Goal: Task Accomplishment & Management: Manage account settings

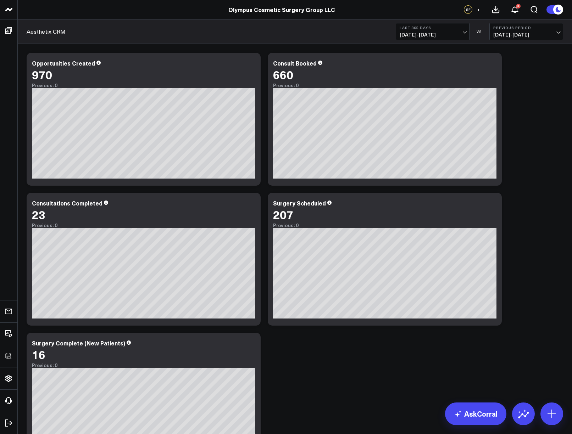
click at [513, 150] on div "Modify via AI Copy link to widget Ask support Remove Create linked copy Executi…" at bounding box center [294, 259] width 543 height 420
click at [553, 417] on icon at bounding box center [551, 413] width 11 height 11
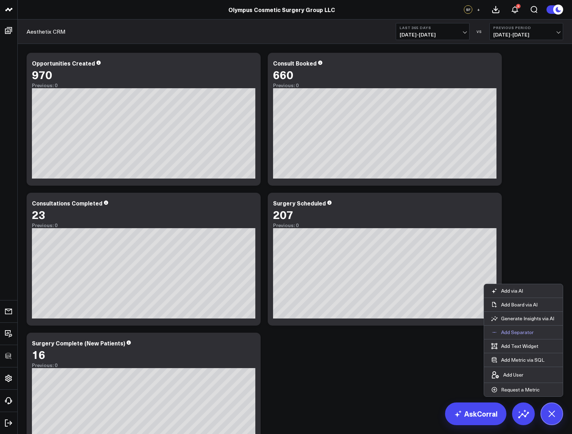
click at [505, 332] on p "Add Separator" at bounding box center [517, 332] width 33 height 6
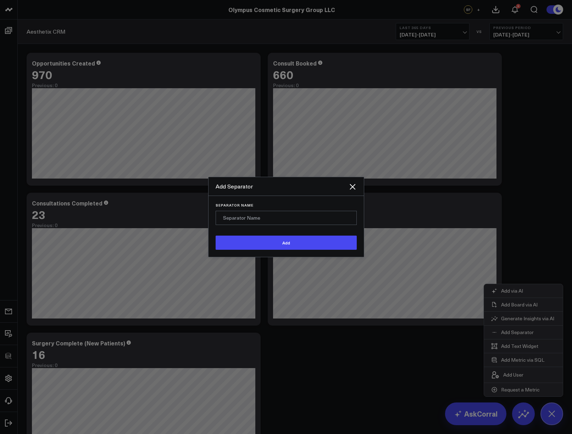
click at [273, 217] on input "Separator Name" at bounding box center [285, 218] width 141 height 14
type input "Surgery Pipeline"
click at [215, 236] on button "Add" at bounding box center [285, 243] width 141 height 14
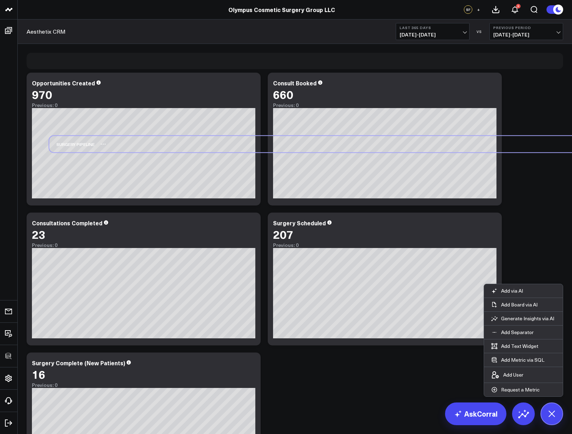
drag, startPoint x: 47, startPoint y: 405, endPoint x: 70, endPoint y: 146, distance: 260.0
click at [70, 146] on div "Surgery Pipeline" at bounding box center [71, 144] width 45 height 16
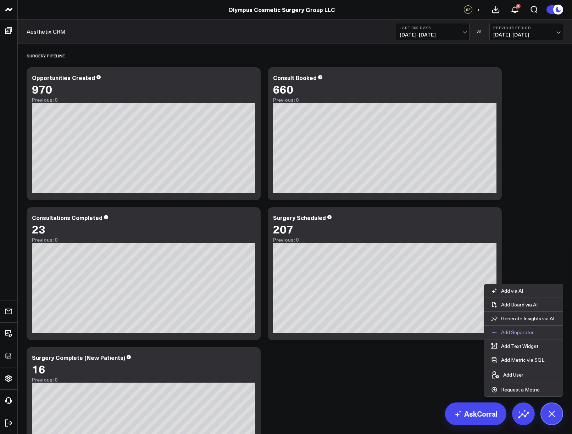
click at [513, 333] on p "Add Separator" at bounding box center [517, 332] width 33 height 6
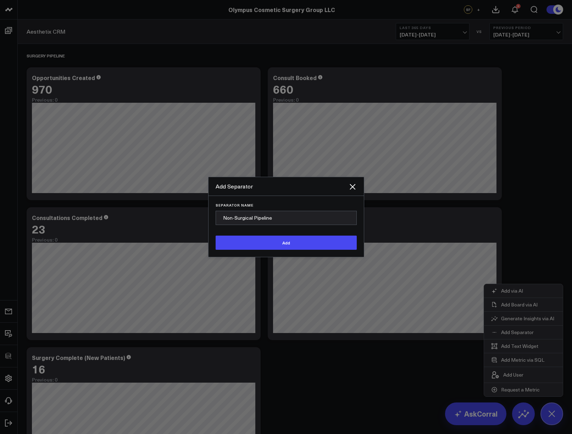
type input "Non-Surgical Pipeline"
click at [215, 236] on button "Add" at bounding box center [285, 243] width 141 height 14
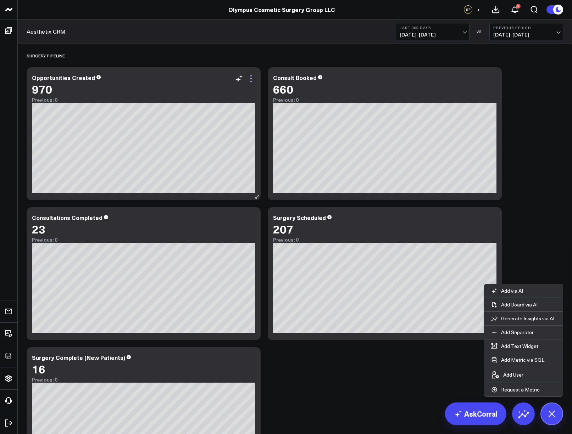
click at [250, 78] on icon at bounding box center [251, 78] width 9 height 9
click at [279, 53] on div "Surgery Pipeline" at bounding box center [295, 55] width 536 height 16
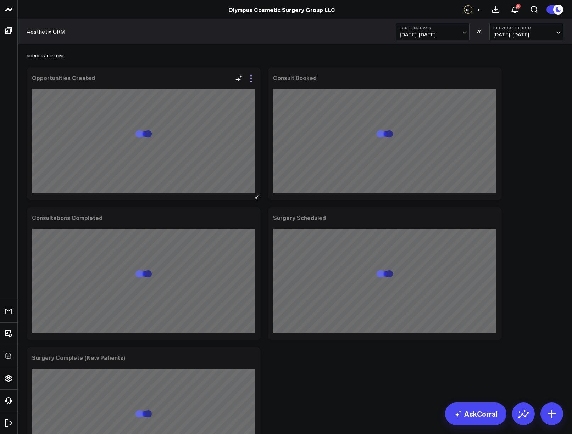
click at [250, 78] on icon at bounding box center [251, 78] width 9 height 9
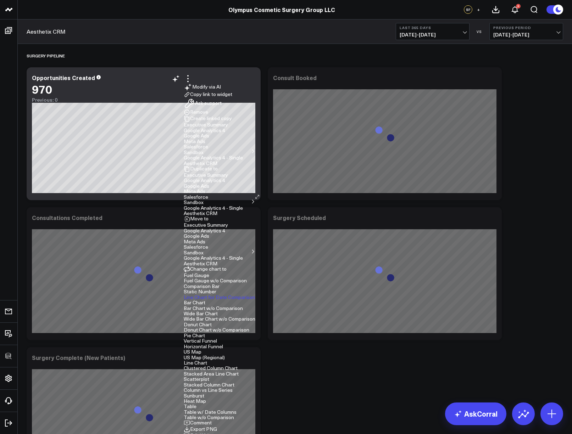
click at [255, 210] on ul "Google Analytics 4 - Single" at bounding box center [220, 207] width 72 height 5
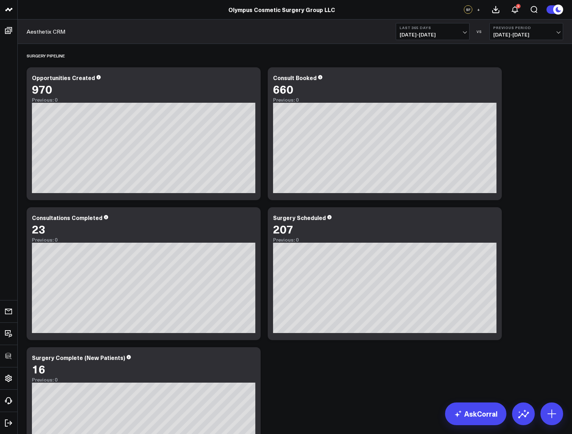
click at [533, 184] on div "Surgery Pipeline Modify via AI Copy link to widget Ask support Remove Create li…" at bounding box center [294, 274] width 543 height 460
click at [253, 80] on icon at bounding box center [251, 78] width 9 height 9
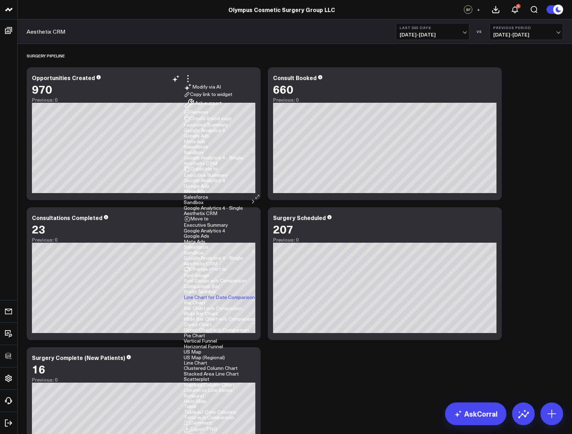
click at [217, 211] on button "Aesthetix CRM" at bounding box center [201, 213] width 34 height 5
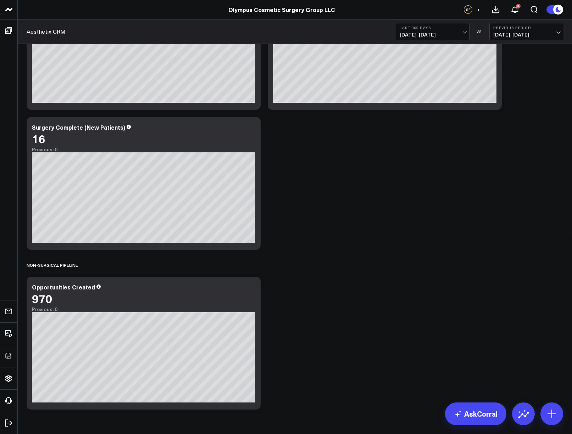
scroll to position [252, 0]
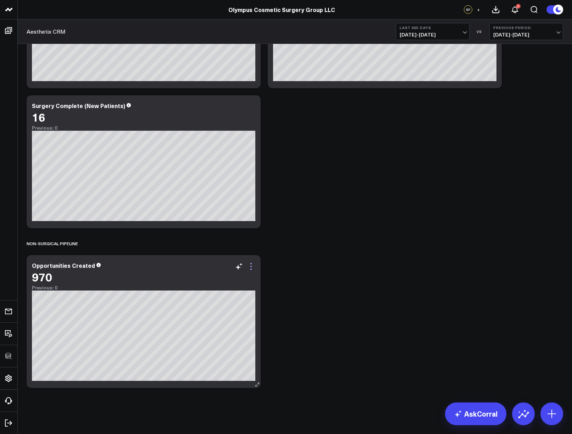
click at [250, 266] on icon at bounding box center [251, 266] width 9 height 9
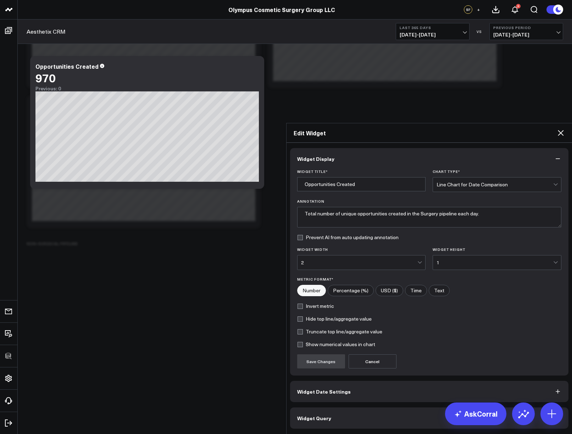
click at [339, 407] on button "Widget Query" at bounding box center [429, 417] width 278 height 21
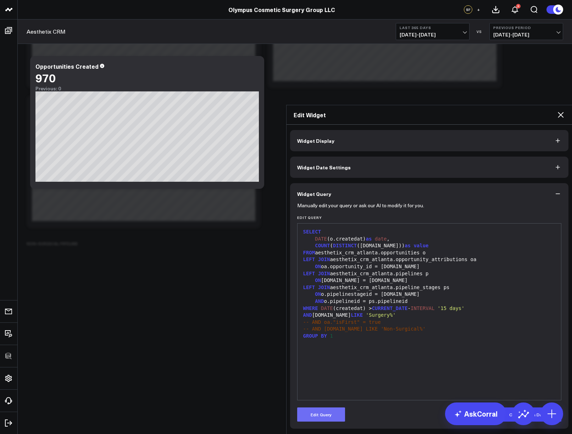
click at [322, 407] on button "Edit Query" at bounding box center [321, 414] width 48 height 14
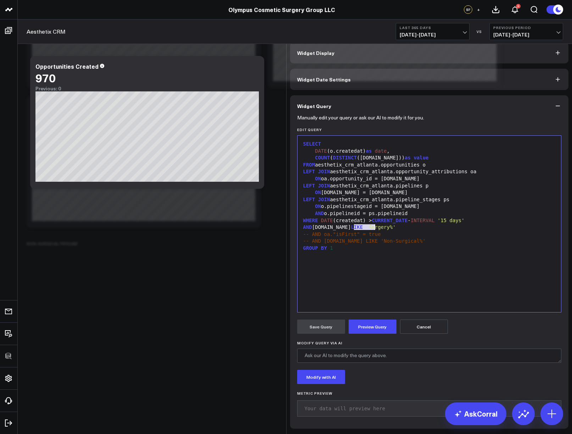
drag, startPoint x: 351, startPoint y: 230, endPoint x: 371, endPoint y: 229, distance: 19.5
click at [371, 229] on span "'Surgery%'" at bounding box center [381, 227] width 30 height 6
click at [372, 325] on button "Preview Query" at bounding box center [372, 327] width 48 height 14
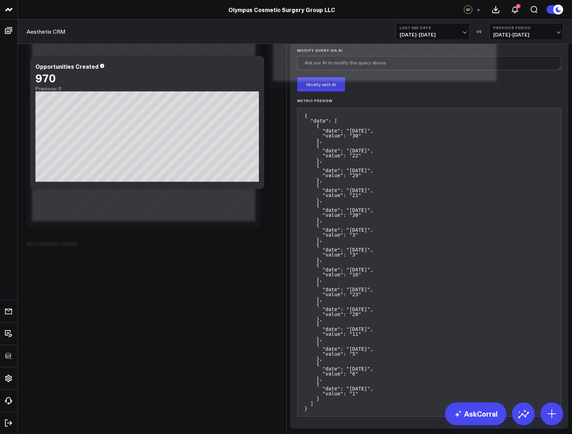
click at [324, 338] on form "Manually edit your query or ask our AI to modify it for you. Edit Query 99 1 2 …" at bounding box center [429, 123] width 264 height 598
click at [323, 41] on button "Save Query" at bounding box center [321, 34] width 48 height 14
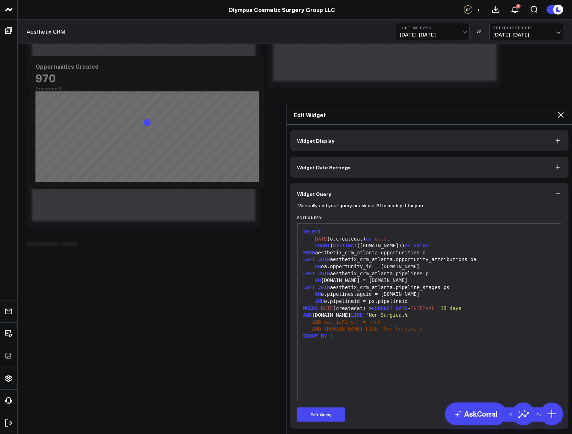
click at [560, 112] on icon at bounding box center [560, 115] width 6 height 6
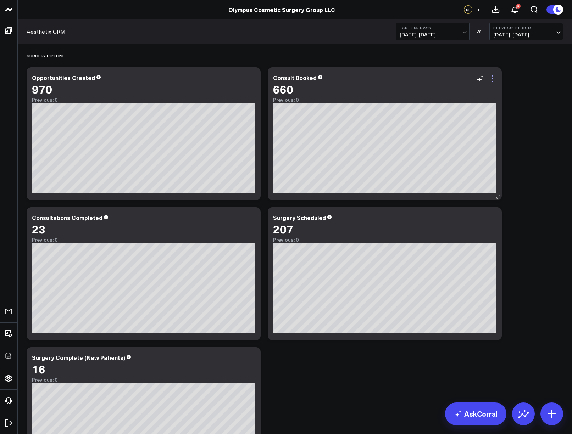
click at [492, 78] on icon at bounding box center [491, 78] width 1 height 1
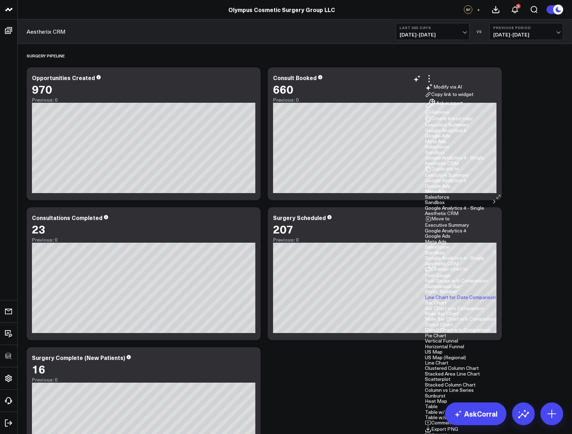
click at [424, 211] on button "Aesthetix CRM" at bounding box center [441, 213] width 34 height 5
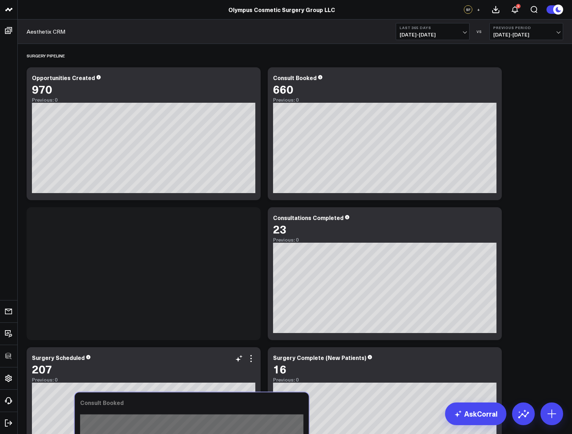
scroll to position [252, 0]
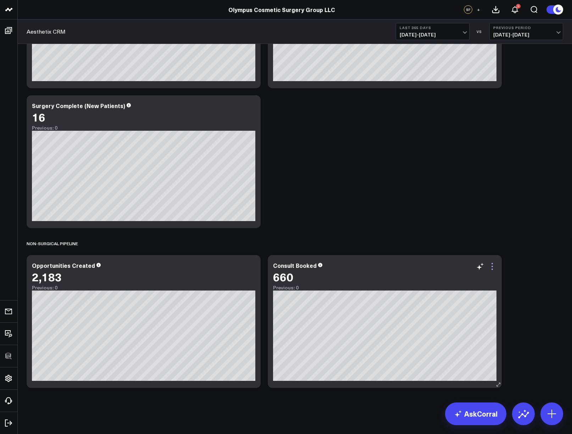
click at [495, 269] on icon at bounding box center [492, 266] width 9 height 9
click at [493, 272] on div "660" at bounding box center [384, 276] width 223 height 13
click at [493, 269] on icon at bounding box center [492, 266] width 9 height 9
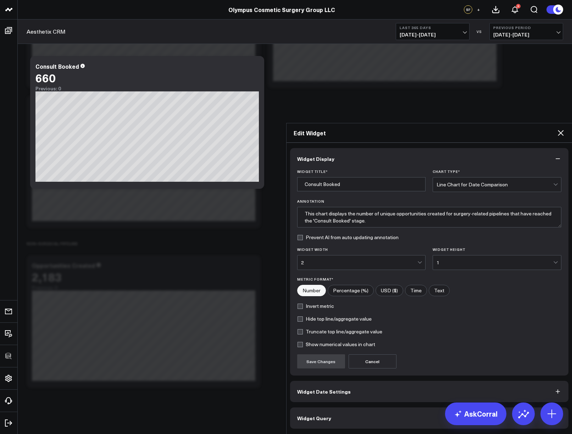
click at [360, 407] on button "Widget Query" at bounding box center [429, 417] width 278 height 21
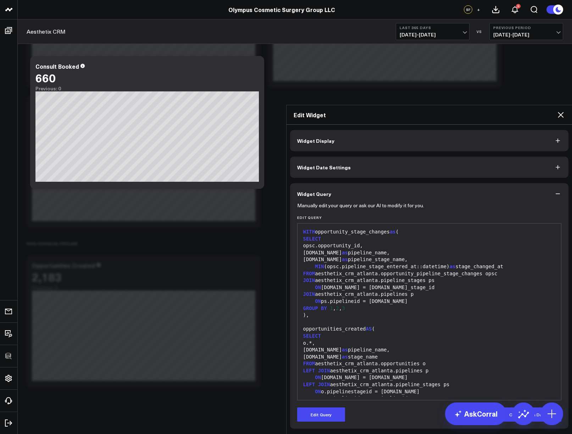
click at [327, 336] on div "Manually edit your query or ask our AI to modify it for you. Edit Query 99 1 2 …" at bounding box center [429, 316] width 278 height 224
click at [327, 407] on button "Edit Query" at bounding box center [321, 414] width 48 height 14
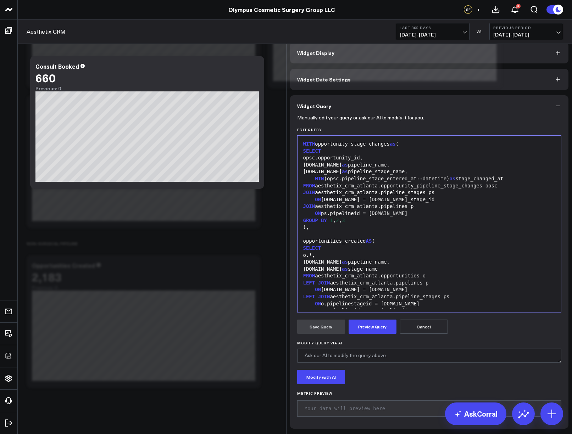
scroll to position [111, 0]
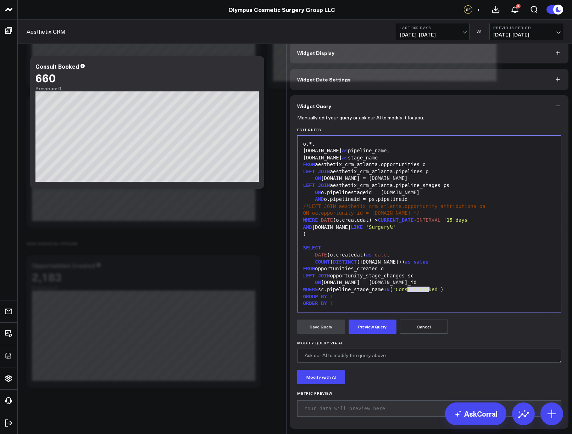
drag, startPoint x: 426, startPoint y: 292, endPoint x: 404, endPoint y: 291, distance: 21.6
click at [403, 291] on span "'Consult Booked'" at bounding box center [416, 290] width 48 height 6
drag, startPoint x: 351, startPoint y: 229, endPoint x: 371, endPoint y: 230, distance: 19.9
click at [371, 230] on span "'Surgery%'" at bounding box center [381, 227] width 30 height 6
click at [369, 327] on button "Preview Query" at bounding box center [372, 327] width 48 height 14
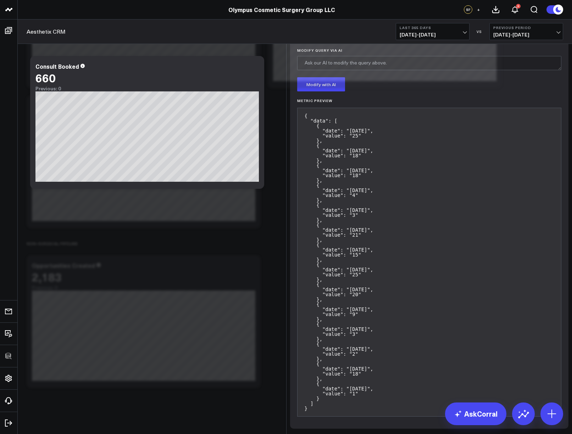
click at [319, 41] on button "Save Query" at bounding box center [321, 34] width 48 height 14
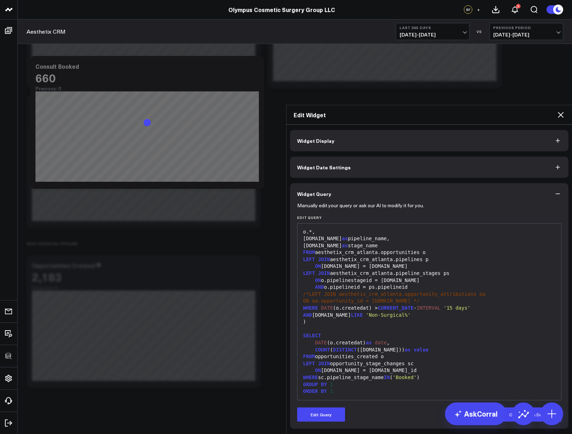
click at [559, 111] on icon at bounding box center [560, 115] width 9 height 9
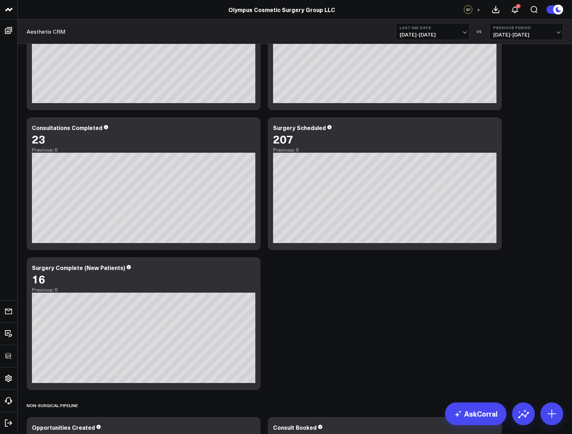
scroll to position [17, 0]
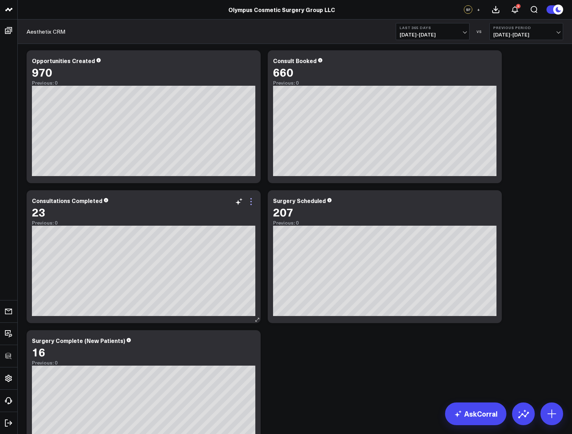
click at [252, 204] on icon at bounding box center [251, 201] width 9 height 9
click at [0, 0] on button "Aesthetix CRM" at bounding box center [0, 0] width 0 height 0
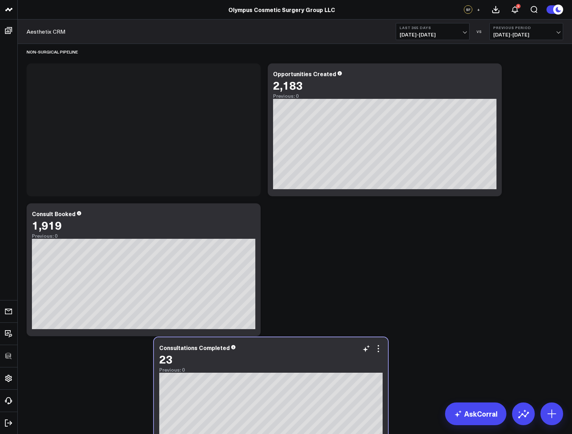
scroll to position [392, 0]
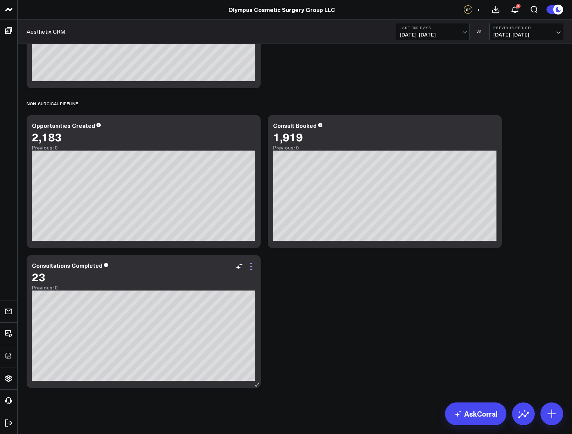
click at [254, 268] on icon at bounding box center [251, 266] width 9 height 9
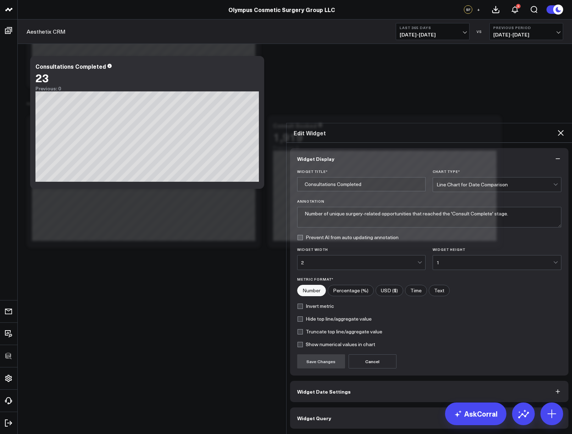
click at [358, 407] on button "Widget Query" at bounding box center [429, 417] width 278 height 21
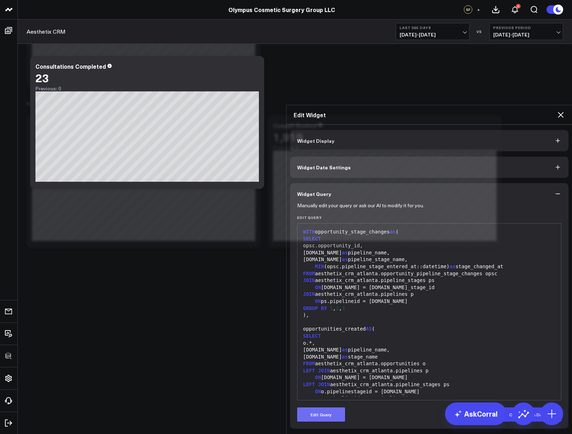
click at [321, 407] on button "Edit Query" at bounding box center [321, 414] width 48 height 14
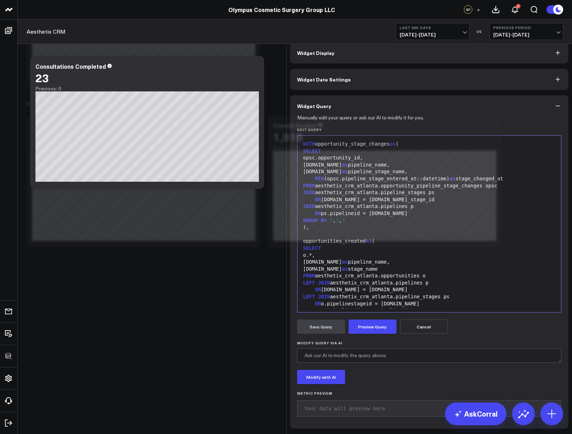
scroll to position [111, 0]
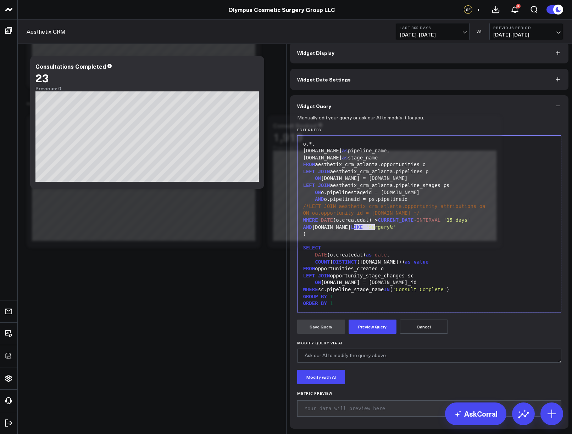
drag, startPoint x: 351, startPoint y: 230, endPoint x: 372, endPoint y: 231, distance: 20.9
click at [372, 230] on span "'Surgery%'" at bounding box center [381, 227] width 30 height 6
click at [370, 325] on button "Preview Query" at bounding box center [372, 327] width 48 height 14
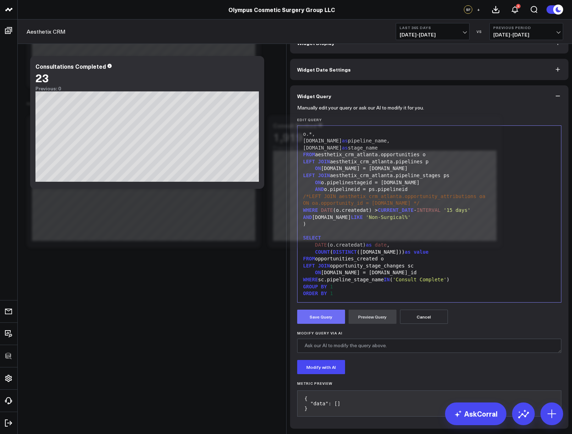
click at [310, 323] on button "Save Query" at bounding box center [321, 317] width 48 height 14
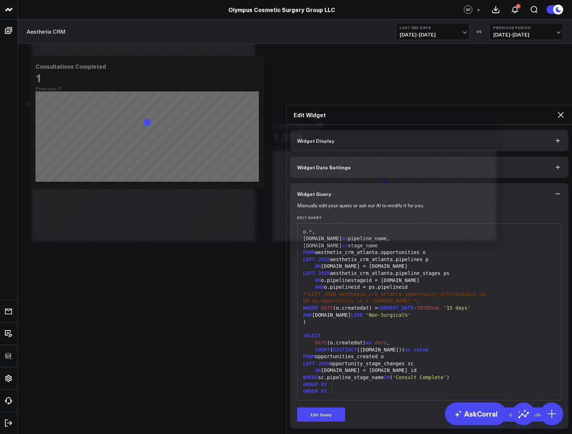
click at [558, 112] on icon at bounding box center [560, 115] width 6 height 6
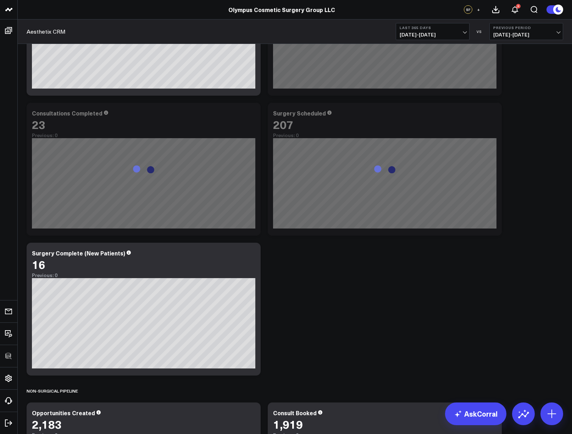
scroll to position [214, 0]
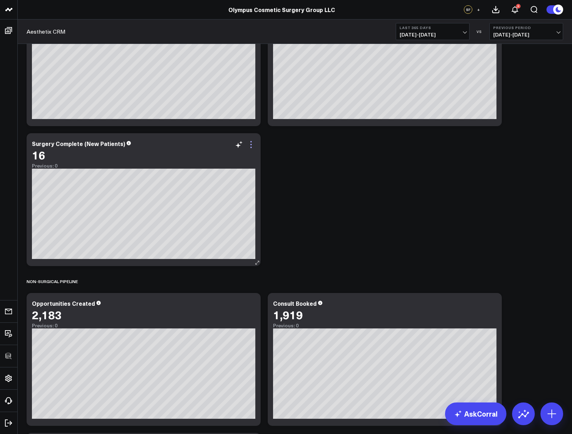
click at [252, 147] on icon at bounding box center [251, 144] width 9 height 9
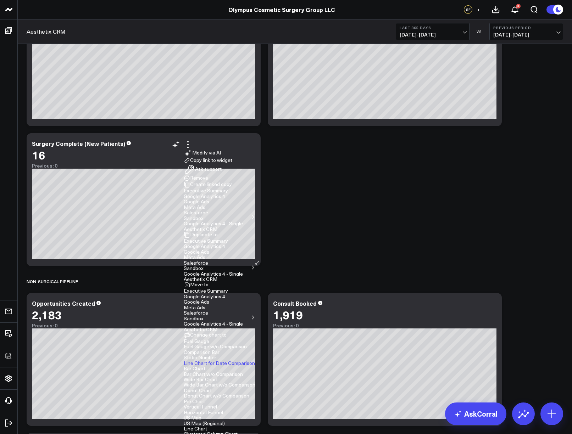
click at [217, 278] on button "Aesthetix CRM" at bounding box center [201, 279] width 34 height 5
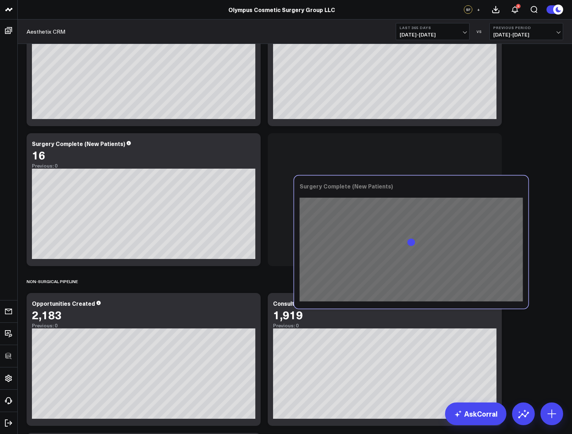
scroll to position [392, 0]
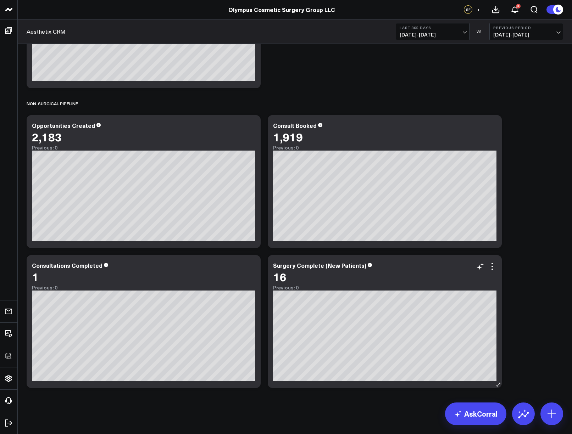
click at [308, 265] on div "Surgery Complete (New Patients)" at bounding box center [319, 265] width 93 height 8
click at [492, 269] on icon at bounding box center [492, 266] width 9 height 9
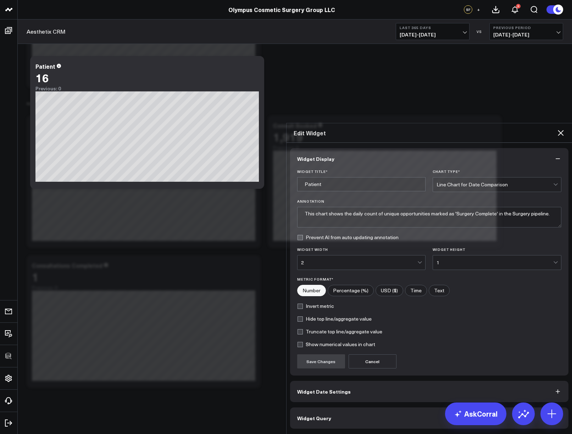
click at [373, 407] on button "Widget Query" at bounding box center [429, 417] width 278 height 21
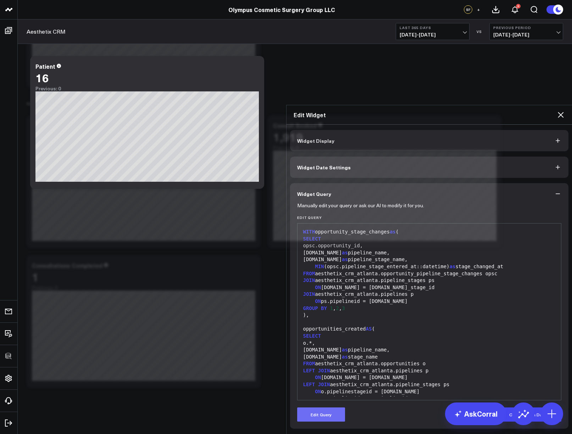
click at [334, 407] on button "Edit Query" at bounding box center [321, 414] width 48 height 14
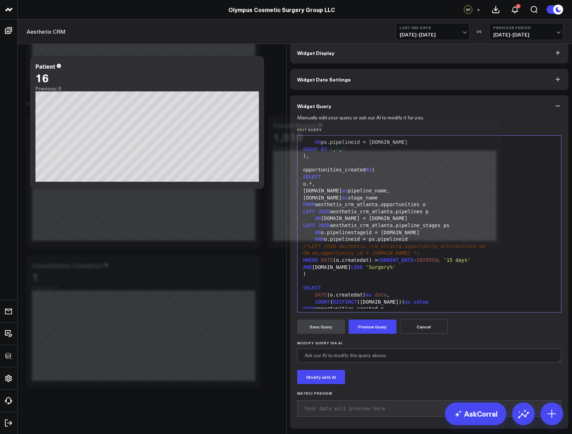
scroll to position [105, 0]
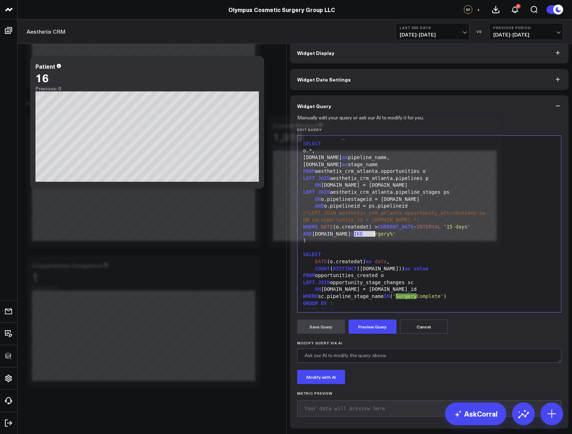
drag, startPoint x: 350, startPoint y: 236, endPoint x: 372, endPoint y: 236, distance: 22.3
click at [372, 236] on span "'Surgery%'" at bounding box center [381, 234] width 30 height 6
drag, startPoint x: 449, startPoint y: 298, endPoint x: 401, endPoint y: 298, distance: 47.5
click at [401, 298] on span "'Surgery Complete'" at bounding box center [419, 296] width 54 height 6
click at [374, 325] on button "Preview Query" at bounding box center [372, 327] width 48 height 14
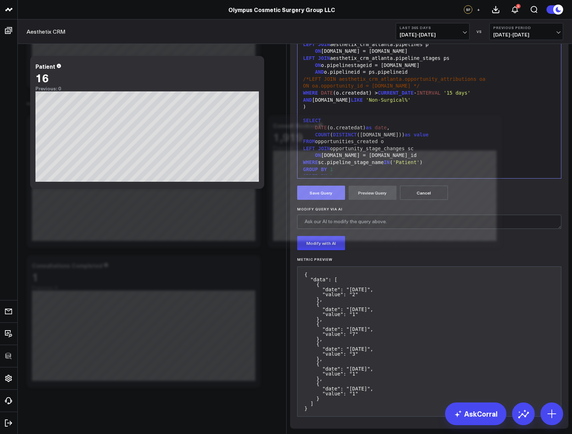
click at [327, 200] on button "Save Query" at bounding box center [321, 193] width 48 height 14
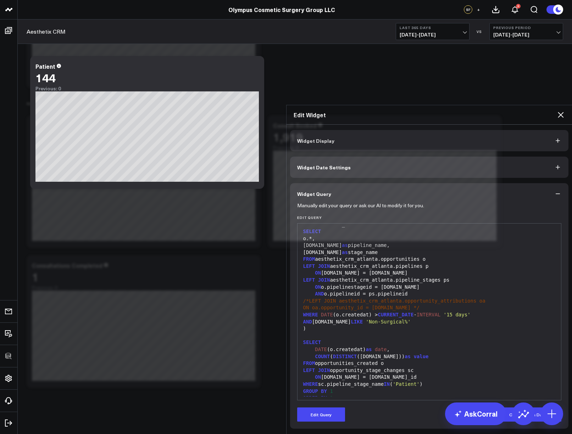
click at [560, 111] on icon at bounding box center [560, 115] width 9 height 9
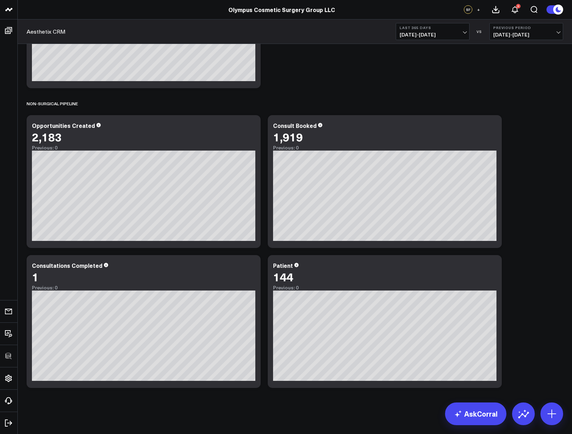
click at [532, 135] on div "Surgery Pipeline Modify via AI Copy link to widget Ask support Remove Create li…" at bounding box center [294, 21] width 543 height 739
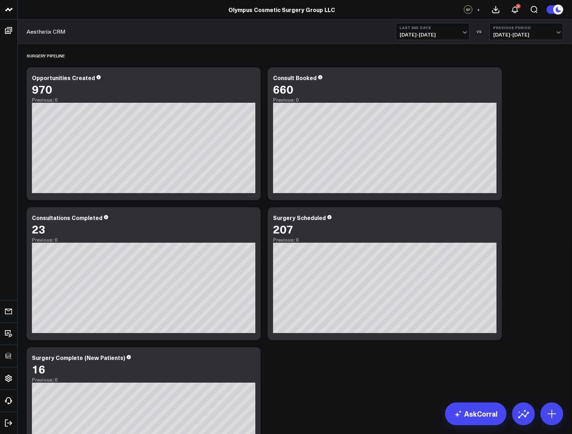
scroll to position [392, 0]
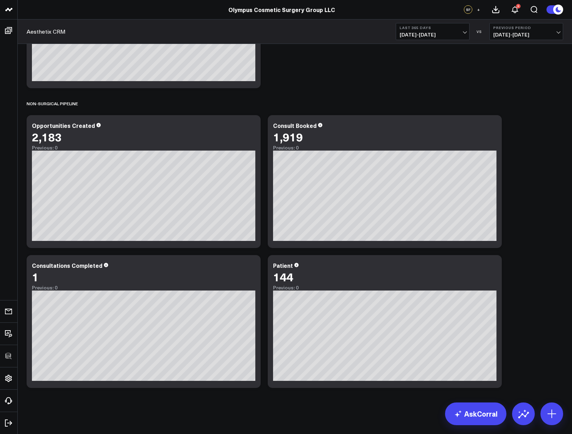
click at [524, 192] on div "Surgery Pipeline Modify via AI Copy link to widget Ask support Remove Create li…" at bounding box center [294, 21] width 543 height 739
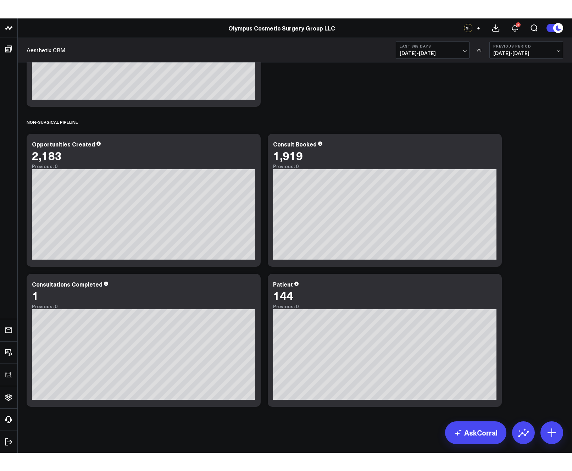
scroll to position [355, 0]
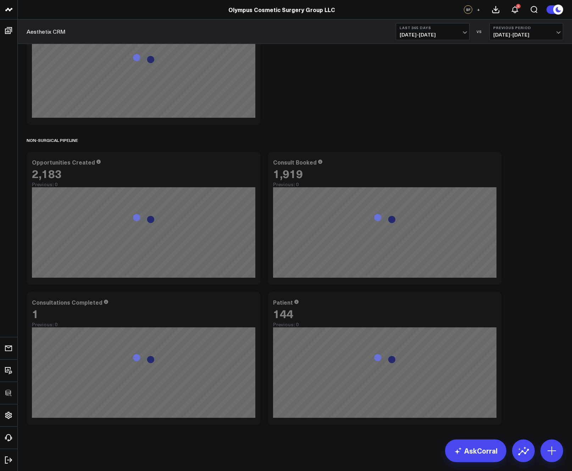
click at [337, 79] on div "Surgery Pipeline Modify via AI Copy link to widget Ask support Remove Create li…" at bounding box center [294, 58] width 543 height 739
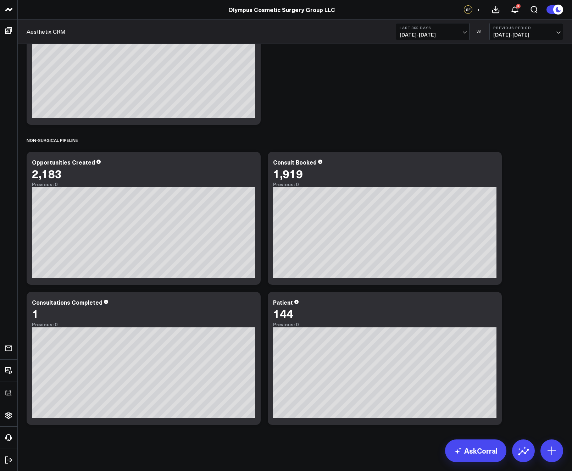
click at [364, 120] on div "Surgery Pipeline Modify via AI Copy link to widget Ask support Remove Create li…" at bounding box center [294, 58] width 543 height 739
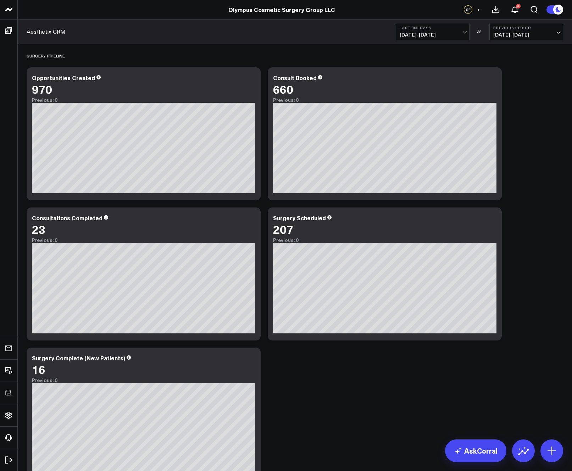
scroll to position [77, 0]
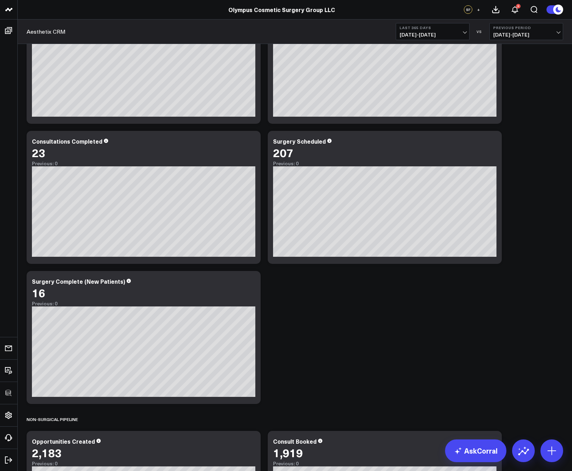
click at [305, 320] on div "Surgery Pipeline Modify via AI Copy link to widget Ask support Remove Create li…" at bounding box center [294, 336] width 543 height 739
click at [253, 283] on icon at bounding box center [251, 282] width 9 height 9
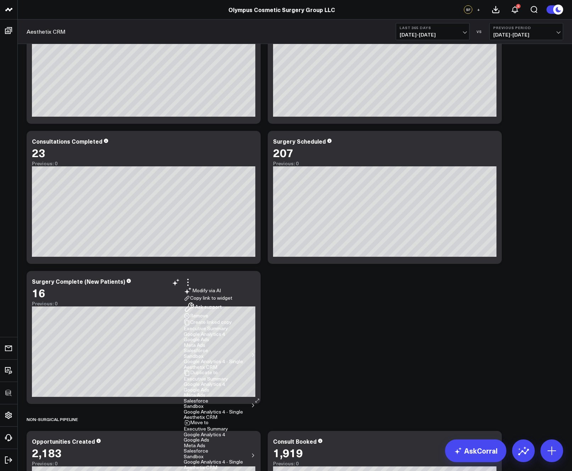
click at [217, 415] on button "Aesthetix CRM" at bounding box center [201, 416] width 34 height 5
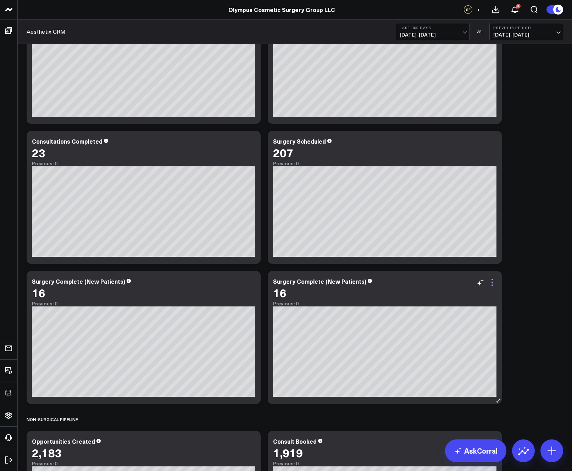
click at [491, 283] on icon at bounding box center [492, 282] width 9 height 9
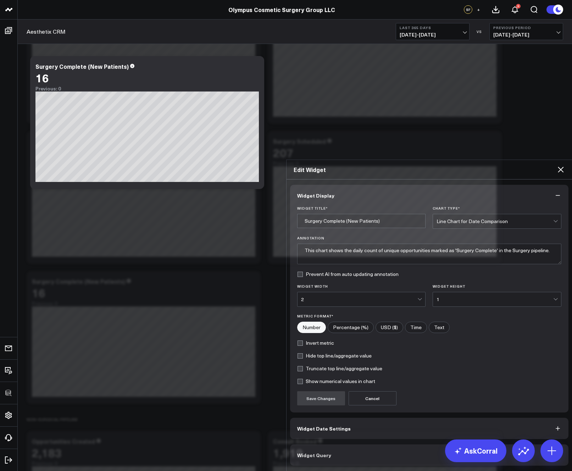
click at [387, 434] on button "Widget Query" at bounding box center [429, 454] width 278 height 21
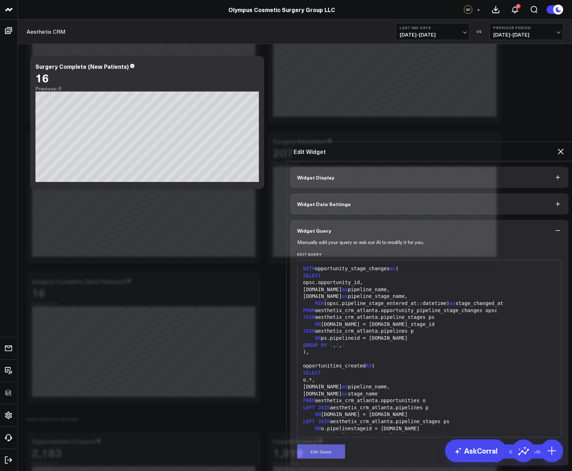
click at [327, 434] on button "Edit Query" at bounding box center [321, 451] width 48 height 14
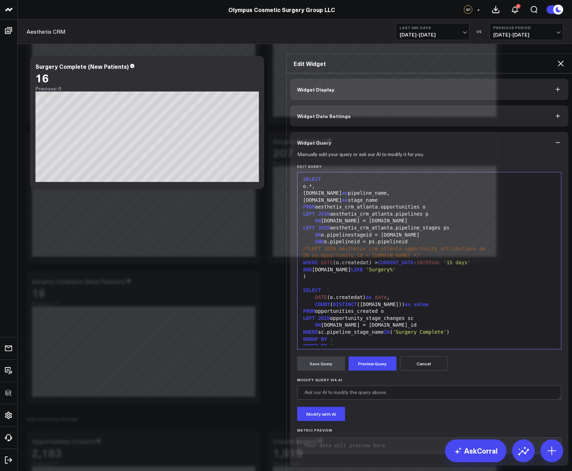
scroll to position [111, 0]
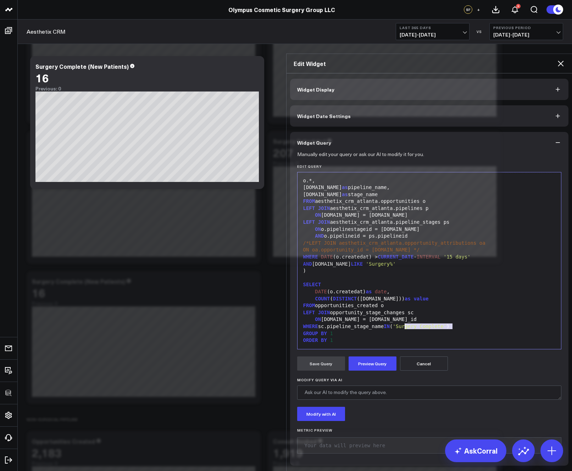
drag, startPoint x: 448, startPoint y: 292, endPoint x: 402, endPoint y: 292, distance: 46.4
click at [402, 323] on span "'Surgery Complete'" at bounding box center [419, 326] width 54 height 6
click at [303, 330] on span "Cancel / No Show'" at bounding box center [328, 333] width 51 height 6
click at [365, 356] on button "Preview Query" at bounding box center [372, 363] width 48 height 14
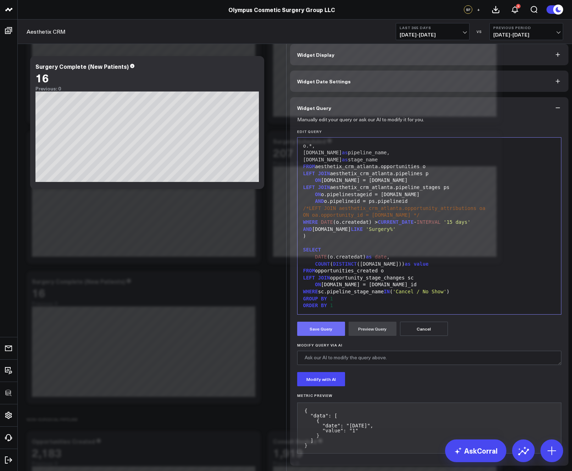
click at [310, 329] on button "Save Query" at bounding box center [321, 328] width 48 height 14
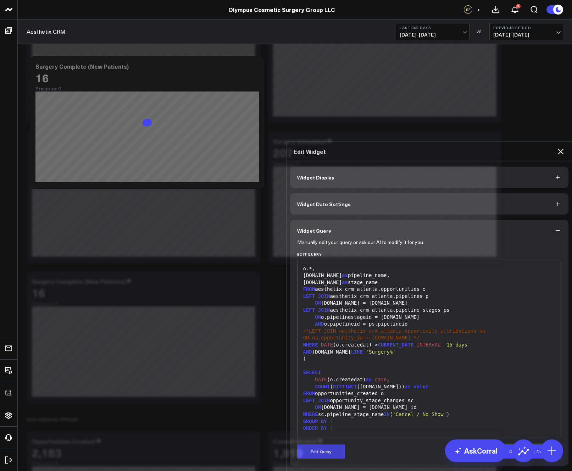
click at [560, 147] on icon at bounding box center [560, 151] width 9 height 9
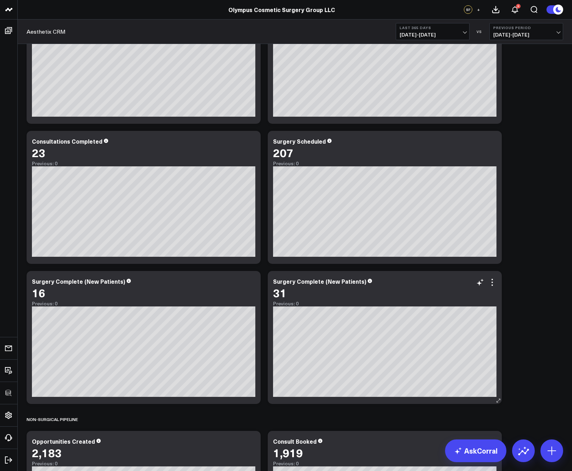
click at [319, 283] on div "Surgery Complete (New Patients)" at bounding box center [319, 281] width 93 height 8
click at [318, 283] on div "Surgery Complete (New Patients)" at bounding box center [319, 281] width 93 height 8
click at [491, 285] on icon at bounding box center [492, 282] width 9 height 9
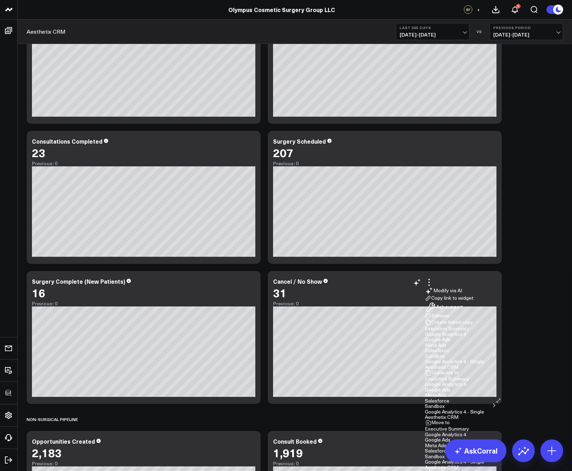
click at [424, 414] on button "Aesthetix CRM" at bounding box center [441, 416] width 34 height 5
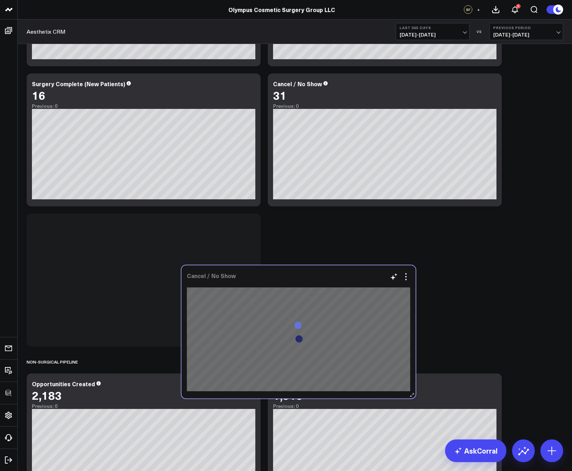
scroll to position [495, 0]
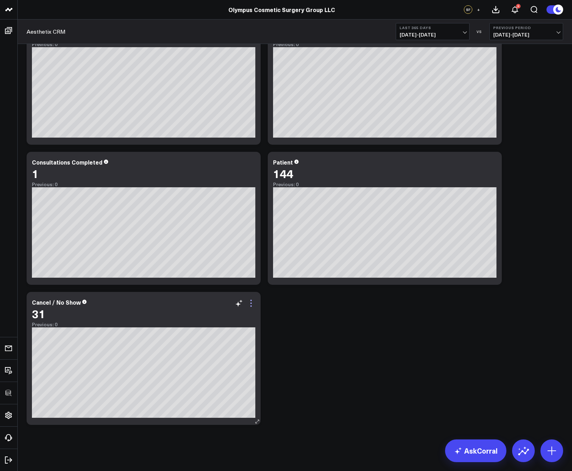
click at [250, 304] on icon at bounding box center [251, 303] width 9 height 9
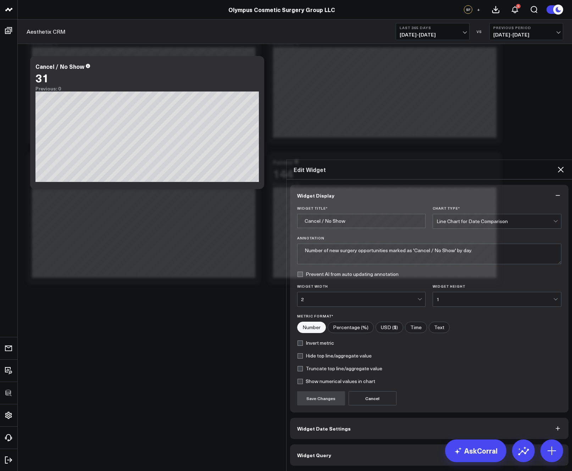
click at [327, 434] on button "Widget Query" at bounding box center [429, 454] width 278 height 21
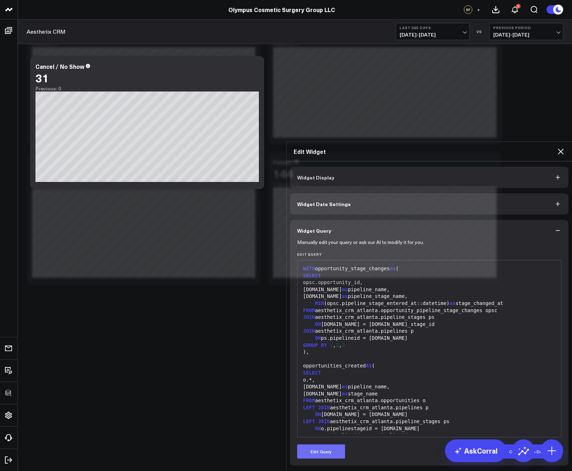
click at [314, 434] on button "Edit Query" at bounding box center [321, 451] width 48 height 14
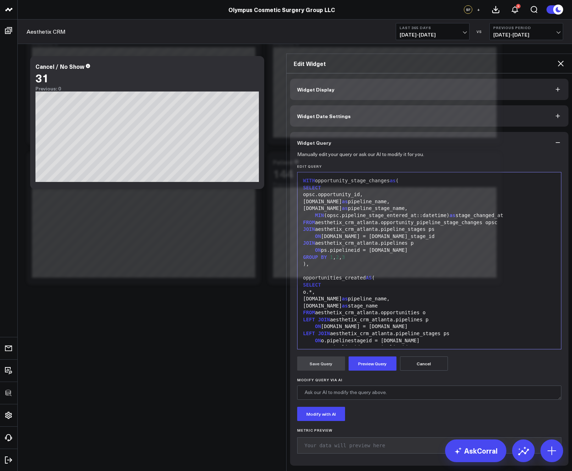
scroll to position [111, 0]
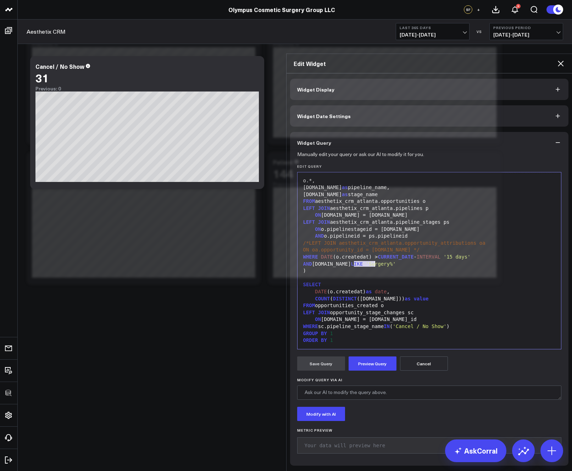
drag, startPoint x: 351, startPoint y: 230, endPoint x: 371, endPoint y: 230, distance: 20.2
click at [371, 261] on span "'Surgery%'" at bounding box center [381, 264] width 30 height 6
click at [364, 356] on button "Preview Query" at bounding box center [372, 363] width 48 height 14
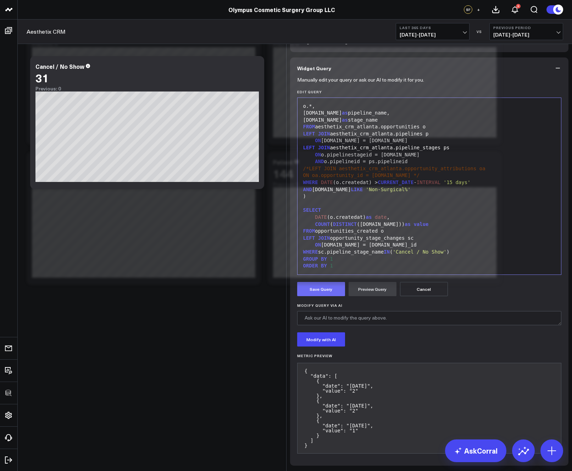
click at [315, 296] on button "Save Query" at bounding box center [321, 289] width 48 height 14
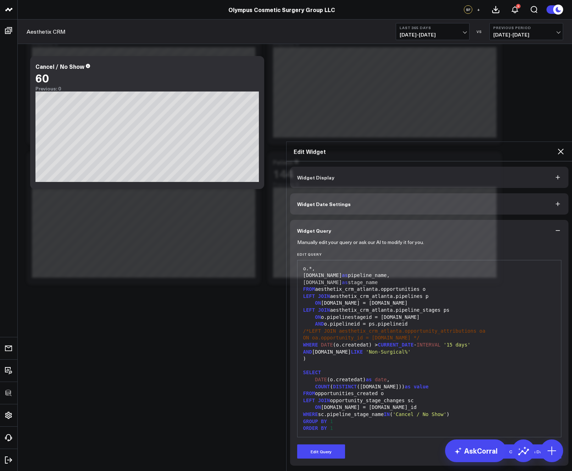
click at [562, 147] on icon at bounding box center [560, 151] width 9 height 9
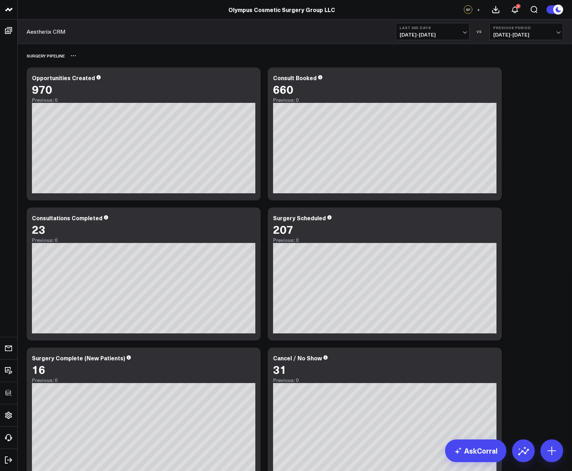
click at [74, 54] on icon at bounding box center [74, 56] width 6 height 6
click at [91, 60] on button "Rename" at bounding box center [92, 63] width 31 height 12
click at [475, 56] on div "Surgery Pipeline" at bounding box center [295, 55] width 536 height 16
click at [433, 28] on b "Last 365 Days" at bounding box center [432, 28] width 66 height 4
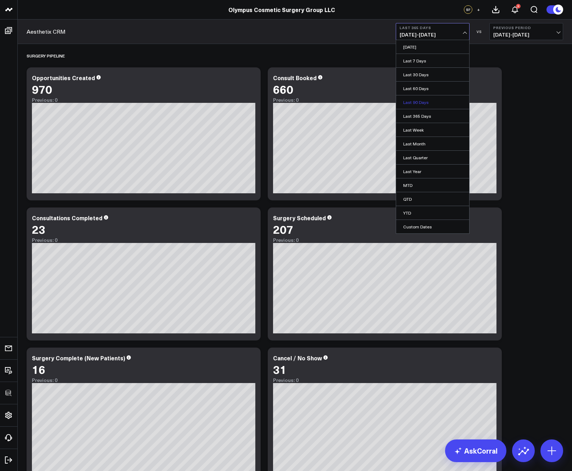
click at [422, 98] on link "Last 90 Days" at bounding box center [432, 101] width 73 height 13
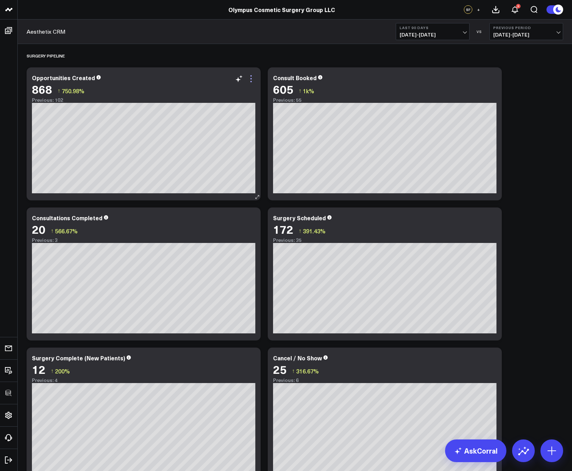
click at [247, 79] on icon at bounding box center [251, 78] width 9 height 9
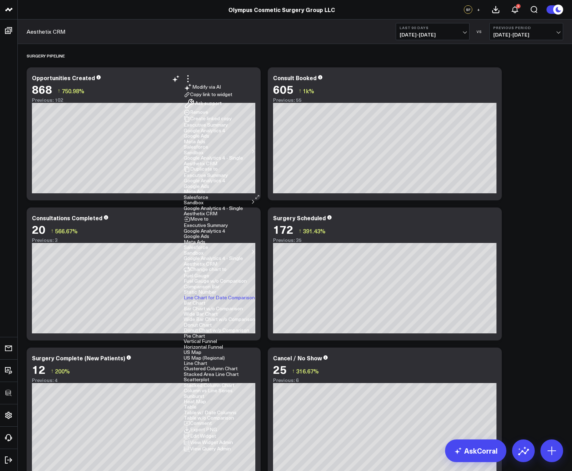
click at [216, 433] on button "Edit Widget" at bounding box center [200, 436] width 32 height 6
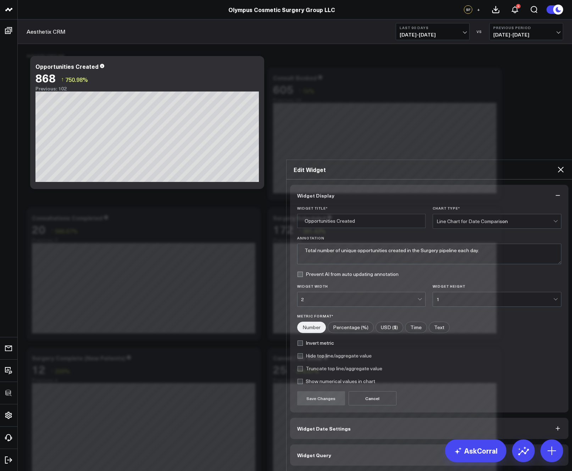
click at [343, 434] on button "Widget Query" at bounding box center [429, 454] width 278 height 21
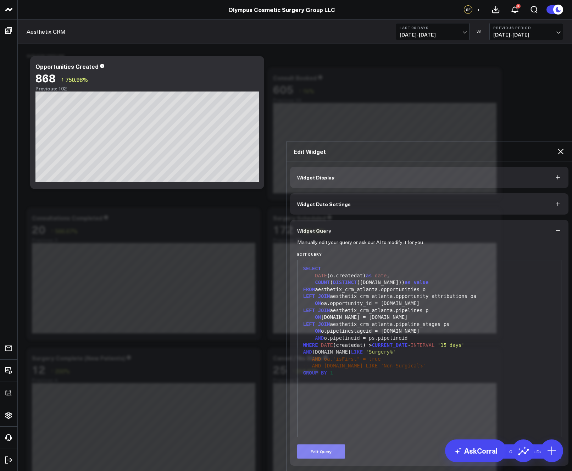
click at [329, 434] on button "Edit Query" at bounding box center [321, 451] width 48 height 14
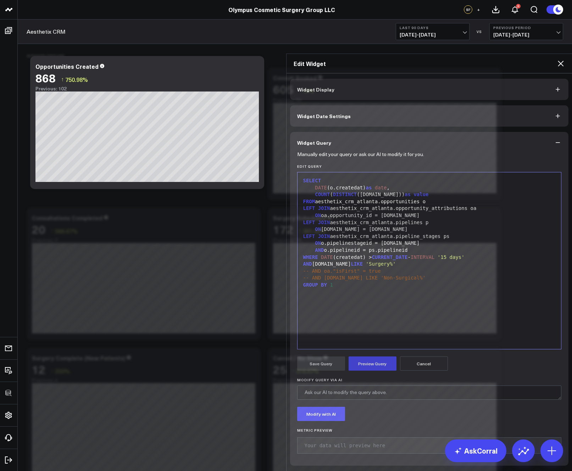
click at [348, 271] on div "SELECT DATE (o.createdat) as date , COUNT ( DISTINCT (o.id)) as value FROM aest…" at bounding box center [429, 260] width 257 height 169
copy div "SELECT DATE (o.createdat) as date , COUNT ( DISTINCT (o.id)) as value FROM aest…"
click at [395, 263] on div "SELECT DATE (o.createdat) as date , COUNT ( DISTINCT (o.id)) as value FROM aest…" at bounding box center [429, 260] width 257 height 169
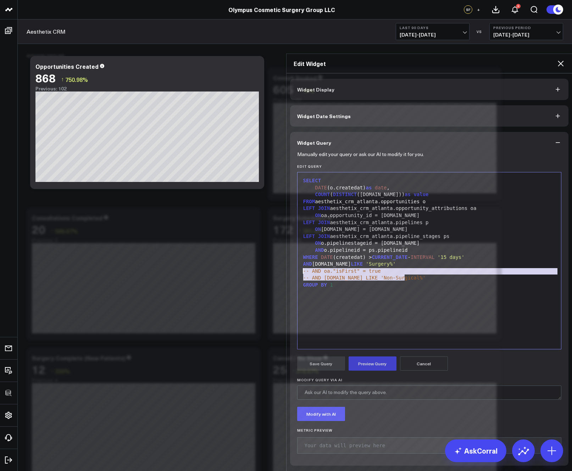
drag, startPoint x: 423, startPoint y: 241, endPoint x: 295, endPoint y: 236, distance: 127.6
click at [297, 236] on div "99 1 2 3 4 5 6 7 8 9 10 11 12 13 14 15 16 › ⌄ SELECT DATE (o.createdat) as date…" at bounding box center [429, 260] width 264 height 177
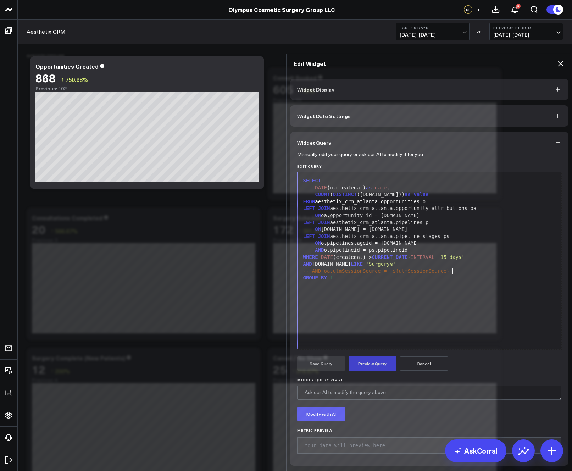
click at [356, 268] on span "-- AND oa.utmSessionSource = '${utmSessionSource}'" at bounding box center [377, 271] width 149 height 6
click at [356, 268] on span "-- AND oa.utmSessionSource = '${" at bounding box center [351, 271] width 96 height 6
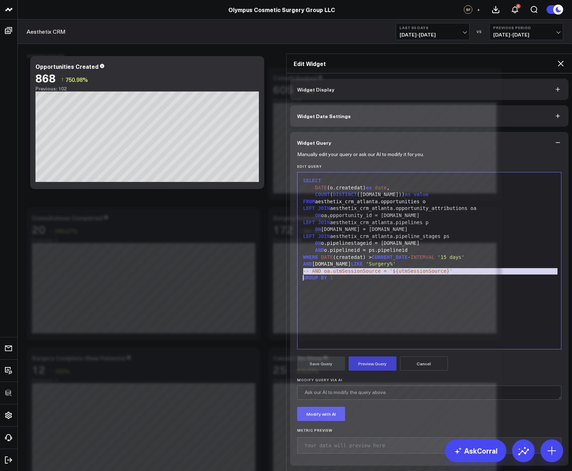
copy div "-- AND oa.utmSessionSource = '${ utmSessionSource }'"
click at [364, 266] on div "SELECT DATE (o.createdat) as date , COUNT ( DISTINCT (o.id)) as value FROM aest…" at bounding box center [429, 260] width 257 height 169
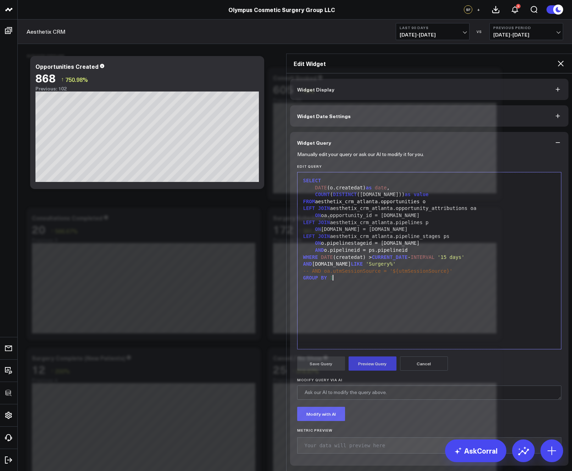
click at [366, 335] on form "Manually edit your query or ask our AI to modify it for you. Edit Query 99 1 2 …" at bounding box center [429, 305] width 264 height 305
click at [370, 356] on button "Preview Query" at bounding box center [372, 363] width 48 height 14
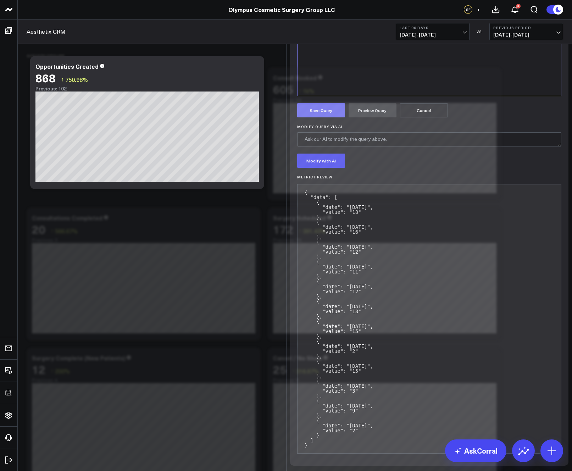
click at [329, 117] on button "Save Query" at bounding box center [321, 110] width 48 height 14
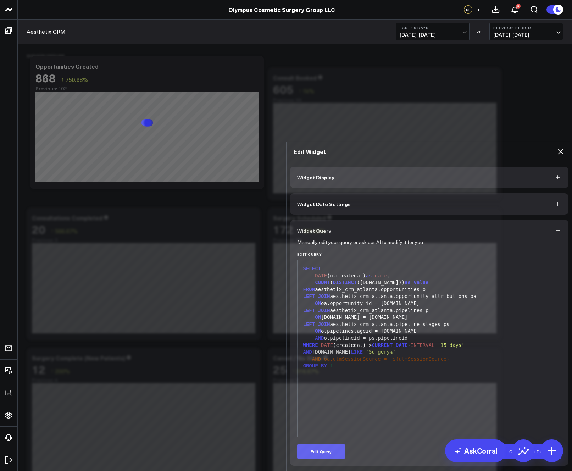
click at [560, 148] on icon at bounding box center [560, 151] width 6 height 6
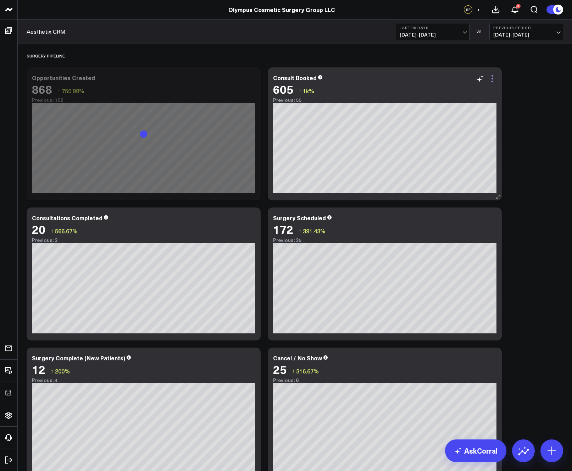
click at [491, 78] on icon at bounding box center [492, 78] width 9 height 9
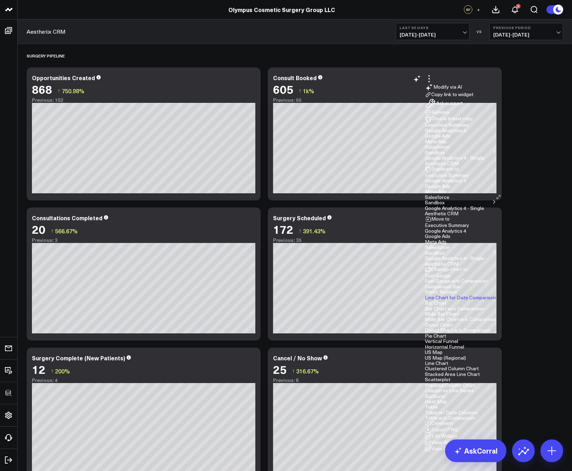
click at [455, 433] on button "Edit Widget" at bounding box center [440, 436] width 32 height 6
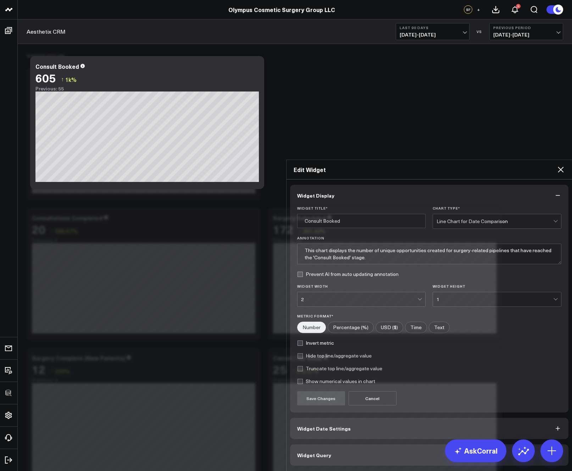
click at [333, 434] on button "Widget Query" at bounding box center [429, 454] width 278 height 21
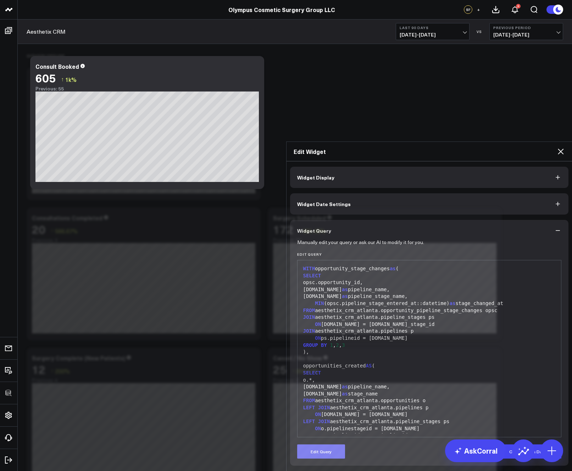
click at [325, 434] on button "Edit Query" at bounding box center [321, 451] width 48 height 14
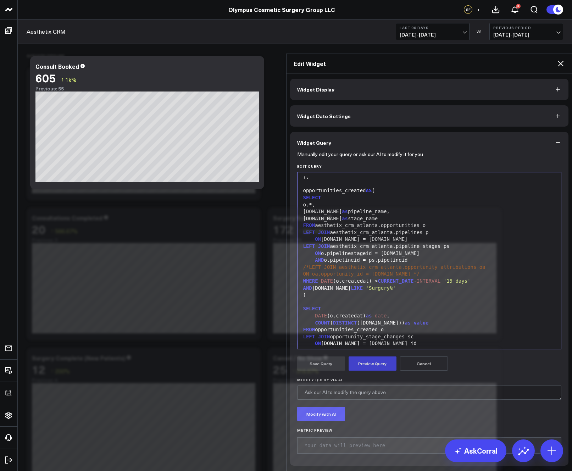
scroll to position [111, 0]
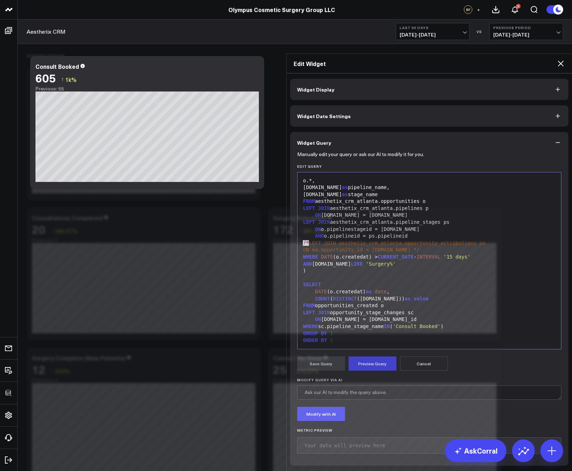
drag, startPoint x: 297, startPoint y: 208, endPoint x: 293, endPoint y: 208, distance: 4.3
click at [293, 208] on div "Manually edit your query or ask our AI to modify it for you. Edit Query 99 1 2 …" at bounding box center [429, 309] width 278 height 312
click at [406, 246] on div "ON oa.opportunity_id = o.id */" at bounding box center [429, 249] width 257 height 7
click at [389, 260] on div "AND p.name LIKE 'Surgery%'" at bounding box center [429, 263] width 257 height 7
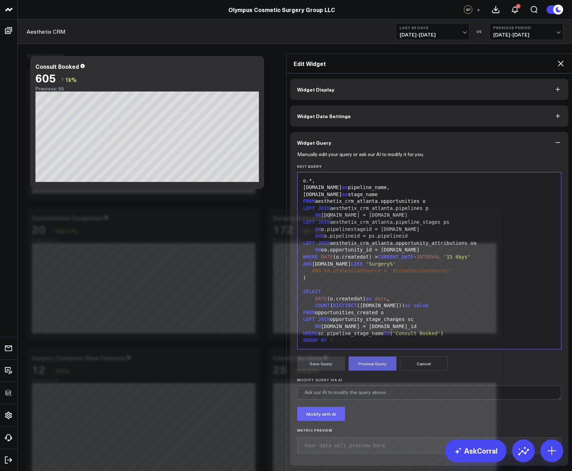
click at [379, 356] on button "Preview Query" at bounding box center [372, 363] width 48 height 14
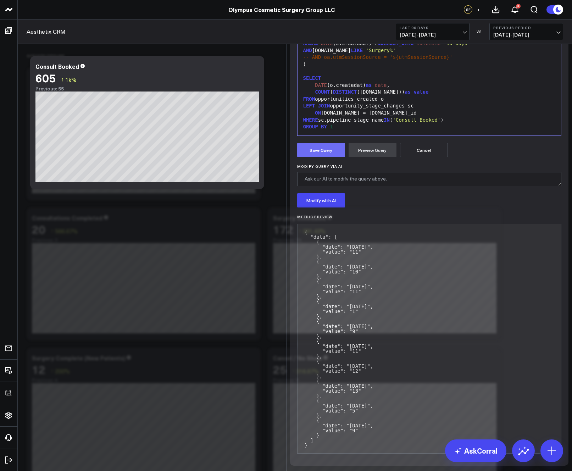
click at [320, 157] on button "Save Query" at bounding box center [321, 150] width 48 height 14
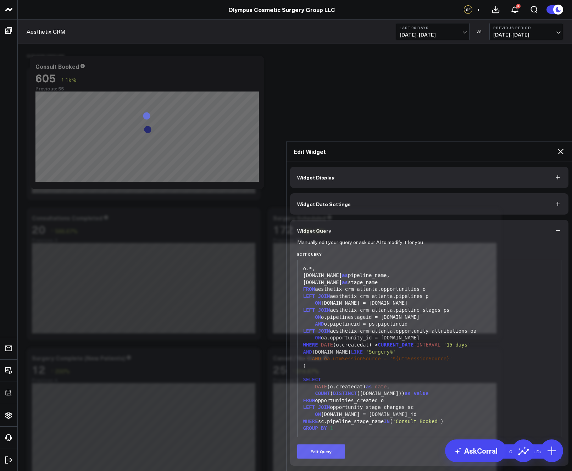
click at [559, 148] on icon at bounding box center [560, 151] width 6 height 6
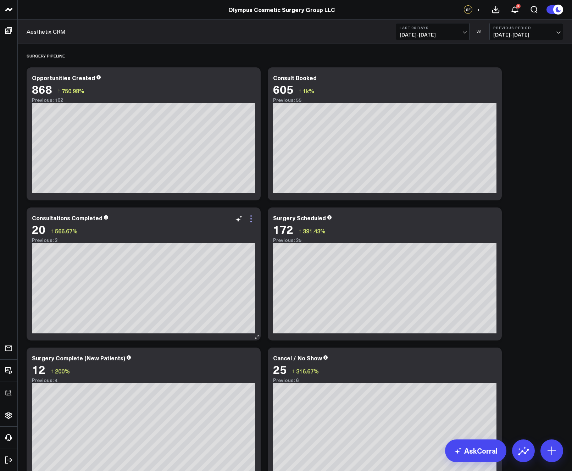
click at [250, 219] on icon at bounding box center [251, 218] width 9 height 9
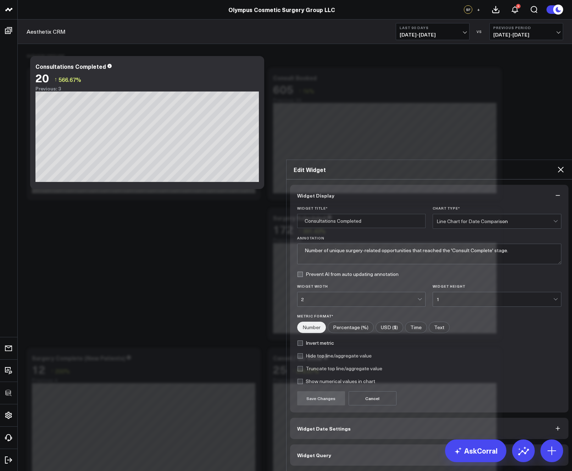
click at [334, 434] on button "Widget Query" at bounding box center [429, 454] width 278 height 21
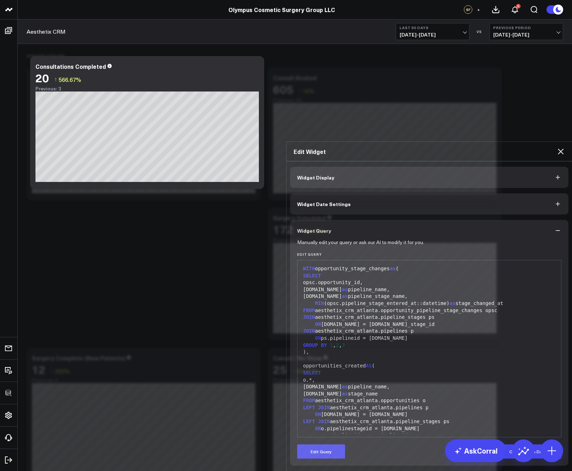
click at [327, 337] on div "Manually edit your query or ask our AI to modify it for you. Edit Query 99 1 2 …" at bounding box center [429, 353] width 278 height 224
click at [326, 434] on button "Edit Query" at bounding box center [321, 451] width 48 height 14
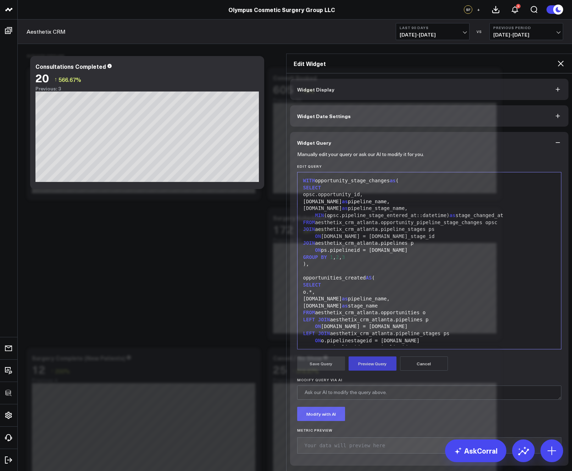
scroll to position [111, 0]
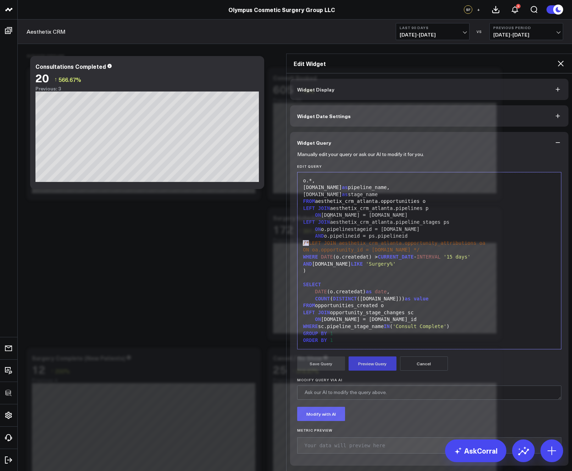
drag, startPoint x: 306, startPoint y: 209, endPoint x: 298, endPoint y: 208, distance: 7.8
click at [301, 240] on div "/*LEFT JOIN aesthetix_crm_atlanta.opportunity_attributions oa" at bounding box center [429, 243] width 257 height 7
click at [406, 246] on div "ON oa.opportunity_id = o.id */" at bounding box center [429, 249] width 257 height 7
click at [395, 260] on div "AND p.name LIKE 'Surgery%'" at bounding box center [429, 263] width 257 height 7
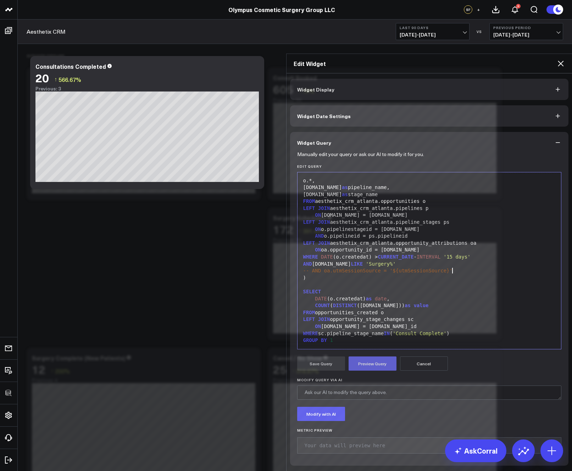
click at [368, 356] on button "Preview Query" at bounding box center [372, 363] width 48 height 14
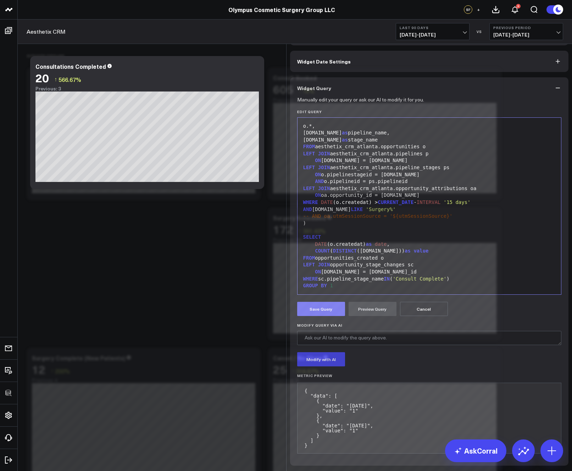
click at [329, 316] on button "Save Query" at bounding box center [321, 309] width 48 height 14
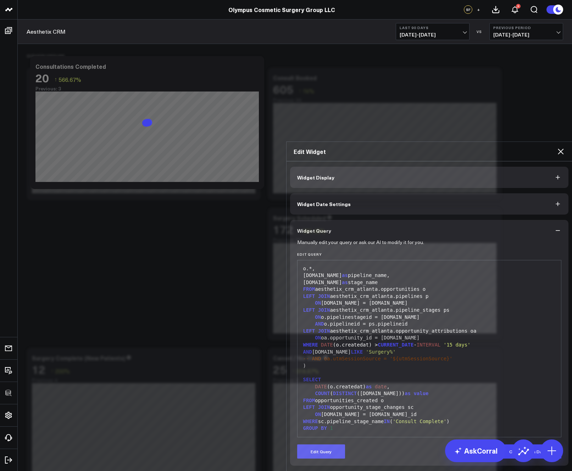
click at [561, 148] on icon at bounding box center [560, 151] width 6 height 6
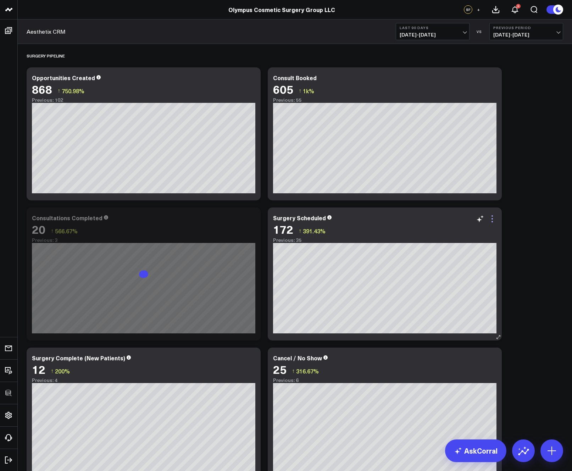
click at [492, 220] on icon at bounding box center [492, 218] width 9 height 9
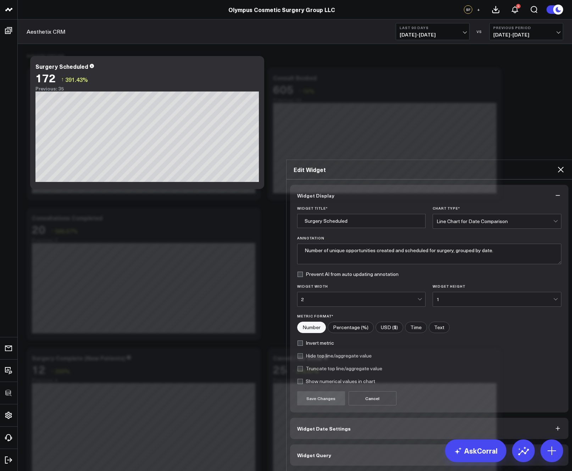
click at [351, 434] on button "Widget Query" at bounding box center [429, 454] width 278 height 21
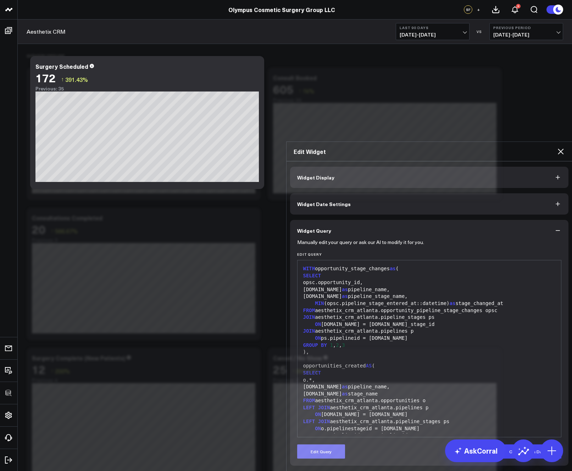
click at [332, 434] on button "Edit Query" at bounding box center [321, 451] width 48 height 14
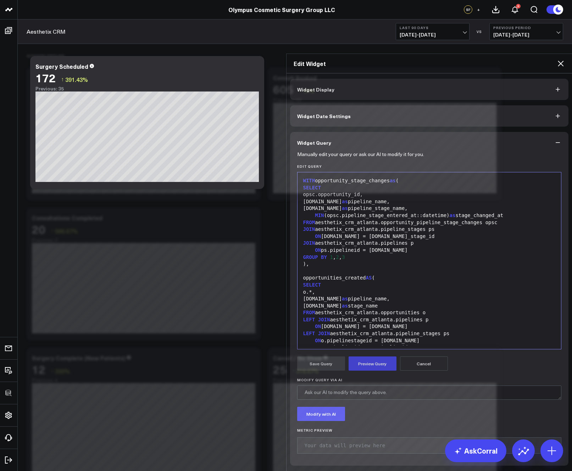
scroll to position [96, 0]
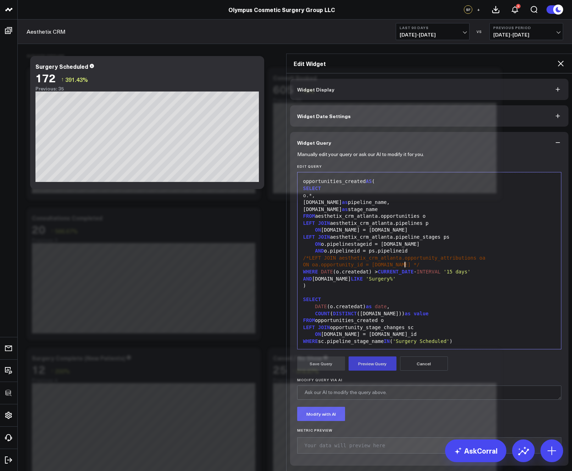
click at [410, 261] on div "ON oa.opportunity_id = o.id */" at bounding box center [429, 264] width 257 height 7
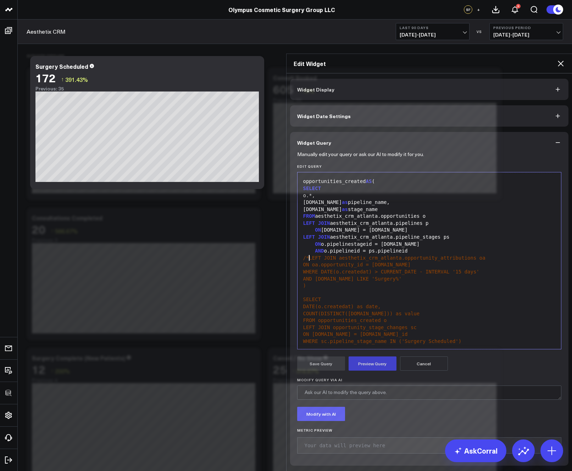
drag, startPoint x: 306, startPoint y: 223, endPoint x: 292, endPoint y: 223, distance: 13.5
click at [292, 223] on div "Manually edit your query or ask our AI to modify it for you. Edit Query 99 1 2 …" at bounding box center [429, 309] width 278 height 312
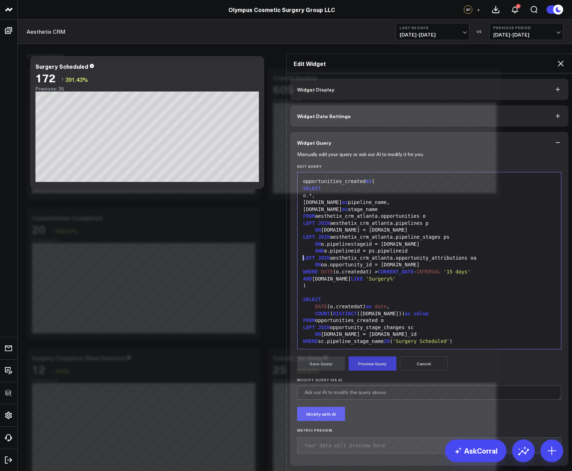
click at [397, 275] on div "AND p.name LIKE 'Surgery%'" at bounding box center [429, 278] width 257 height 7
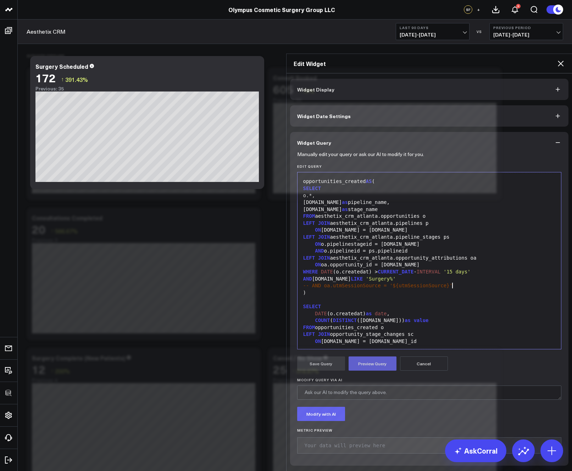
click at [358, 356] on button "Preview Query" at bounding box center [372, 363] width 48 height 14
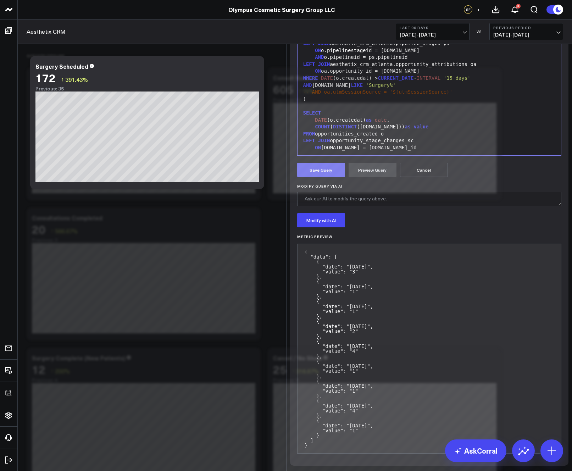
click at [313, 177] on button "Save Query" at bounding box center [321, 170] width 48 height 14
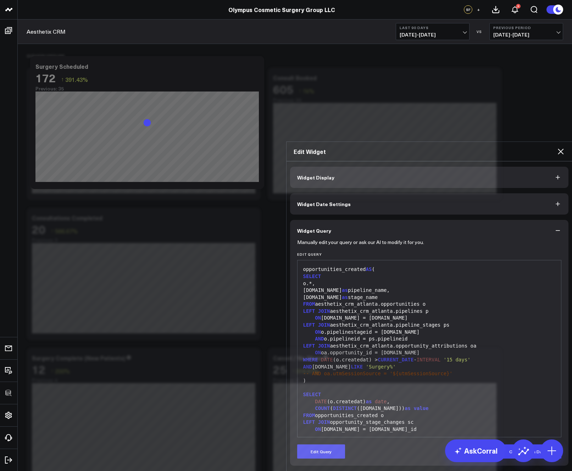
click at [557, 147] on icon at bounding box center [560, 151] width 9 height 9
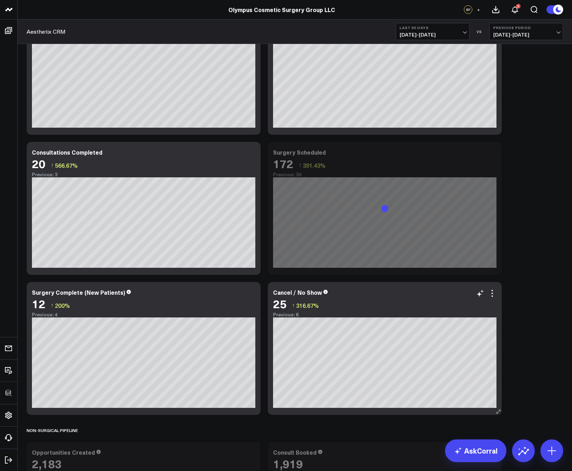
scroll to position [138, 0]
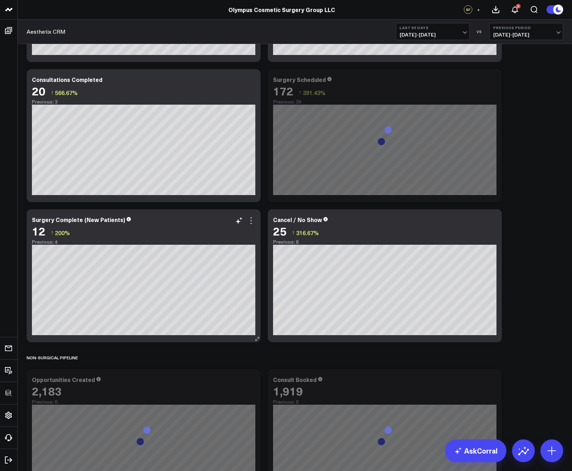
click at [253, 222] on icon at bounding box center [251, 220] width 9 height 9
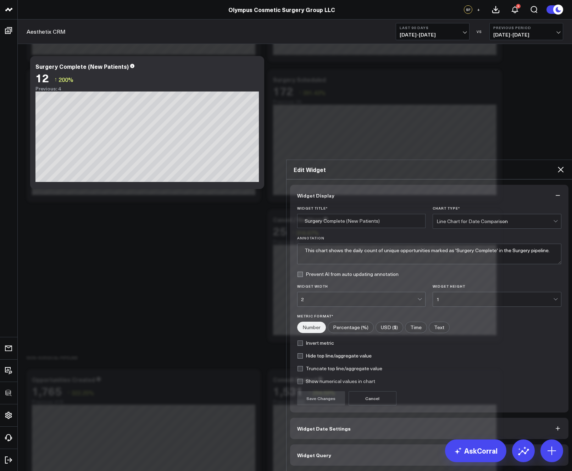
click at [369, 434] on button "Widget Query" at bounding box center [429, 454] width 278 height 21
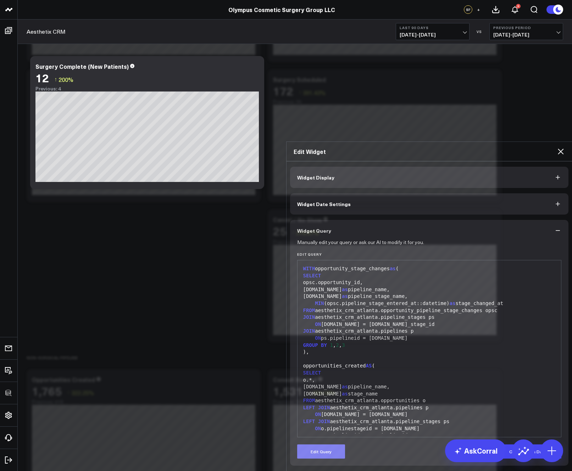
click at [328, 434] on button "Edit Query" at bounding box center [321, 451] width 48 height 14
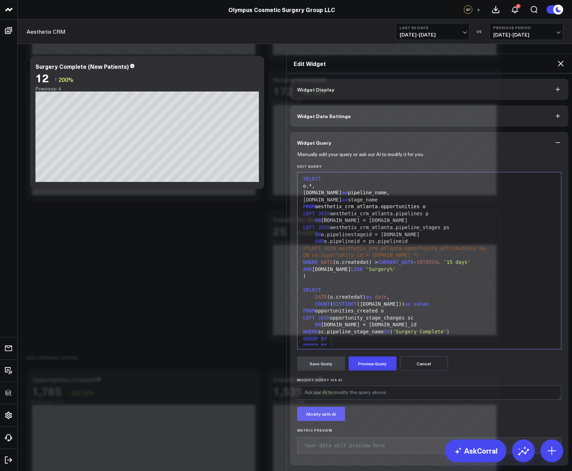
scroll to position [111, 0]
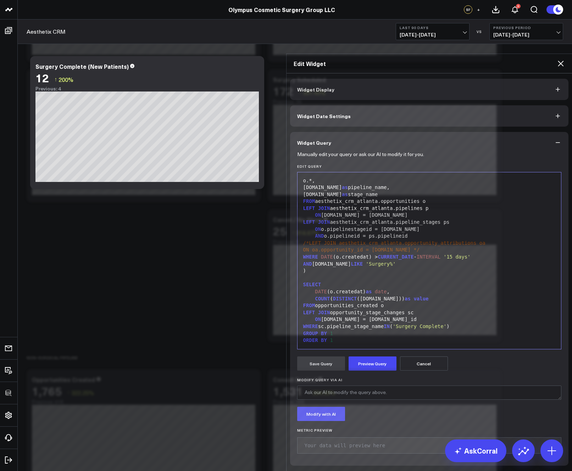
click at [411, 246] on div "ON oa.opportunity_id = o.id */" at bounding box center [429, 249] width 257 height 7
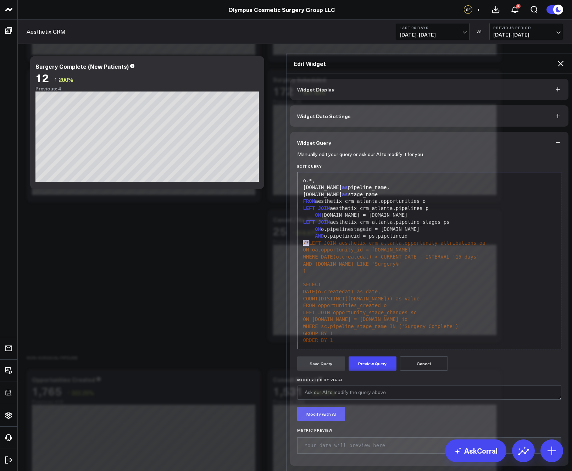
drag, startPoint x: 306, startPoint y: 207, endPoint x: 292, endPoint y: 207, distance: 14.2
click at [292, 207] on div "Manually edit your query or ask our AI to modify it for you. Edit Query 99 1 2 …" at bounding box center [429, 309] width 278 height 312
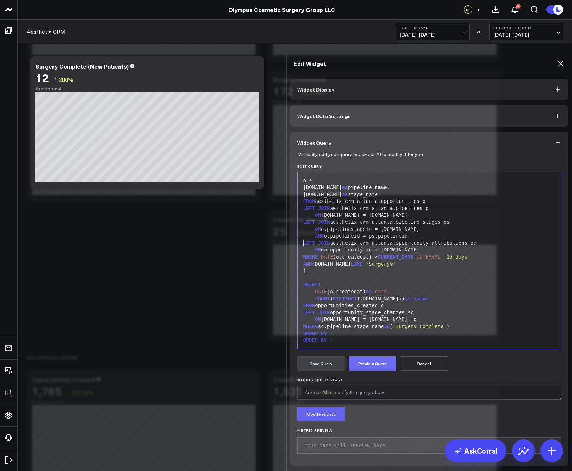
click at [366, 356] on button "Preview Query" at bounding box center [372, 363] width 48 height 14
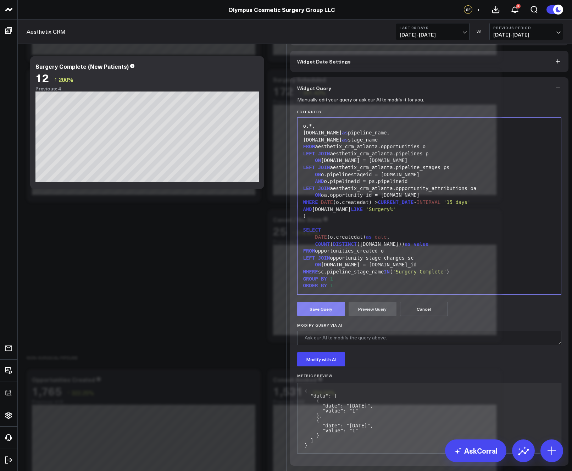
click at [323, 316] on button "Save Query" at bounding box center [321, 309] width 48 height 14
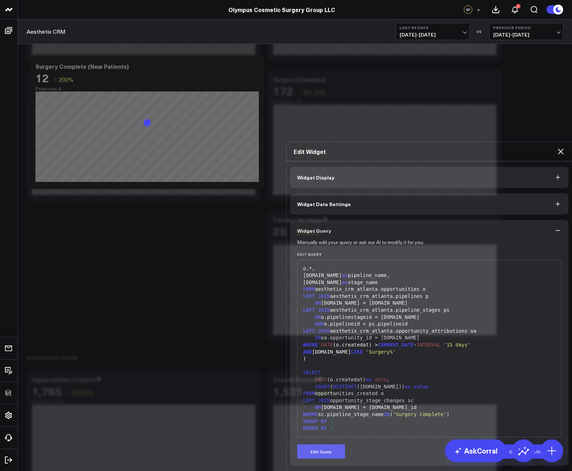
click at [560, 148] on icon at bounding box center [560, 151] width 6 height 6
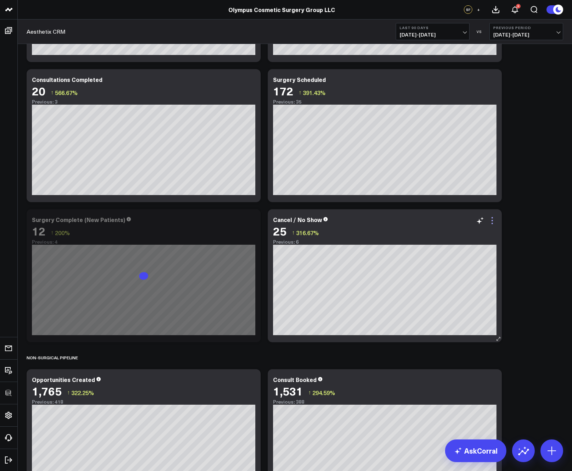
click at [490, 219] on icon at bounding box center [492, 220] width 9 height 9
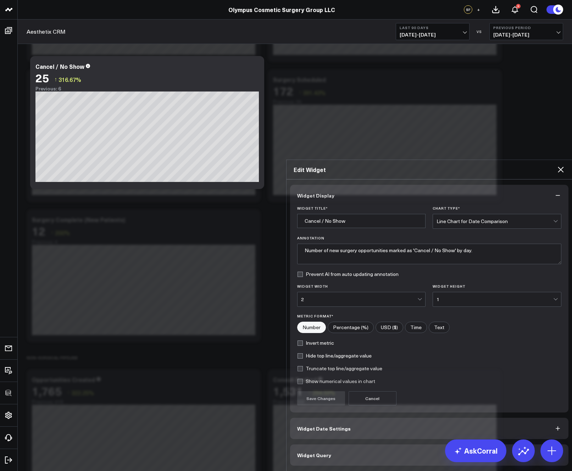
click at [352, 434] on button "Widget Query" at bounding box center [429, 454] width 278 height 21
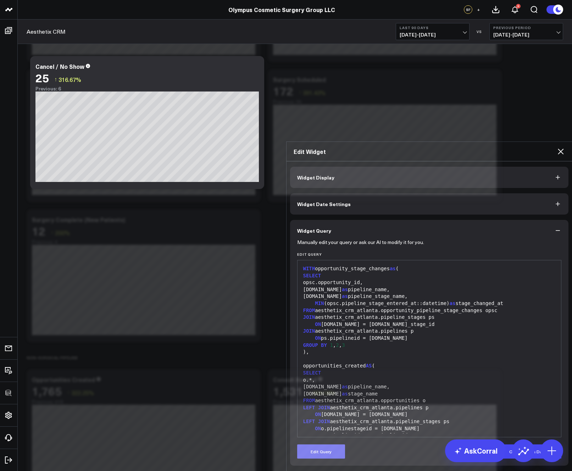
click at [336, 434] on button "Edit Query" at bounding box center [321, 451] width 48 height 14
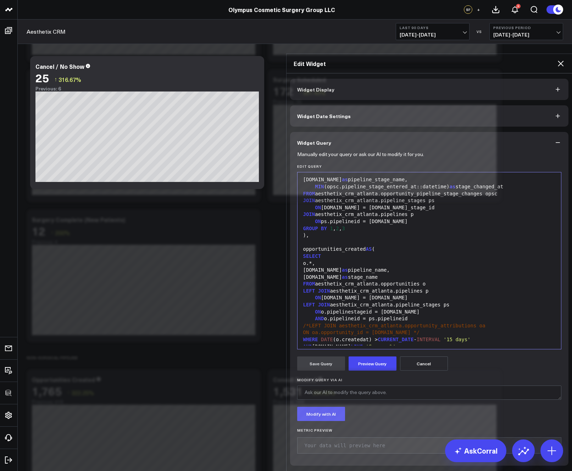
scroll to position [101, 0]
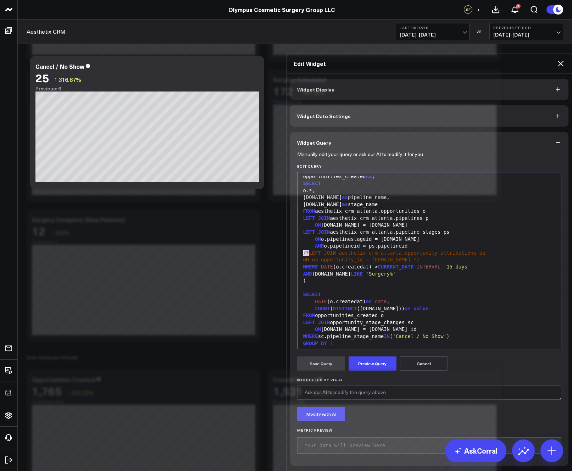
drag, startPoint x: 306, startPoint y: 218, endPoint x: 288, endPoint y: 218, distance: 17.4
click at [290, 218] on div "Manually edit your query or ask our AI to modify it for you. Edit Query 99 1 2 …" at bounding box center [429, 309] width 278 height 312
click at [405, 256] on div "ON oa.opportunity_id = o.id */" at bounding box center [429, 259] width 257 height 7
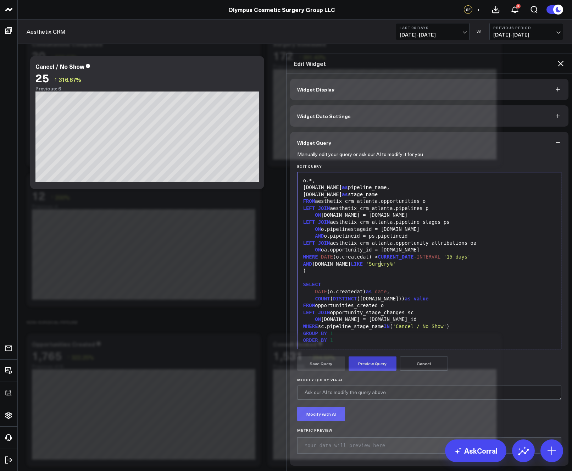
click at [388, 260] on div "AND p.name LIKE 'Surgery%'" at bounding box center [429, 263] width 257 height 7
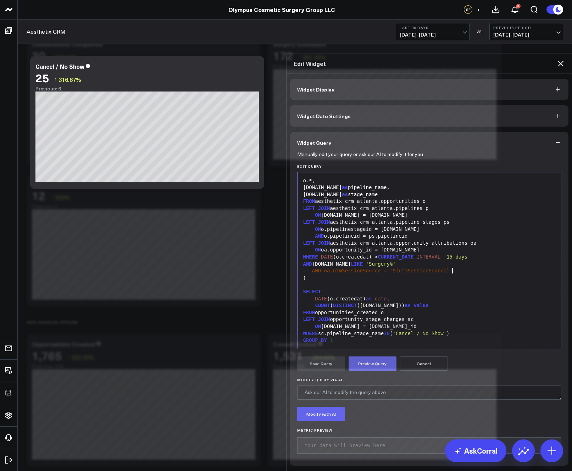
click at [361, 356] on button "Preview Query" at bounding box center [372, 363] width 48 height 14
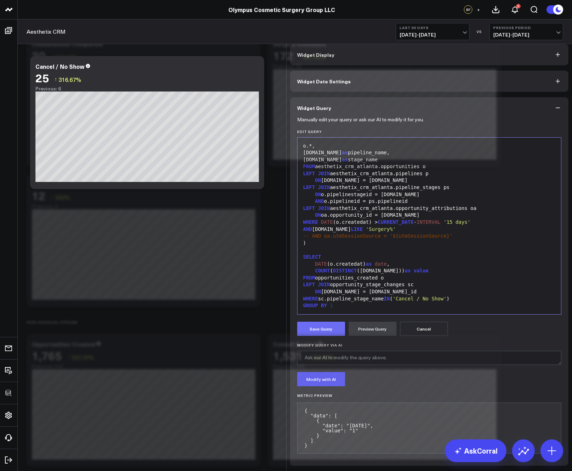
click at [326, 330] on button "Save Query" at bounding box center [321, 328] width 48 height 14
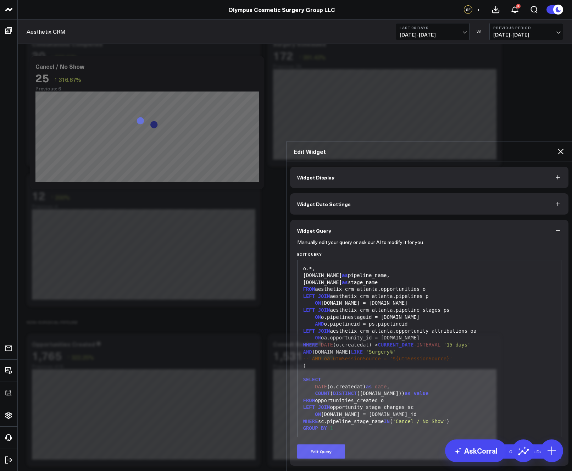
click at [561, 147] on icon at bounding box center [560, 151] width 9 height 9
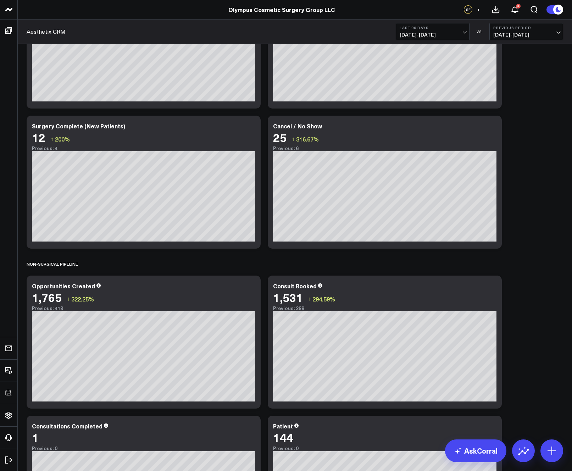
scroll to position [268, 0]
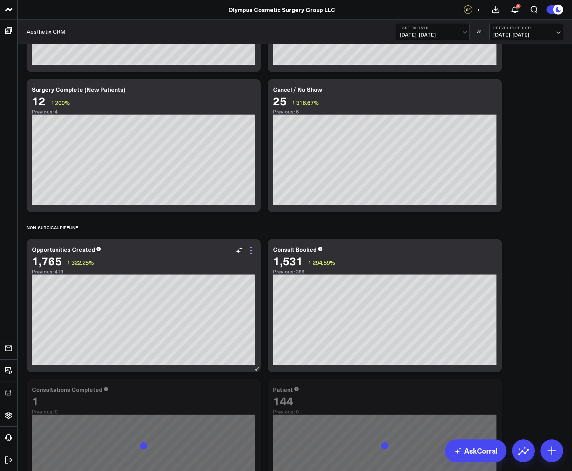
click at [249, 252] on icon at bounding box center [251, 250] width 9 height 9
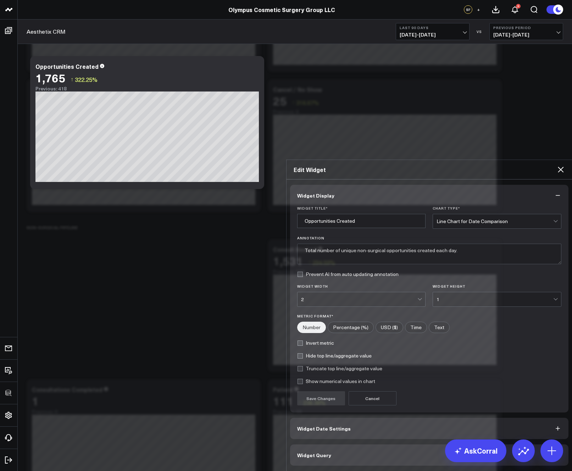
click at [322, 434] on span "Widget Query" at bounding box center [314, 455] width 34 height 6
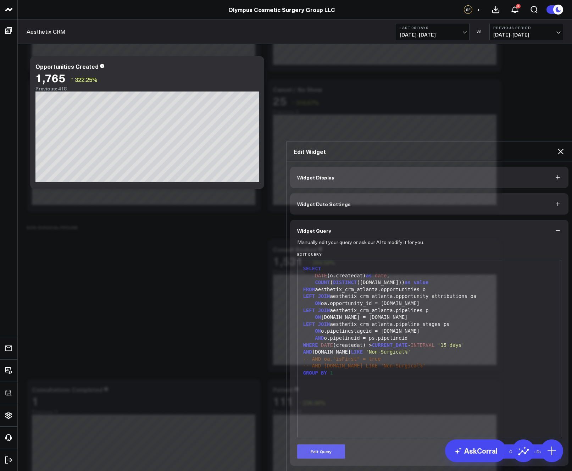
click at [560, 148] on icon at bounding box center [560, 151] width 6 height 6
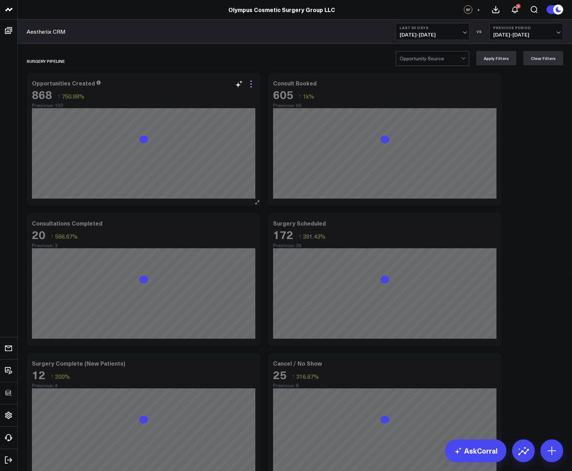
click at [253, 80] on icon at bounding box center [251, 84] width 9 height 9
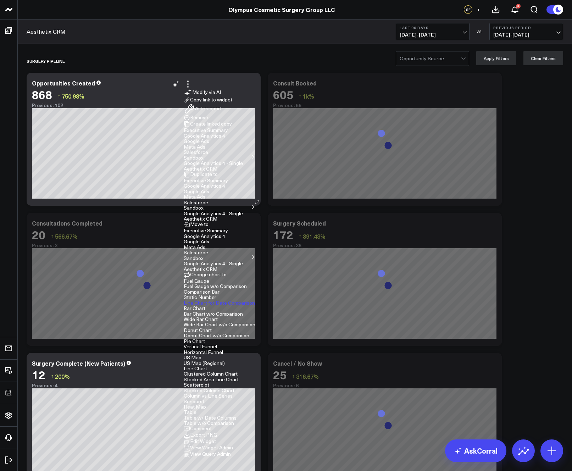
click at [216, 434] on button "Edit Widget" at bounding box center [200, 441] width 32 height 6
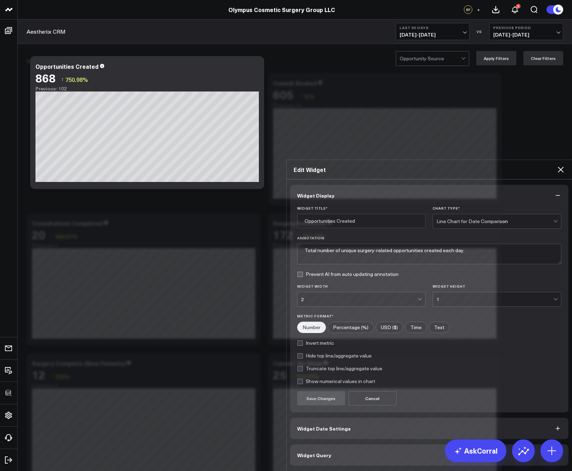
click at [347, 434] on button "Widget Query" at bounding box center [429, 454] width 278 height 21
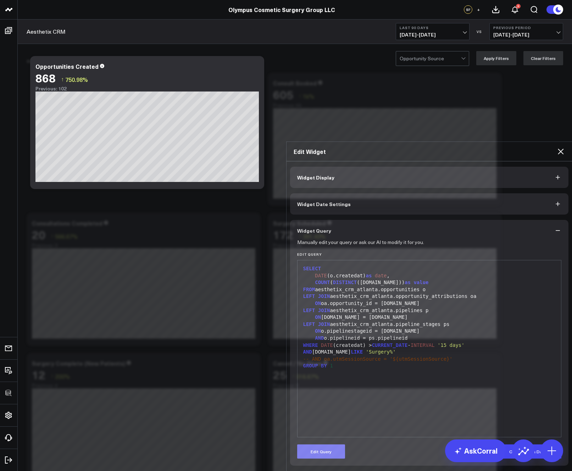
click at [330, 434] on button "Edit Query" at bounding box center [321, 451] width 48 height 14
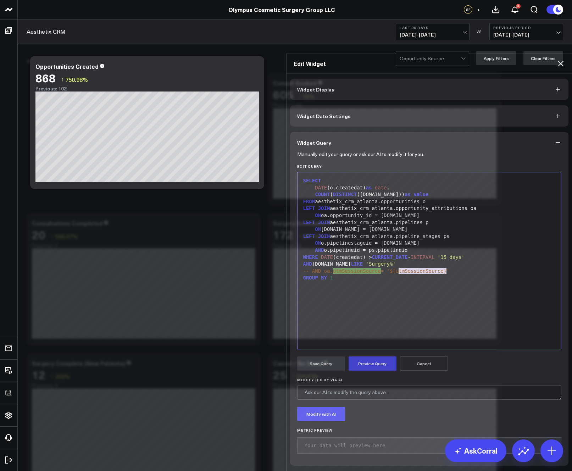
drag, startPoint x: 443, startPoint y: 236, endPoint x: 446, endPoint y: 229, distance: 7.5
click at [396, 268] on div "-- AND oa. utmSessionSource = '${utmSessionSource}'" at bounding box center [429, 271] width 257 height 7
drag, startPoint x: 444, startPoint y: 236, endPoint x: 395, endPoint y: 236, distance: 48.2
click at [395, 268] on span "-- AND oa.utmSessionSource = '${utmsessionsource}'" at bounding box center [377, 271] width 149 height 6
click at [363, 356] on button "Preview Query" at bounding box center [372, 363] width 48 height 14
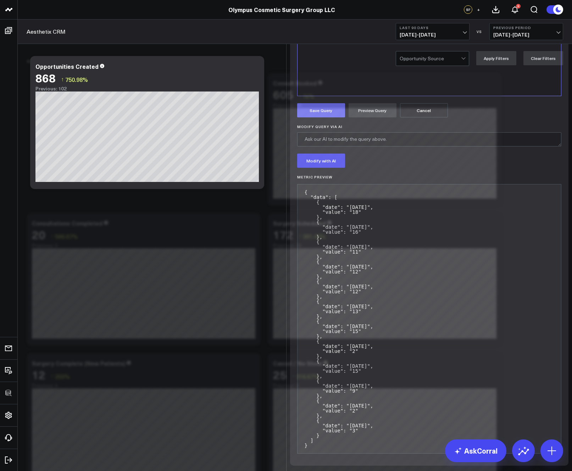
click at [308, 117] on button "Save Query" at bounding box center [321, 110] width 48 height 14
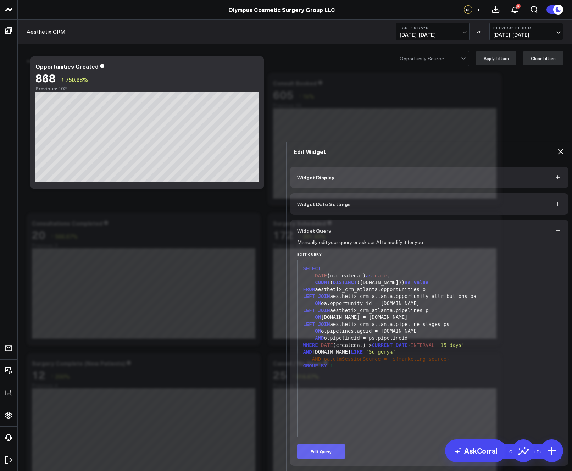
drag, startPoint x: 332, startPoint y: 327, endPoint x: 389, endPoint y: 248, distance: 97.5
click at [332, 434] on button "Edit Query" at bounding box center [321, 451] width 48 height 14
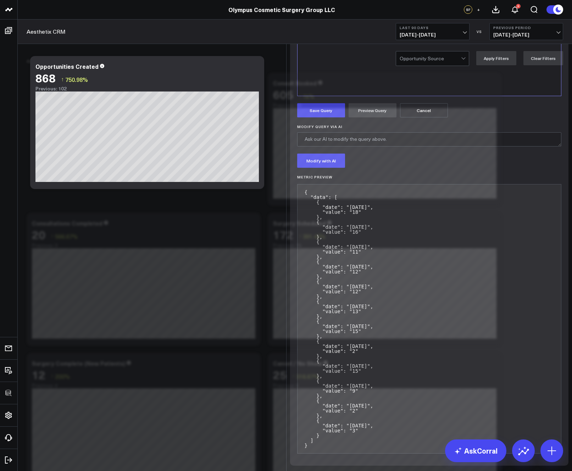
click at [384, 21] on span "-- AND oa.utmSessionSource = '$" at bounding box center [349, 18] width 92 height 6
click at [384, 22] on div "-- AND oa.utmSessionSource = '${marketing_source}'" at bounding box center [429, 18] width 257 height 7
click at [463, 28] on div "GROUP BY 1" at bounding box center [429, 24] width 257 height 7
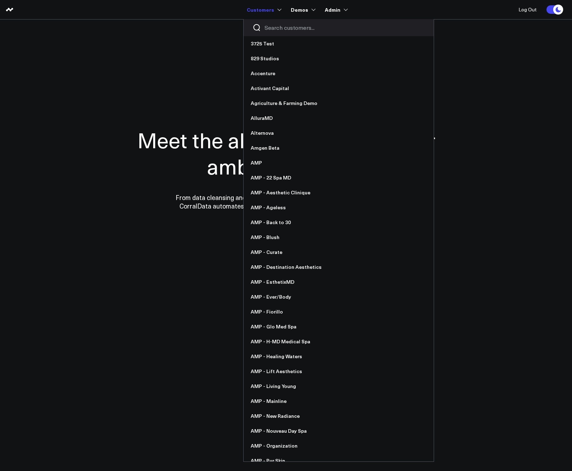
click at [284, 28] on input "Search customers input" at bounding box center [344, 28] width 160 height 8
type input "sa"
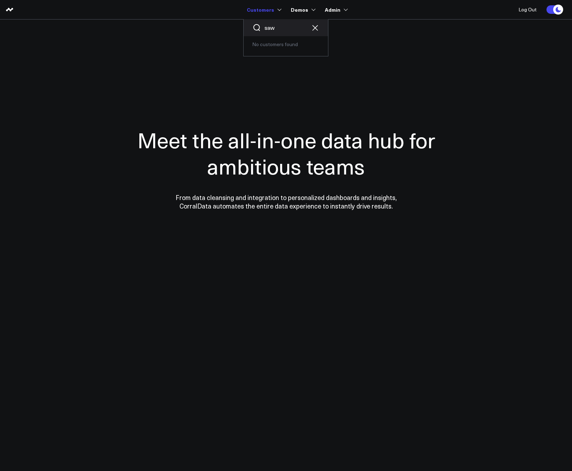
click at [283, 28] on input "saw" at bounding box center [285, 28] width 43 height 8
type input "saw"
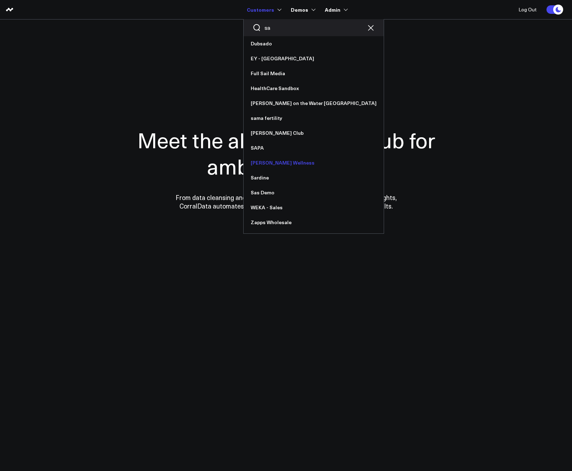
click at [285, 159] on link "[PERSON_NAME] Wellness" at bounding box center [313, 162] width 140 height 15
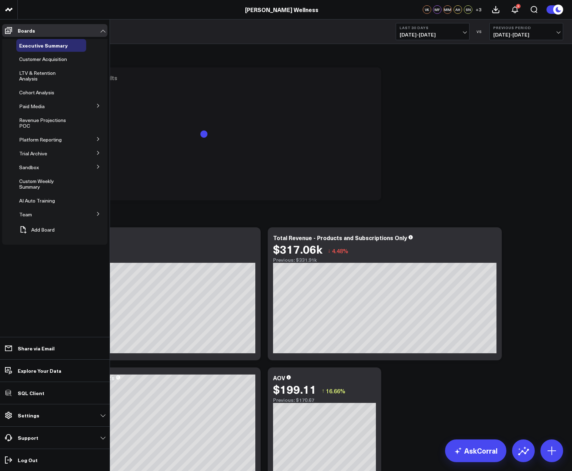
click at [97, 212] on icon at bounding box center [98, 214] width 2 height 4
click at [97, 211] on icon at bounding box center [98, 213] width 4 height 4
click at [58, 117] on span "Revenue Projections POC" at bounding box center [42, 123] width 47 height 12
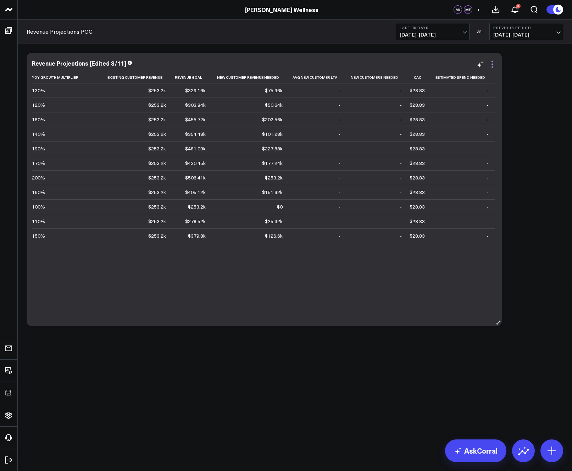
click at [494, 66] on icon at bounding box center [492, 64] width 9 height 9
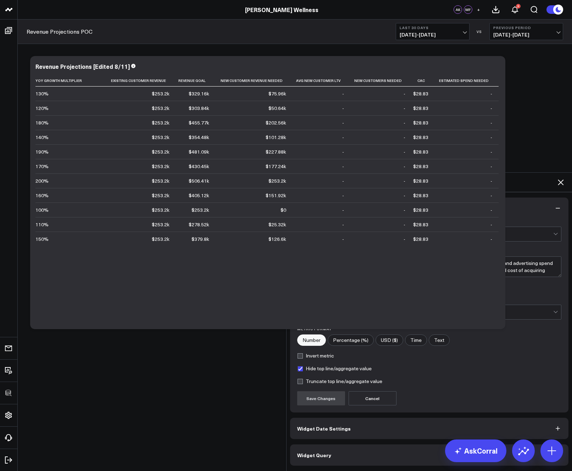
click at [338, 444] on button "Widget Query" at bounding box center [429, 454] width 278 height 21
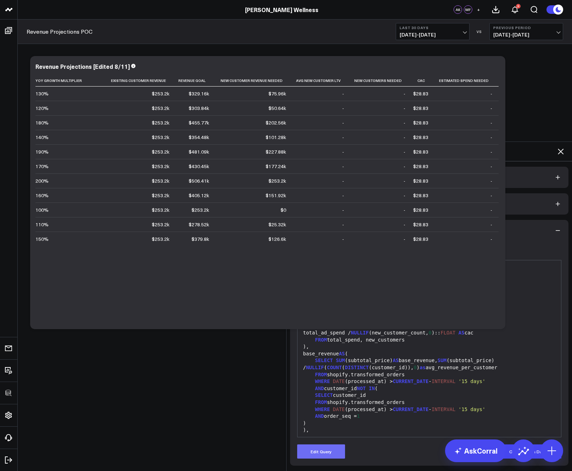
click at [329, 444] on button "Edit Query" at bounding box center [321, 451] width 48 height 14
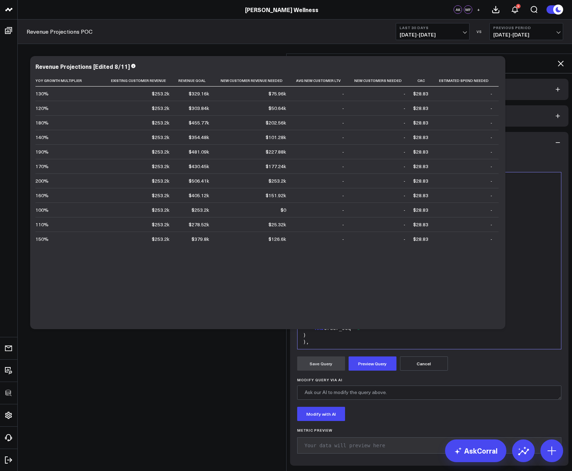
scroll to position [430, 0]
click at [416, 337] on div "ORDER BY estimated_spend_needed;" at bounding box center [429, 340] width 257 height 7
drag, startPoint x: 327, startPoint y: 305, endPoint x: 394, endPoint y: 305, distance: 66.6
click at [394, 337] on div "ORDER BY estimated_spend_needed;" at bounding box center [429, 340] width 257 height 7
click at [378, 356] on button "Preview Query" at bounding box center [372, 363] width 48 height 14
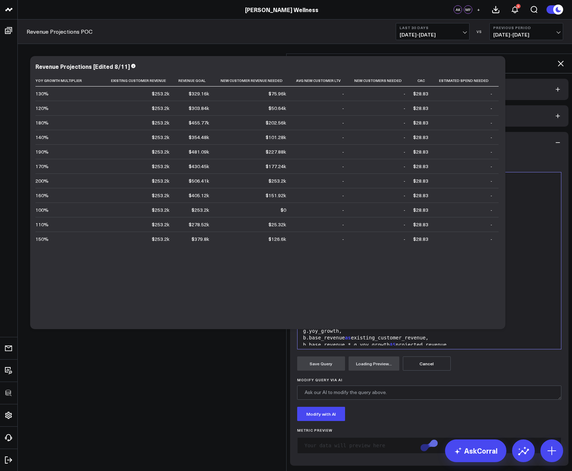
scroll to position [276, 0]
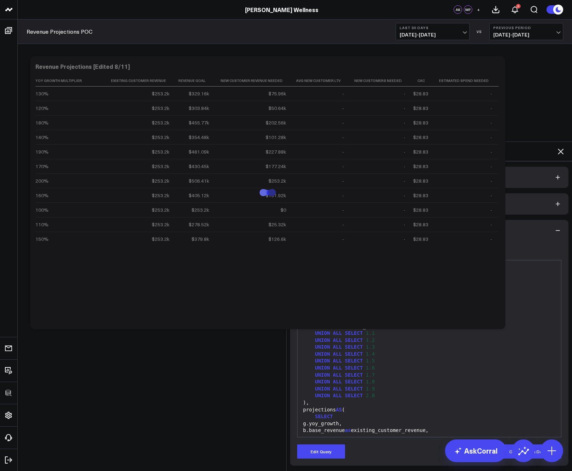
click at [560, 148] on icon at bounding box center [560, 151] width 6 height 6
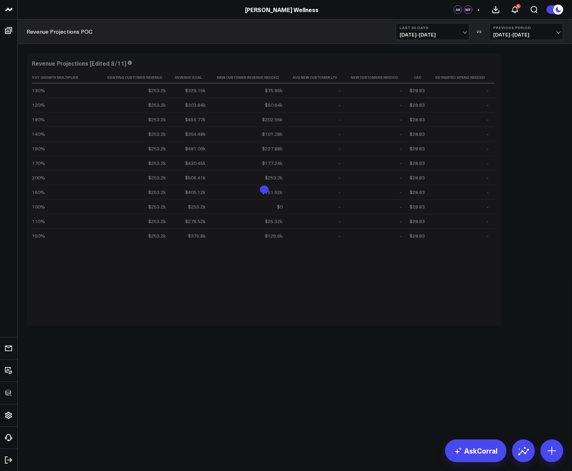
click at [538, 226] on div "Modify via AI Copy link to widget Ask support Remove Create linked copy Executi…" at bounding box center [294, 189] width 543 height 280
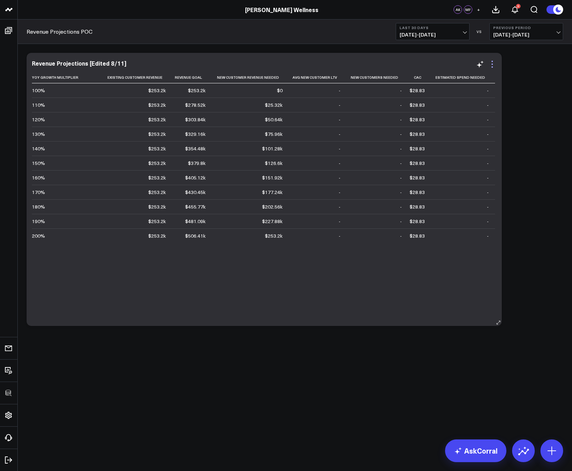
click at [493, 62] on icon at bounding box center [492, 64] width 9 height 9
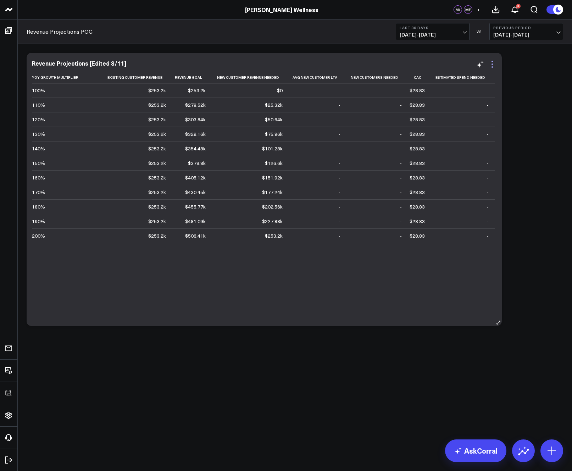
click at [491, 64] on icon at bounding box center [492, 64] width 9 height 9
click at [540, 55] on div "Modify via AI Copy link to widget Ask support Remove Create linked copy Executi…" at bounding box center [294, 189] width 543 height 280
click at [439, 29] on b "Last 30 Days" at bounding box center [432, 28] width 66 height 4
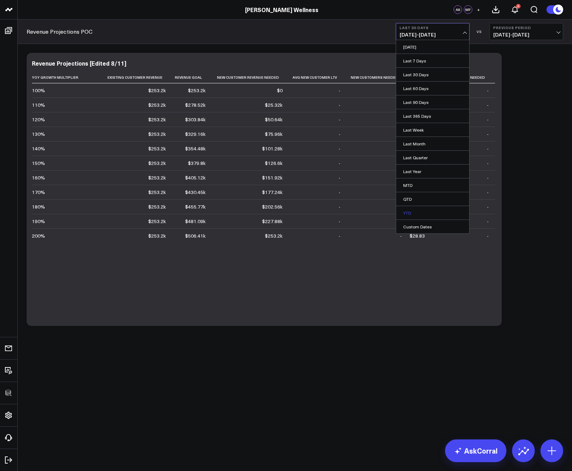
click at [417, 209] on link "YTD" at bounding box center [432, 212] width 73 height 13
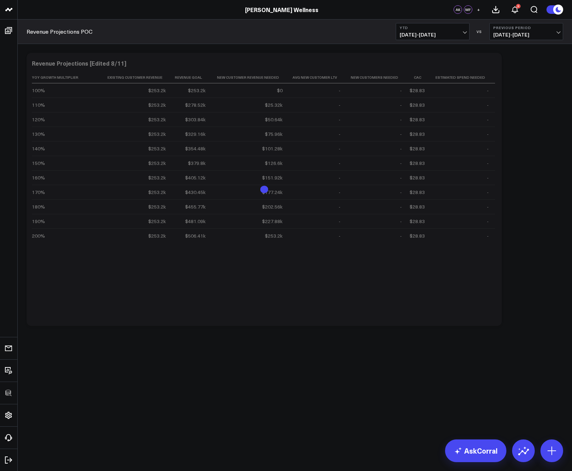
click at [506, 196] on div "Modify via AI Copy link to widget Ask support Remove Create linked copy Executi…" at bounding box center [294, 189] width 543 height 280
click at [491, 64] on icon at bounding box center [492, 64] width 9 height 9
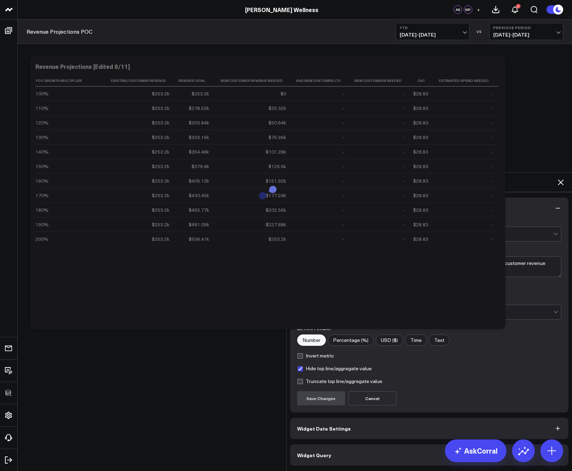
click at [352, 444] on button "Widget Query" at bounding box center [429, 454] width 278 height 21
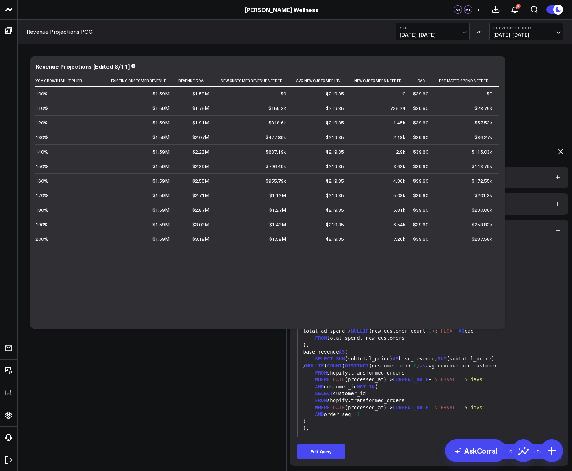
scroll to position [124, 0]
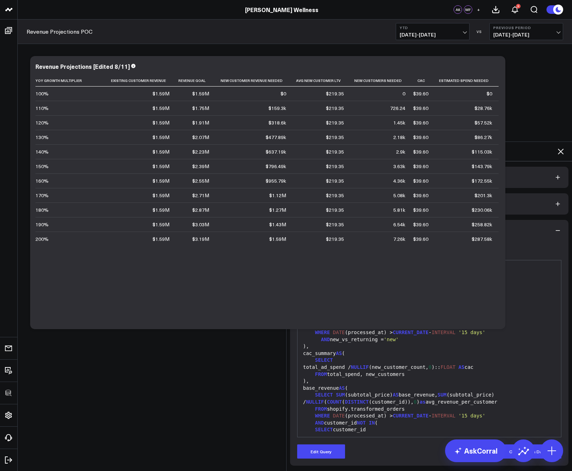
click at [559, 148] on icon at bounding box center [560, 151] width 6 height 6
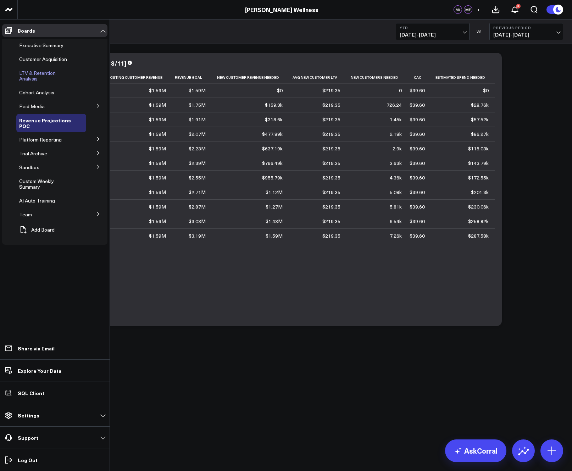
click at [34, 72] on span "LTV & Retention Analysis" at bounding box center [37, 75] width 36 height 12
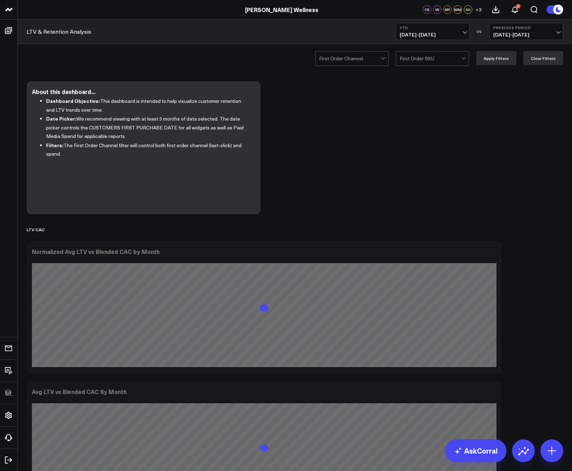
click at [437, 35] on span "01/01/25 - 09/02/25" at bounding box center [432, 35] width 66 height 6
click at [421, 78] on link "Last 30 Days" at bounding box center [432, 74] width 73 height 13
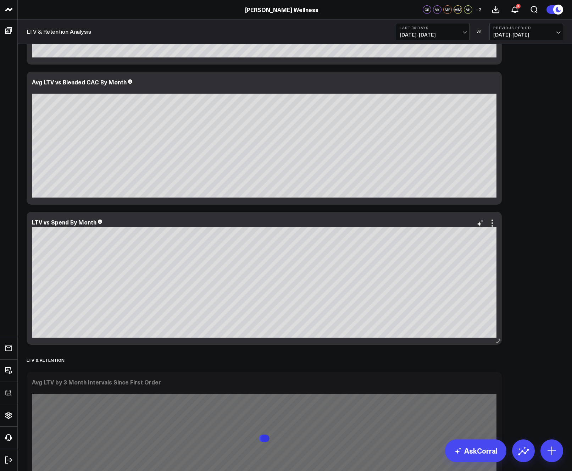
scroll to position [273, 0]
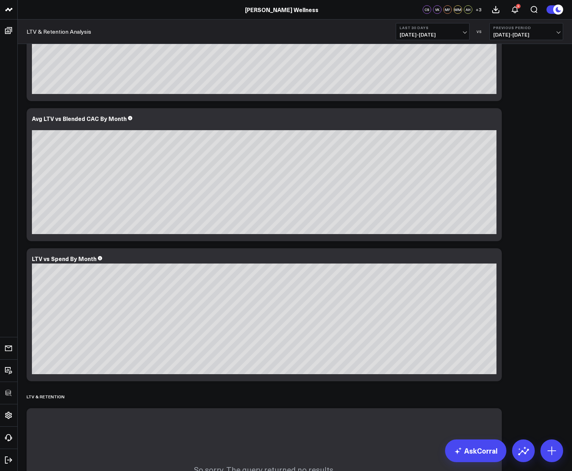
click at [438, 23] on button "Last 30 Days 08/04/25 - 09/02/25" at bounding box center [432, 31] width 74 height 17
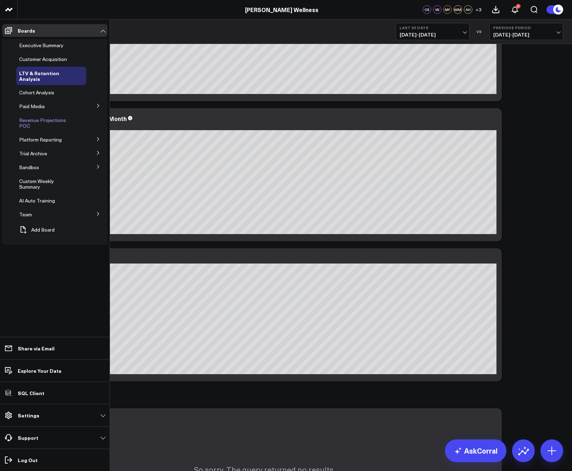
click at [36, 121] on span "Revenue Projections POC" at bounding box center [42, 123] width 47 height 12
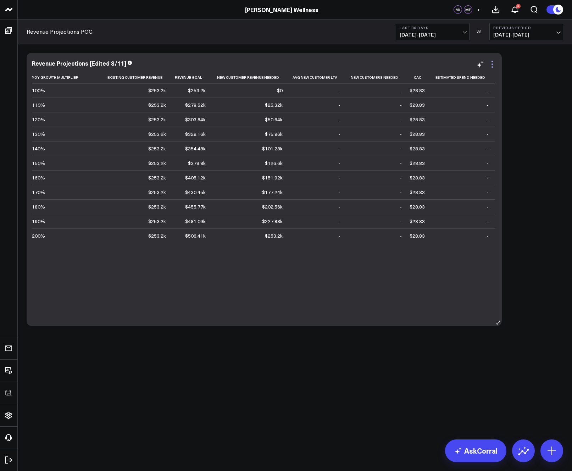
click at [491, 68] on icon at bounding box center [492, 64] width 9 height 9
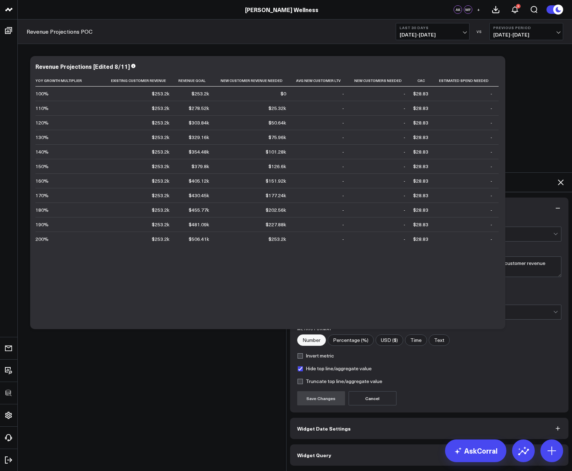
click at [364, 444] on button "Widget Query" at bounding box center [429, 454] width 278 height 21
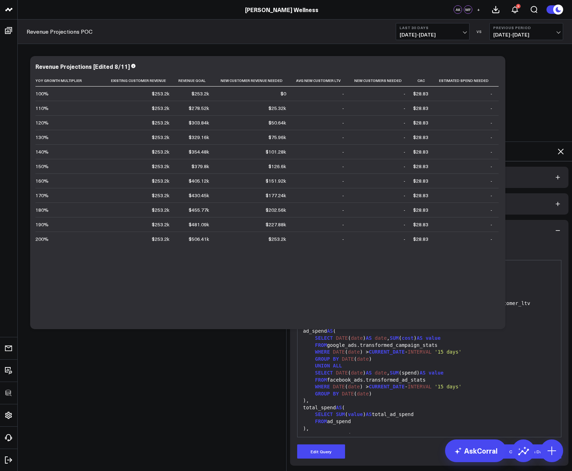
click at [509, 334] on div "SELECT DATE ( date ) AS date , SUM ( cost ) AS value" at bounding box center [429, 337] width 257 height 7
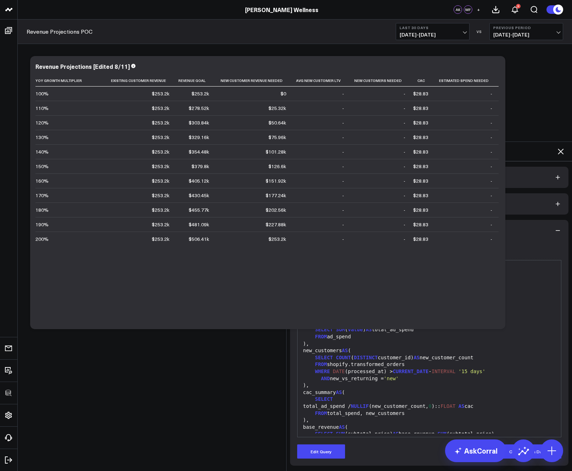
scroll to position [167, 0]
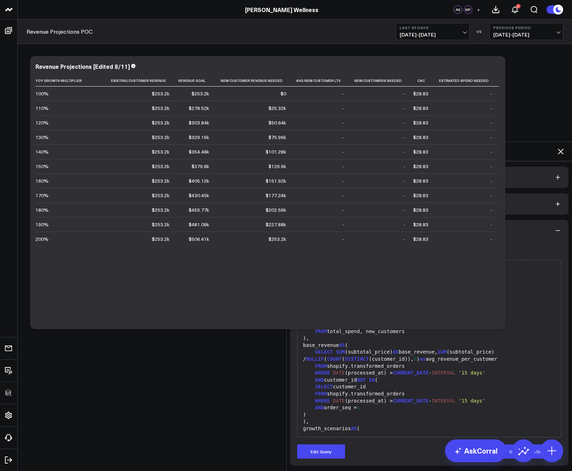
click at [559, 147] on icon at bounding box center [560, 151] width 9 height 9
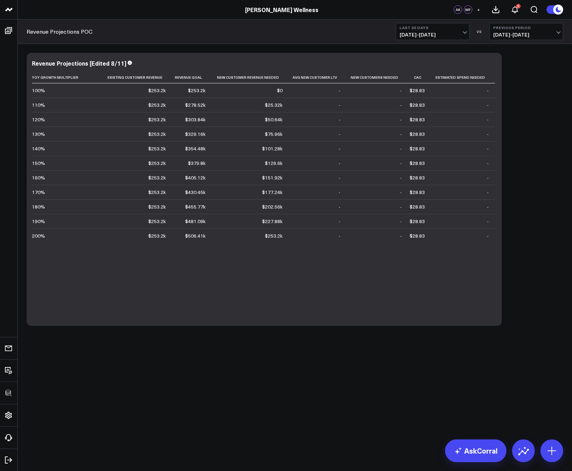
click at [524, 139] on div "Modify via AI Copy link to widget Ask support Remove Create linked copy Executi…" at bounding box center [294, 189] width 543 height 280
click at [427, 29] on b "Last 30 Days" at bounding box center [432, 28] width 66 height 4
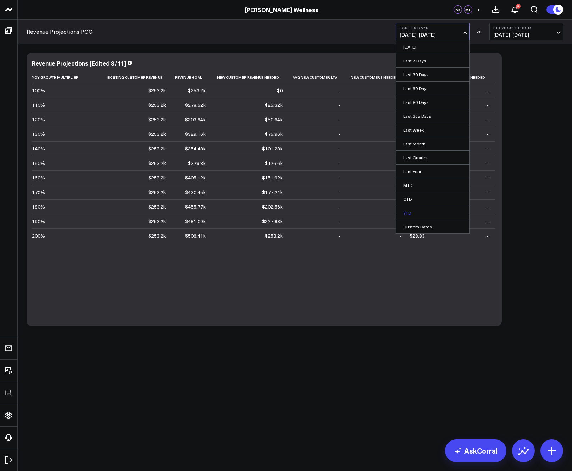
click at [420, 207] on link "YTD" at bounding box center [432, 212] width 73 height 13
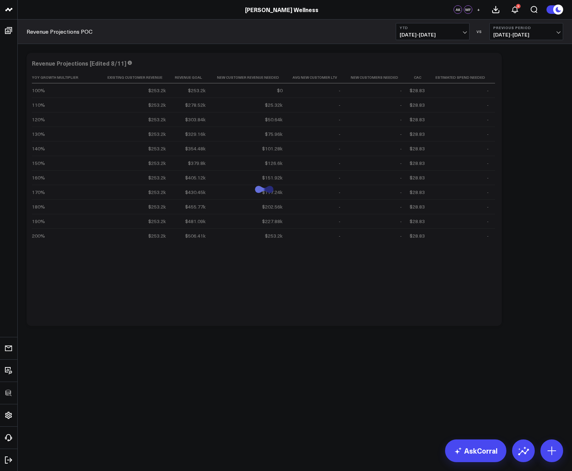
click at [530, 197] on div "Modify via AI Copy link to widget Ask support Remove Create linked copy Executi…" at bounding box center [294, 189] width 543 height 280
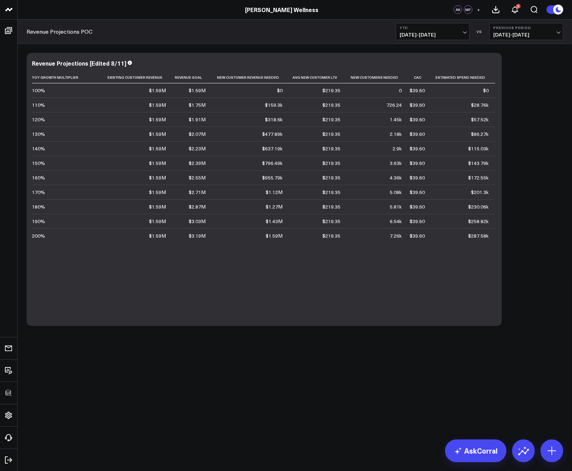
click at [426, 38] on button "YTD 01/01/25 - 09/02/25" at bounding box center [432, 31] width 74 height 17
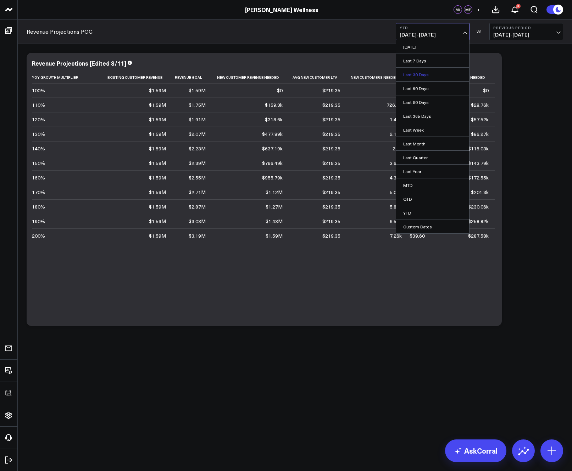
click at [428, 71] on link "Last 30 Days" at bounding box center [432, 74] width 73 height 13
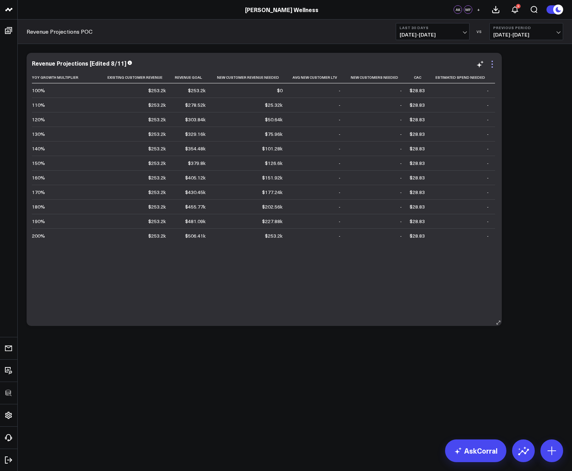
click at [494, 65] on icon at bounding box center [492, 64] width 9 height 9
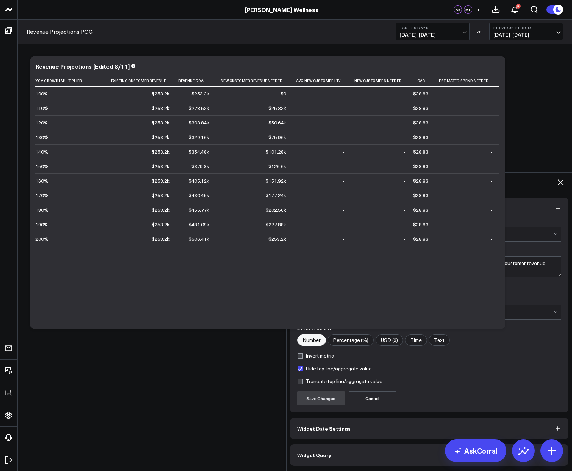
click at [394, 444] on button "Widget Query" at bounding box center [429, 454] width 278 height 21
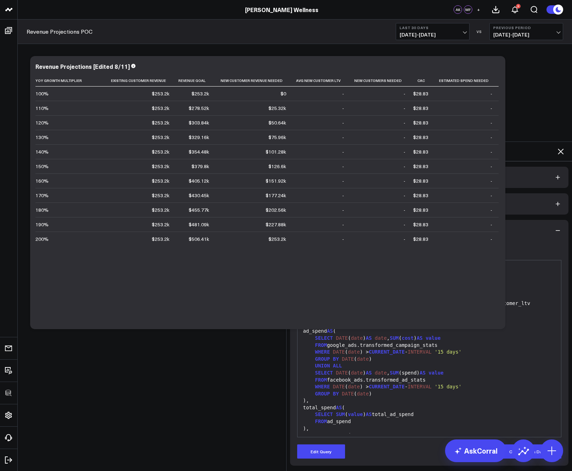
click at [339, 444] on button "Edit Query" at bounding box center [321, 451] width 48 height 14
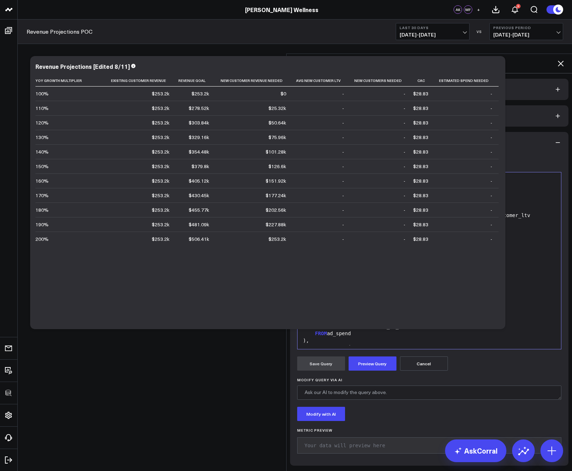
click at [367, 316] on div "total_spend AS (" at bounding box center [429, 319] width 257 height 7
click at [557, 59] on icon at bounding box center [560, 63] width 9 height 9
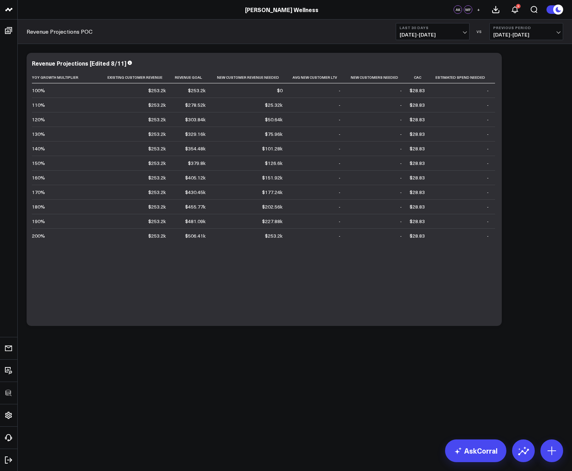
click at [555, 140] on div "Modify via AI Copy link to widget Ask support Remove Create linked copy Executi…" at bounding box center [294, 189] width 543 height 280
click at [505, 152] on div "Modify via AI Copy link to widget Ask support Remove Create linked copy Executi…" at bounding box center [294, 189] width 543 height 280
click at [441, 32] on span "08/04/25 - 09/02/25" at bounding box center [432, 35] width 66 height 6
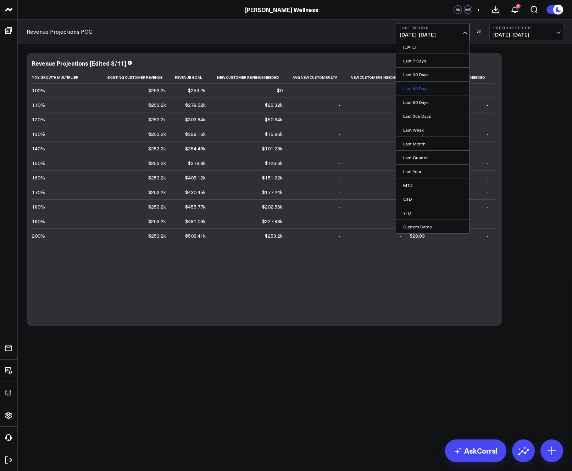
click at [432, 90] on link "Last 60 Days" at bounding box center [432, 87] width 73 height 13
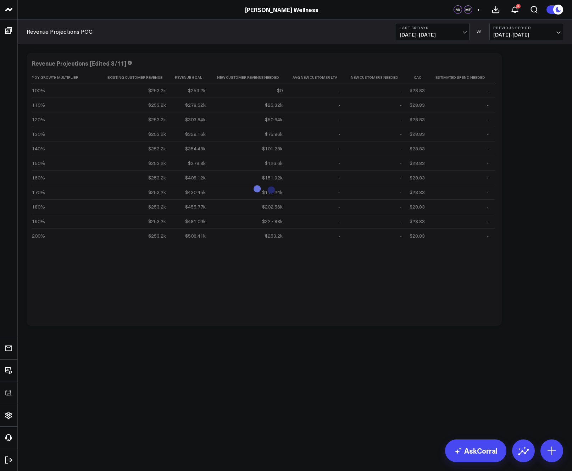
click at [540, 102] on div "Modify via AI Copy link to widget Ask support Remove Create linked copy Executi…" at bounding box center [294, 189] width 543 height 280
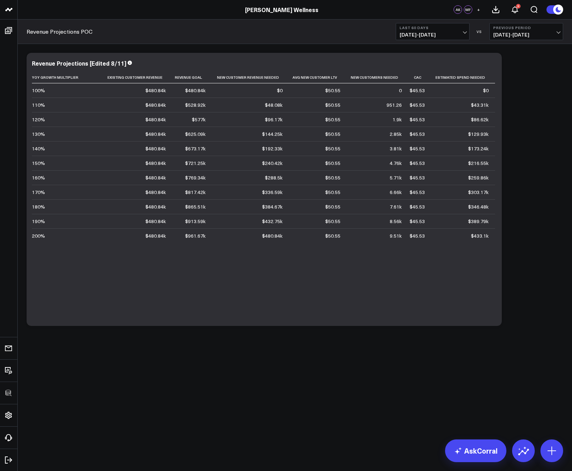
click at [525, 121] on div "Modify via AI Copy link to widget Ask support Remove Create linked copy Executi…" at bounding box center [294, 189] width 543 height 280
click at [493, 63] on icon at bounding box center [492, 64] width 9 height 9
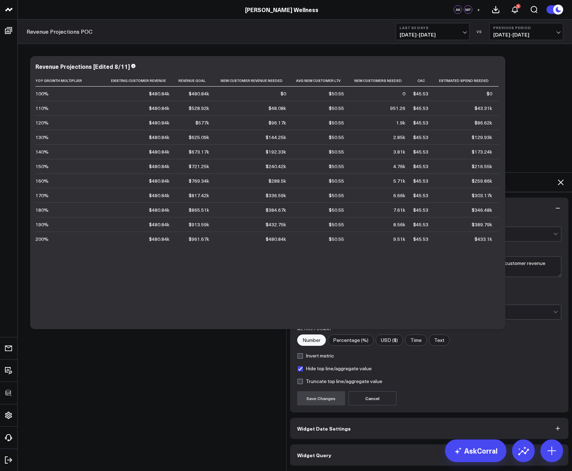
click at [364, 444] on button "Widget Query" at bounding box center [429, 454] width 278 height 21
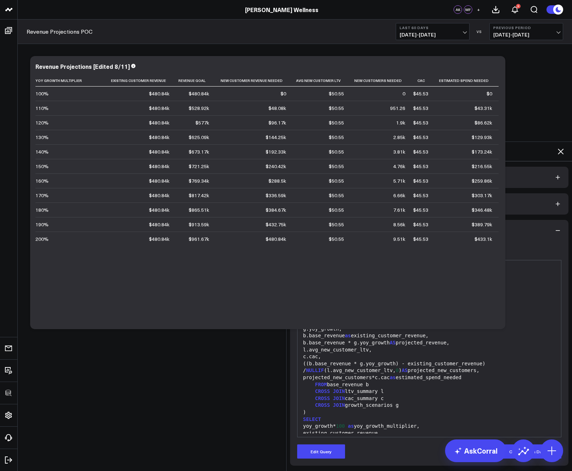
scroll to position [430, 0]
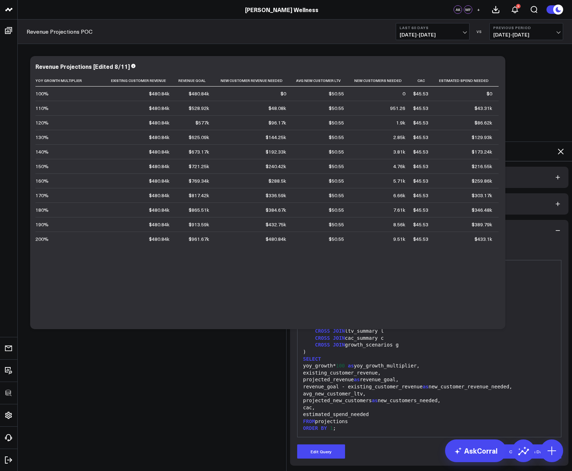
click at [558, 147] on icon at bounding box center [560, 151] width 9 height 9
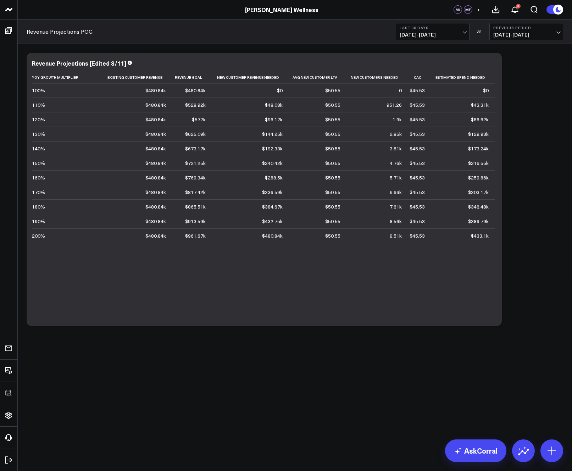
click at [534, 106] on div "Modify via AI Copy link to widget Ask support Remove Create linked copy Executi…" at bounding box center [294, 189] width 543 height 280
click at [450, 32] on span "07/05/25 - 09/02/25" at bounding box center [432, 35] width 66 height 6
click at [535, 154] on div "Modify via AI Copy link to widget Ask support Remove Create linked copy Executi…" at bounding box center [294, 189] width 543 height 280
click at [495, 64] on icon at bounding box center [492, 64] width 9 height 9
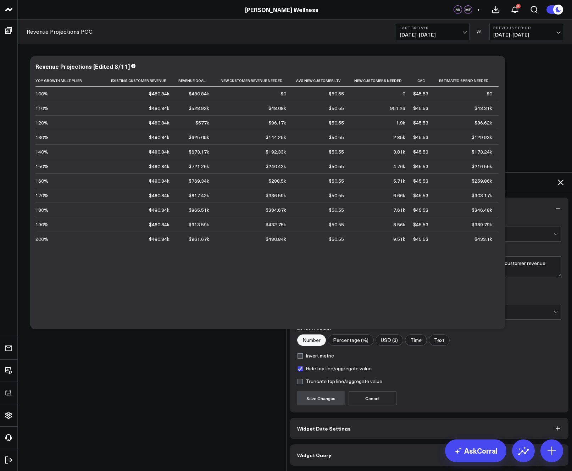
click at [349, 444] on button "Widget Query" at bounding box center [429, 454] width 278 height 21
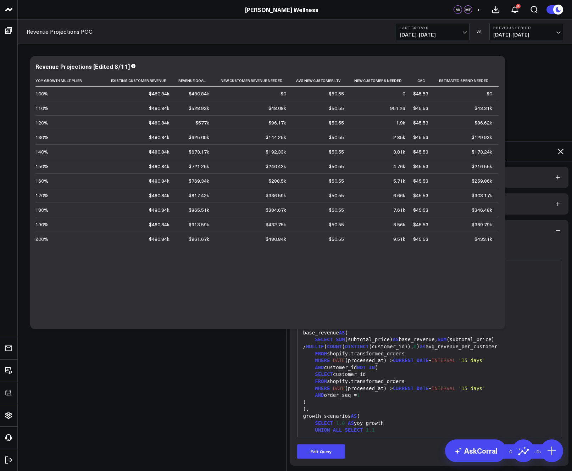
scroll to position [227, 0]
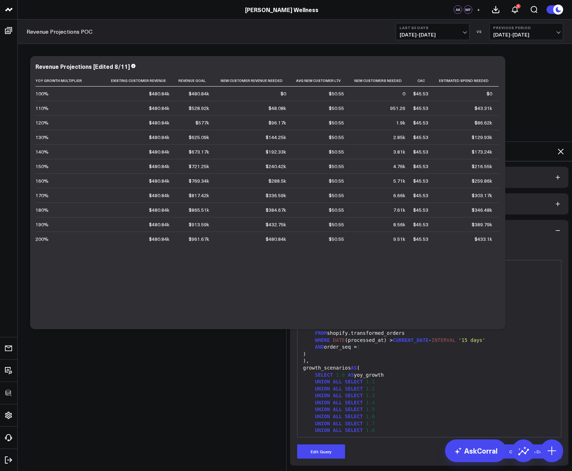
click at [559, 147] on icon at bounding box center [560, 151] width 9 height 9
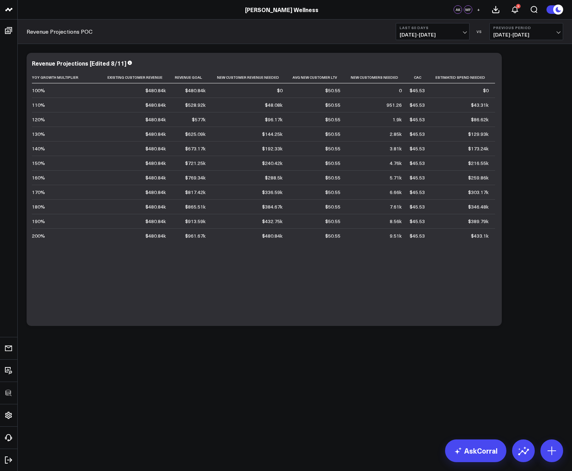
click at [434, 36] on span "07/05/25 - 09/02/25" at bounding box center [432, 35] width 66 height 6
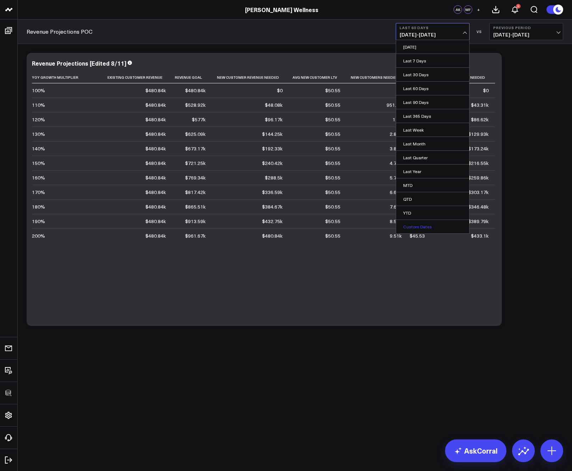
click at [427, 225] on link "Custom Dates" at bounding box center [432, 226] width 73 height 13
select select "8"
select select "2025"
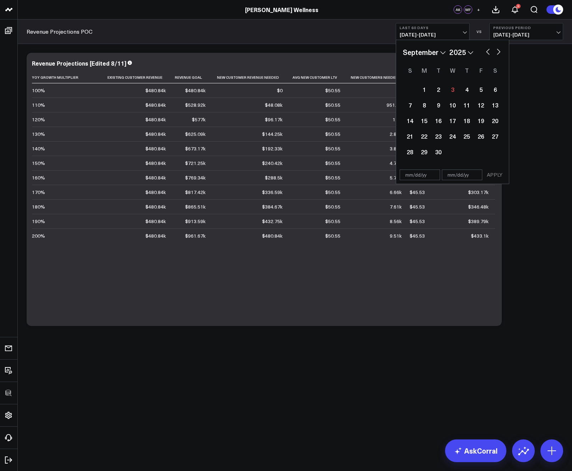
click at [488, 50] on button "button" at bounding box center [487, 51] width 7 height 9
select select "6"
select select "2025"
click at [488, 50] on button "button" at bounding box center [487, 51] width 7 height 9
select select "5"
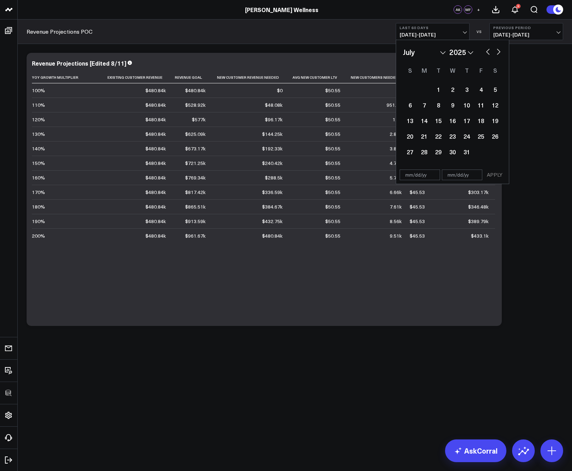
select select "2025"
click at [488, 50] on button "button" at bounding box center [487, 51] width 7 height 9
select select "3"
select select "2025"
click at [488, 50] on button "button" at bounding box center [487, 51] width 7 height 9
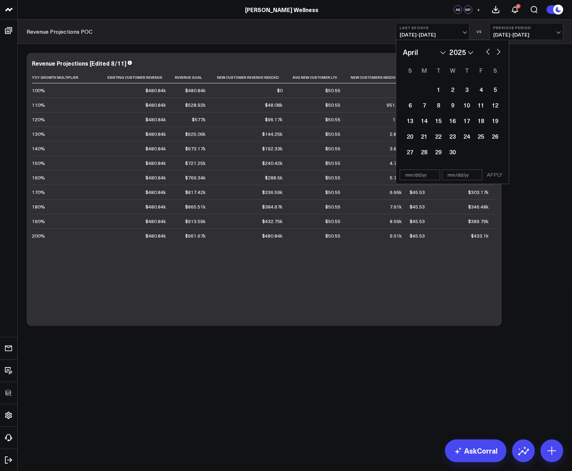
select select "2"
select select "2025"
click at [488, 51] on button "button" at bounding box center [487, 51] width 7 height 9
select select "1"
select select "2025"
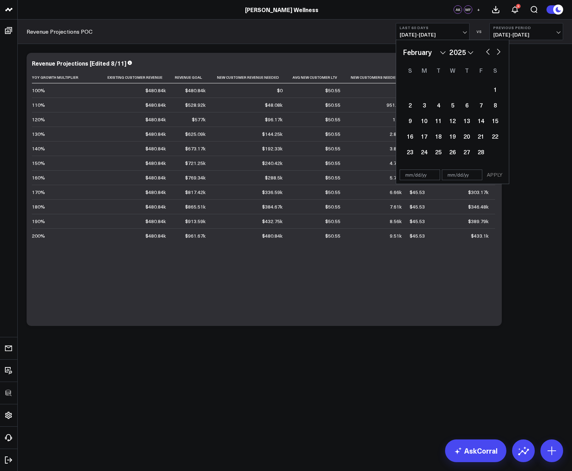
click at [487, 51] on button "button" at bounding box center [487, 51] width 7 height 9
select select "2025"
click at [451, 94] on div "1" at bounding box center [452, 89] width 14 height 14
type input "[DATE]"
select select "2025"
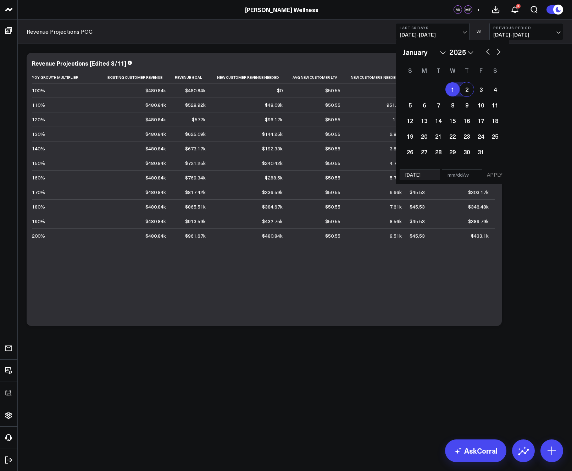
click at [498, 55] on button "button" at bounding box center [498, 51] width 7 height 9
select select "1"
select select "2025"
click at [498, 54] on button "button" at bounding box center [498, 51] width 7 height 9
select select "2"
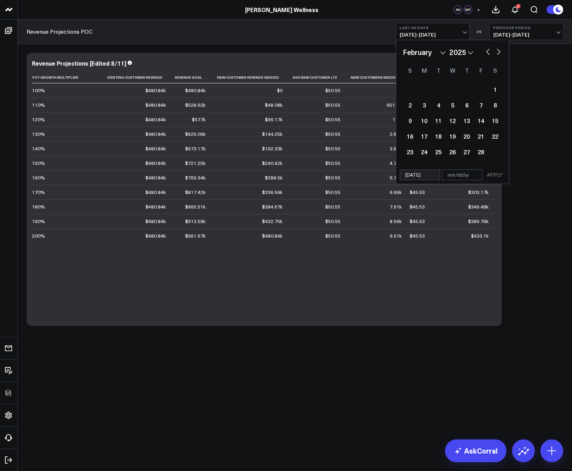
select select "2025"
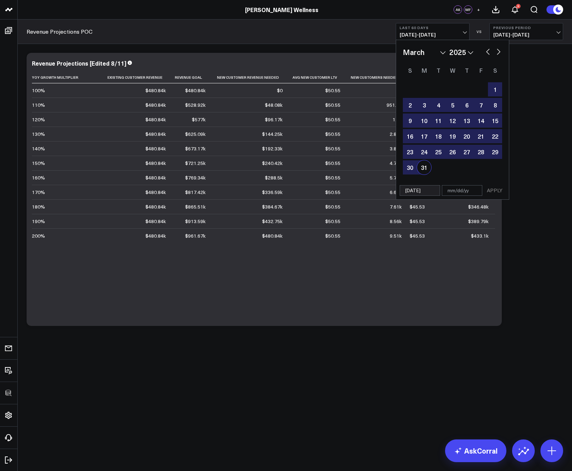
click at [424, 168] on div "31" at bounding box center [424, 167] width 14 height 14
type input "03/31/25"
select select "2"
select select "2025"
click at [494, 188] on button "APPLY" at bounding box center [494, 190] width 21 height 11
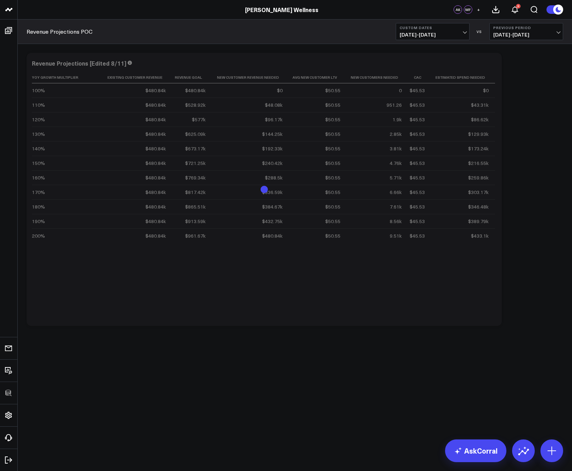
drag, startPoint x: 554, startPoint y: 208, endPoint x: 550, endPoint y: 209, distance: 4.4
click at [554, 209] on div "Modify via AI Copy link to widget Ask support Remove Create linked copy Executi…" at bounding box center [294, 189] width 543 height 280
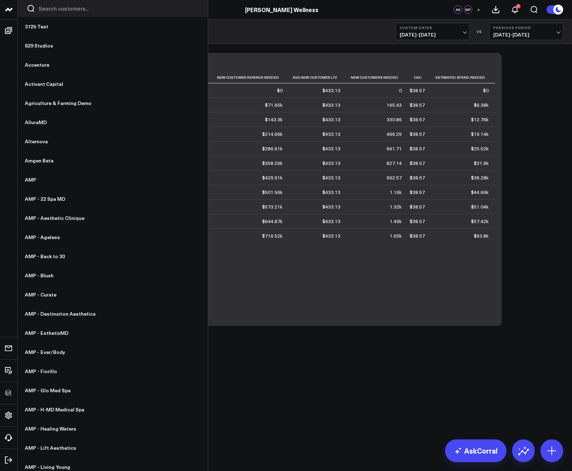
click at [62, 9] on input "Search customers input" at bounding box center [119, 9] width 160 height 8
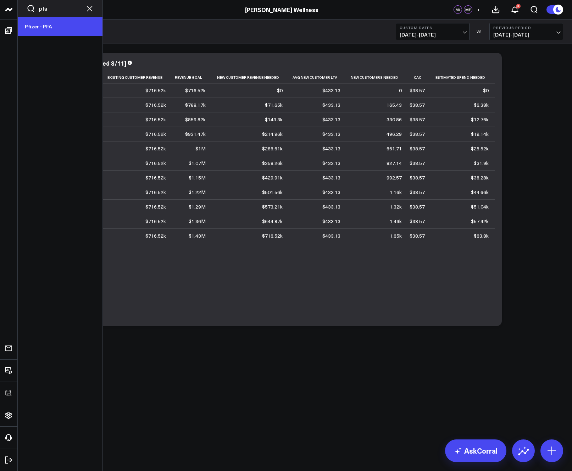
type input "pfa"
click at [96, 26] on link "Pfizer - PFA" at bounding box center [60, 26] width 85 height 19
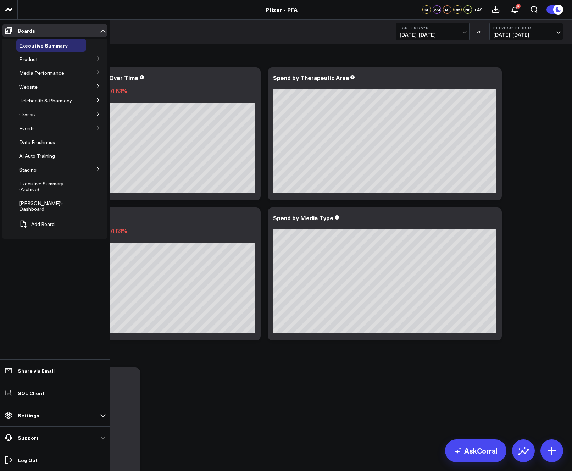
click at [101, 57] on button at bounding box center [98, 58] width 18 height 11
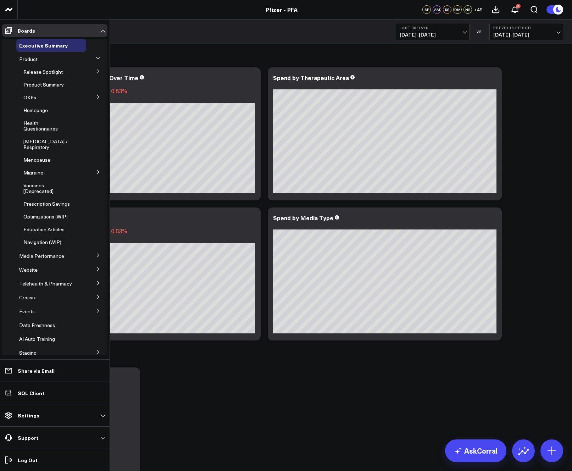
click at [94, 67] on button at bounding box center [98, 71] width 18 height 11
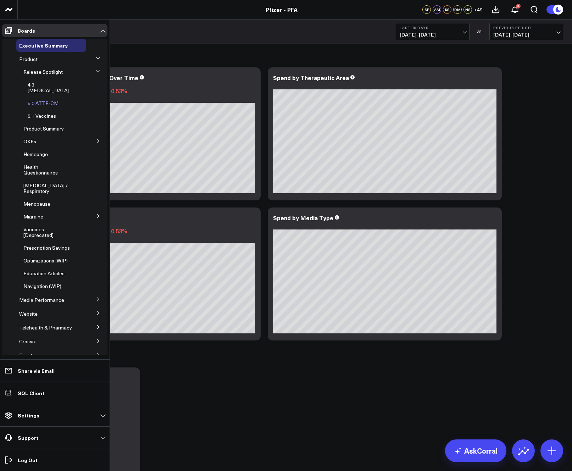
click at [43, 100] on span "5.0 ATTR-CM" at bounding box center [43, 103] width 31 height 7
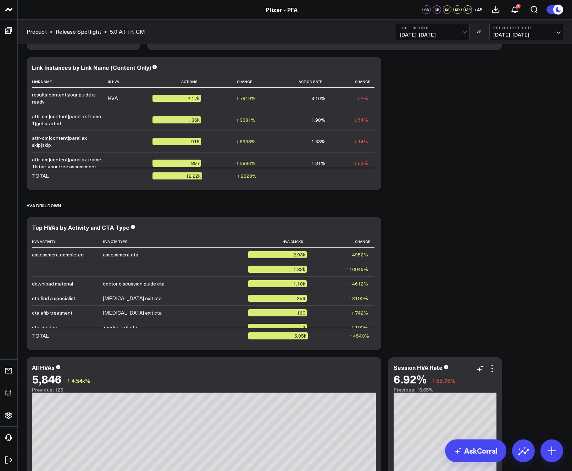
scroll to position [1509, 0]
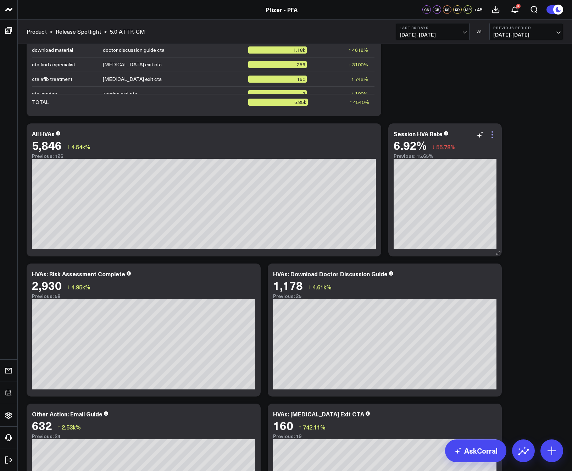
click at [492, 137] on icon at bounding box center [491, 137] width 1 height 1
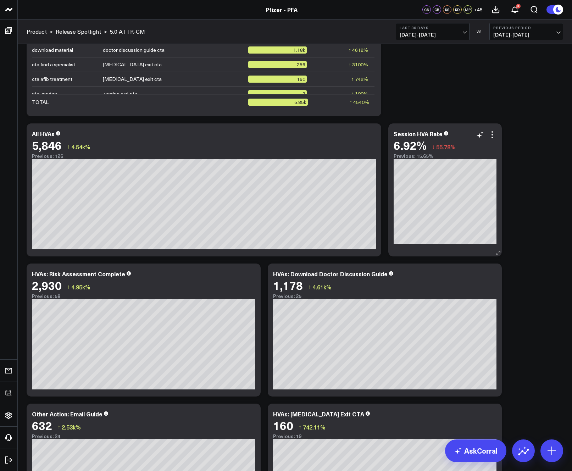
click at [422, 131] on div "Session HVA Rate" at bounding box center [417, 134] width 49 height 8
drag, startPoint x: 416, startPoint y: 134, endPoint x: 392, endPoint y: 133, distance: 24.1
click at [392, 133] on div "Session HVA Rate 6.92% ↓ 55.78% Previous: 15.65%" at bounding box center [444, 189] width 113 height 133
click at [492, 136] on icon at bounding box center [492, 134] width 9 height 9
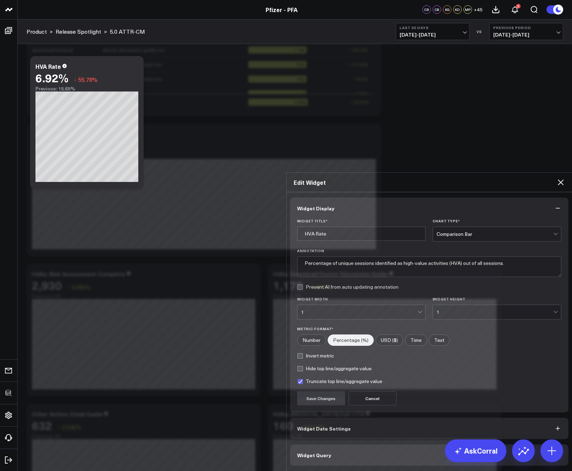
click at [359, 444] on button "Widget Query" at bounding box center [429, 454] width 278 height 21
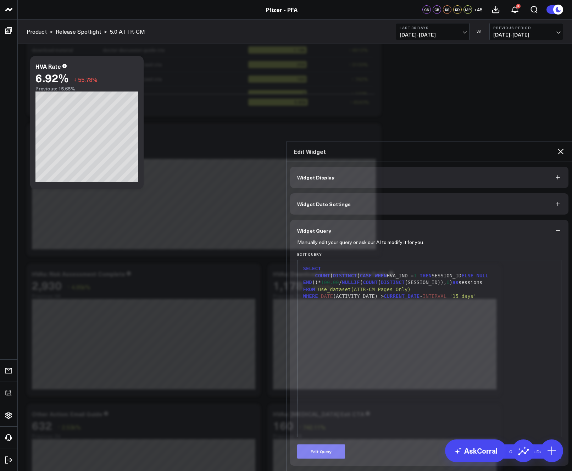
click at [332, 444] on button "Edit Query" at bounding box center [321, 451] width 48 height 14
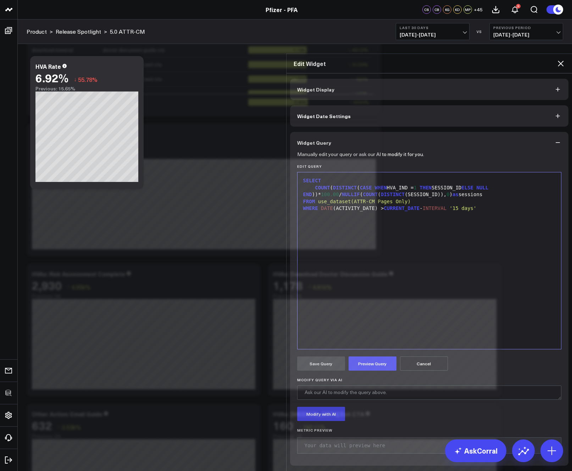
click at [384, 185] on div "SELECT COUNT ( DISTINCT ( CASE WHEN HVA_IND = 1 THEN SESSION_ID ELSE NULL END )…" at bounding box center [429, 260] width 257 height 169
drag, startPoint x: 319, startPoint y: 151, endPoint x: 313, endPoint y: 151, distance: 6.1
click at [313, 184] on div "COUNT ( DISTINCT ( CASE WHEN HVA_IND = 1 THEN SESSION_ID ELSE NULL END ))* 100.…" at bounding box center [429, 191] width 257 height 14
drag, startPoint x: 404, startPoint y: 152, endPoint x: 434, endPoint y: 152, distance: 30.5
click at [434, 184] on div "SUM ( CASE WHEN HVA_IND = 1 THEN SESSION_ID ELSE NULL END ))* 100.00 / NULLIF (…" at bounding box center [429, 191] width 257 height 14
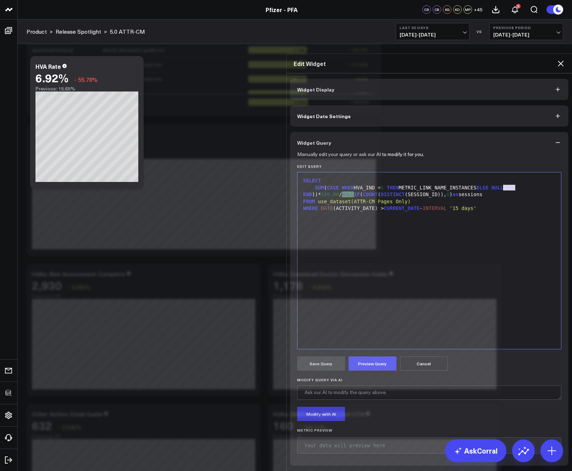
drag, startPoint x: 513, startPoint y: 151, endPoint x: 500, endPoint y: 152, distance: 13.5
click at [500, 184] on div "SUM ( CASE WHEN HVA_IND = 1 THEN METRIC_LINK_NAME_INSTANCES ELSE NULL END ))* 1…" at bounding box center [429, 191] width 257 height 14
click at [367, 356] on button "Preview Query" at bounding box center [372, 363] width 48 height 14
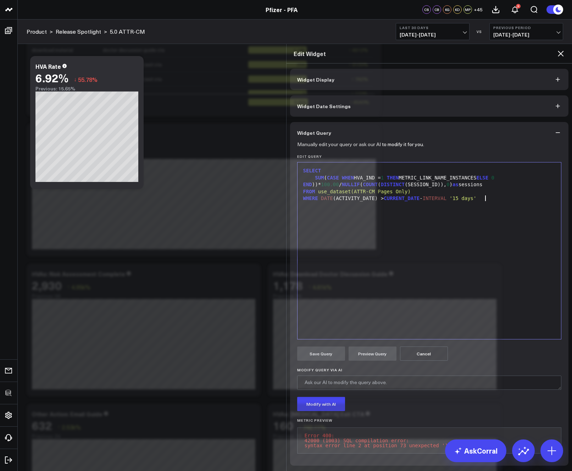
click at [399, 269] on div "SELECT SUM ( CASE WHEN HVA_IND = 1 THEN METRIC_LINK_NAME_INSTANCES ELSE 0 END )…" at bounding box center [429, 250] width 257 height 169
click at [518, 174] on div "SUM ( CASE WHEN HVA_IND = 1 THEN METRIC_LINK_NAME_INSTANCES ELSE 0 END ))* 100.…" at bounding box center [429, 181] width 257 height 14
click at [379, 346] on button "Preview Query" at bounding box center [372, 353] width 48 height 14
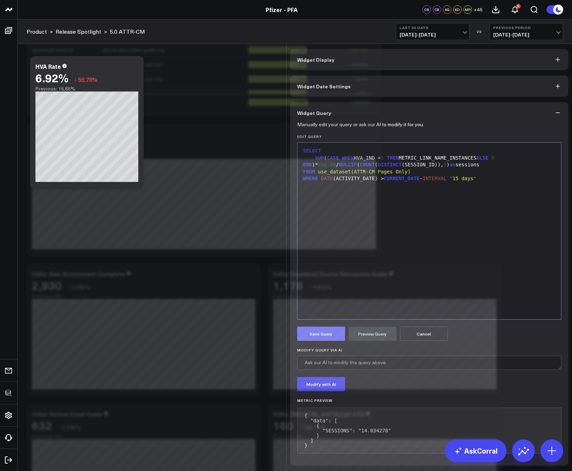
click at [320, 326] on button "Save Query" at bounding box center [321, 333] width 48 height 14
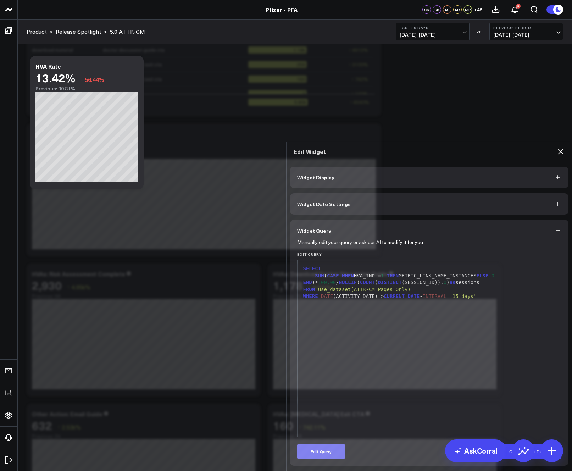
click at [333, 444] on button "Edit Query" at bounding box center [321, 451] width 48 height 14
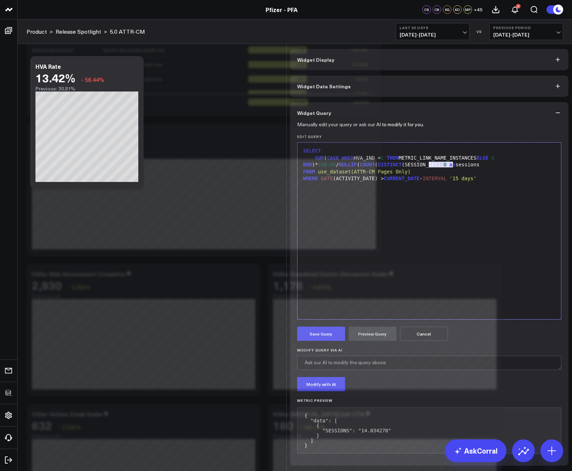
drag, startPoint x: 425, startPoint y: 160, endPoint x: 469, endPoint y: 159, distance: 43.6
click at [469, 159] on div "SUM ( CASE WHEN HVA_IND = 1 THEN METRIC_LINK_NAME_INSTANCES ELSE 0 END )* 100.0…" at bounding box center [429, 161] width 257 height 14
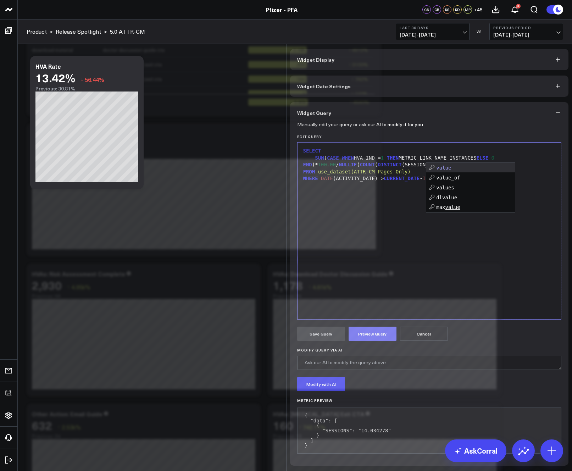
click at [369, 329] on button "Preview Query" at bounding box center [372, 333] width 48 height 14
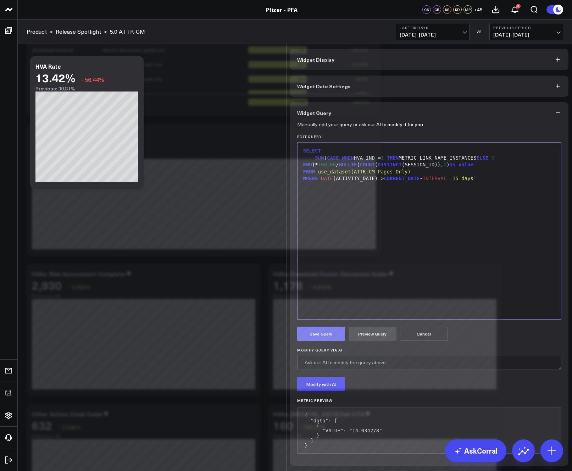
click at [326, 330] on button "Save Query" at bounding box center [321, 333] width 48 height 14
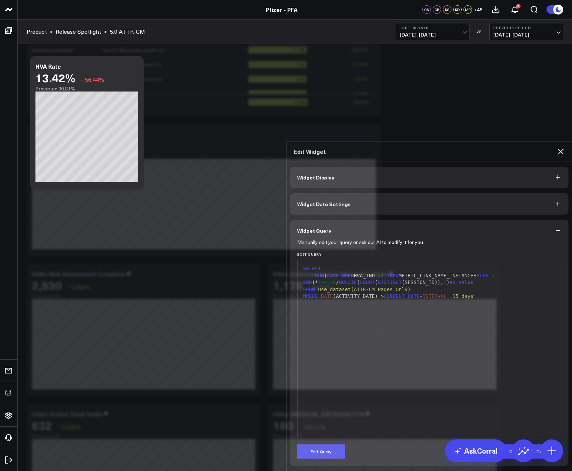
click at [562, 147] on icon at bounding box center [560, 151] width 9 height 9
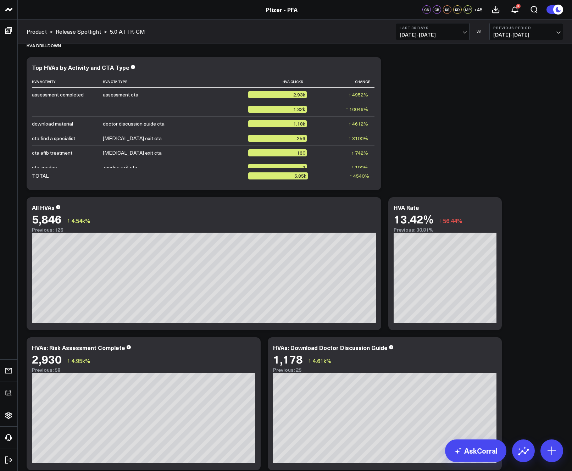
scroll to position [1175, 0]
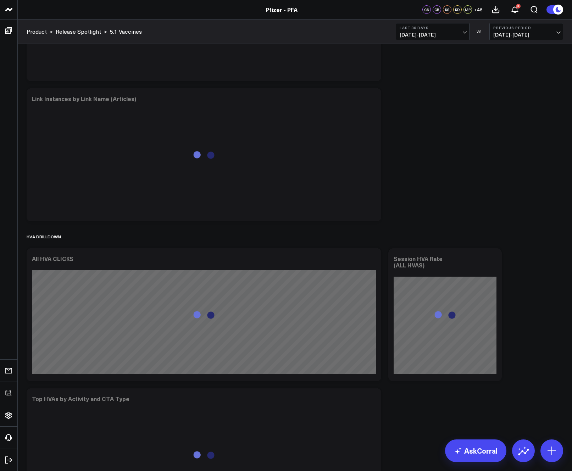
scroll to position [1317, 0]
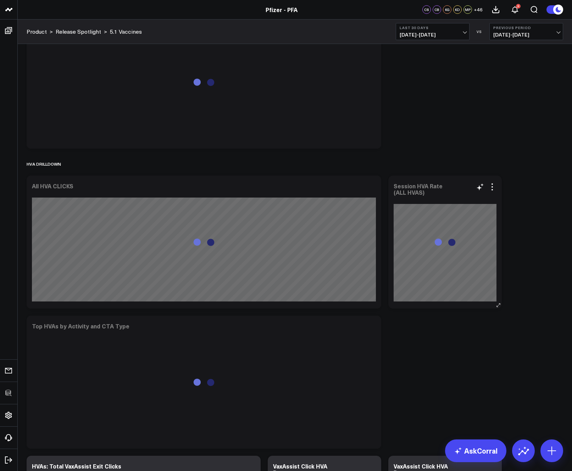
click at [415, 191] on div "Session HVA Rate (ALL HVAS)" at bounding box center [417, 189] width 49 height 14
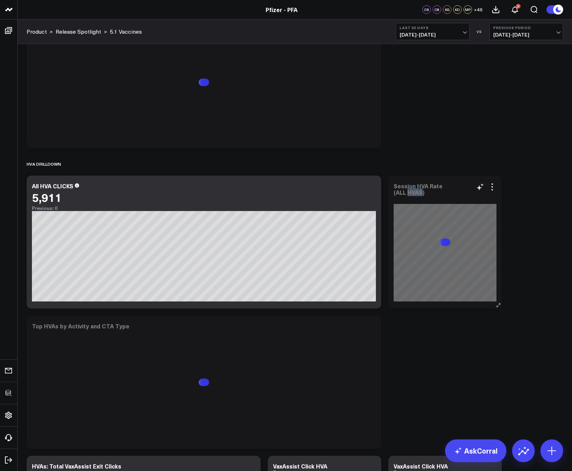
click at [415, 191] on div "Session HVA Rate (ALL HVAS)" at bounding box center [417, 189] width 49 height 14
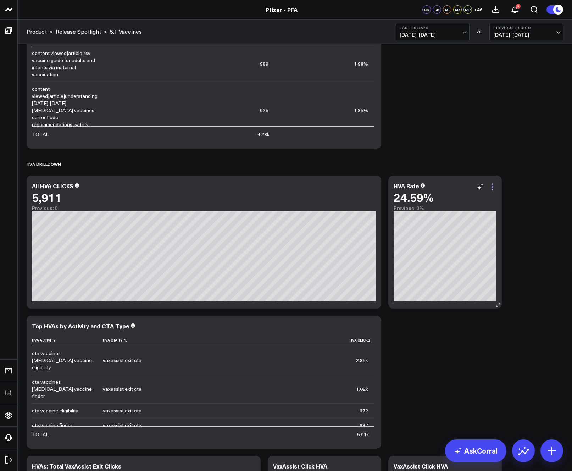
click at [489, 186] on icon at bounding box center [492, 186] width 9 height 9
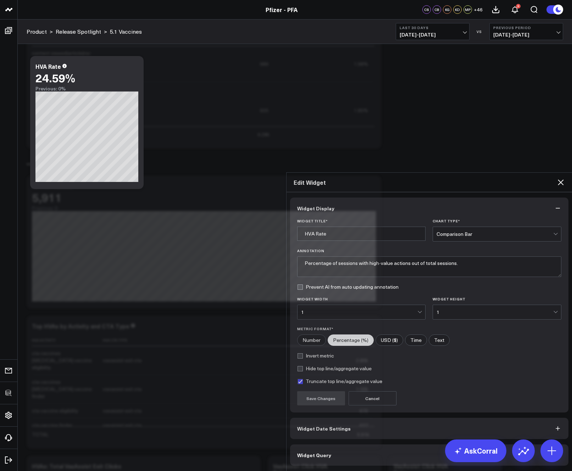
click at [381, 444] on button "Widget Query" at bounding box center [429, 454] width 278 height 21
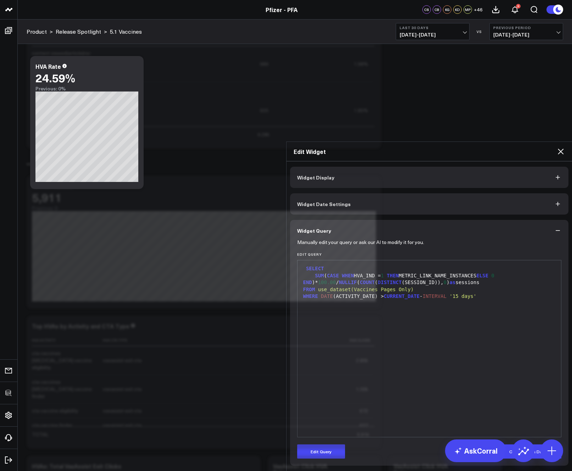
click at [387, 289] on div "SELECT SUM ( CASE WHEN HVA_IND = 1 THEN METRIC_LINK_NAME_INSTANCES ELSE 0 END )…" at bounding box center [429, 348] width 257 height 169
click at [558, 147] on icon at bounding box center [560, 151] width 9 height 9
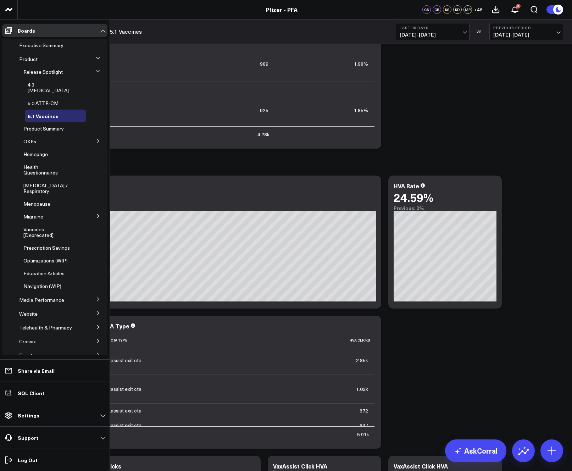
click at [48, 86] on span "4.3 [MEDICAL_DATA]" at bounding box center [48, 87] width 41 height 12
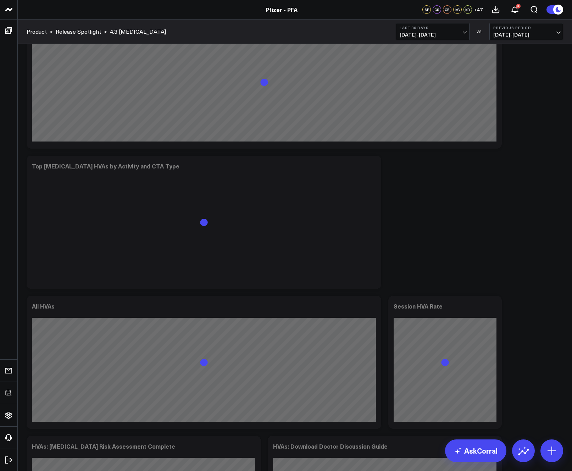
scroll to position [1787, 0]
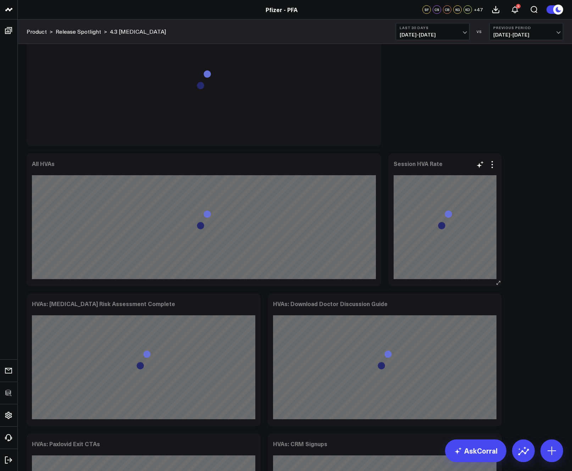
click at [420, 165] on div "Session HVA Rate" at bounding box center [417, 163] width 49 height 8
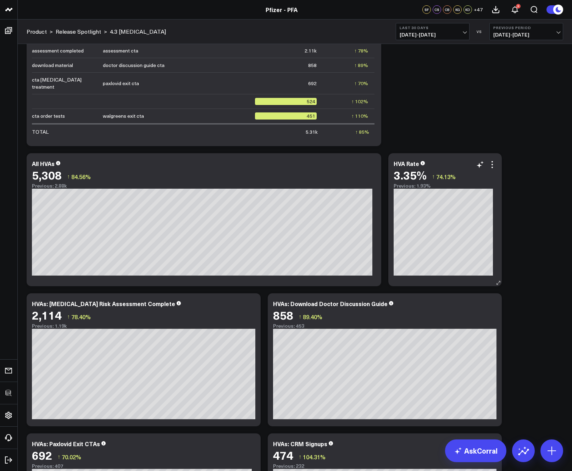
click at [493, 163] on icon at bounding box center [492, 164] width 9 height 9
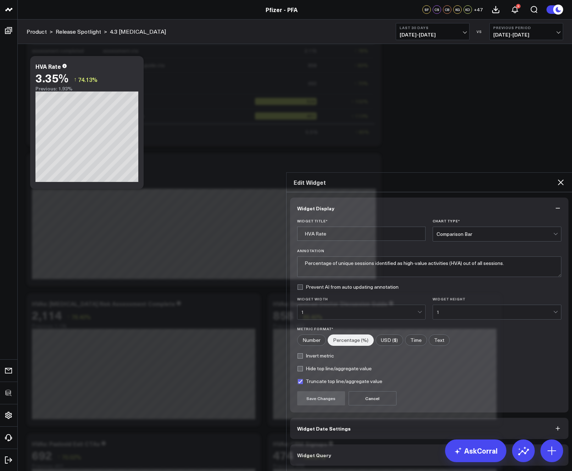
click at [361, 444] on button "Widget Query" at bounding box center [429, 454] width 278 height 21
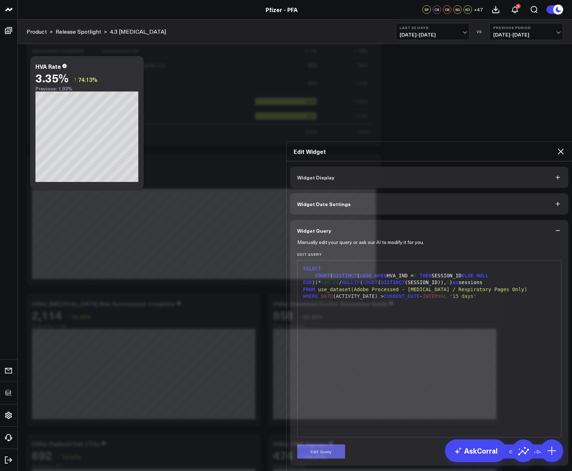
click at [325, 444] on button "Edit Query" at bounding box center [321, 451] width 48 height 14
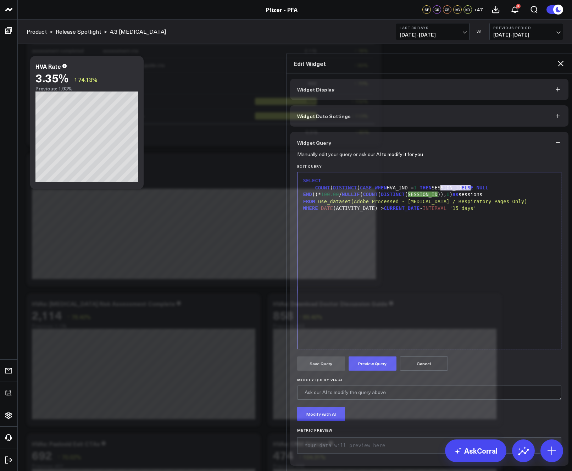
drag, startPoint x: 467, startPoint y: 154, endPoint x: 438, endPoint y: 155, distance: 29.1
click at [438, 184] on div "COUNT ( DISTINCT ( CASE WHEN HVA_IND = 1 THEN SESSION_ID ELSE NULL END ))* 100.…" at bounding box center [429, 191] width 257 height 14
drag, startPoint x: 544, startPoint y: 153, endPoint x: 532, endPoint y: 153, distance: 12.4
click at [532, 184] on div "COUNT ( DISTINCT ( CASE WHEN HVA_IND = 1 THEN METRIC_LINK_NAME_INSTANCES ELSE N…" at bounding box center [429, 191] width 257 height 14
click at [313, 184] on div "COUNT ( DISTINCT ( CASE WHEN HVA_IND = 1 THEN METRIC_LINK_NAME_INSTANCES ELSE 0…" at bounding box center [429, 191] width 257 height 14
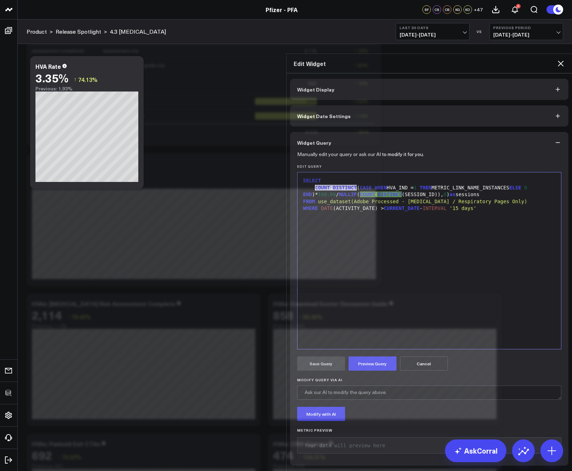
drag, startPoint x: 355, startPoint y: 153, endPoint x: 313, endPoint y: 153, distance: 42.2
click at [350, 268] on div "SELECT SUM ( CASE WHEN HVA_IND = 1 THEN METRIC_LINK_NAME_INSTANCES ELSE 0 END )…" at bounding box center [429, 260] width 257 height 169
click at [378, 356] on button "Preview Query" at bounding box center [372, 363] width 48 height 14
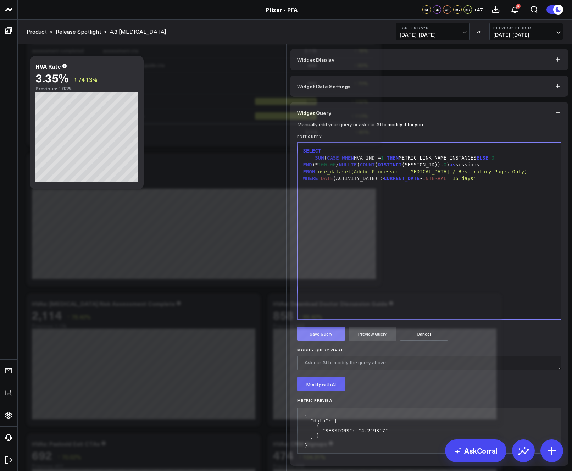
click at [323, 326] on button "Save Query" at bounding box center [321, 333] width 48 height 14
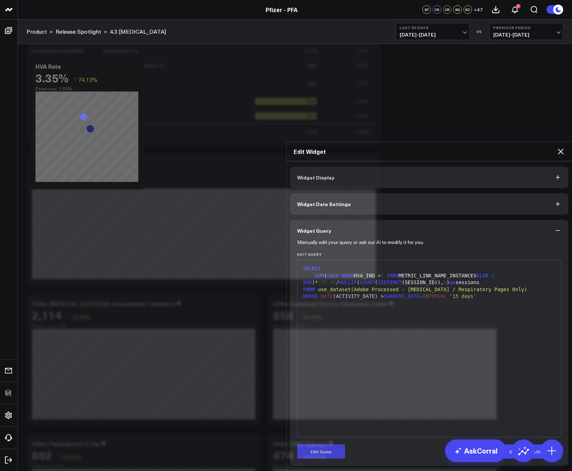
click at [561, 147] on icon at bounding box center [560, 151] width 9 height 9
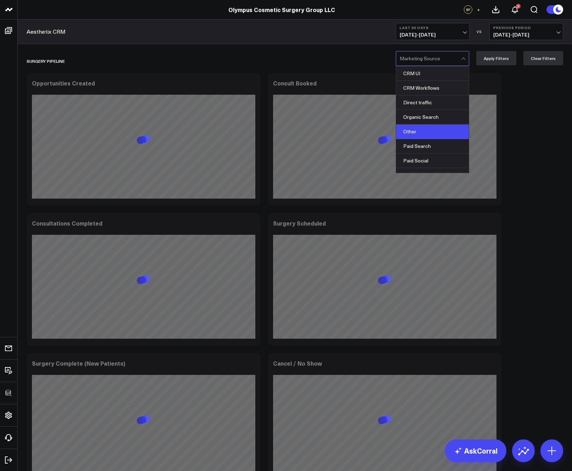
scroll to position [9, 0]
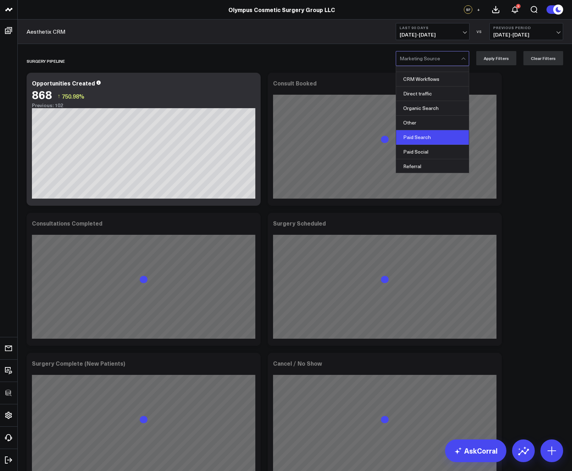
click at [433, 136] on div "Paid Search" at bounding box center [432, 137] width 73 height 15
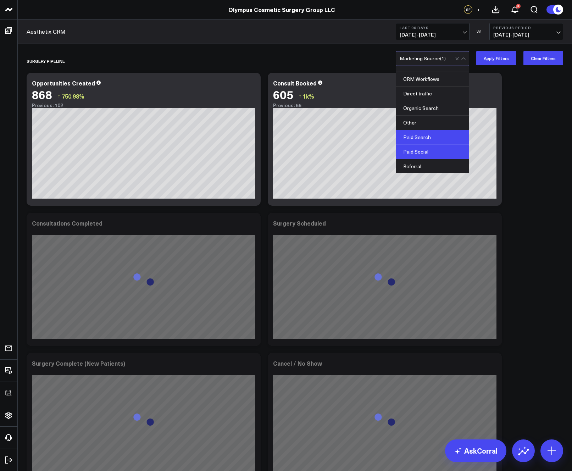
click at [433, 147] on div "Paid Social" at bounding box center [432, 152] width 73 height 15
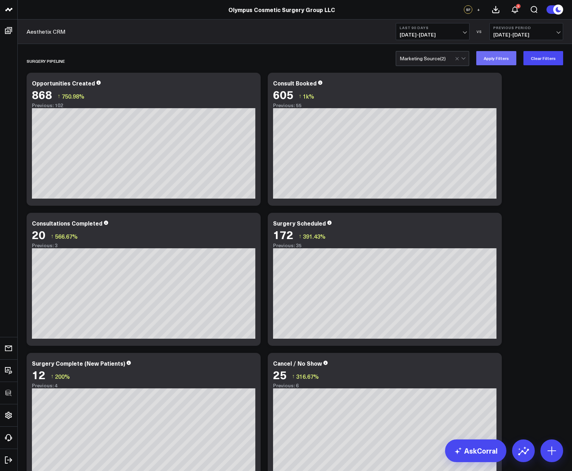
click at [496, 57] on button "Apply Filters" at bounding box center [496, 58] width 40 height 14
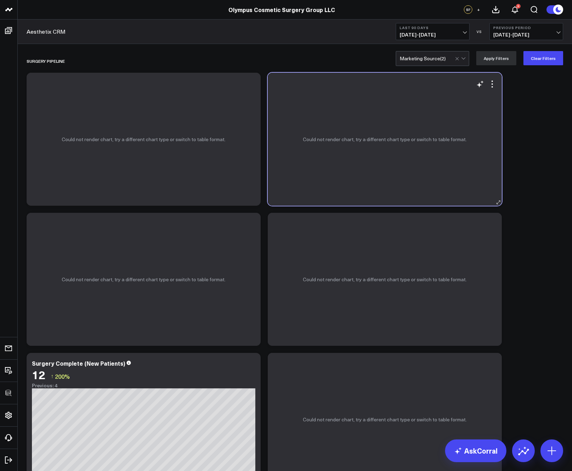
click at [270, 101] on div "Could not render chart, try a different chart type or switch to table format." at bounding box center [385, 139] width 234 height 133
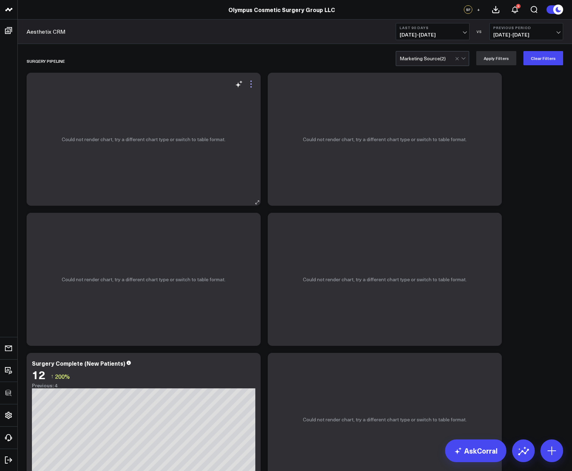
click at [251, 84] on icon at bounding box center [250, 83] width 1 height 1
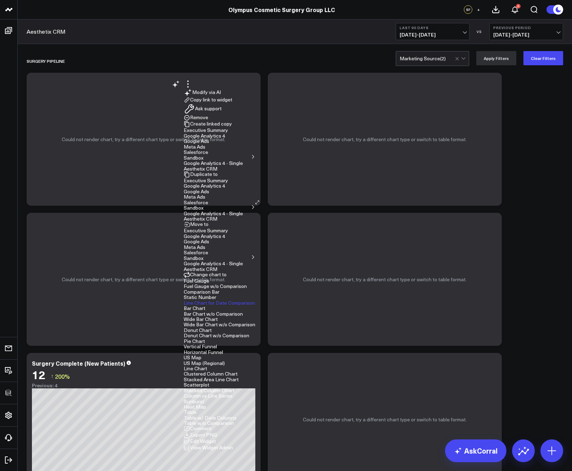
click at [235, 444] on li "View Widget Admin" at bounding box center [220, 447] width 72 height 6
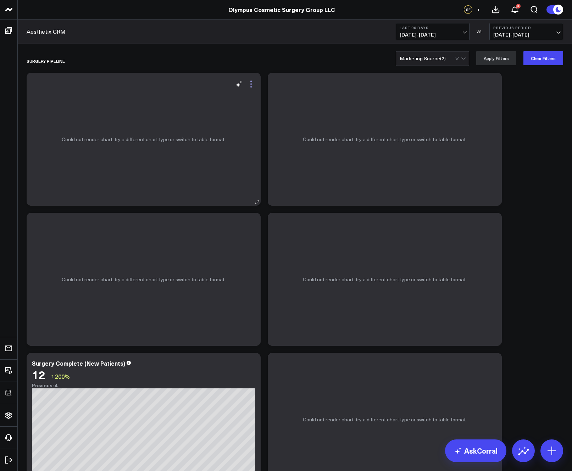
click at [250, 87] on icon at bounding box center [250, 86] width 1 height 1
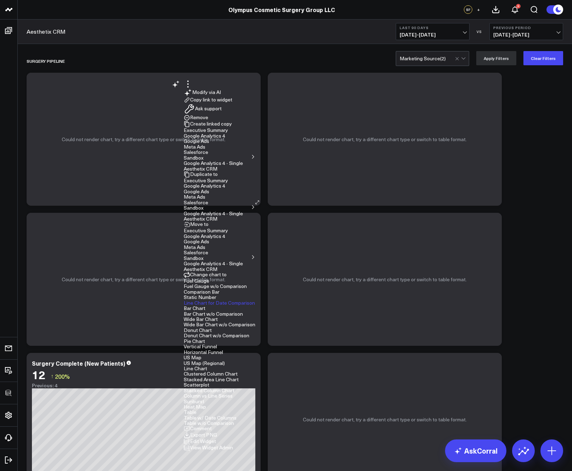
click at [227, 444] on link "View Widget Admin" at bounding box center [208, 447] width 49 height 7
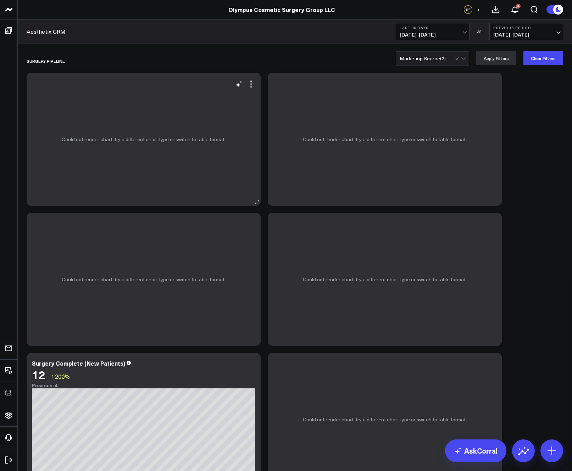
drag, startPoint x: 250, startPoint y: 85, endPoint x: 244, endPoint y: 96, distance: 12.5
click at [250, 85] on icon at bounding box center [251, 84] width 9 height 9
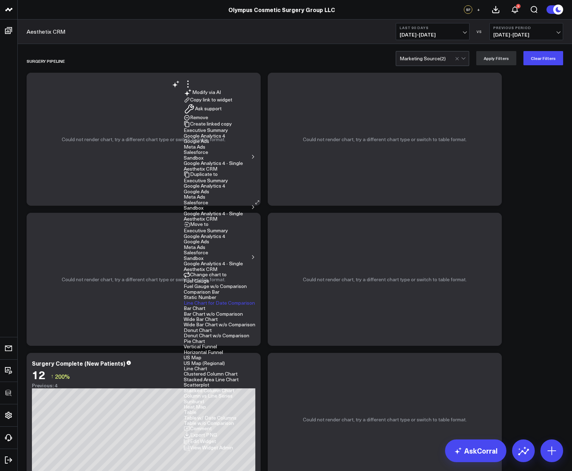
click at [210, 438] on button "Edit Widget" at bounding box center [200, 441] width 32 height 6
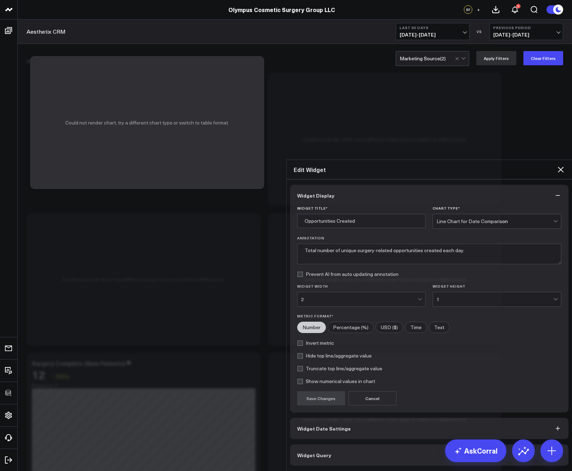
click at [329, 444] on button "Widget Query" at bounding box center [429, 454] width 278 height 21
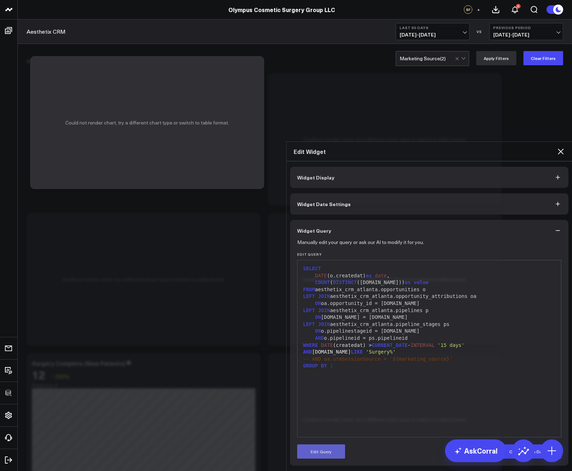
click at [321, 444] on button "Edit Query" at bounding box center [321, 451] width 48 height 14
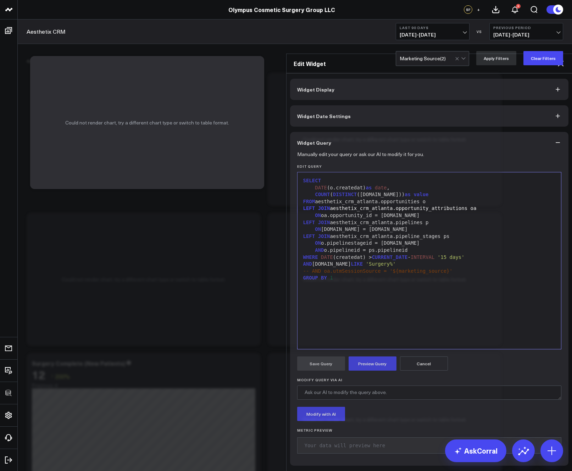
click at [378, 277] on div "SELECT DATE (o.createdat) as date , COUNT ( DISTINCT (o.id)) as value FROM aest…" at bounding box center [429, 260] width 257 height 169
click at [330, 268] on span "-- AND oa.utmSessionSource = '${marketing_source}'" at bounding box center [377, 271] width 149 height 6
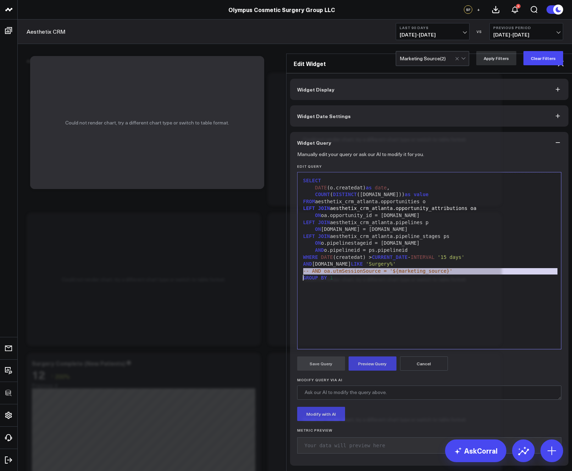
click at [330, 268] on span "-- AND oa.utmSessionSource = '${marketing_source}'" at bounding box center [377, 271] width 149 height 6
copy span "-- AND oa.utmSessionSource = '${marketing_source}'"
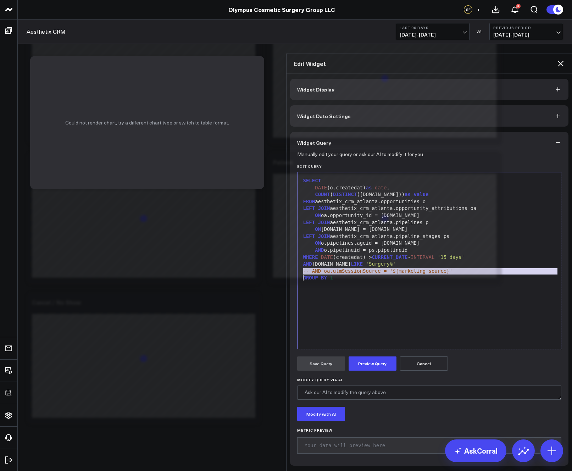
click at [560, 59] on icon at bounding box center [560, 63] width 9 height 9
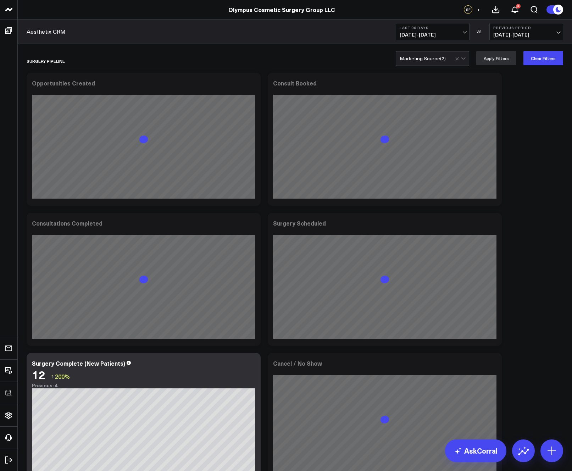
scroll to position [97, 0]
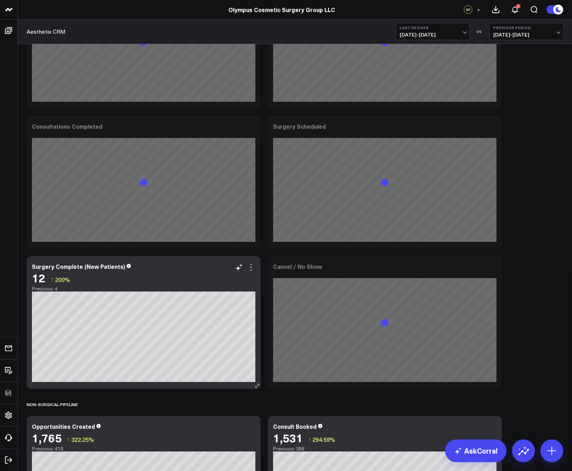
click at [252, 266] on icon at bounding box center [251, 267] width 9 height 9
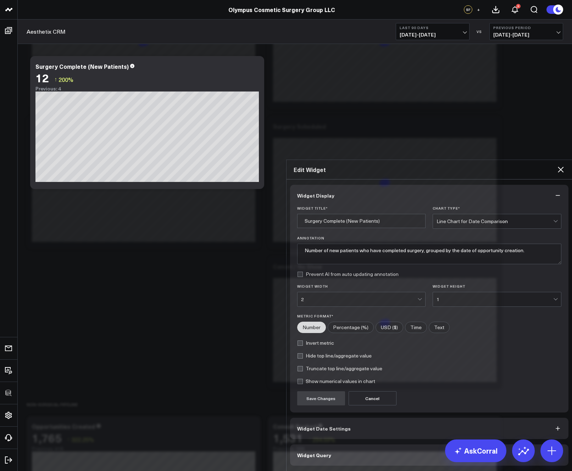
click at [319, 444] on button "Widget Query" at bounding box center [429, 454] width 278 height 21
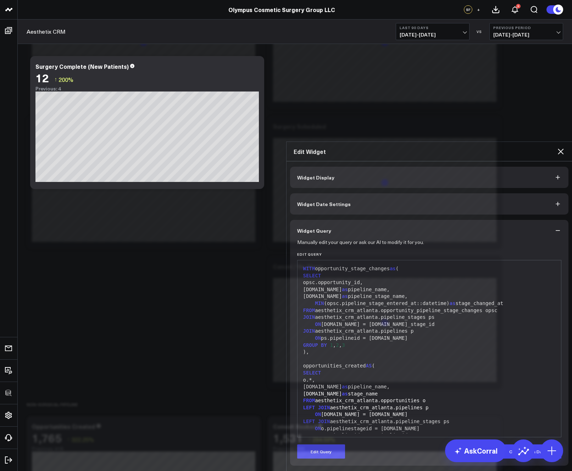
drag, startPoint x: 326, startPoint y: 328, endPoint x: 351, endPoint y: 268, distance: 65.3
click at [326, 444] on button "Edit Query" at bounding box center [321, 451] width 48 height 14
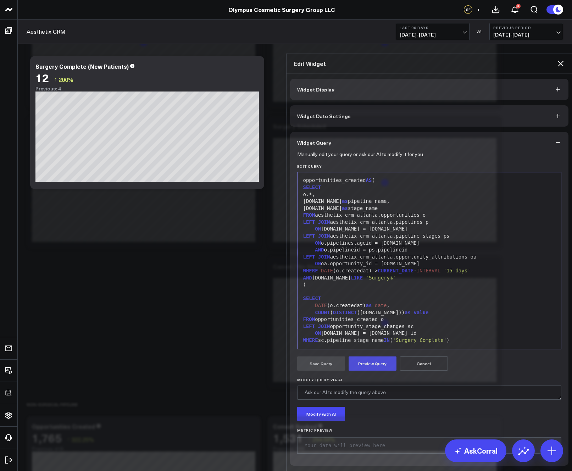
scroll to position [111, 0]
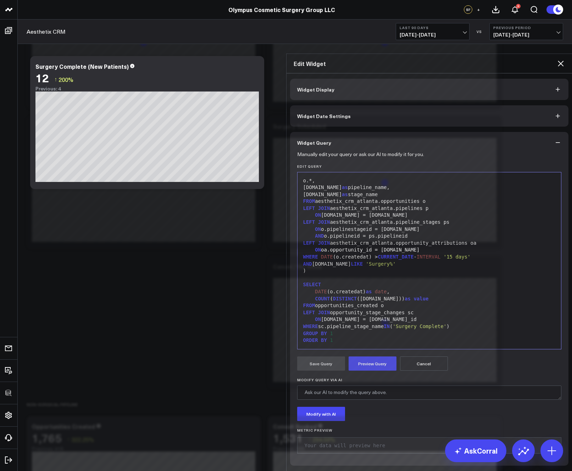
click at [394, 267] on div ")" at bounding box center [429, 270] width 257 height 7
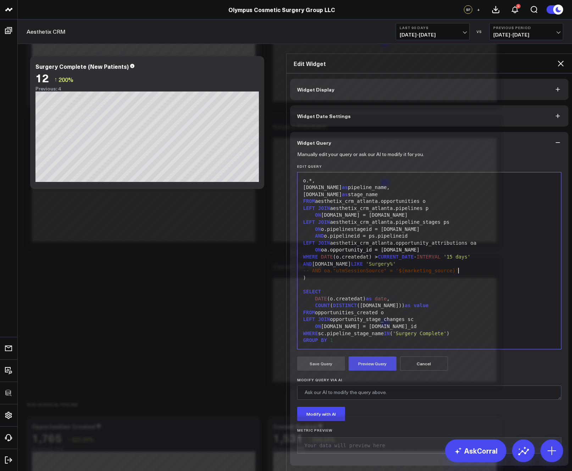
scroll to position [110, 0]
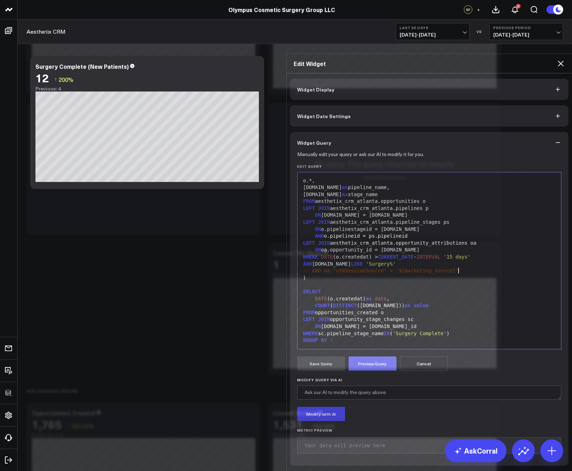
click at [373, 356] on button "Preview Query" at bounding box center [372, 363] width 48 height 14
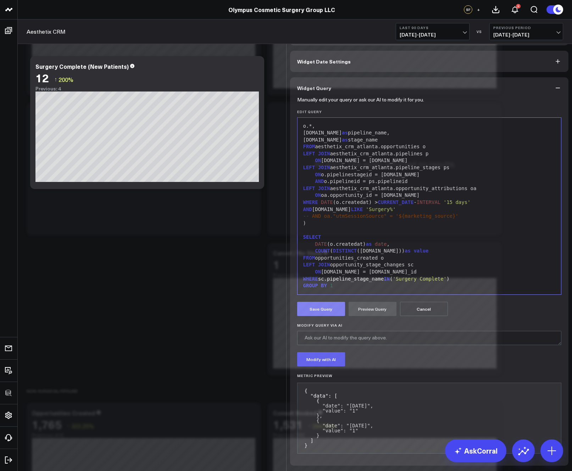
click at [332, 316] on button "Save Query" at bounding box center [321, 309] width 48 height 14
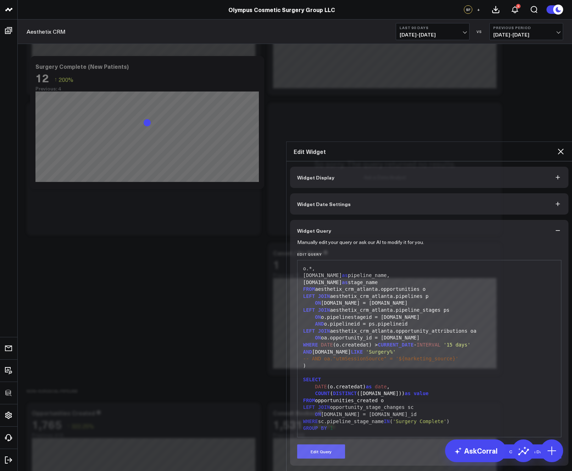
click at [562, 147] on icon at bounding box center [560, 151] width 9 height 9
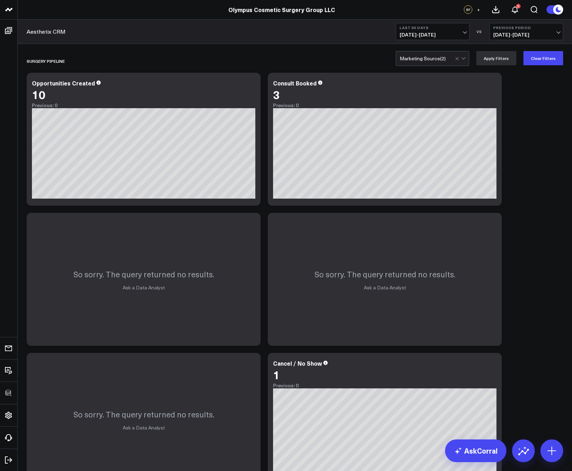
click at [447, 39] on button "Last 90 Days 06/05/25 - 09/02/25" at bounding box center [432, 31] width 74 height 17
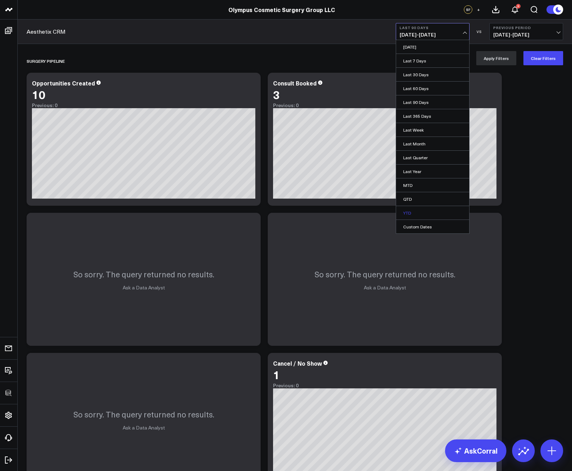
click at [428, 212] on link "YTD" at bounding box center [432, 212] width 73 height 13
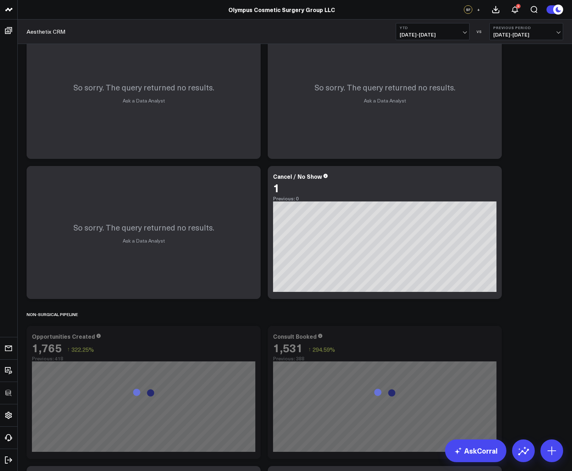
scroll to position [347, 0]
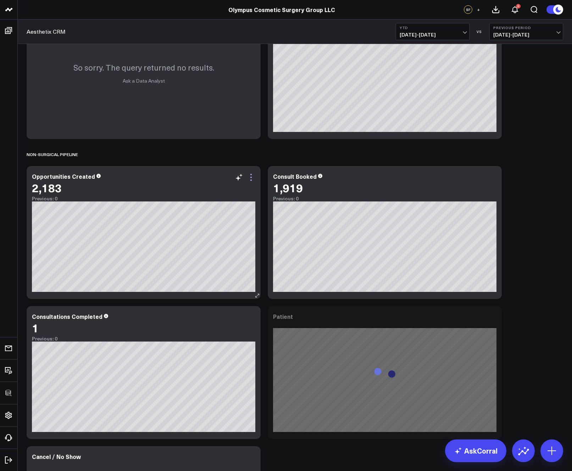
click at [248, 178] on icon at bounding box center [251, 177] width 9 height 9
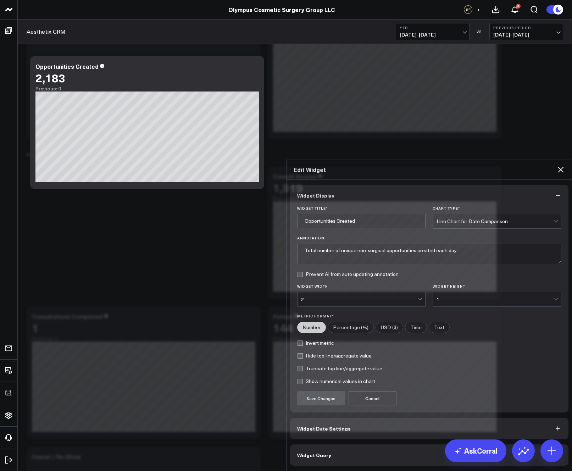
click at [337, 444] on button "Widget Query" at bounding box center [429, 454] width 278 height 21
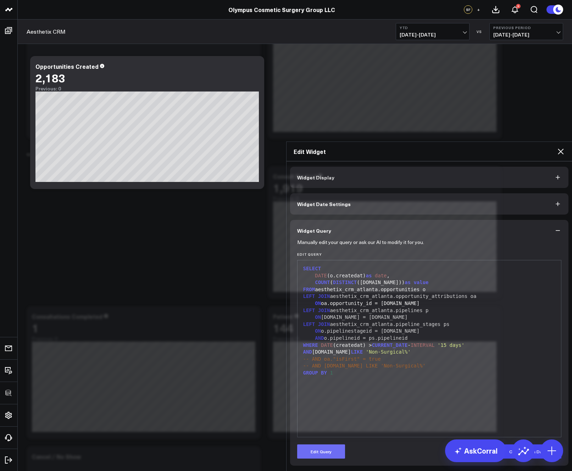
click at [333, 444] on button "Edit Query" at bounding box center [321, 451] width 48 height 14
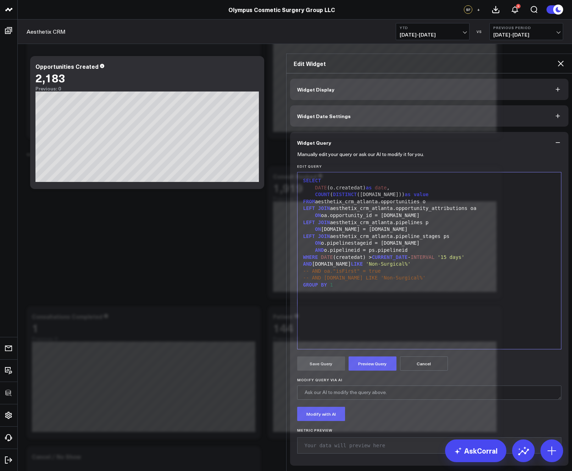
click at [364, 261] on div "SELECT DATE (o.createdat) as date , COUNT ( DISTINCT (o.id)) as value FROM aest…" at bounding box center [429, 260] width 257 height 169
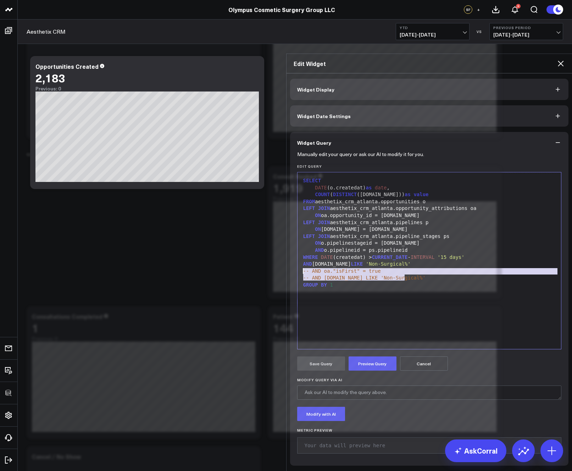
drag, startPoint x: 418, startPoint y: 241, endPoint x: 268, endPoint y: 236, distance: 150.7
click at [268, 470] on div "Edit Widget Widget Display Widget Date Settings Widget Query Manually edit your…" at bounding box center [286, 471] width 572 height 0
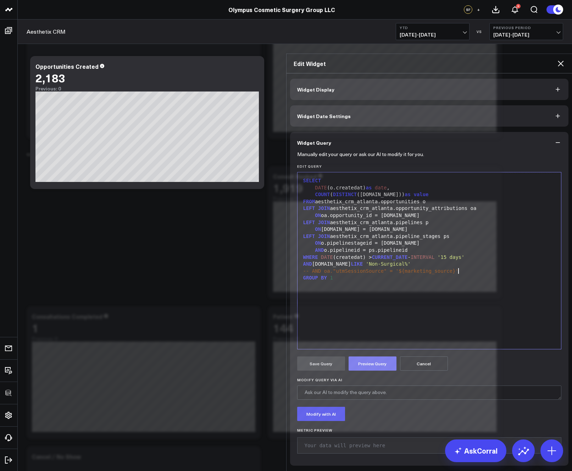
click at [361, 356] on button "Preview Query" at bounding box center [372, 363] width 48 height 14
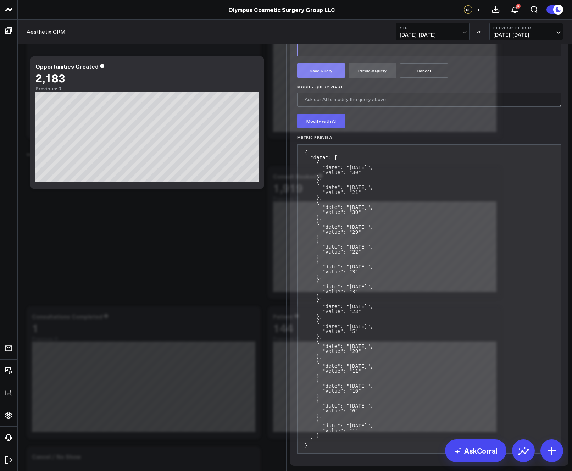
click at [322, 78] on button "Save Query" at bounding box center [321, 70] width 48 height 14
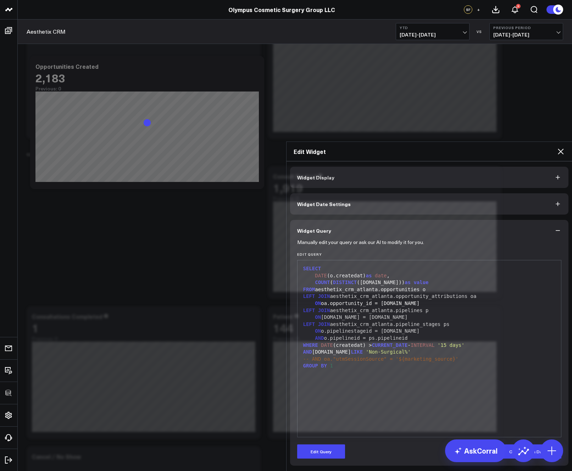
click at [558, 148] on icon at bounding box center [560, 151] width 6 height 6
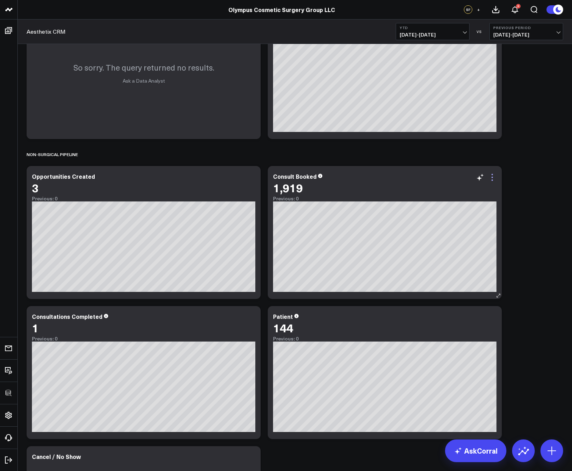
click at [495, 176] on icon at bounding box center [492, 177] width 9 height 9
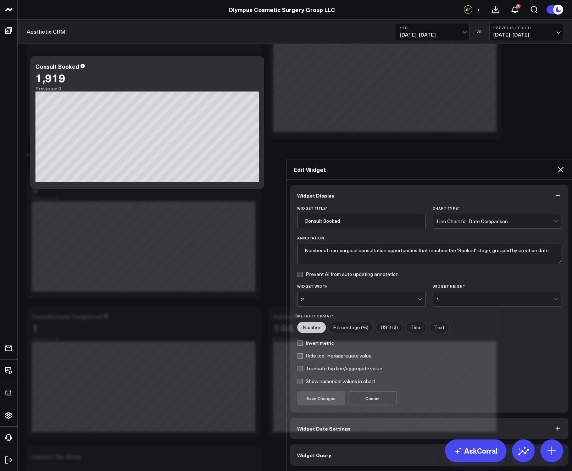
click at [368, 444] on button "Widget Query" at bounding box center [429, 454] width 278 height 21
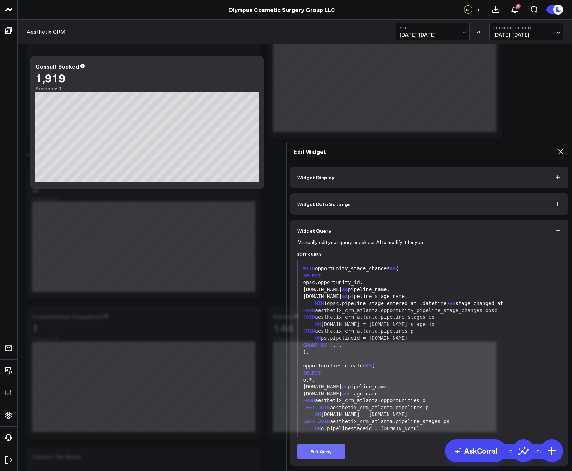
click at [337, 444] on button "Edit Query" at bounding box center [321, 451] width 48 height 14
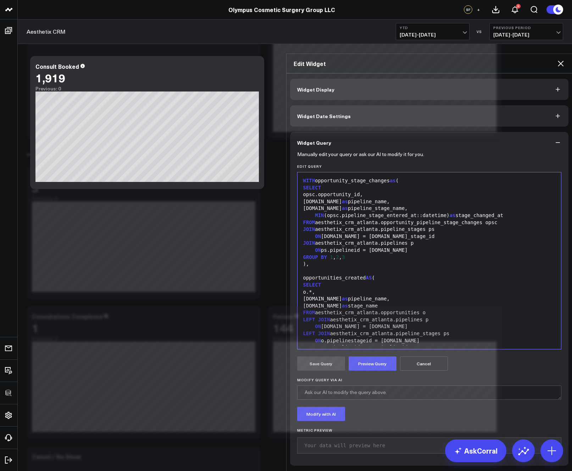
scroll to position [102, 0]
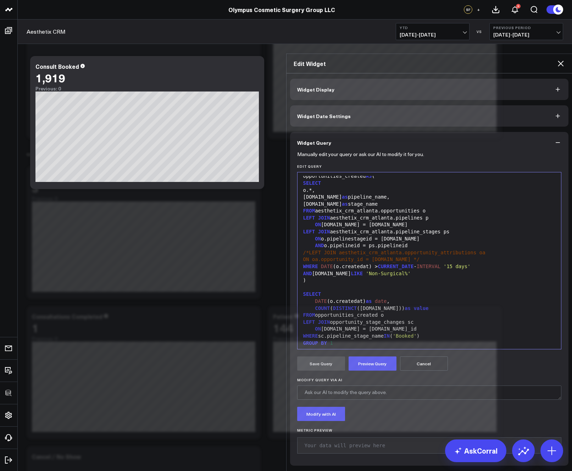
click at [413, 256] on div "ON oa.opportunity_id = o.id */" at bounding box center [429, 259] width 257 height 7
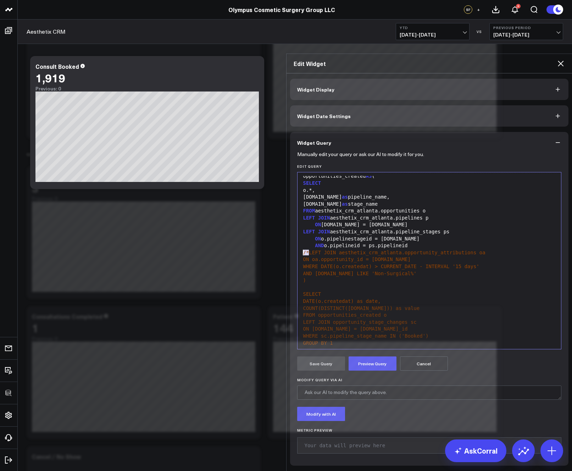
drag, startPoint x: 306, startPoint y: 218, endPoint x: 281, endPoint y: 218, distance: 25.2
click at [281, 470] on div "Edit Widget Widget Display Widget Date Settings Widget Query Manually edit your…" at bounding box center [286, 471] width 572 height 0
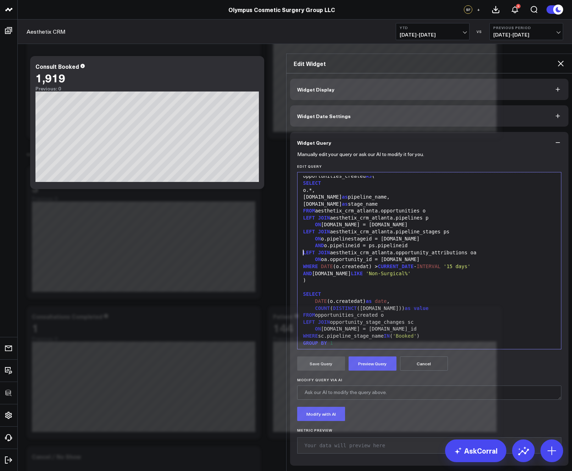
click at [409, 270] on div "AND p.name LIKE 'Non-Surgical%'" at bounding box center [429, 273] width 257 height 7
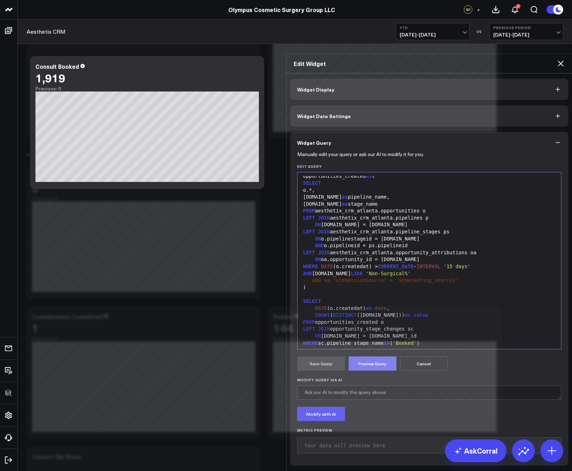
click at [364, 356] on button "Preview Query" at bounding box center [372, 363] width 48 height 14
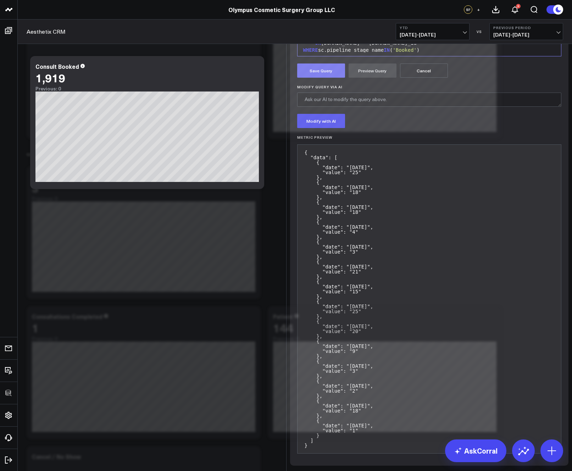
click at [314, 78] on button "Save Query" at bounding box center [321, 70] width 48 height 14
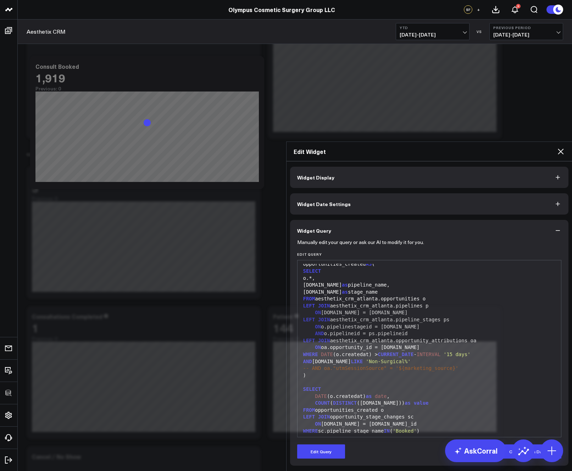
click at [561, 148] on icon at bounding box center [560, 151] width 6 height 6
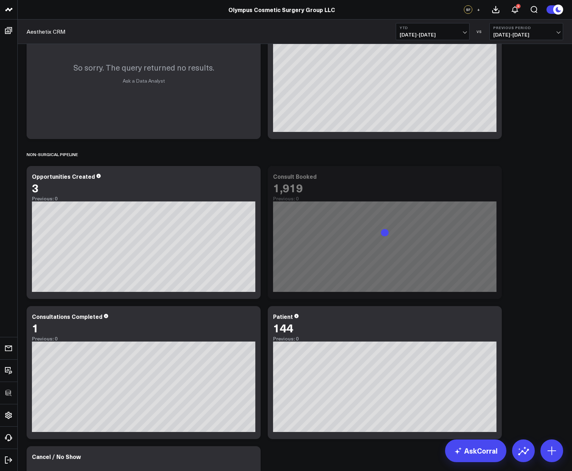
scroll to position [448, 0]
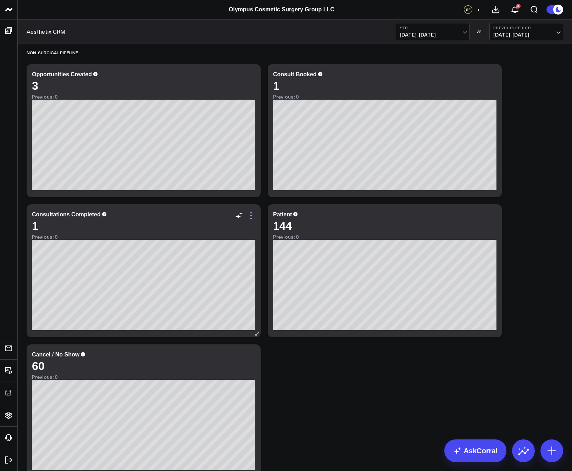
click at [250, 218] on icon at bounding box center [250, 218] width 1 height 1
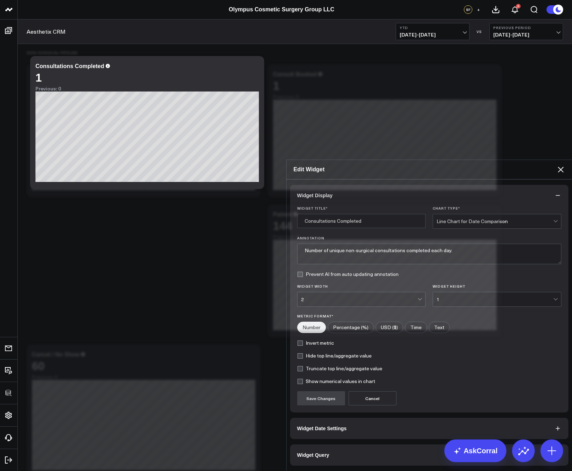
click at [334, 444] on button "Widget Query" at bounding box center [429, 454] width 278 height 21
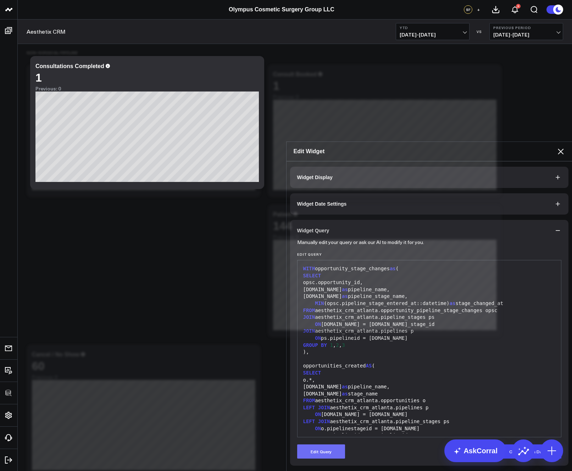
click at [318, 444] on button "Edit Query" at bounding box center [321, 451] width 48 height 14
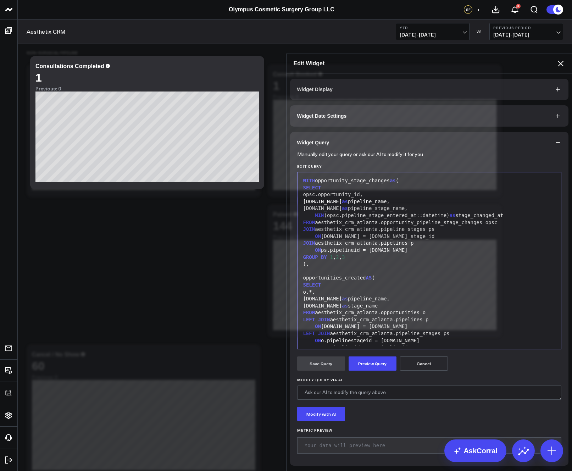
scroll to position [69, 0]
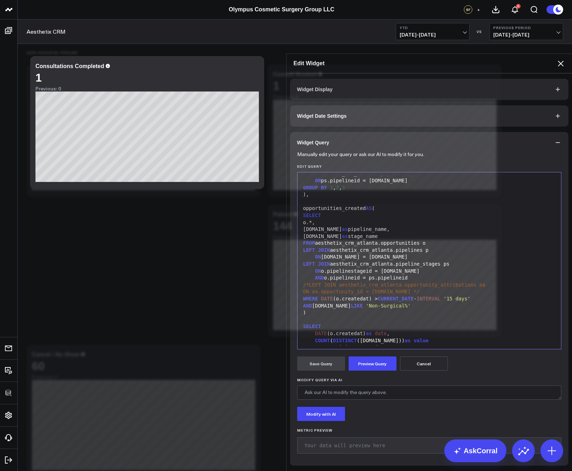
click at [405, 302] on div "AND p.name LIKE 'Non-Surgical%'" at bounding box center [429, 305] width 257 height 7
drag, startPoint x: 306, startPoint y: 249, endPoint x: 295, endPoint y: 247, distance: 11.9
click at [297, 247] on div "99 1 2 3 4 5 6 7 8 9 10 11 12 13 14 15 16 17 18 19 20 21 22 23 24 25 26 27 28 2…" at bounding box center [429, 260] width 264 height 177
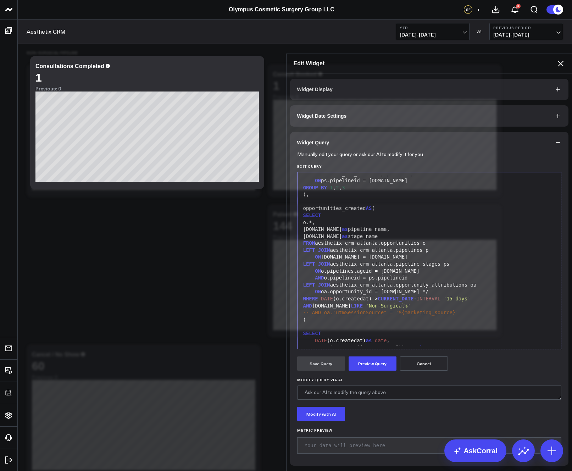
drag, startPoint x: 393, startPoint y: 255, endPoint x: 408, endPoint y: 256, distance: 15.3
click at [407, 288] on div "ON oa.opportunity_id = o.id */" at bounding box center [429, 291] width 257 height 7
click at [377, 336] on form "Manually edit your query or ask our AI to modify it for you. Edit Query Selecti…" at bounding box center [429, 305] width 264 height 305
click at [374, 356] on button "Preview Query" at bounding box center [372, 363] width 48 height 14
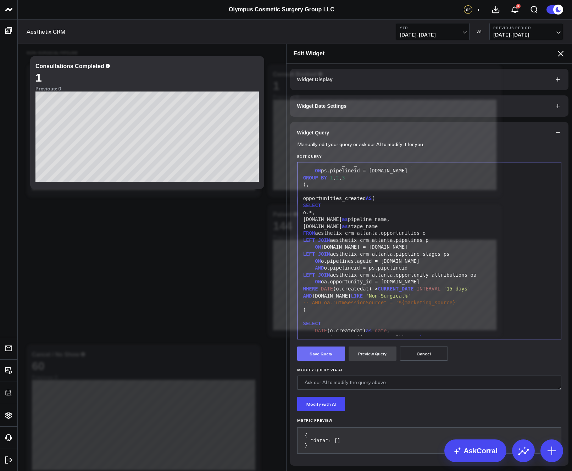
click at [333, 346] on button "Save Query" at bounding box center [321, 353] width 48 height 14
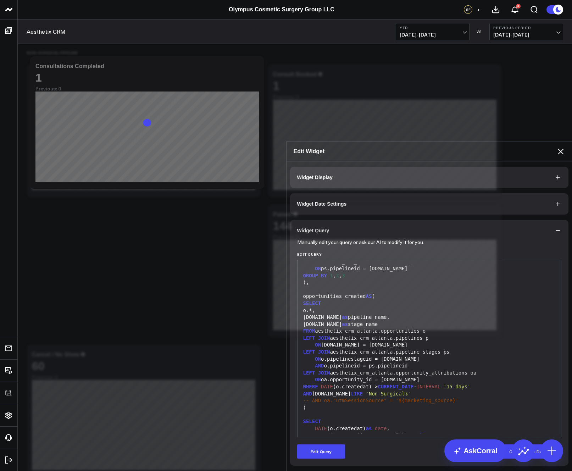
drag, startPoint x: 561, startPoint y: 27, endPoint x: 558, endPoint y: 33, distance: 6.5
click at [561, 147] on icon at bounding box center [560, 151] width 9 height 9
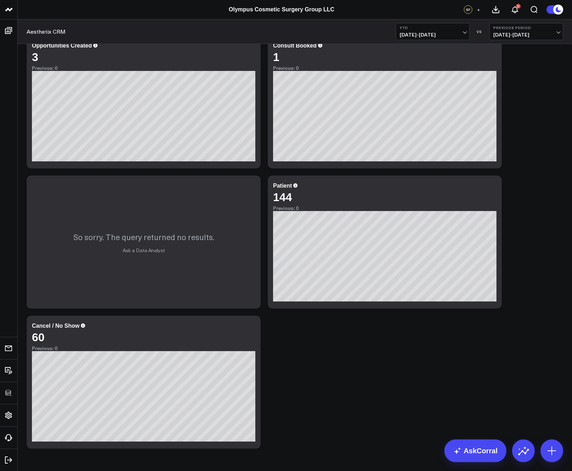
scroll to position [501, 0]
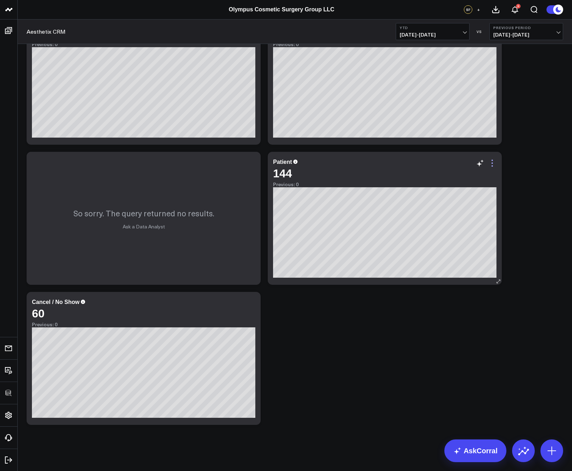
click at [491, 164] on icon at bounding box center [492, 163] width 9 height 9
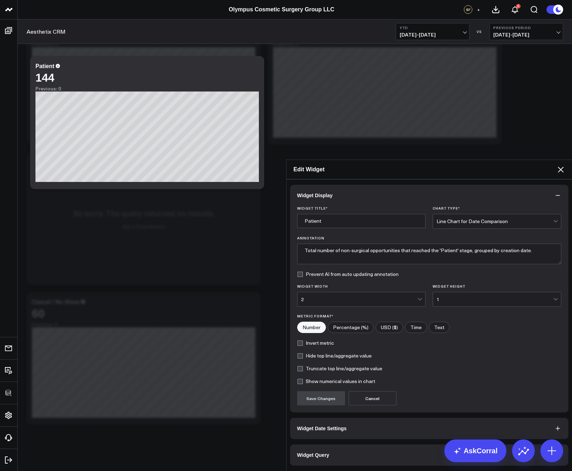
drag, startPoint x: 356, startPoint y: 313, endPoint x: 354, endPoint y: 323, distance: 10.1
click at [356, 444] on button "Widget Query" at bounding box center [429, 454] width 278 height 21
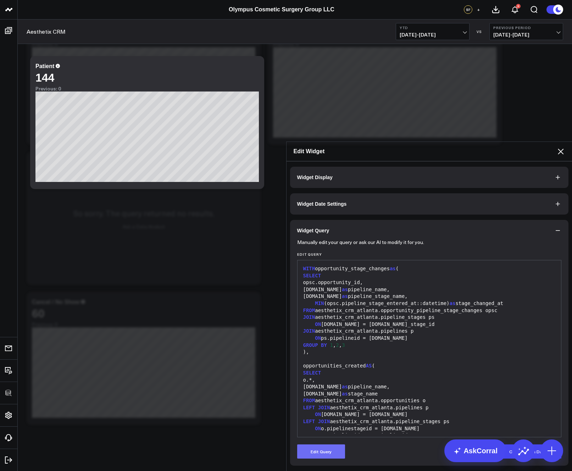
drag, startPoint x: 327, startPoint y: 331, endPoint x: 353, endPoint y: 285, distance: 53.4
click at [327, 444] on button "Edit Query" at bounding box center [321, 451] width 48 height 14
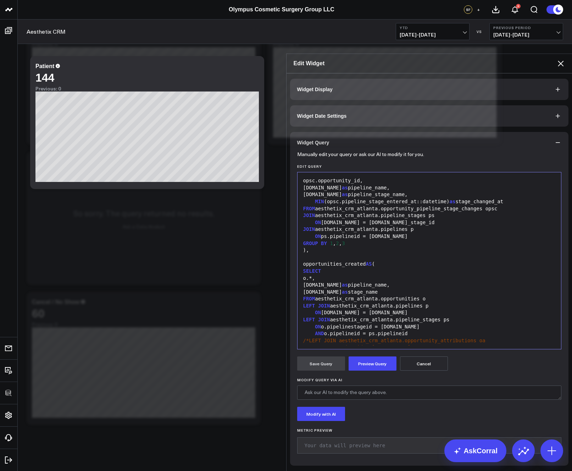
scroll to position [74, 0]
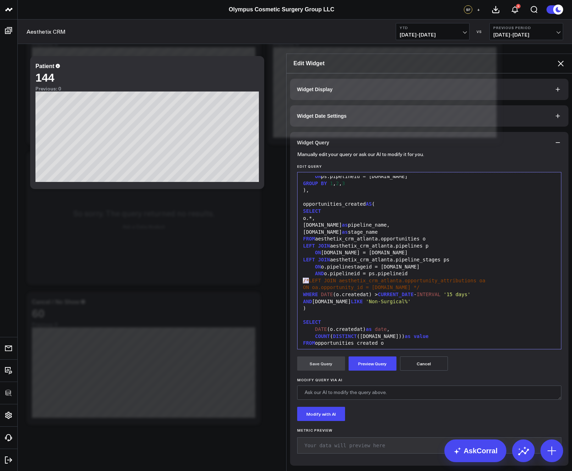
drag, startPoint x: 306, startPoint y: 246, endPoint x: 280, endPoint y: 244, distance: 26.0
click at [280, 470] on div "Edit Widget Widget Display Widget Date Settings Widget Query Manually edit your…" at bounding box center [286, 471] width 572 height 0
drag, startPoint x: 411, startPoint y: 252, endPoint x: 394, endPoint y: 253, distance: 17.0
click at [394, 284] on div "ON oa.opportunity_id = o.id */" at bounding box center [429, 287] width 257 height 7
click at [402, 298] on div "AND p.name LIKE 'Non-Surgical%'" at bounding box center [429, 301] width 257 height 7
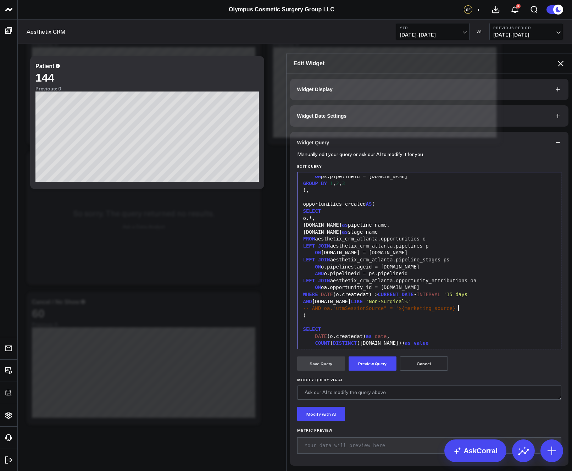
scroll to position [118, 0]
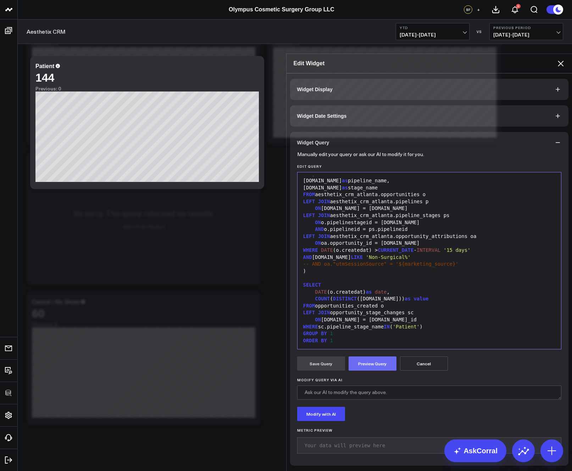
click at [371, 320] on form "Manually edit your query or ask our AI to modify it for you. Edit Query Selecti…" at bounding box center [429, 305] width 264 height 305
click at [371, 356] on button "Preview Query" at bounding box center [372, 363] width 48 height 14
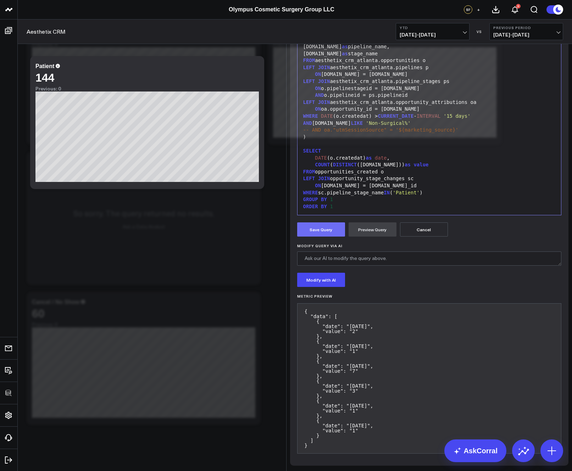
click at [325, 236] on button "Save Query" at bounding box center [321, 229] width 48 height 14
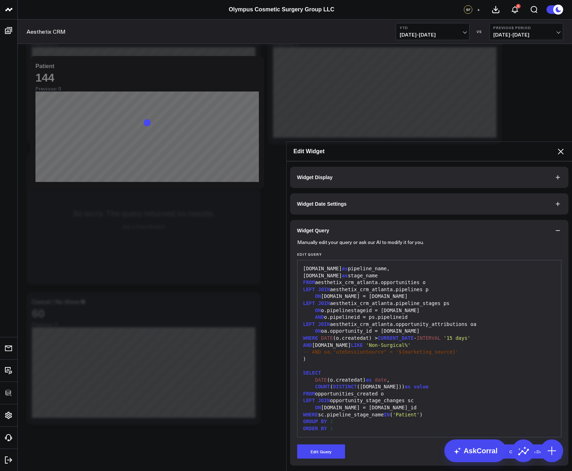
click at [559, 147] on icon at bounding box center [560, 151] width 9 height 9
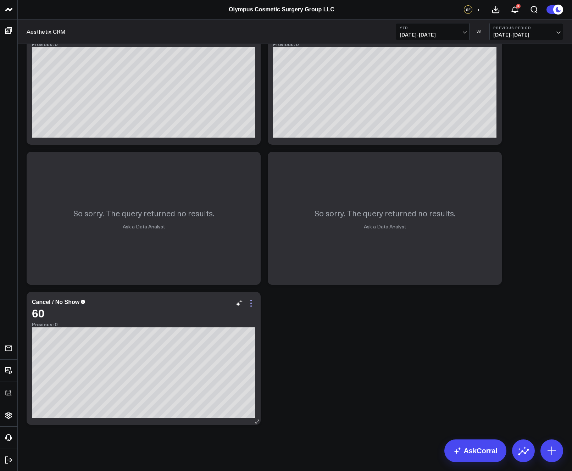
click at [249, 299] on icon at bounding box center [251, 303] width 9 height 9
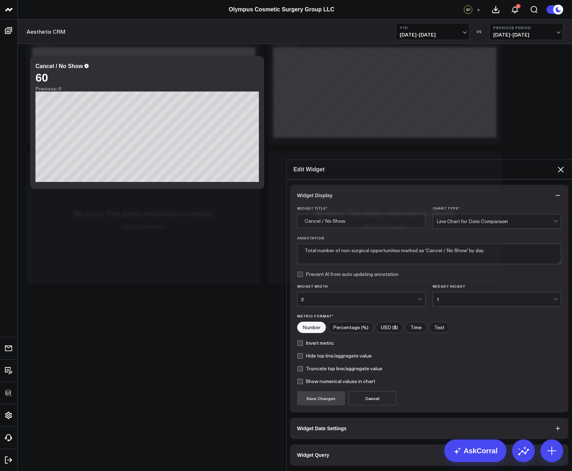
click at [347, 444] on button "Widget Query" at bounding box center [429, 454] width 278 height 21
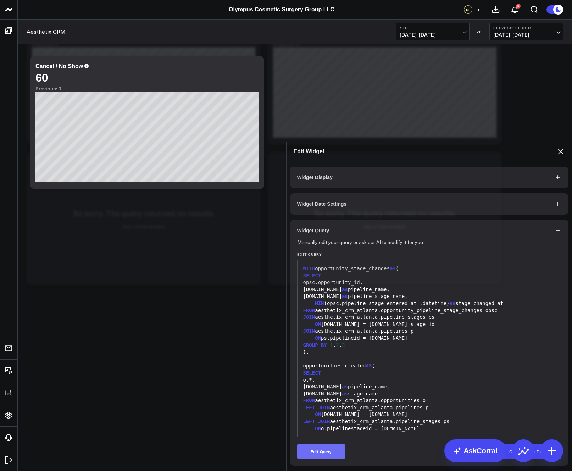
click at [314, 444] on button "Edit Query" at bounding box center [321, 451] width 48 height 14
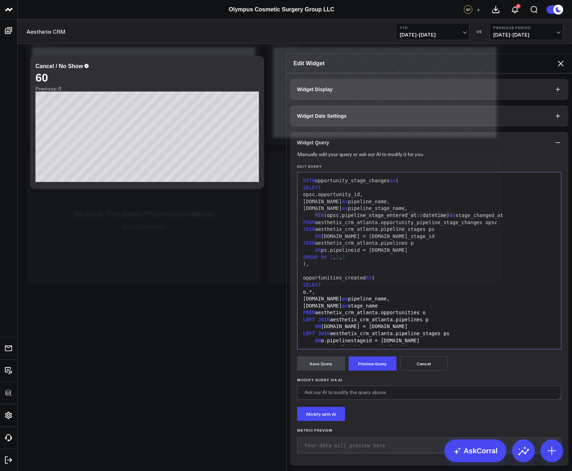
scroll to position [55, 0]
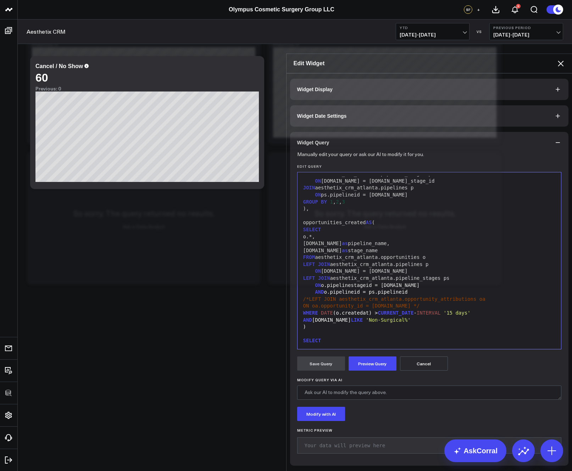
click at [394, 316] on div "AND p.name LIKE 'Non-Surgical%'" at bounding box center [429, 319] width 257 height 7
drag, startPoint x: 307, startPoint y: 264, endPoint x: 297, endPoint y: 263, distance: 9.9
click at [297, 263] on div "99 1 2 3 4 5 6 7 8 9 10 11 12 13 14 15 16 17 18 19 20 21 22 23 24 25 26 27 28 2…" at bounding box center [429, 260] width 264 height 177
click at [416, 302] on div "ON oa.opportunity_id = o.id */" at bounding box center [429, 305] width 257 height 7
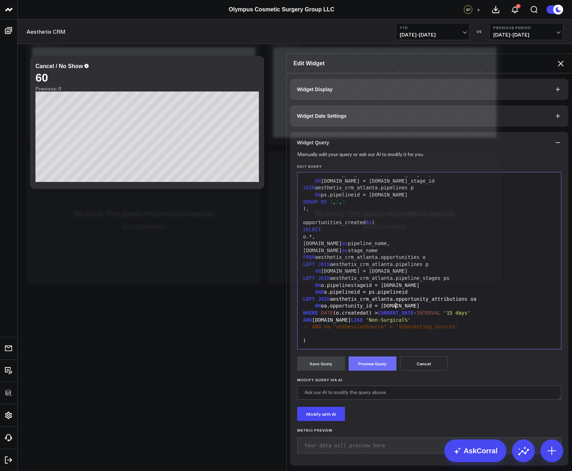
click at [377, 356] on button "Preview Query" at bounding box center [372, 363] width 48 height 14
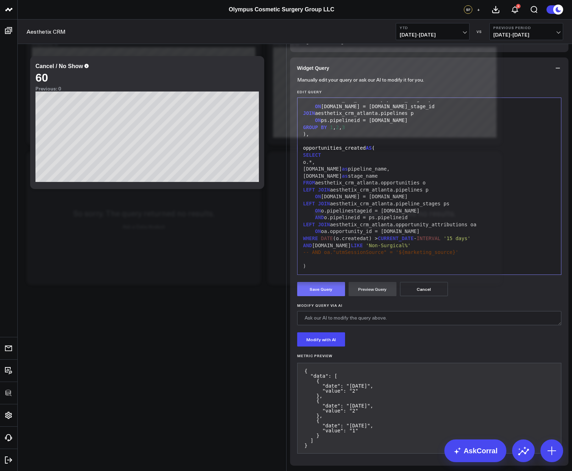
click at [329, 296] on button "Save Query" at bounding box center [321, 289] width 48 height 14
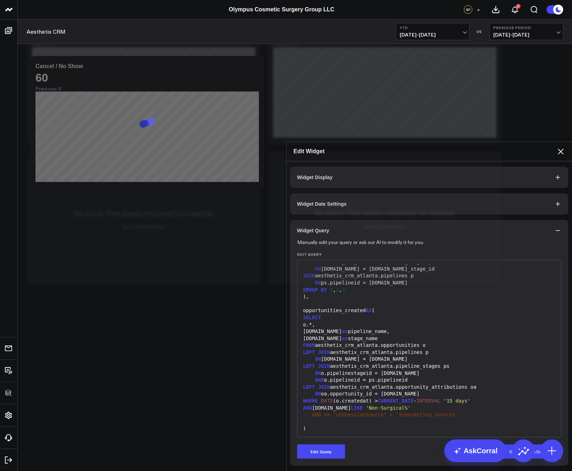
click at [561, 148] on icon at bounding box center [560, 151] width 6 height 6
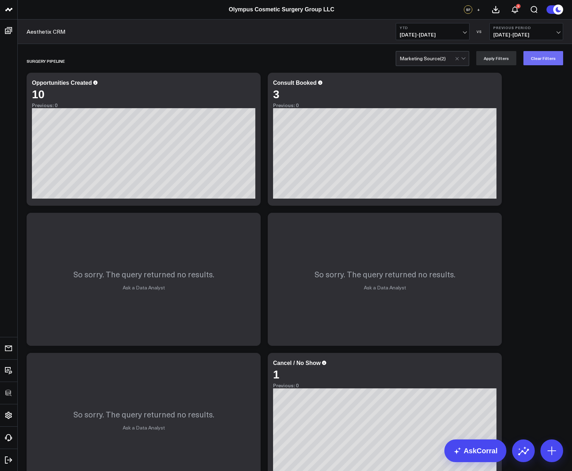
click at [532, 60] on button "Clear Filters" at bounding box center [543, 58] width 40 height 14
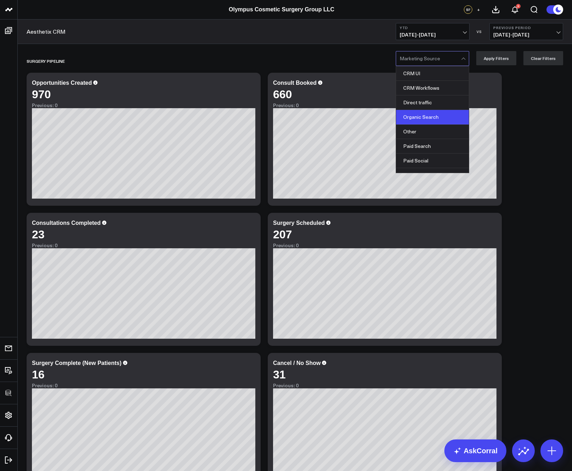
click at [437, 117] on div "Organic Search" at bounding box center [432, 117] width 73 height 15
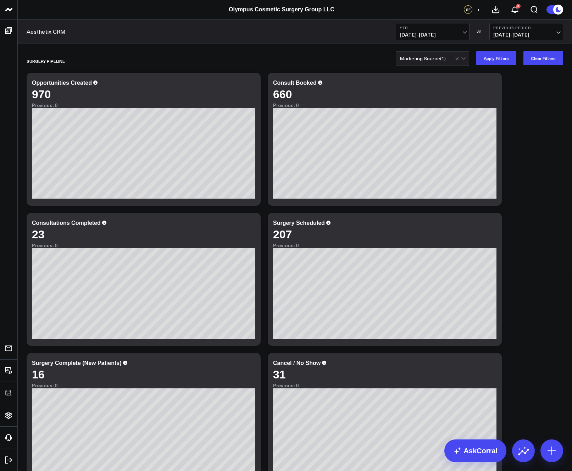
click at [500, 57] on button "Apply Filters" at bounding box center [496, 58] width 40 height 14
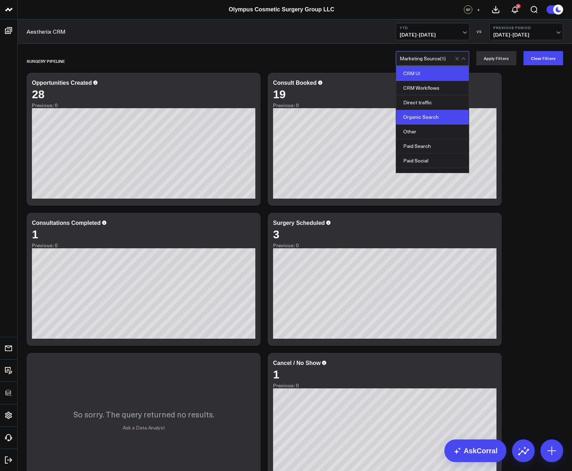
click at [426, 70] on div "CRM UI" at bounding box center [432, 73] width 73 height 15
click at [430, 116] on div "Organic Search" at bounding box center [432, 117] width 73 height 15
click at [494, 61] on button "Apply Filters" at bounding box center [496, 58] width 40 height 14
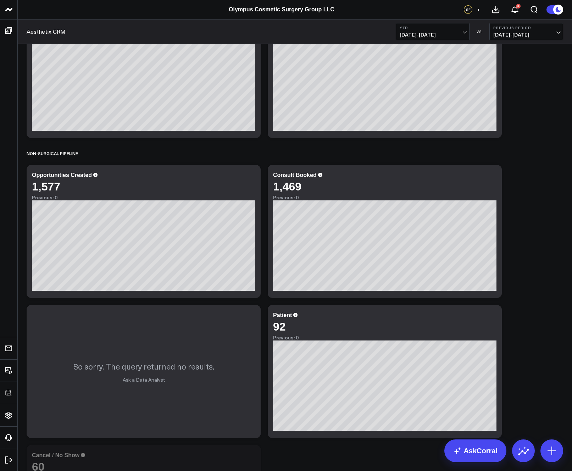
scroll to position [498, 0]
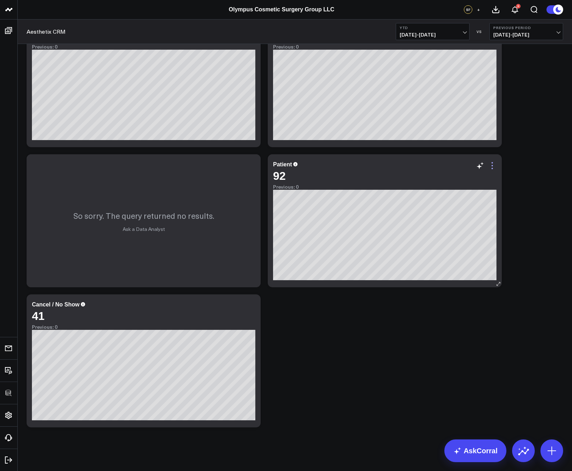
click at [494, 167] on icon at bounding box center [492, 165] width 9 height 9
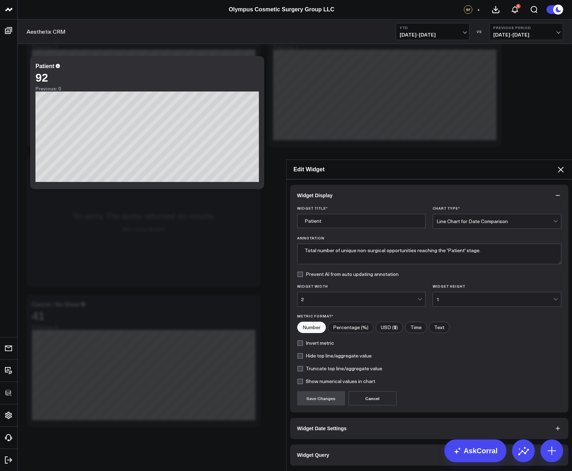
click at [382, 444] on button "Widget Query" at bounding box center [429, 454] width 278 height 21
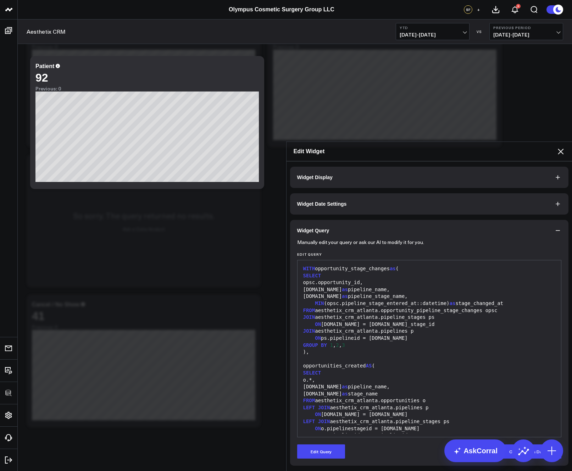
scroll to position [118, 0]
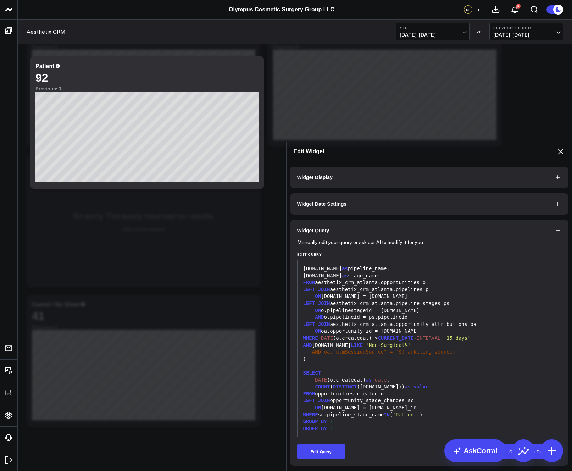
click at [559, 148] on icon at bounding box center [560, 151] width 6 height 6
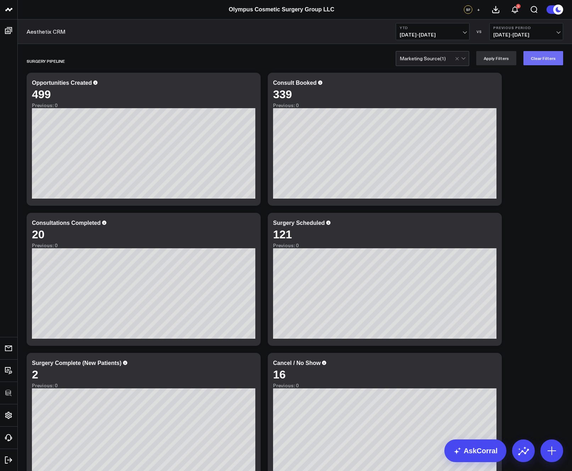
click at [537, 61] on button "Clear Filters" at bounding box center [543, 58] width 40 height 14
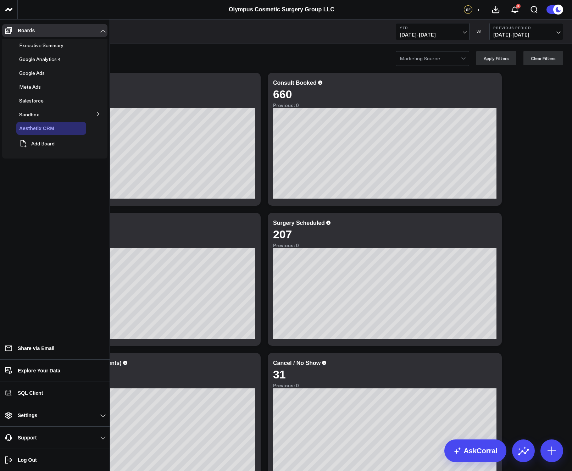
click at [62, 128] on button at bounding box center [65, 128] width 11 height 6
click at [74, 138] on icon at bounding box center [74, 138] width 7 height 7
click at [69, 128] on input "Aesthetix CRM -" at bounding box center [45, 128] width 81 height 10
paste input "Artisan Plastic Surgery & Beauté"
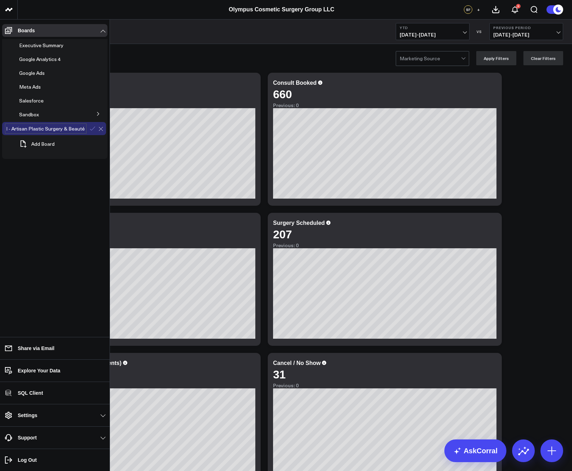
type input "Aesthetix CRM - Artisan Plastic Surgery & Beauté"
click at [94, 129] on icon at bounding box center [92, 128] width 6 height 6
click at [80, 133] on icon at bounding box center [78, 133] width 1 height 1
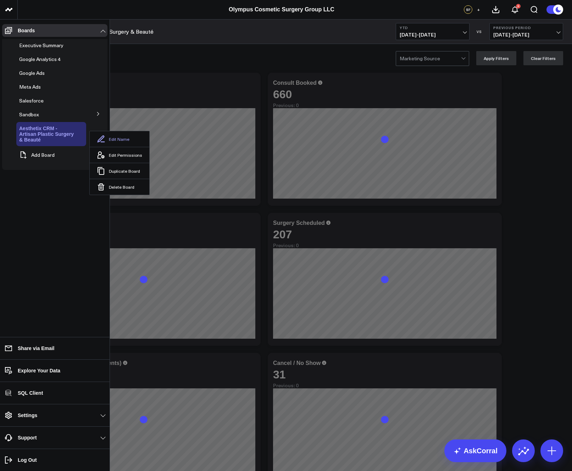
click at [103, 136] on button "Edit Name" at bounding box center [120, 139] width 60 height 16
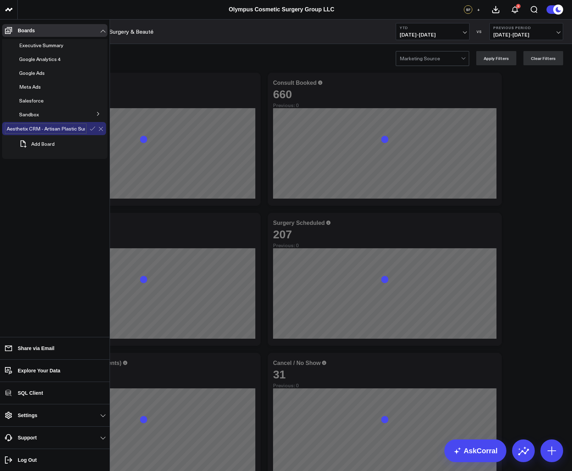
scroll to position [0, 45]
click at [49, 129] on input "Aesthetix CRM - Artisan Plastic Surgery & Beauté" at bounding box center [45, 128] width 81 height 10
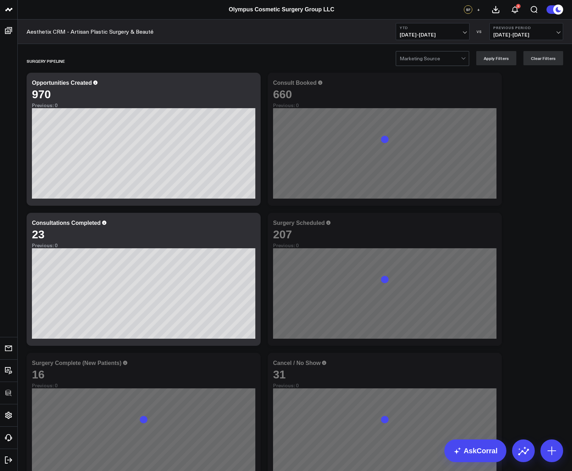
drag, startPoint x: 32, startPoint y: 129, endPoint x: -4, endPoint y: 129, distance: 35.8
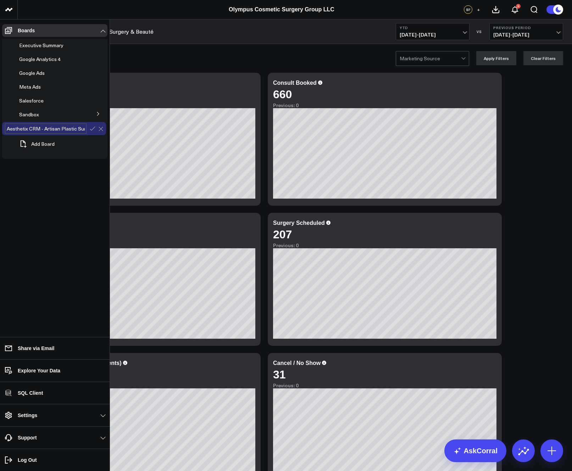
drag, startPoint x: 55, startPoint y: 129, endPoint x: 106, endPoint y: 129, distance: 51.0
click at [106, 129] on li "Aesthetix CRM - Artisan Plastic Surgery & Beauté" at bounding box center [54, 128] width 105 height 13
drag, startPoint x: 56, startPoint y: 129, endPoint x: 102, endPoint y: 129, distance: 46.8
click at [102, 129] on div "Aesthetix CRM - Artisan Plastic Surgery & Beauté" at bounding box center [54, 128] width 104 height 13
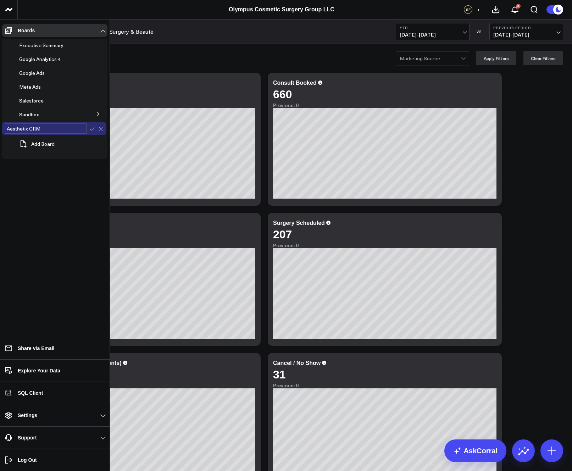
scroll to position [0, 0]
type input "Aesthetix CRM"
click at [92, 129] on icon at bounding box center [92, 128] width 5 height 4
click at [62, 128] on button at bounding box center [65, 128] width 11 height 6
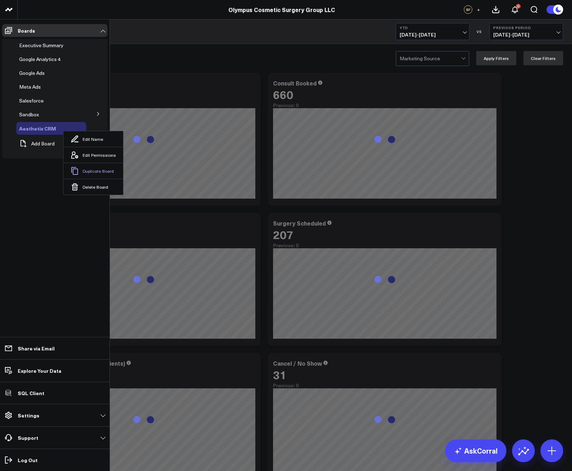
click at [83, 164] on button "Duplicate Board" at bounding box center [93, 171] width 60 height 16
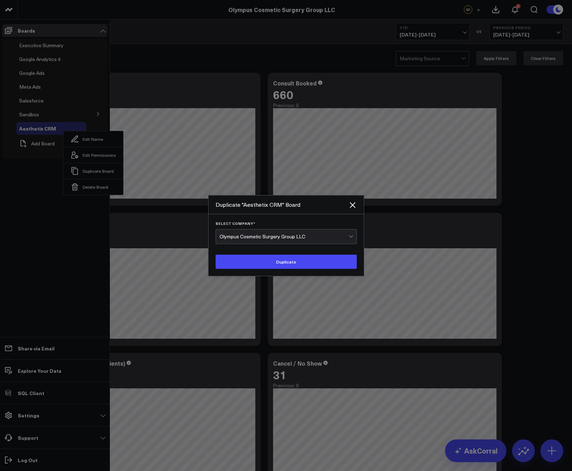
click at [289, 236] on div "Olympus Cosmetic Surgery Group LLC" at bounding box center [283, 236] width 129 height 6
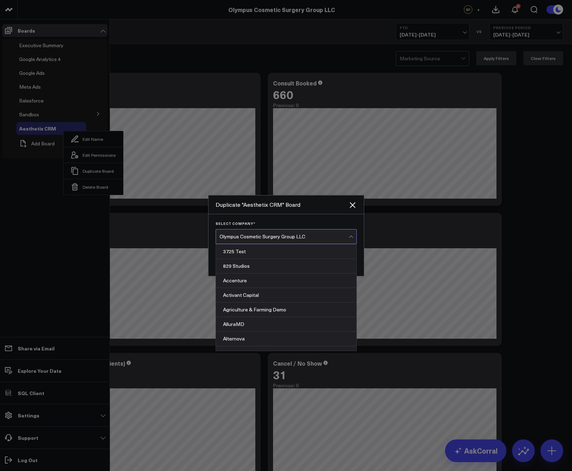
scroll to position [2920, 0]
click at [289, 220] on div "Select Company * Olympus Cosmetic Surgery Group LLC selected, 208 of 324. 324 r…" at bounding box center [285, 245] width 155 height 62
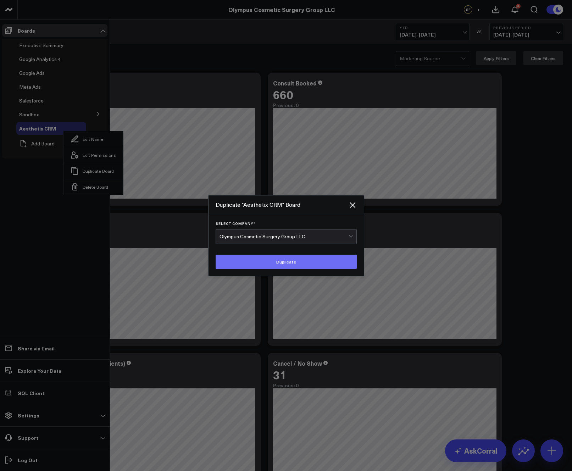
click at [280, 259] on button "Duplicate" at bounding box center [285, 261] width 141 height 14
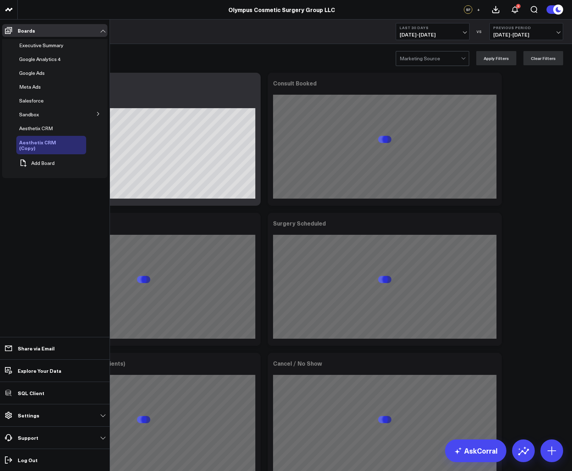
click at [80, 144] on icon at bounding box center [80, 144] width 1 height 1
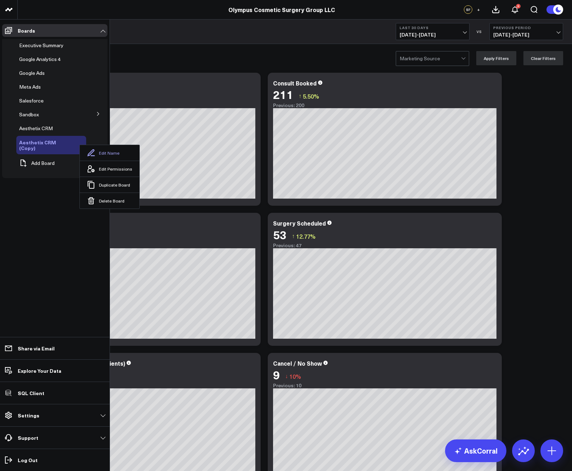
click at [95, 152] on button "Edit Name" at bounding box center [110, 153] width 60 height 16
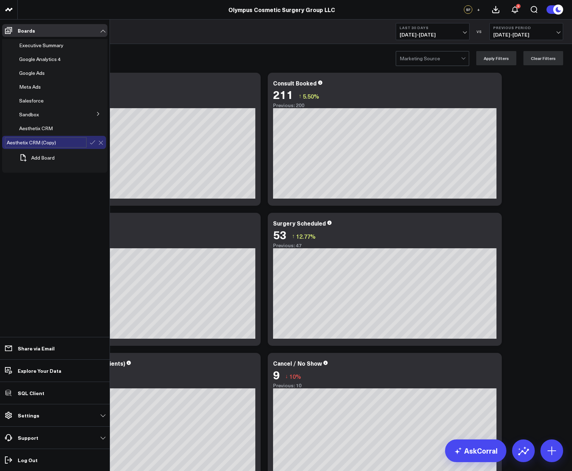
drag, startPoint x: 55, startPoint y: 142, endPoint x: 76, endPoint y: 145, distance: 21.1
click at [76, 145] on input "Aesthetix CRM (Copy)" at bounding box center [45, 142] width 81 height 10
type input "Aesthetix CRM - Eastern Shore"
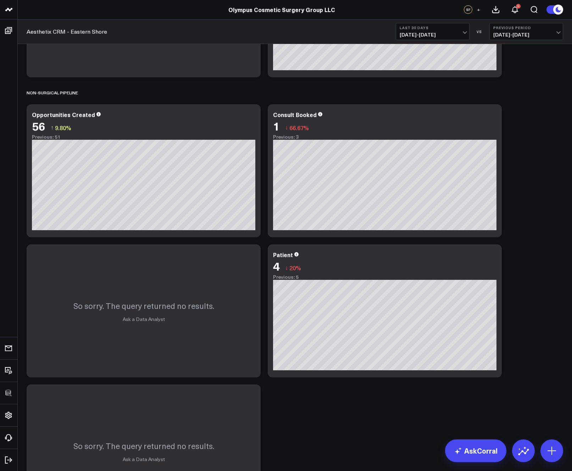
scroll to position [324, 0]
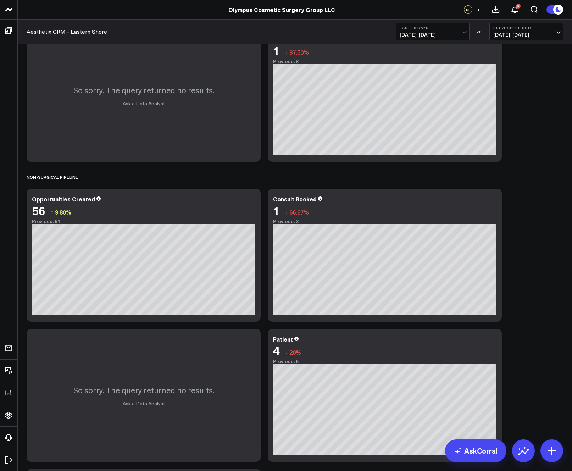
click at [518, 209] on div "SURGERY PIPELINE Modify via AI Copy link to widget Ask support Remove Create li…" at bounding box center [294, 164] width 543 height 879
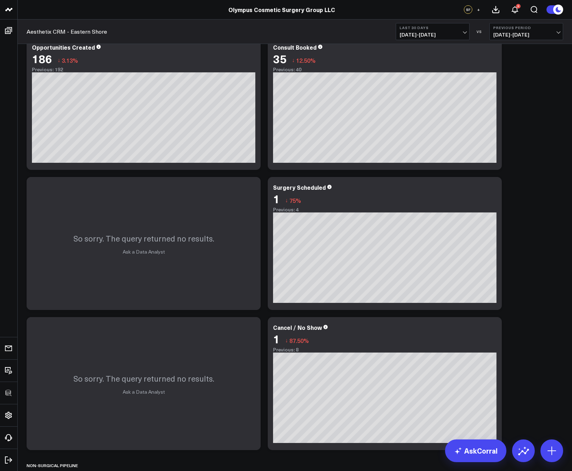
scroll to position [0, 0]
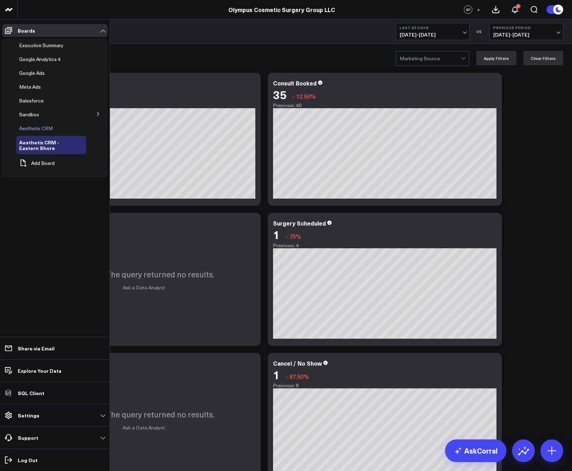
click at [61, 128] on button at bounding box center [61, 128] width 11 height 6
click at [78, 163] on button "Duplicate Board" at bounding box center [92, 171] width 60 height 16
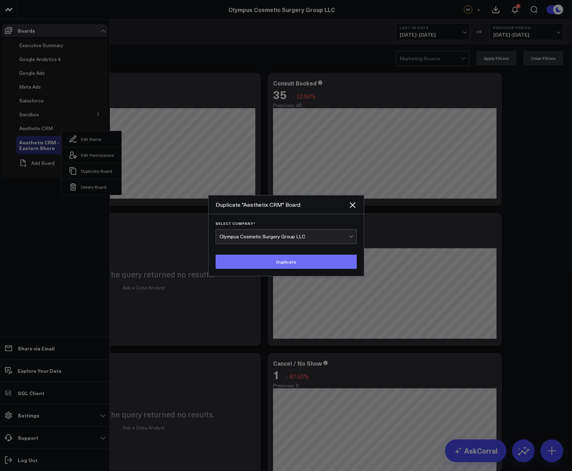
click at [282, 265] on button "Duplicate" at bounding box center [285, 261] width 141 height 14
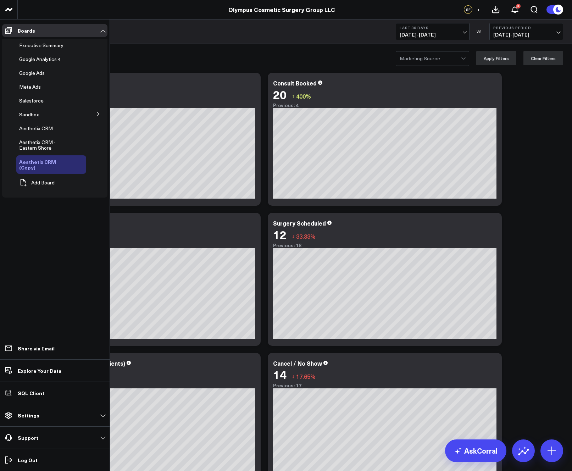
click at [77, 161] on icon at bounding box center [81, 164] width 9 height 9
click at [100, 173] on button "Edit Name" at bounding box center [110, 172] width 60 height 16
drag, startPoint x: 55, startPoint y: 162, endPoint x: 81, endPoint y: 163, distance: 26.6
click at [81, 163] on input "Aesthetix CRM (Copy)" at bounding box center [45, 162] width 81 height 10
type input "Aesthetix CRM - [GEOGRAPHIC_DATA]"
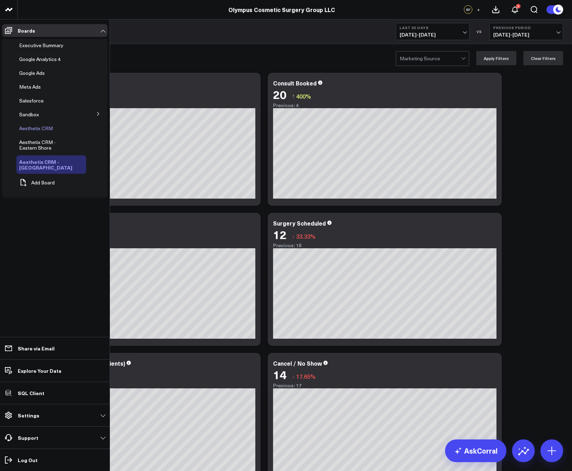
click at [58, 128] on icon at bounding box center [61, 128] width 9 height 9
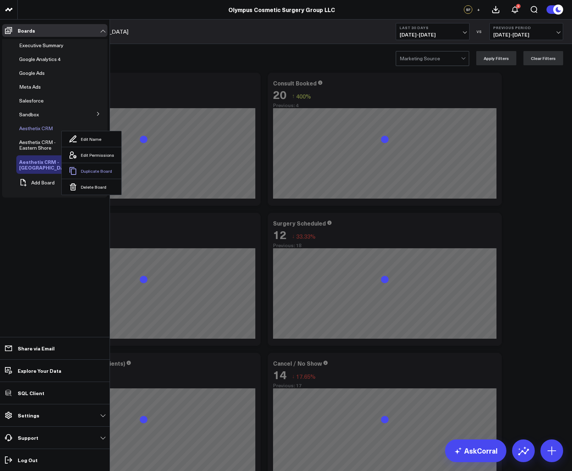
click at [83, 165] on button "Duplicate Board" at bounding box center [92, 171] width 60 height 16
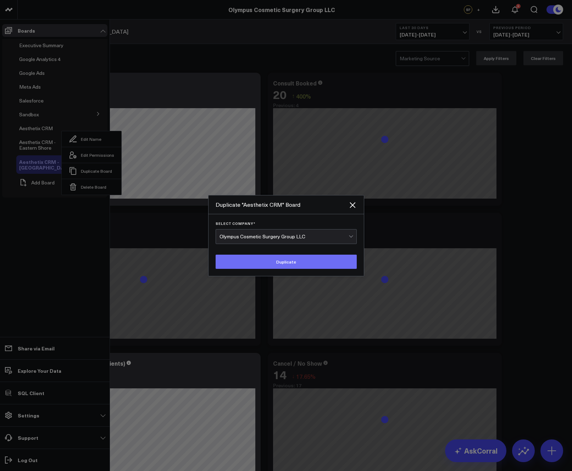
click at [297, 259] on button "Duplicate" at bounding box center [285, 261] width 141 height 14
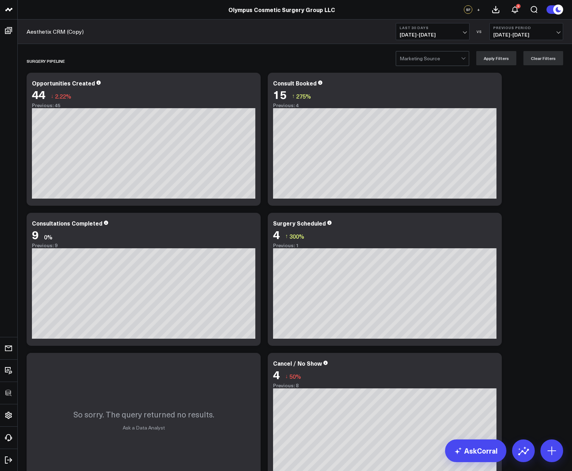
click at [432, 26] on b "Last 30 Days" at bounding box center [432, 28] width 66 height 4
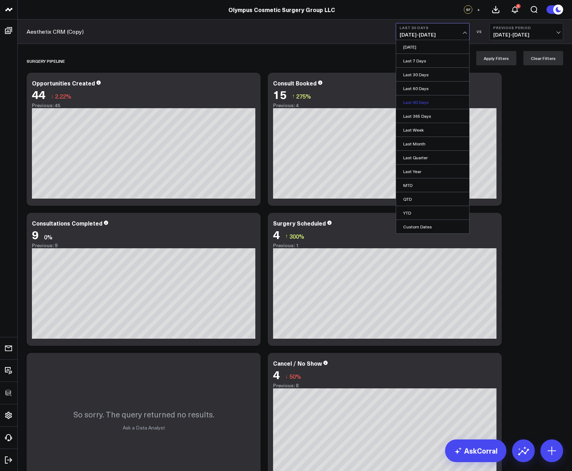
click at [433, 101] on link "Last 90 Days" at bounding box center [432, 101] width 73 height 13
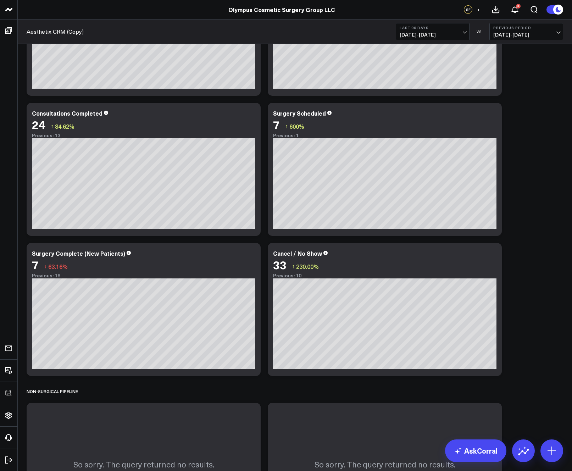
scroll to position [328, 0]
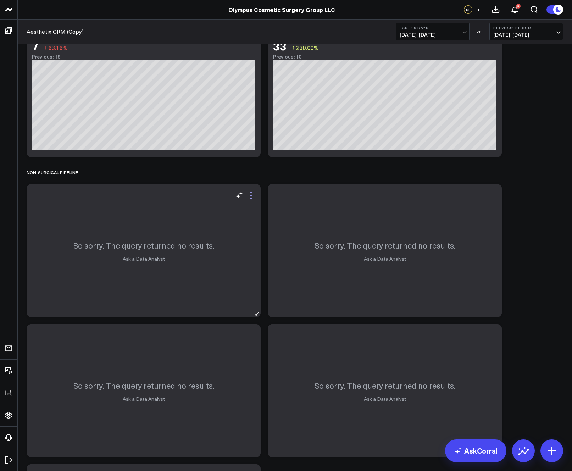
click at [252, 196] on icon at bounding box center [251, 195] width 9 height 9
click at [0, 0] on button "Remove" at bounding box center [0, 0] width 0 height 0
click at [253, 198] on icon at bounding box center [251, 195] width 9 height 9
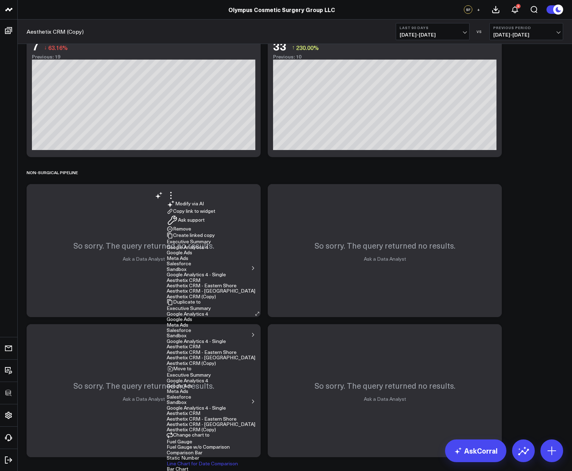
click at [191, 232] on button "Remove" at bounding box center [179, 229] width 24 height 6
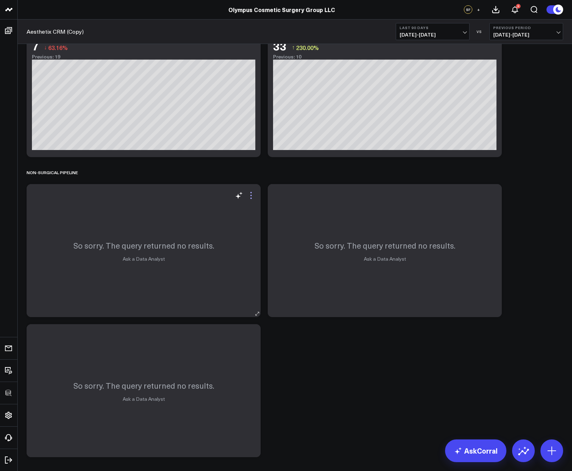
click at [253, 197] on icon at bounding box center [251, 195] width 9 height 9
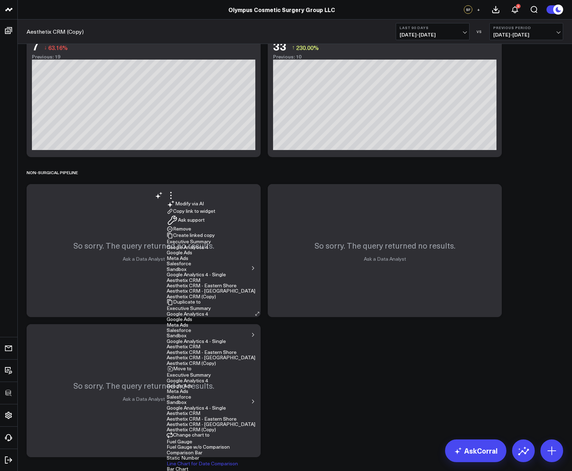
click at [191, 232] on button "Remove" at bounding box center [179, 229] width 24 height 6
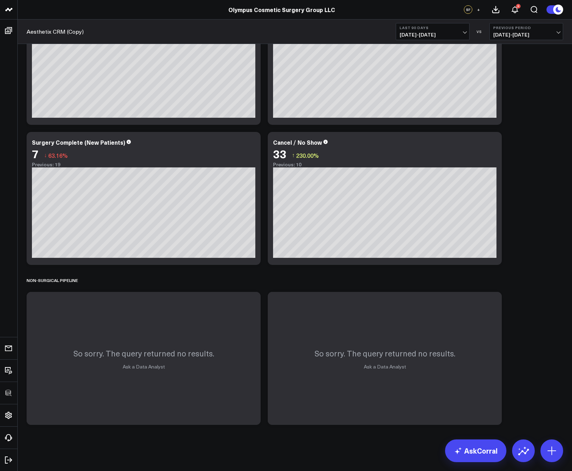
scroll to position [221, 0]
click at [251, 302] on icon at bounding box center [251, 303] width 9 height 9
click at [0, 0] on button "Remove" at bounding box center [0, 0] width 0 height 0
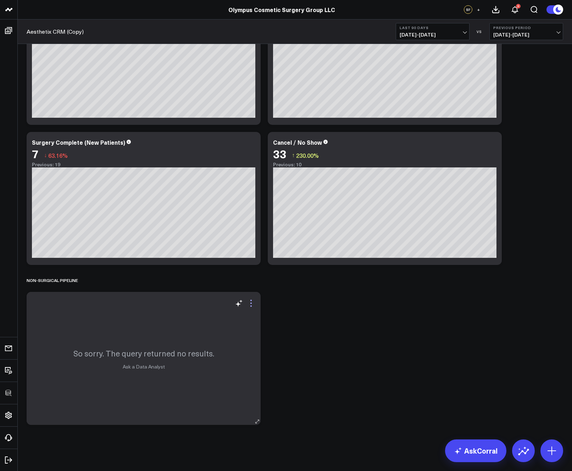
click at [253, 306] on icon at bounding box center [251, 303] width 9 height 9
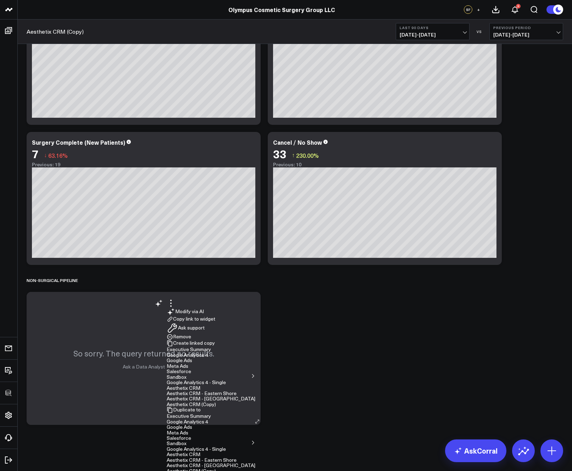
click at [191, 333] on button "Remove" at bounding box center [179, 336] width 24 height 6
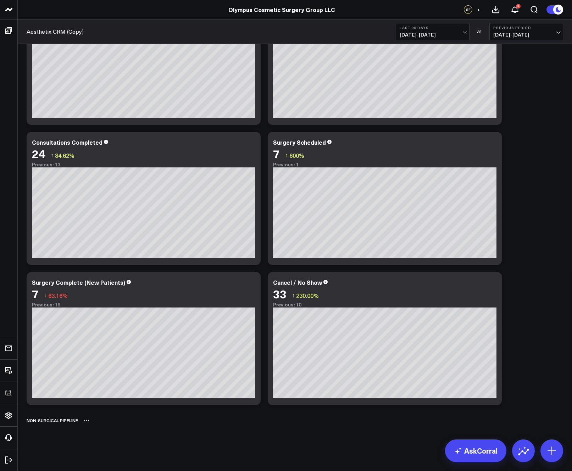
click at [86, 420] on icon at bounding box center [87, 420] width 6 height 6
click at [104, 443] on button "Delete" at bounding box center [105, 440] width 31 height 12
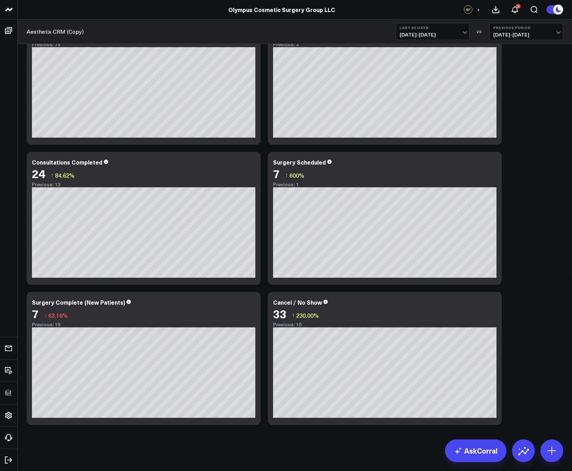
scroll to position [0, 0]
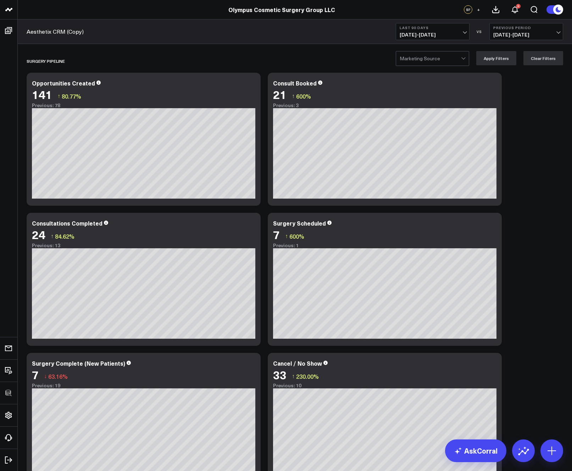
click at [550, 178] on div "SURGERY PIPELINE Modify via AI Copy link to widget Ask support Remove Create li…" at bounding box center [294, 269] width 543 height 440
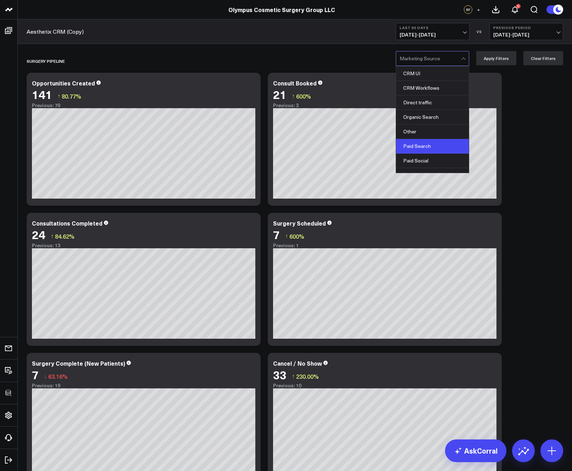
click at [432, 146] on div "Paid Search" at bounding box center [432, 146] width 73 height 15
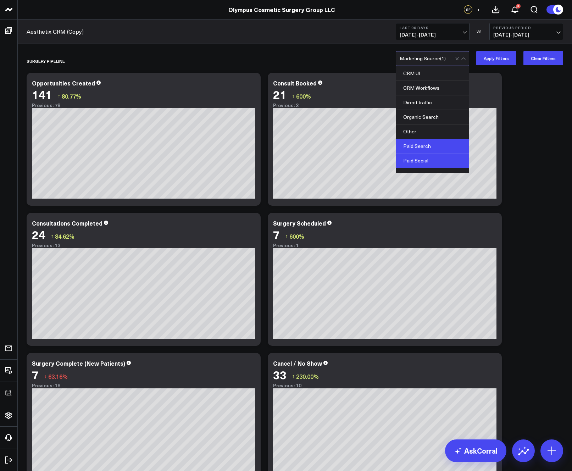
click at [430, 158] on div "Paid Social" at bounding box center [432, 160] width 73 height 15
click at [488, 62] on button "Apply Filters" at bounding box center [496, 58] width 40 height 14
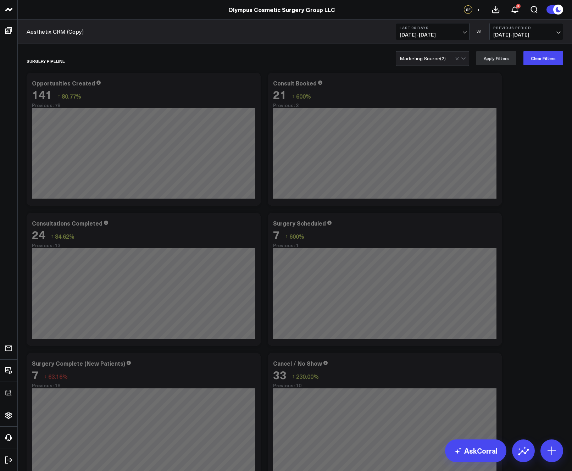
click at [542, 128] on div "SURGERY PIPELINE Modify via AI Copy link to widget Ask support Remove Create li…" at bounding box center [294, 269] width 543 height 440
click at [534, 195] on div "SURGERY PIPELINE Modify via AI Copy link to widget Ask support Remove Create li…" at bounding box center [294, 269] width 543 height 440
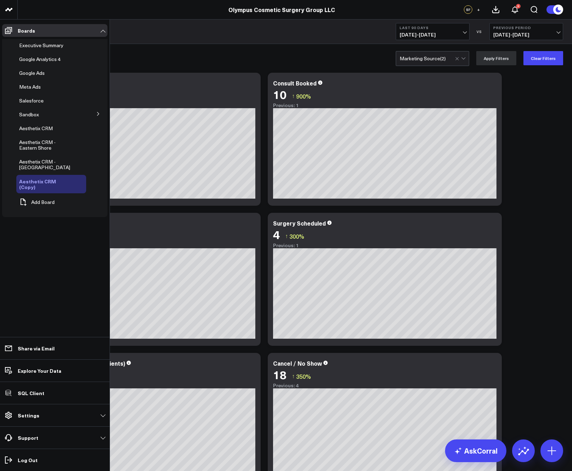
click at [77, 181] on icon at bounding box center [81, 184] width 9 height 9
click at [98, 189] on button "Edit Name" at bounding box center [110, 192] width 60 height 16
drag, startPoint x: 55, startPoint y: 181, endPoint x: 77, endPoint y: 182, distance: 21.7
click at [77, 182] on input "Aesthetix CRM (Copy)" at bounding box center [45, 181] width 81 height 10
type input "Aesthetix CRM - [GEOGRAPHIC_DATA]"
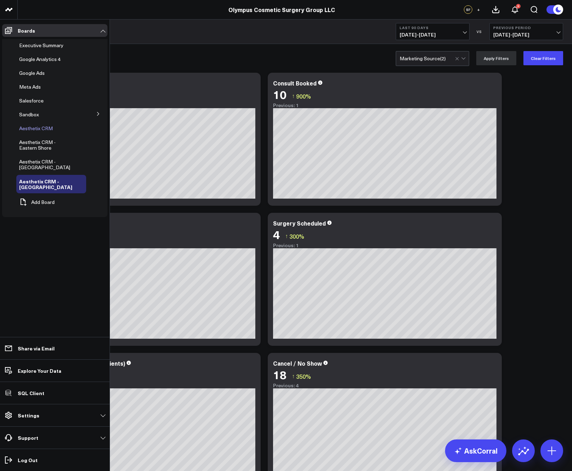
click at [57, 129] on icon at bounding box center [61, 128] width 9 height 9
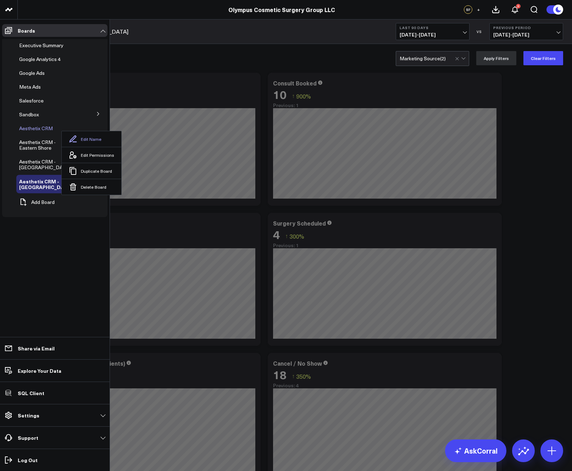
click at [75, 138] on button "Edit Name" at bounding box center [92, 139] width 60 height 16
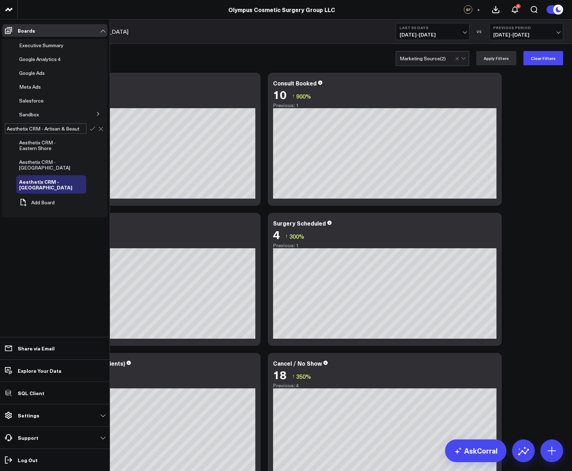
type input "Aesthetix CRM - Artisan & Beaute"
click at [26, 207] on button "Add Board" at bounding box center [35, 208] width 38 height 16
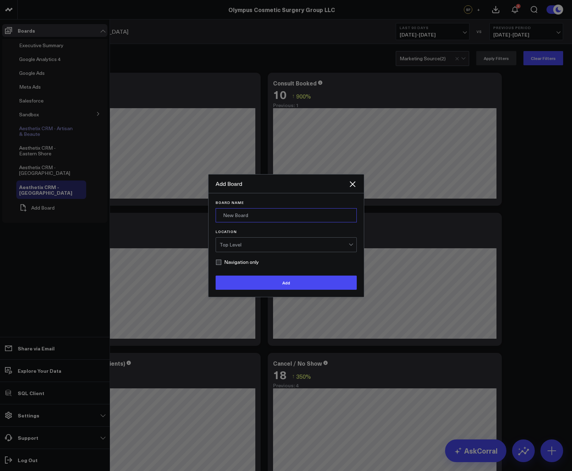
click at [253, 218] on input "Board Name" at bounding box center [285, 215] width 141 height 14
type input "AesthetixCRM"
click at [229, 262] on label "Navigation only" at bounding box center [236, 262] width 43 height 6
click at [221, 262] on input "Navigation only" at bounding box center [218, 262] width 6 height 6
checkbox input "true"
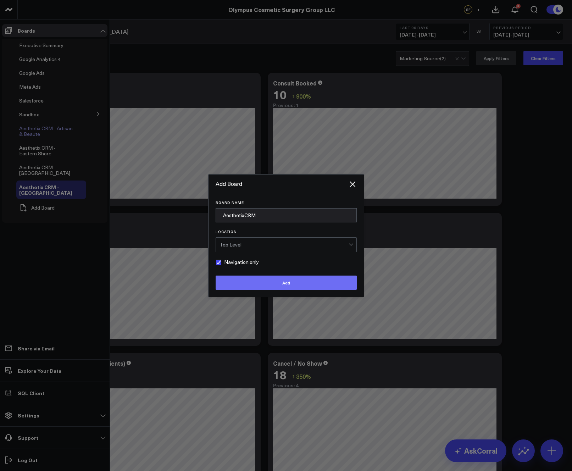
click at [251, 282] on button "Add" at bounding box center [285, 282] width 141 height 14
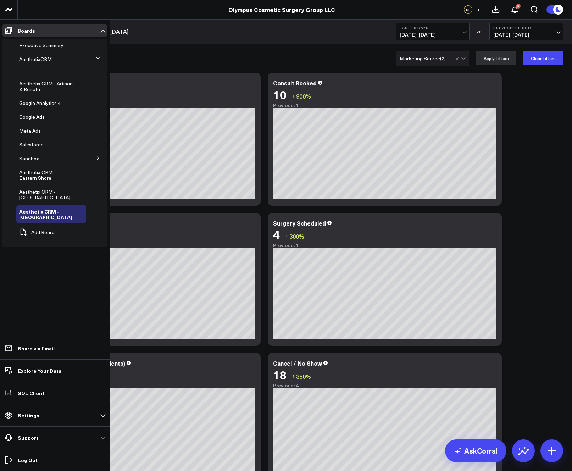
click at [32, 292] on ul "Boards Executive Summary AesthetixCRM Aesthetix CRM - Artisan & Beaute Google A…" at bounding box center [54, 244] width 109 height 451
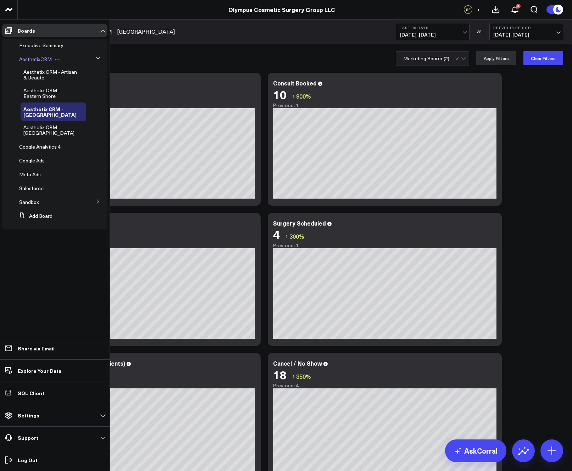
click at [57, 59] on icon at bounding box center [57, 59] width 1 height 1
click at [84, 80] on button "Edit Permissions" at bounding box center [89, 82] width 57 height 14
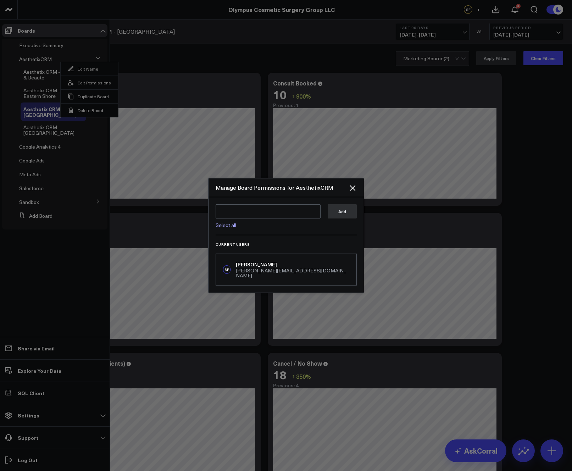
click at [223, 228] on link "Select all" at bounding box center [225, 224] width 21 height 7
type textarea "@Corral Support @[PERSON_NAME] @[PERSON_NAME] @[PERSON_NAME]"
click at [342, 211] on button "Add" at bounding box center [341, 211] width 29 height 14
click at [355, 190] on icon "Close" at bounding box center [352, 188] width 9 height 9
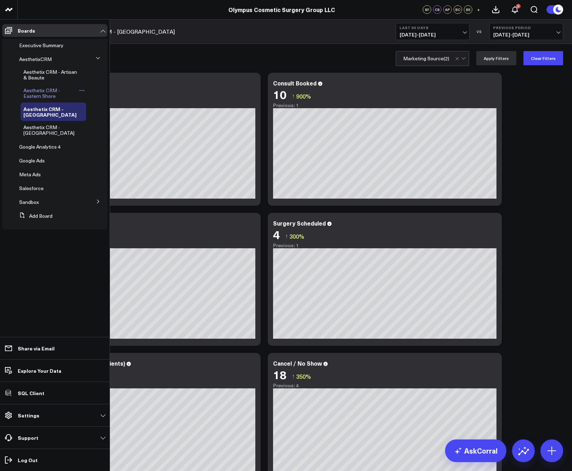
click at [56, 92] on span "Aesthetix CRM - Eastern Shore" at bounding box center [41, 93] width 36 height 12
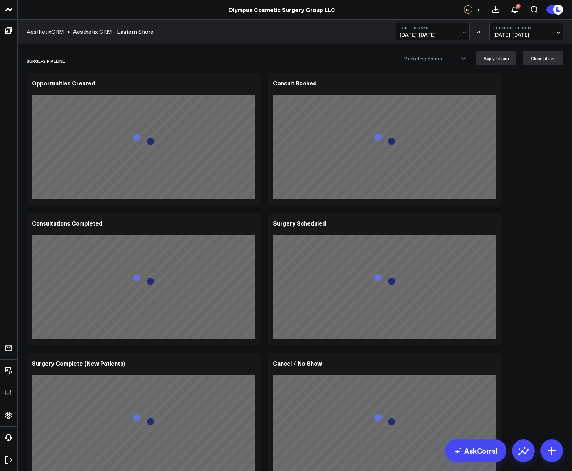
click at [478, 8] on span "+" at bounding box center [478, 9] width 3 height 5
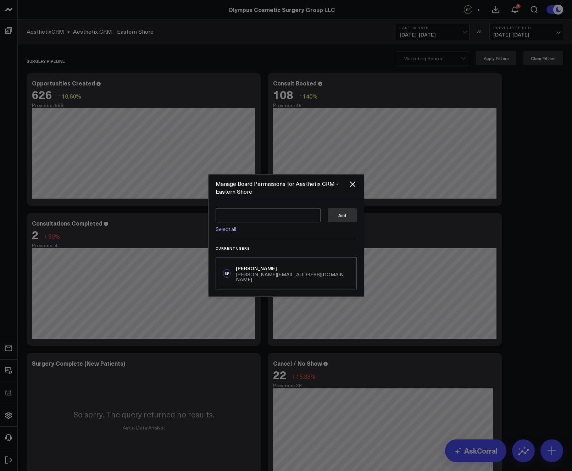
click at [231, 231] on link "Select all" at bounding box center [225, 228] width 21 height 7
type textarea "@Corral Support @Andrew Peterson @Ben Cook @Bryce Ell"
click at [352, 216] on button "Add" at bounding box center [341, 215] width 29 height 14
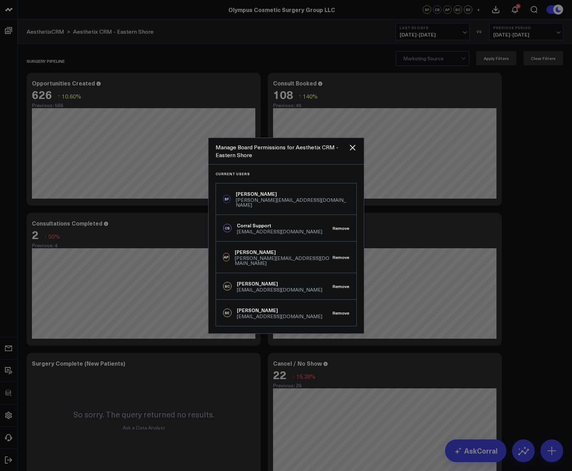
click at [353, 184] on div "Current Users SF Steven Fullerton steven@corraldata.com CS Corral Support suppo…" at bounding box center [285, 248] width 141 height 154
click at [354, 152] on icon "Close" at bounding box center [352, 147] width 9 height 9
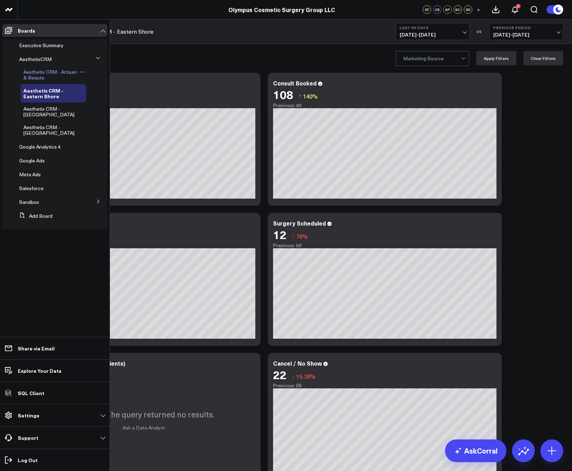
click at [63, 71] on span "Aesthetix CRM - Artisan & Beaute" at bounding box center [50, 74] width 54 height 12
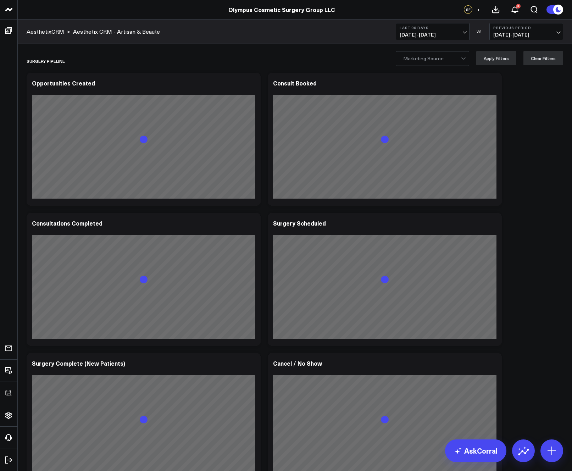
click at [478, 10] on span "+" at bounding box center [478, 9] width 3 height 5
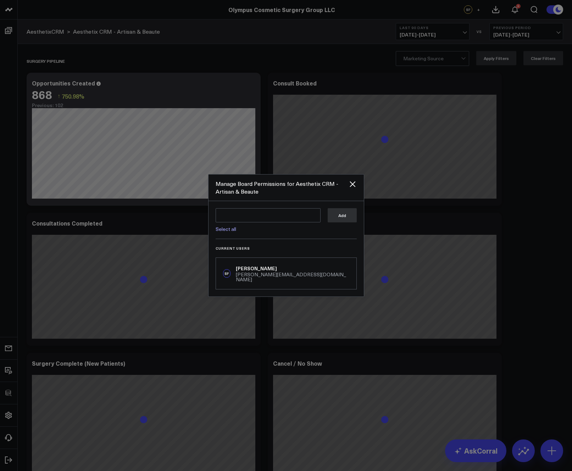
click at [234, 232] on link "Select all" at bounding box center [225, 228] width 21 height 7
type textarea "@Corral Support @Andrew Peterson @Ben Cook @Bryce Ell"
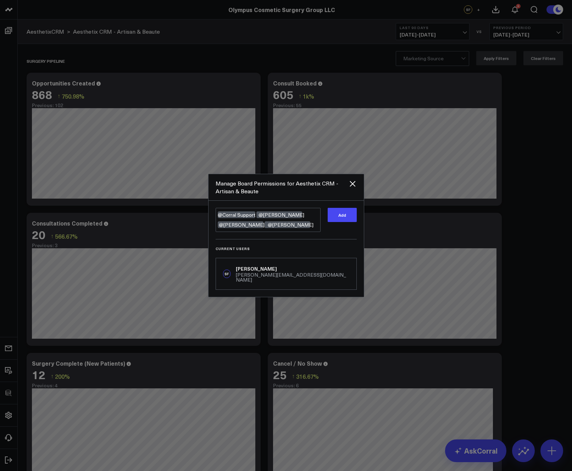
click at [346, 225] on div "Add" at bounding box center [341, 220] width 29 height 24
click at [346, 222] on button "Add" at bounding box center [341, 215] width 29 height 14
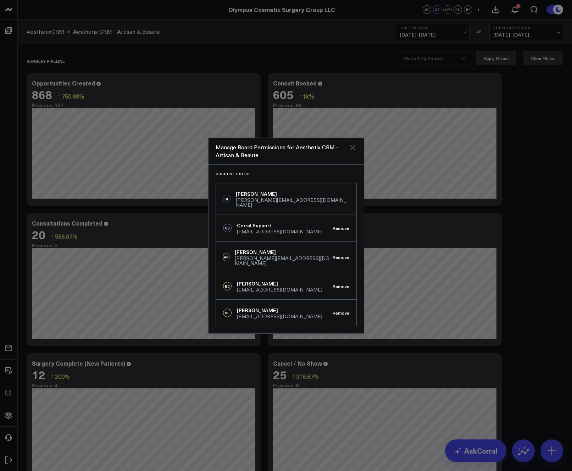
click at [356, 152] on icon "Close" at bounding box center [352, 147] width 9 height 9
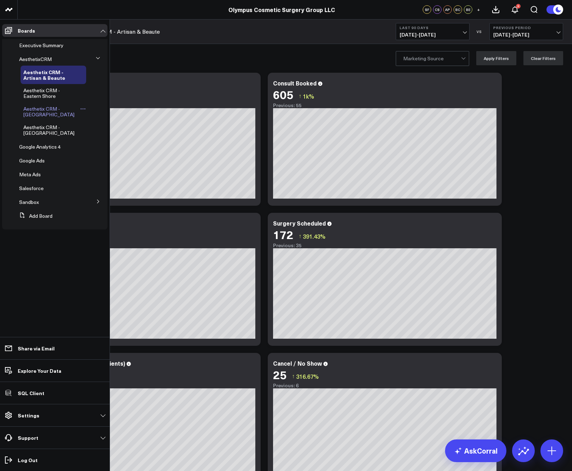
click at [27, 108] on span "Aesthetix CRM - [GEOGRAPHIC_DATA]" at bounding box center [48, 111] width 51 height 12
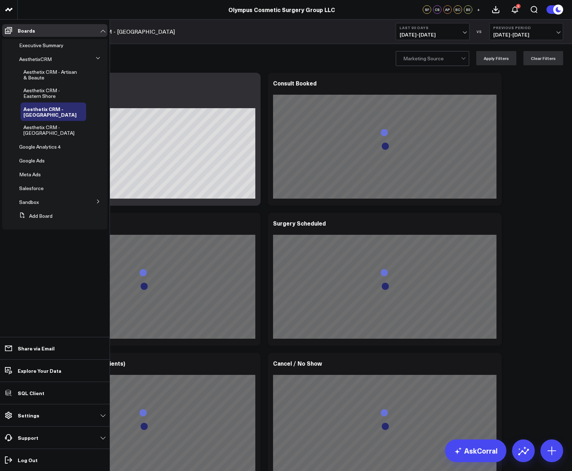
click at [30, 133] on span "Aesthetix CRM - [GEOGRAPHIC_DATA]" at bounding box center [48, 130] width 51 height 12
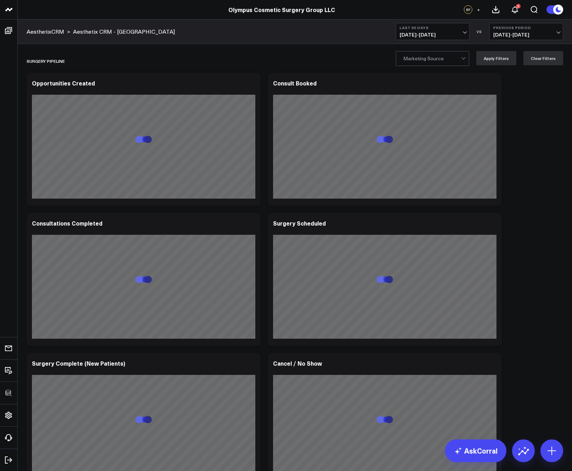
click at [479, 9] on span "+" at bounding box center [478, 9] width 3 height 5
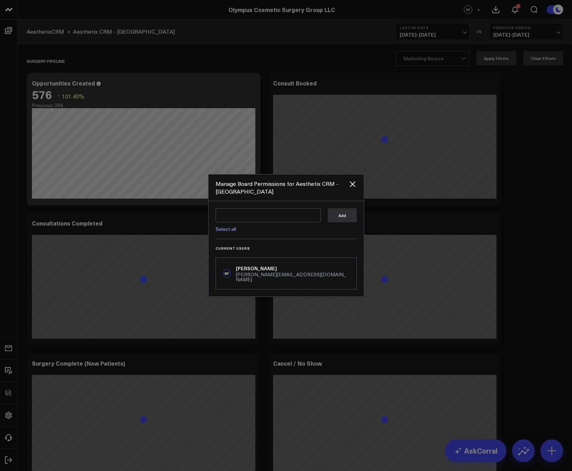
click at [232, 231] on link "Select all" at bounding box center [225, 228] width 21 height 7
type textarea "@Corral Support @Andrew Peterson @Ben Cook @Bryce Ell"
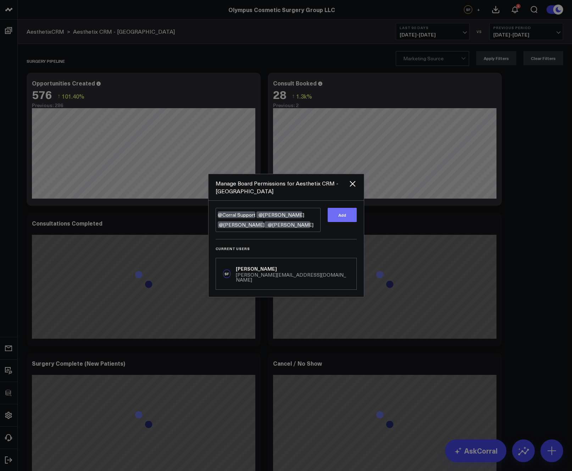
click at [346, 213] on button "Add" at bounding box center [341, 215] width 29 height 14
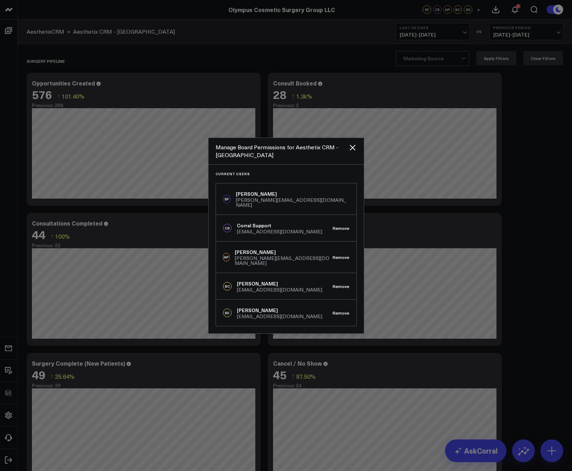
click at [540, 156] on div at bounding box center [286, 235] width 572 height 471
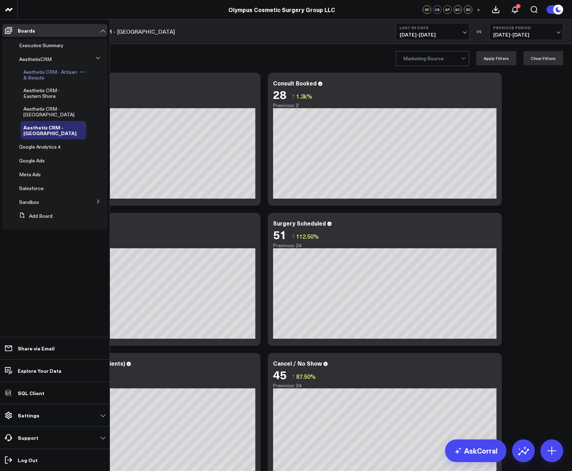
click at [36, 70] on span "Aesthetix CRM - Artisan & Beaute" at bounding box center [50, 74] width 54 height 12
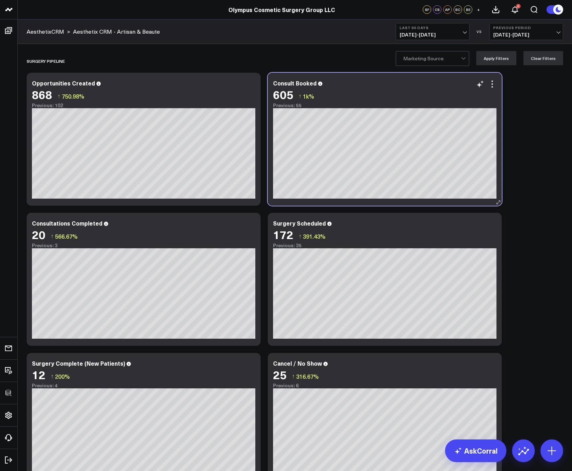
click at [497, 185] on div "Consult Booked 605 ↑ 1k% Previous: 55 [#fff fontSize:14px lineHeight:16px][/] […" at bounding box center [385, 139] width 234 height 133
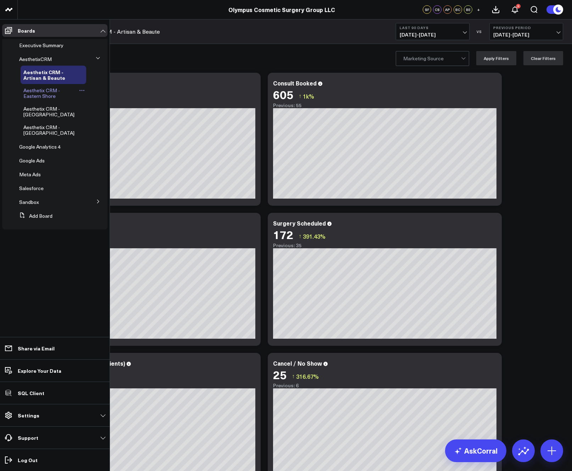
click at [53, 91] on span "Aesthetix CRM - Eastern Shore" at bounding box center [41, 93] width 36 height 12
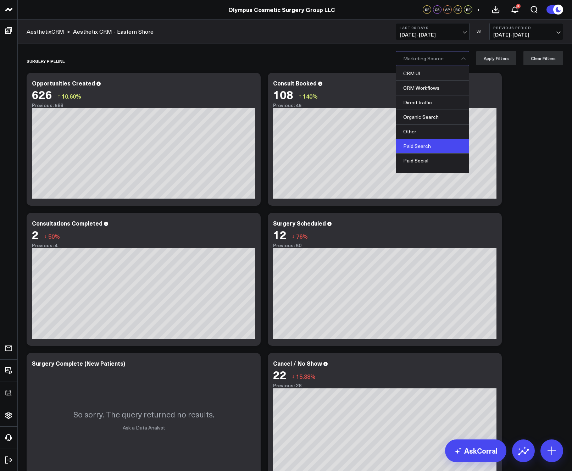
click at [428, 152] on div "Paid Search" at bounding box center [432, 146] width 73 height 15
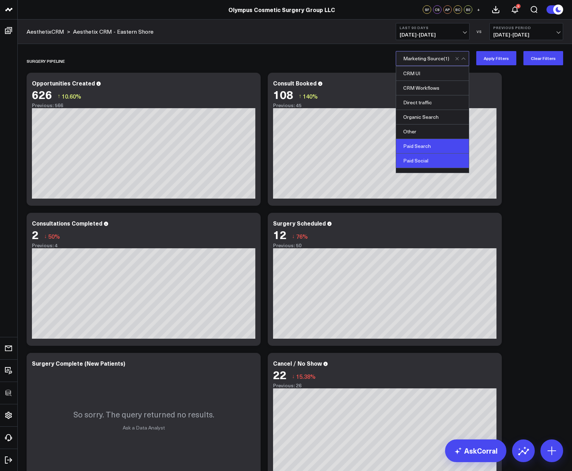
click at [427, 156] on div "Paid Social" at bounding box center [432, 160] width 73 height 15
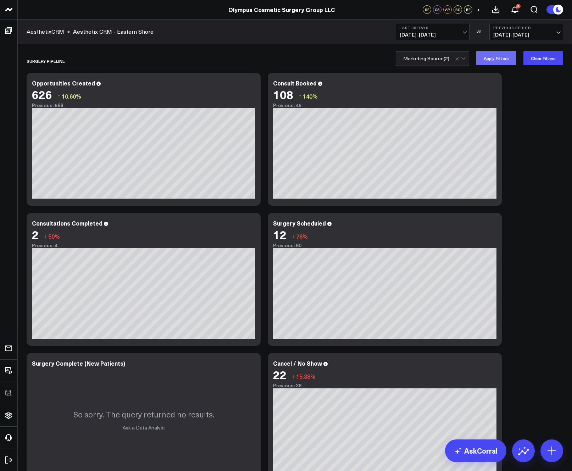
click at [504, 60] on button "Apply Filters" at bounding box center [496, 58] width 40 height 14
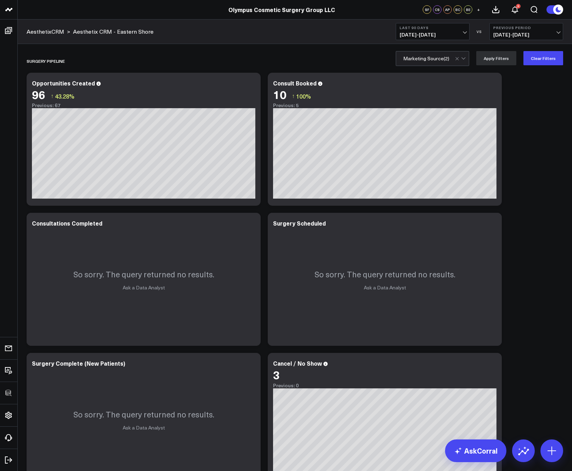
click at [252, 85] on icon at bounding box center [251, 84] width 9 height 9
click at [494, 85] on icon at bounding box center [492, 84] width 9 height 9
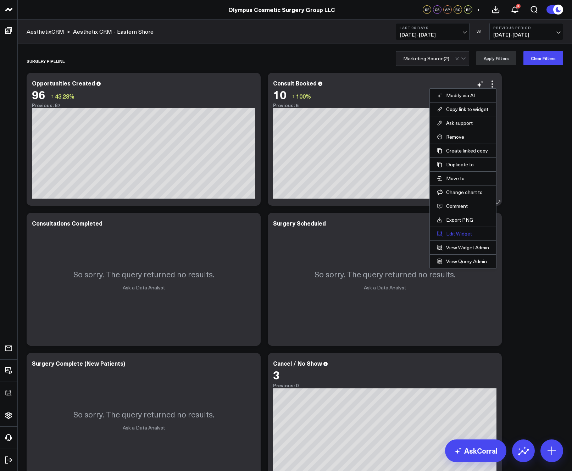
click at [456, 235] on button "Edit Widget" at bounding box center [463, 233] width 52 height 6
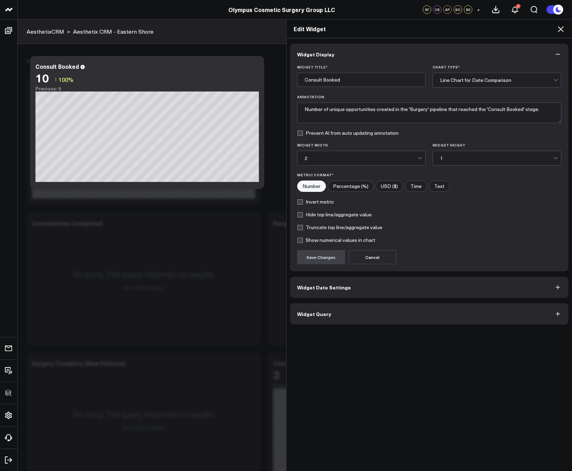
click at [351, 310] on button "Widget Query" at bounding box center [429, 313] width 278 height 21
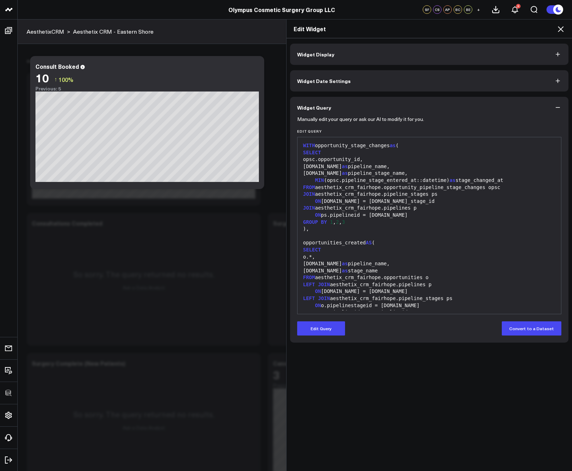
scroll to position [132, 0]
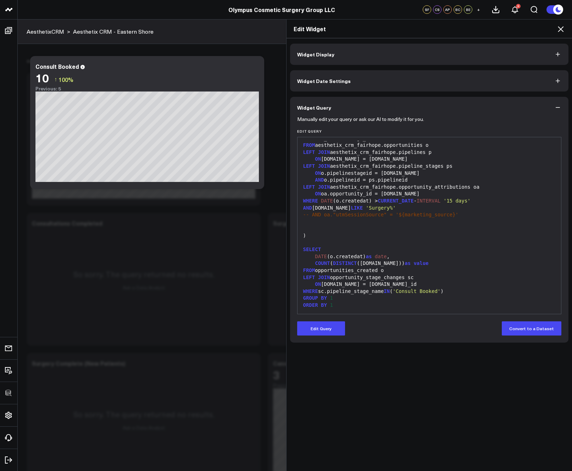
click at [558, 28] on icon at bounding box center [560, 29] width 9 height 9
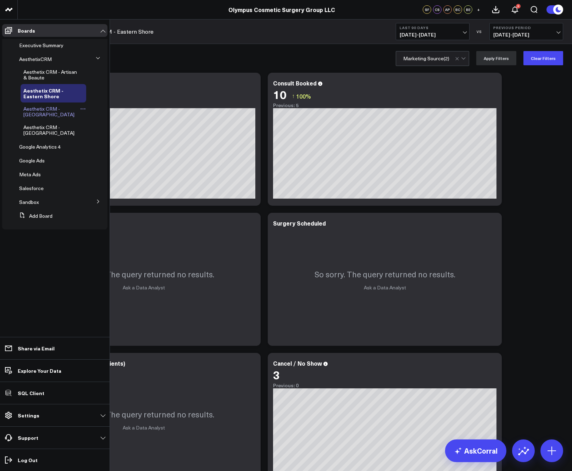
click at [30, 106] on span "Aesthetix CRM - [GEOGRAPHIC_DATA]" at bounding box center [48, 111] width 51 height 12
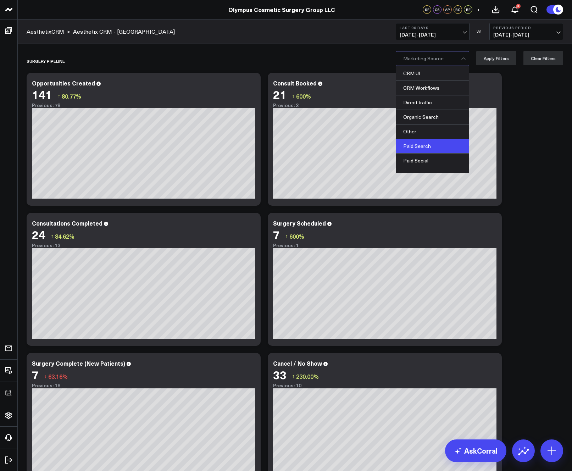
click at [432, 148] on div "Paid Search" at bounding box center [432, 146] width 73 height 15
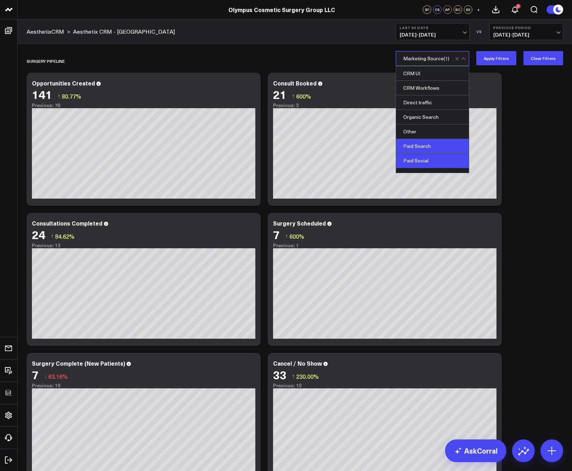
click at [433, 160] on div "Paid Social" at bounding box center [432, 160] width 73 height 15
click at [509, 57] on button "Apply Filters" at bounding box center [496, 58] width 40 height 14
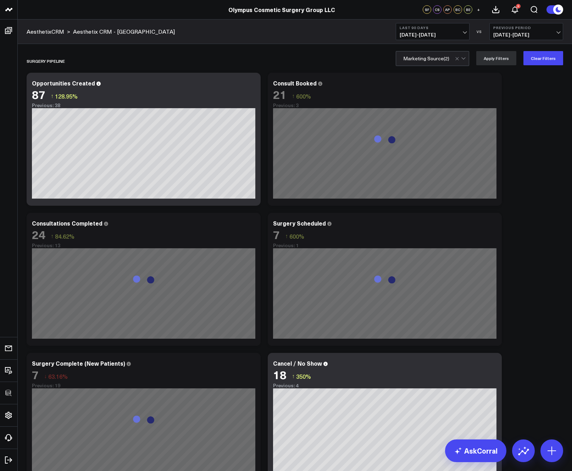
click at [527, 144] on div "SURGERY PIPELINE Modify via AI Copy link to widget Ask support Remove Create li…" at bounding box center [294, 269] width 543 height 440
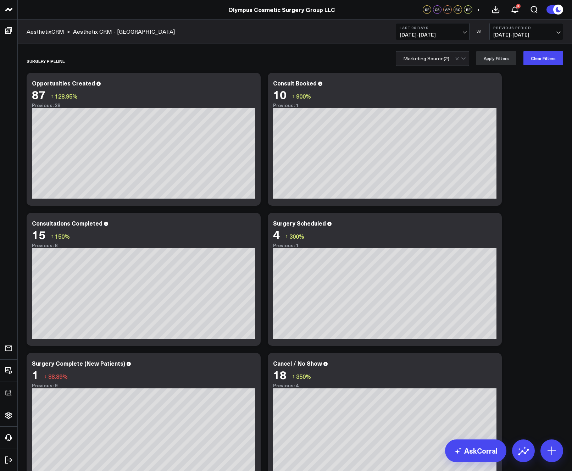
click at [416, 26] on b "Last 90 Days" at bounding box center [432, 28] width 66 height 4
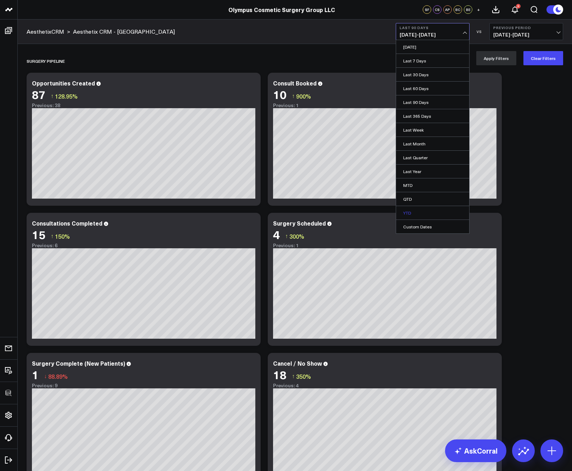
click at [409, 207] on link "YTD" at bounding box center [432, 212] width 73 height 13
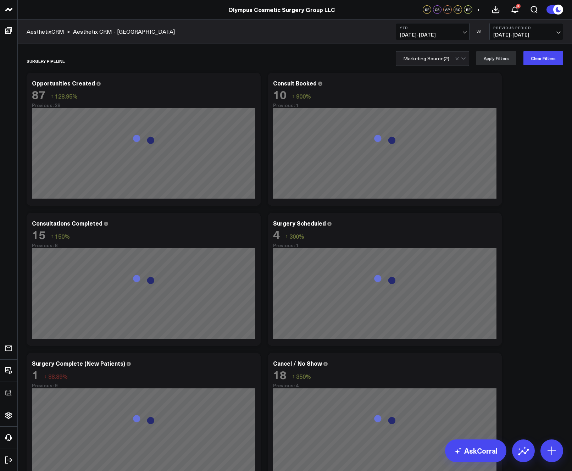
click at [530, 159] on div "SURGERY PIPELINE Modify via AI Copy link to widget Ask support Remove Create li…" at bounding box center [294, 269] width 543 height 440
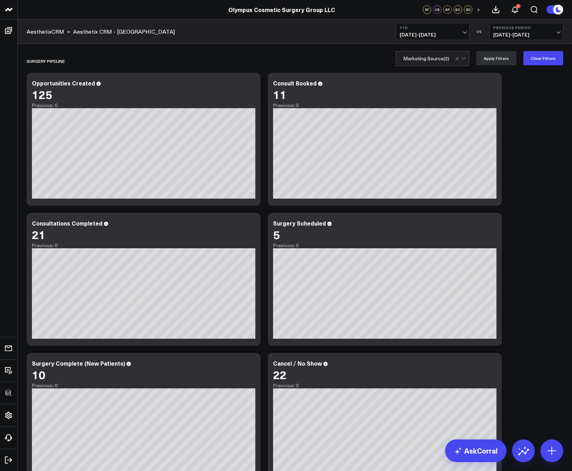
scroll to position [61, 0]
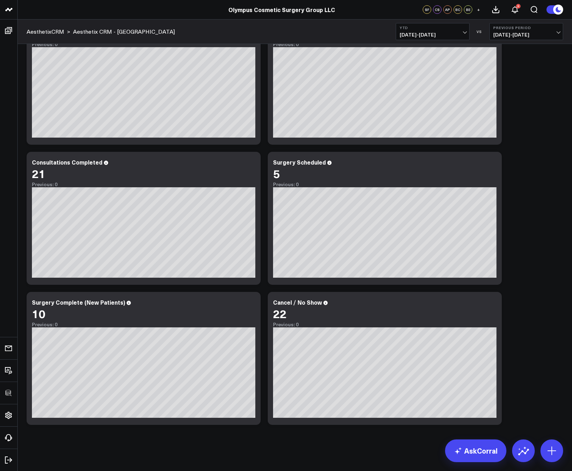
click at [530, 203] on div "SURGERY PIPELINE Modify via AI Copy link to widget Ask support Remove Create li…" at bounding box center [294, 208] width 543 height 440
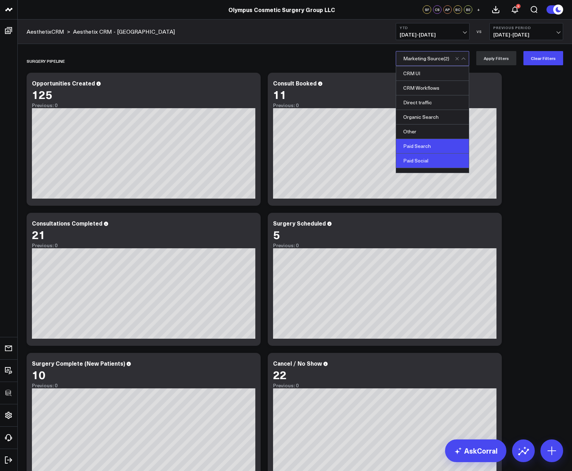
click at [424, 142] on div "Paid Search" at bounding box center [432, 146] width 73 height 15
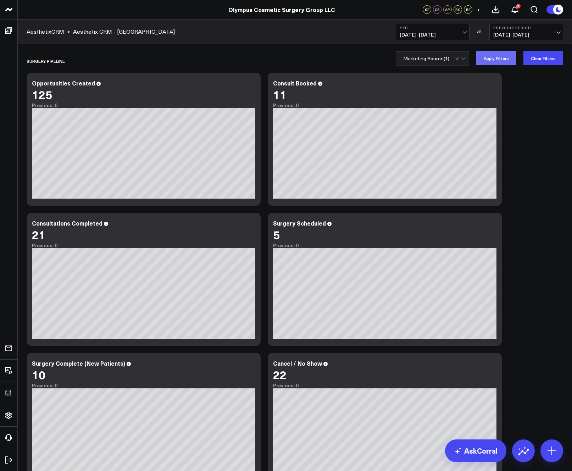
click at [506, 63] on button "Apply Filters" at bounding box center [496, 58] width 40 height 14
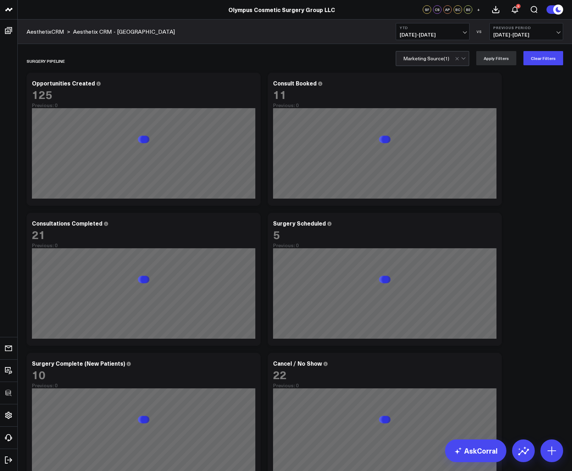
click at [528, 137] on div "SURGERY PIPELINE Modify via AI Copy link to widget Ask support Remove Create li…" at bounding box center [294, 269] width 543 height 440
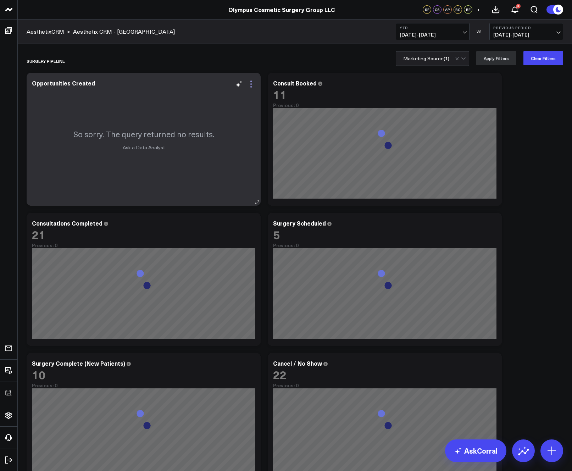
click at [253, 87] on icon at bounding box center [251, 84] width 9 height 9
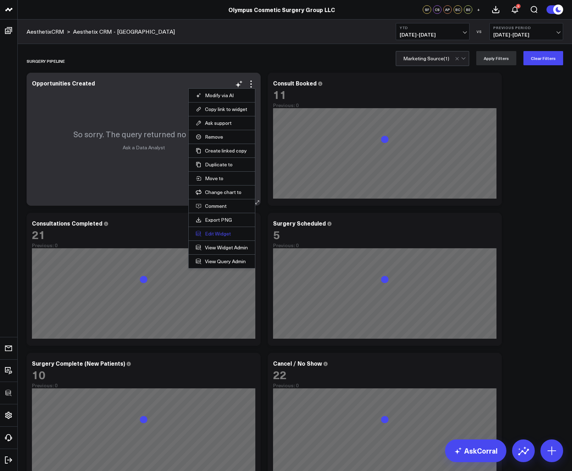
click at [220, 233] on button "Edit Widget" at bounding box center [222, 233] width 52 height 6
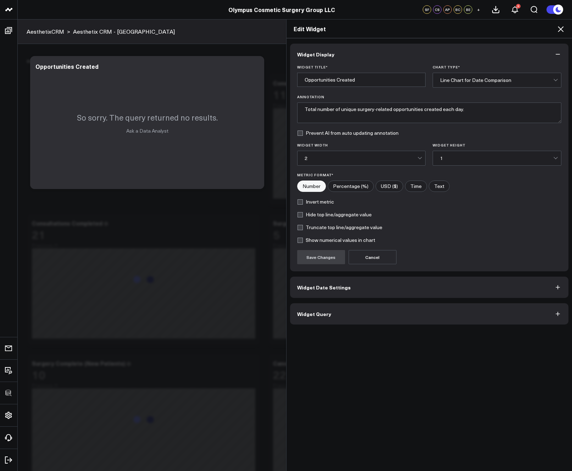
click at [350, 320] on button "Widget Query" at bounding box center [429, 313] width 278 height 21
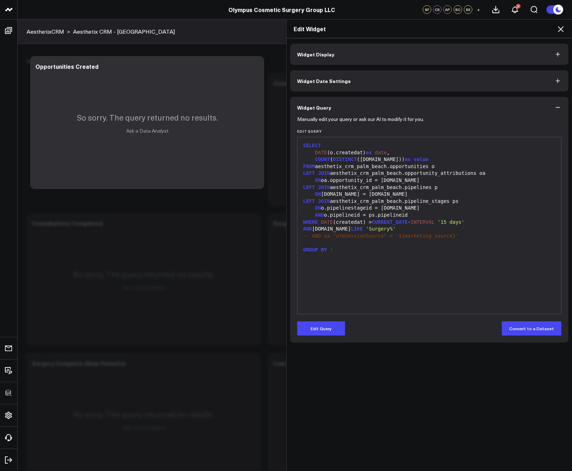
click at [556, 31] on icon at bounding box center [560, 29] width 9 height 9
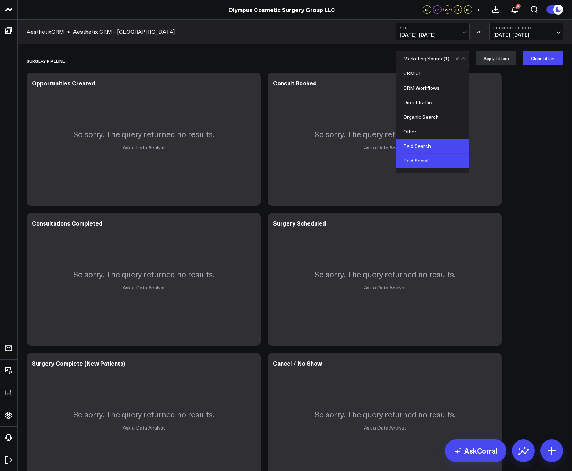
click at [435, 142] on div "Paid Search" at bounding box center [432, 146] width 73 height 15
click at [430, 161] on div "Paid Social" at bounding box center [432, 160] width 73 height 15
click at [506, 148] on div "SURGERY PIPELINE Modify via AI Copy link to widget Ask support Remove Create li…" at bounding box center [294, 269] width 543 height 440
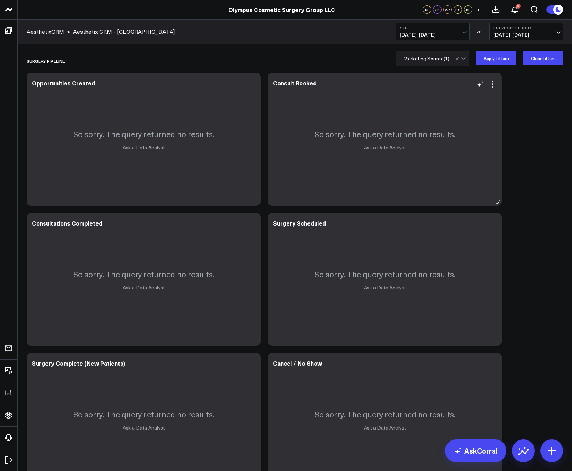
click at [492, 74] on div "So sorry. The query returned no results. Ask a Data Analyst" at bounding box center [385, 139] width 234 height 133
click at [494, 60] on button "Apply Filters" at bounding box center [496, 58] width 40 height 14
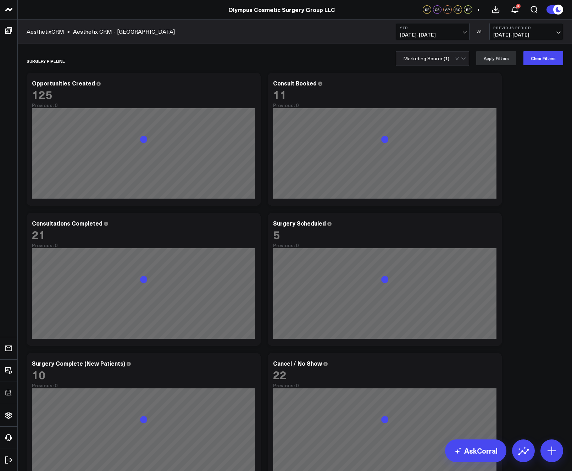
click at [533, 125] on div "SURGERY PIPELINE Modify via AI Copy link to widget Ask support Remove Create li…" at bounding box center [294, 269] width 543 height 440
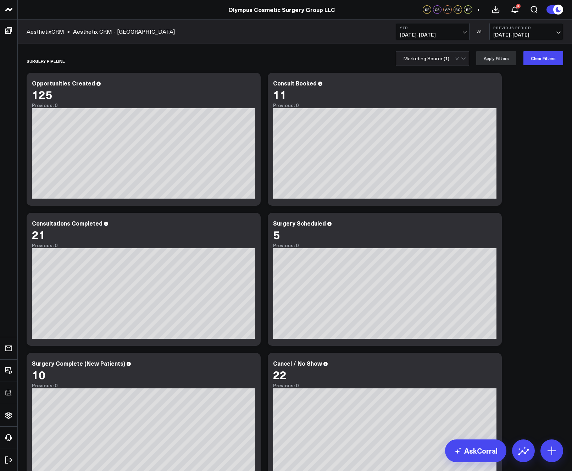
click at [535, 178] on div "SURGERY PIPELINE Modify via AI Copy link to widget Ask support Remove Create li…" at bounding box center [294, 269] width 543 height 440
click at [547, 58] on button "Clear Filters" at bounding box center [543, 58] width 40 height 14
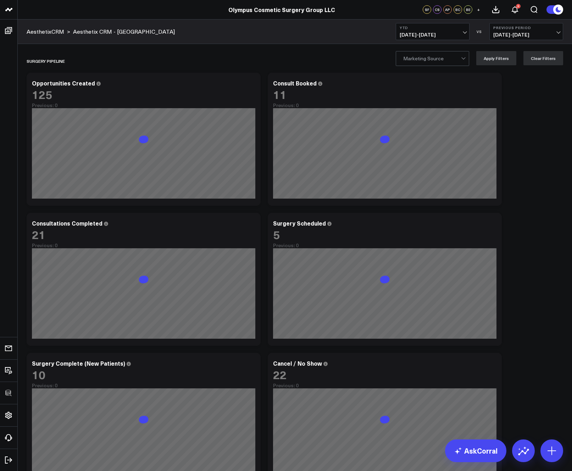
click at [544, 124] on div "SURGERY PIPELINE Modify via AI Copy link to widget Ask support Remove Create li…" at bounding box center [294, 269] width 543 height 440
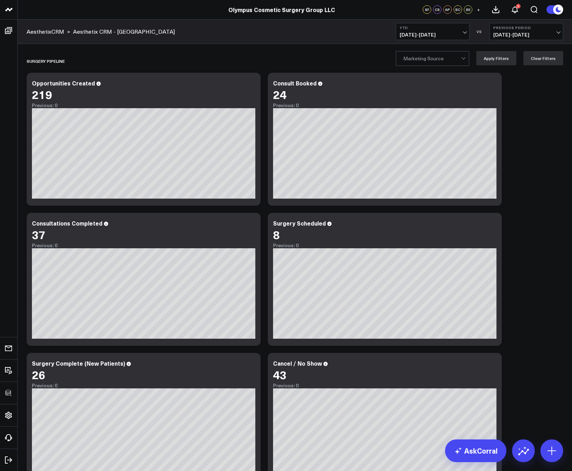
click at [534, 153] on div "SURGERY PIPELINE Modify via AI Copy link to widget Ask support Remove Create li…" at bounding box center [294, 269] width 543 height 440
click at [529, 168] on div "SURGERY PIPELINE Modify via AI Copy link to widget Ask support Remove Create li…" at bounding box center [294, 269] width 543 height 440
click at [548, 172] on div "SURGERY PIPELINE Modify via AI Copy link to widget Ask support Remove Create li…" at bounding box center [294, 269] width 543 height 440
click at [547, 171] on div "SURGERY PIPELINE Modify via AI Copy link to widget Ask support Remove Create li…" at bounding box center [294, 269] width 543 height 440
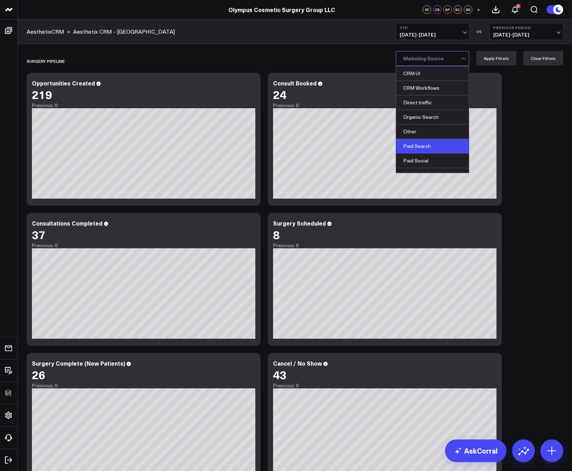
click at [434, 146] on div "Paid Search" at bounding box center [432, 146] width 73 height 15
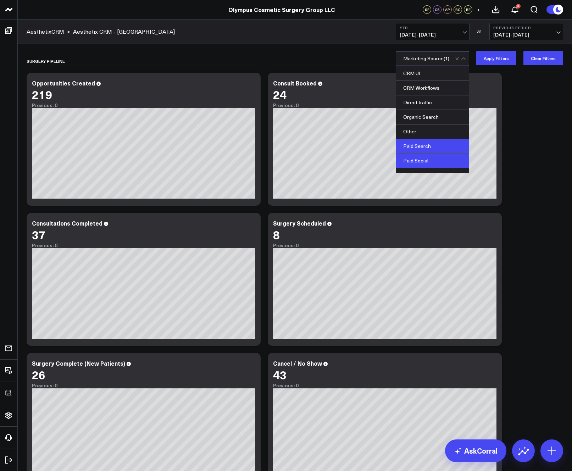
click at [431, 159] on div "Paid Social" at bounding box center [432, 160] width 73 height 15
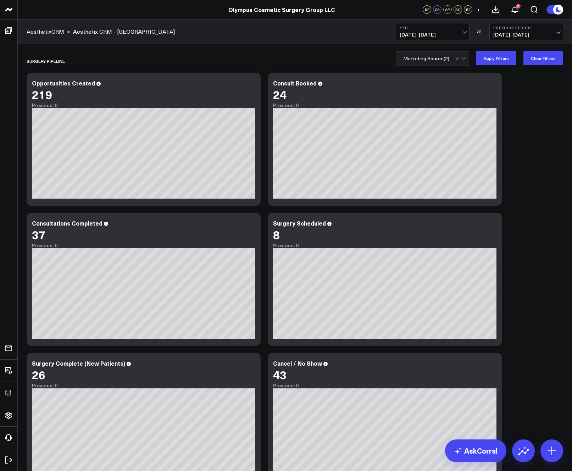
click at [534, 150] on div "SURGERY PIPELINE Modify via AI Copy link to widget Ask support Remove Create li…" at bounding box center [294, 269] width 543 height 440
click at [492, 60] on button "Apply Filters" at bounding box center [496, 58] width 40 height 14
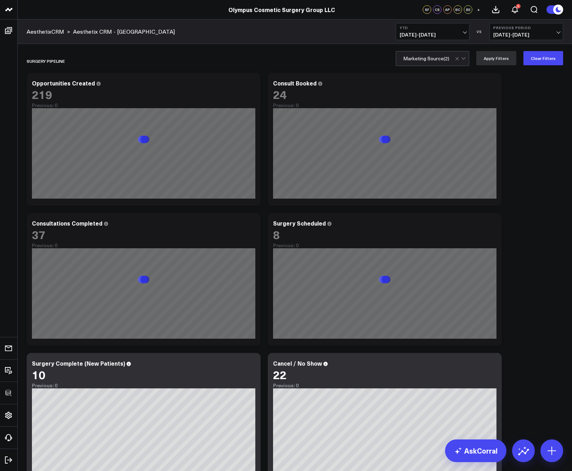
click at [541, 145] on div "SURGERY PIPELINE Modify via AI Copy link to widget Ask support Remove Create li…" at bounding box center [294, 269] width 543 height 440
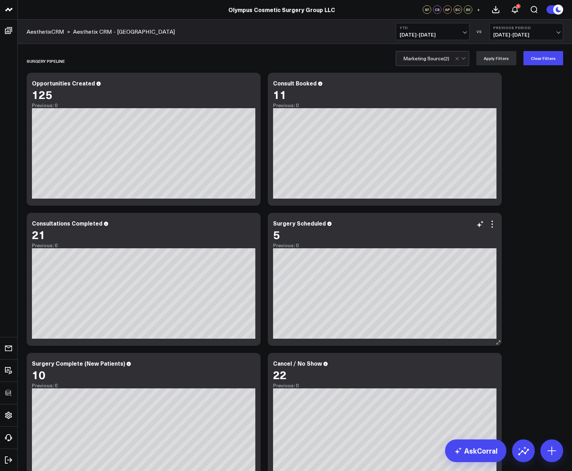
scroll to position [61, 0]
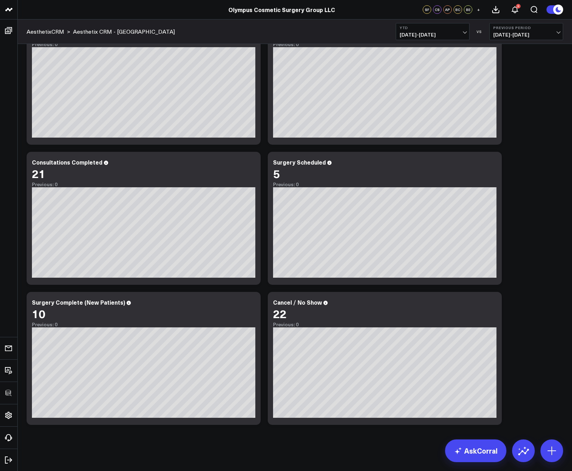
click at [531, 306] on div "SURGERY PIPELINE Modify via AI Copy link to widget Ask support Remove Create li…" at bounding box center [294, 208] width 543 height 440
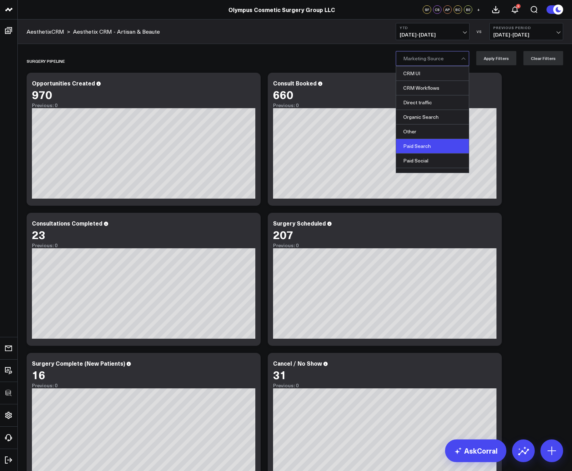
click at [435, 148] on div "Paid Search" at bounding box center [432, 146] width 73 height 15
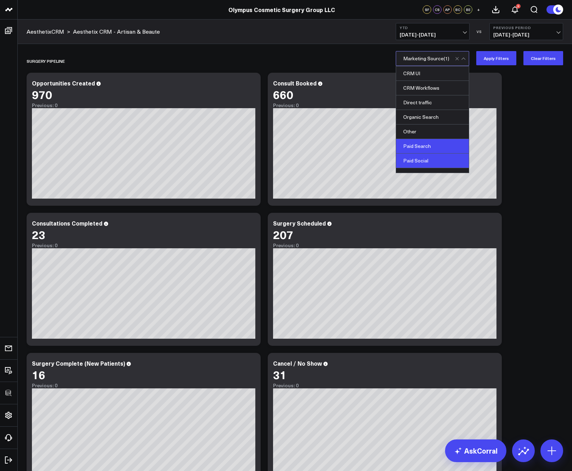
click at [432, 160] on div "Paid Social" at bounding box center [432, 160] width 73 height 15
click at [509, 59] on button "Apply Filters" at bounding box center [496, 58] width 40 height 14
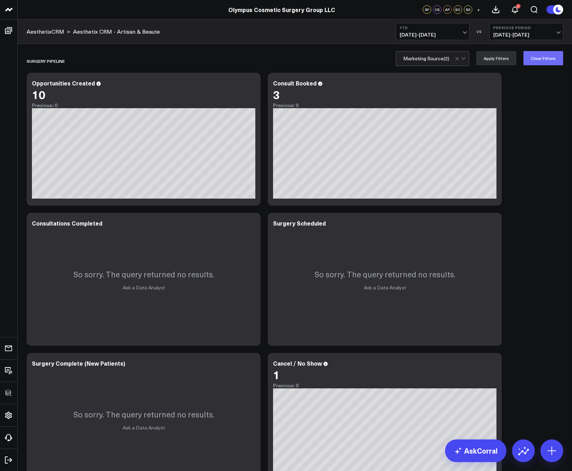
click at [529, 65] on button "Clear Filters" at bounding box center [543, 58] width 40 height 14
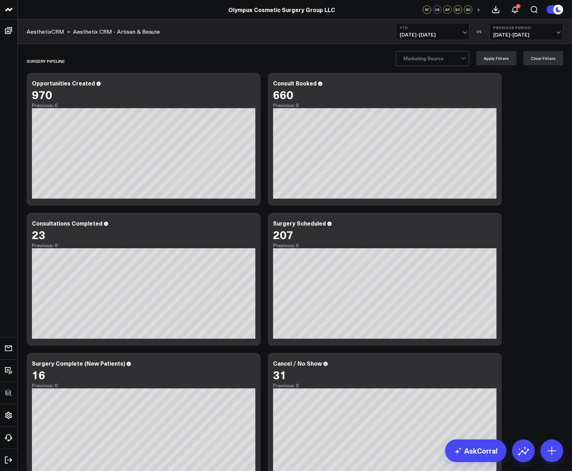
click at [426, 34] on span "[DATE] - [DATE]" at bounding box center [432, 35] width 66 height 6
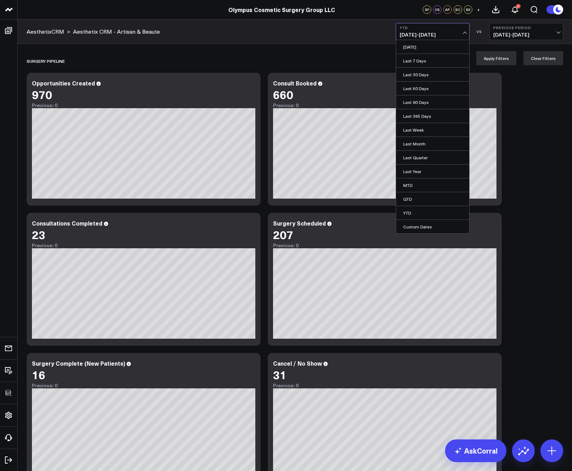
click at [420, 32] on span "[DATE] - [DATE]" at bounding box center [432, 35] width 66 height 6
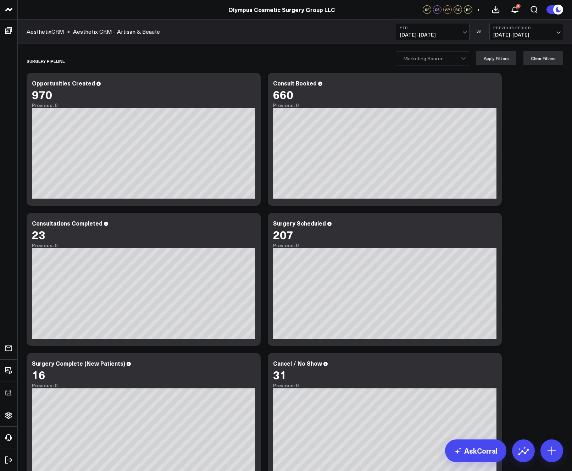
click at [420, 32] on span "[DATE] - [DATE]" at bounding box center [432, 35] width 66 height 6
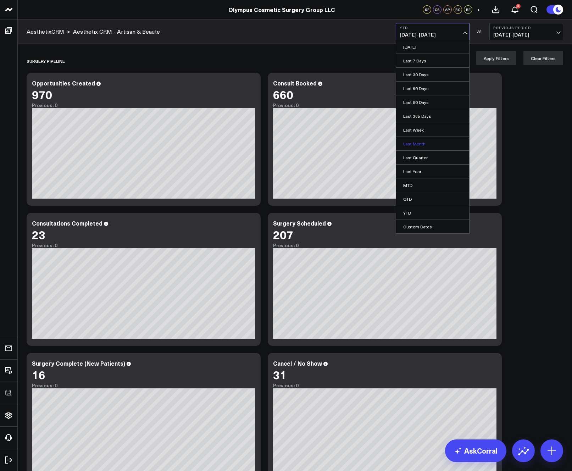
click at [417, 144] on link "Last Month" at bounding box center [432, 143] width 73 height 13
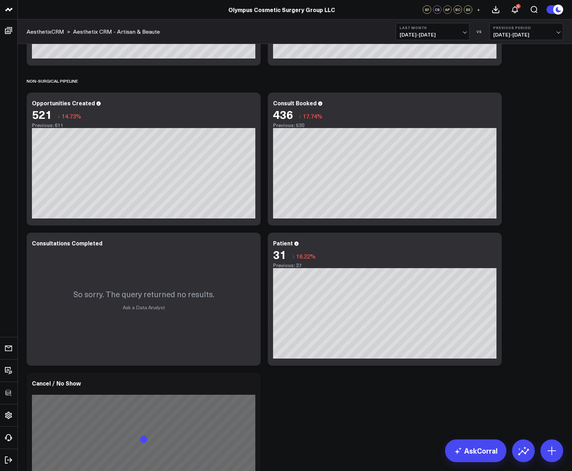
scroll to position [456, 0]
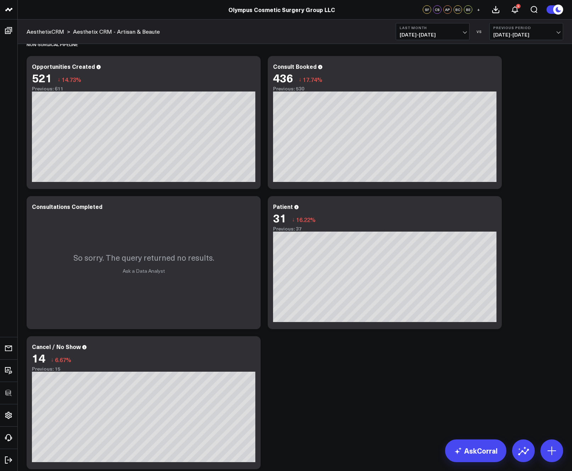
click at [361, 370] on div "SURGERY PIPELINE Modify via AI Copy link to widget Ask support Remove Create li…" at bounding box center [294, 32] width 543 height 879
click at [334, 355] on div "SURGERY PIPELINE Modify via AI Copy link to widget Ask support Remove Create li…" at bounding box center [294, 32] width 543 height 879
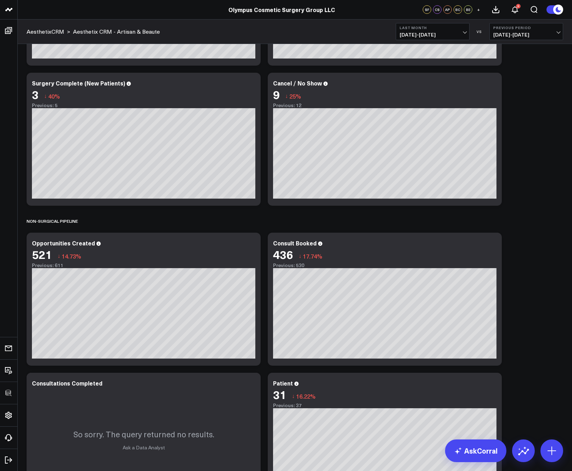
scroll to position [289, 0]
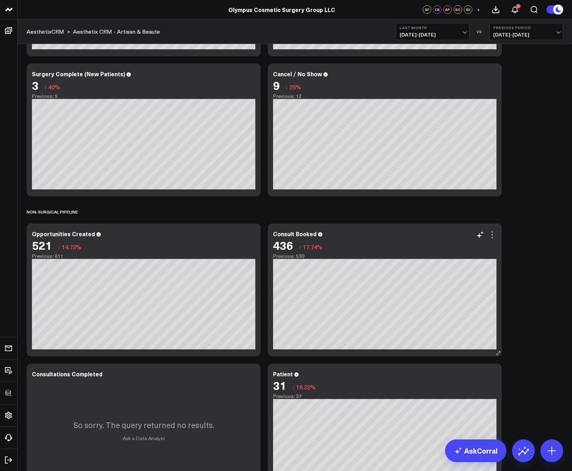
click at [493, 234] on icon at bounding box center [492, 234] width 9 height 9
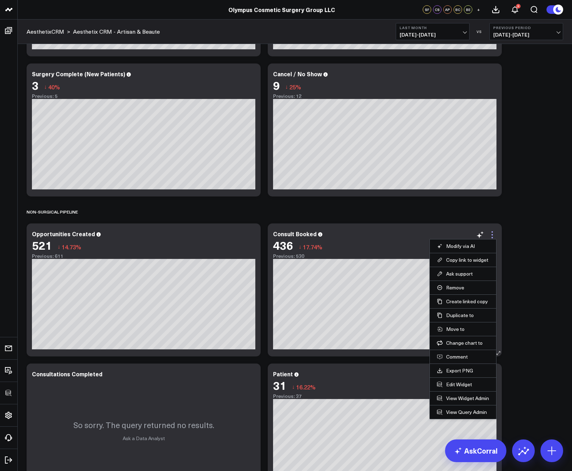
click at [491, 234] on icon at bounding box center [491, 234] width 1 height 1
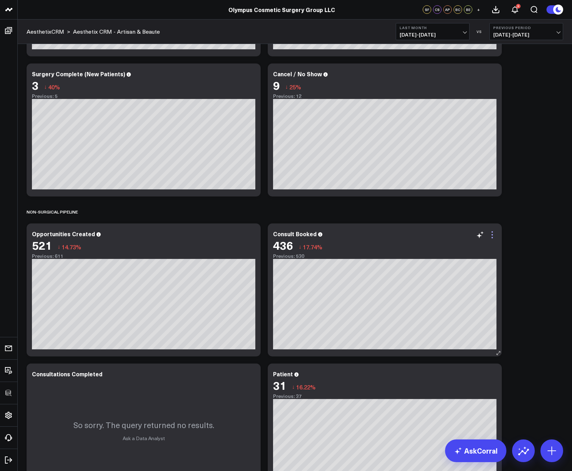
click at [491, 235] on icon at bounding box center [491, 234] width 1 height 1
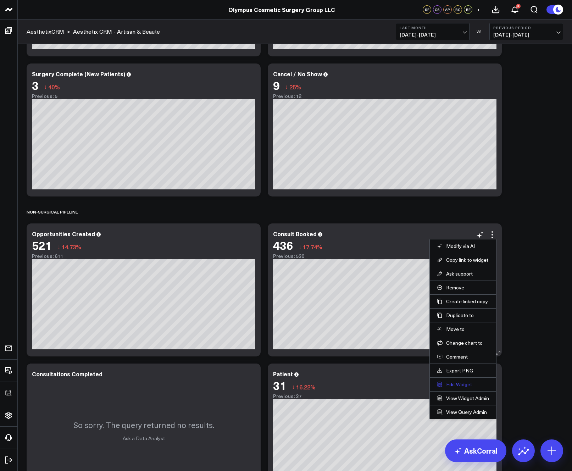
click at [466, 382] on button "Edit Widget" at bounding box center [463, 384] width 52 height 6
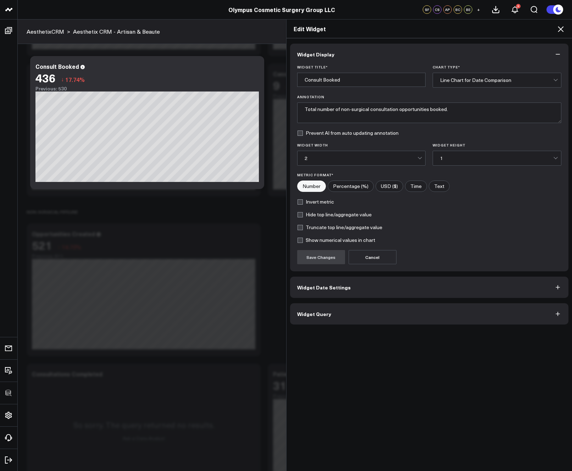
click at [379, 316] on button "Widget Query" at bounding box center [429, 313] width 278 height 21
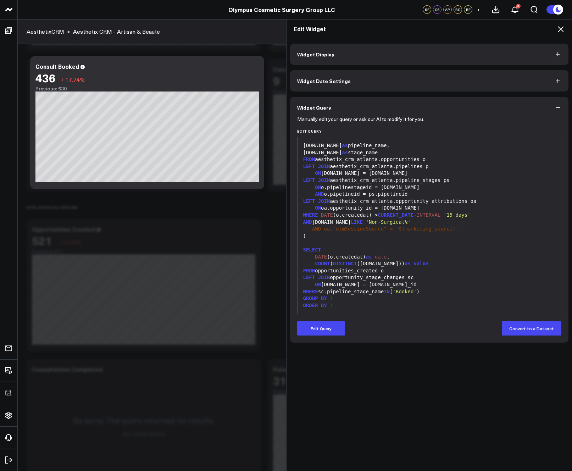
scroll to position [298, 0]
click at [561, 27] on icon at bounding box center [560, 29] width 9 height 9
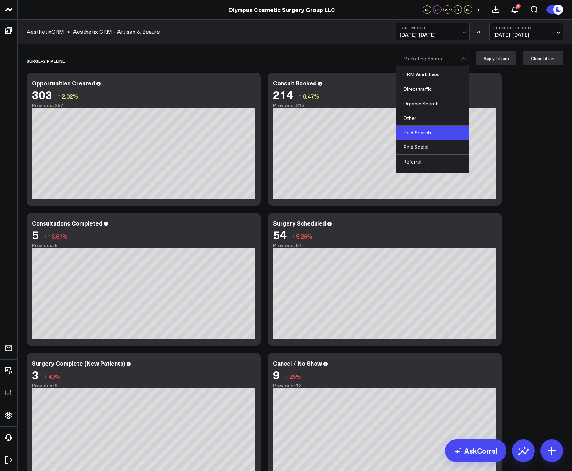
scroll to position [24, 0]
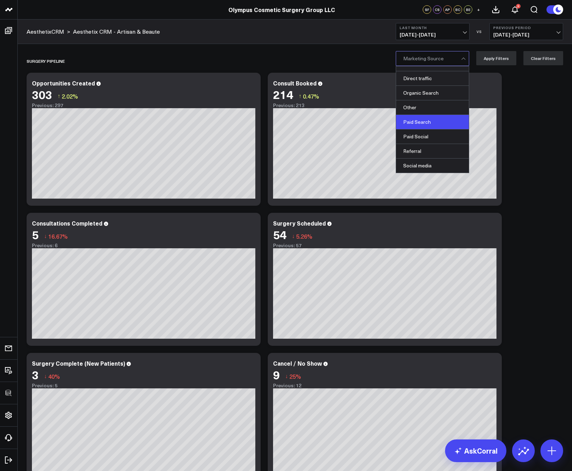
click at [435, 122] on div "Paid Search" at bounding box center [432, 122] width 73 height 15
click at [497, 63] on button "Apply Filters" at bounding box center [496, 58] width 40 height 14
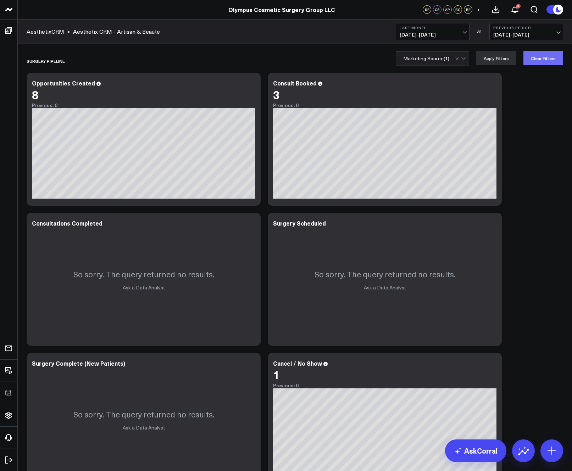
click at [548, 59] on button "Clear Filters" at bounding box center [543, 58] width 40 height 14
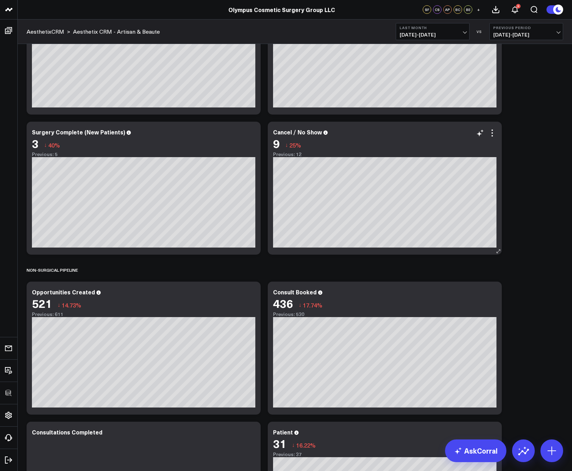
scroll to position [365, 0]
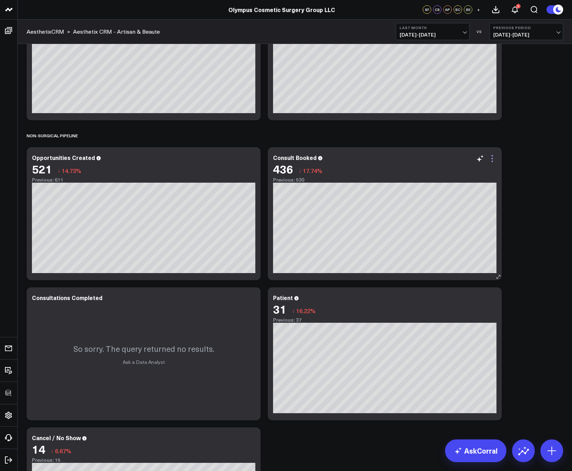
click at [494, 159] on icon at bounding box center [492, 158] width 9 height 9
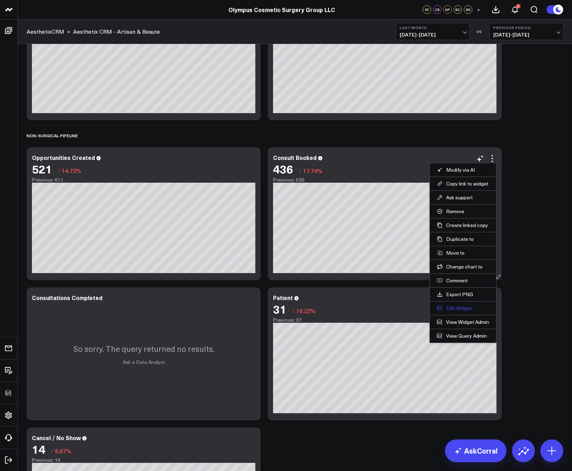
click at [455, 305] on button "Edit Widget" at bounding box center [463, 308] width 52 height 6
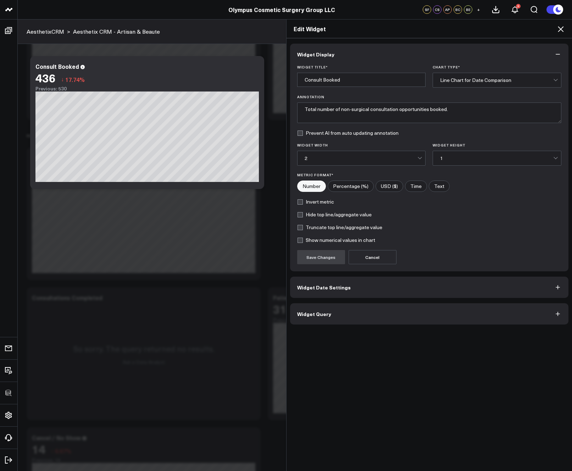
click at [355, 311] on button "Widget Query" at bounding box center [429, 313] width 278 height 21
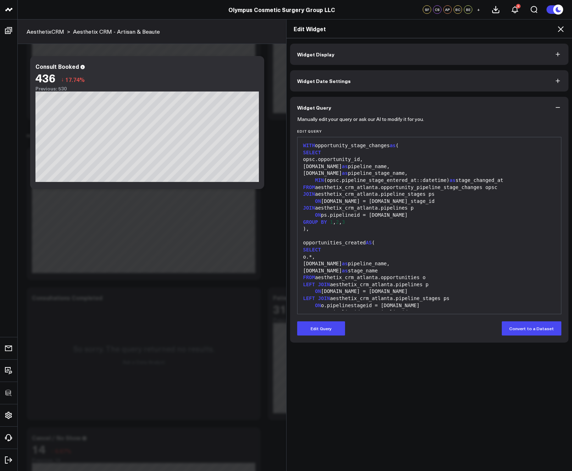
scroll to position [118, 0]
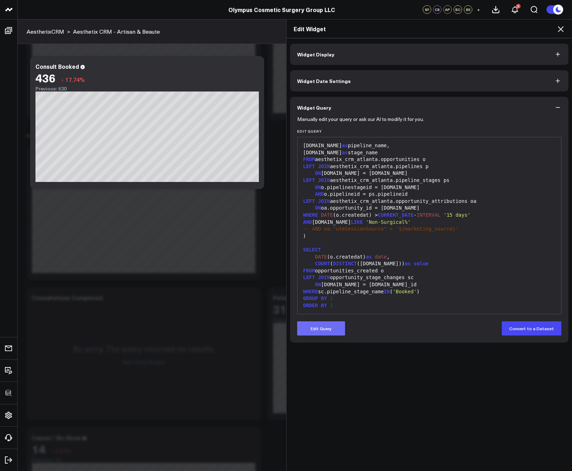
click at [336, 326] on button "Edit Query" at bounding box center [321, 328] width 48 height 14
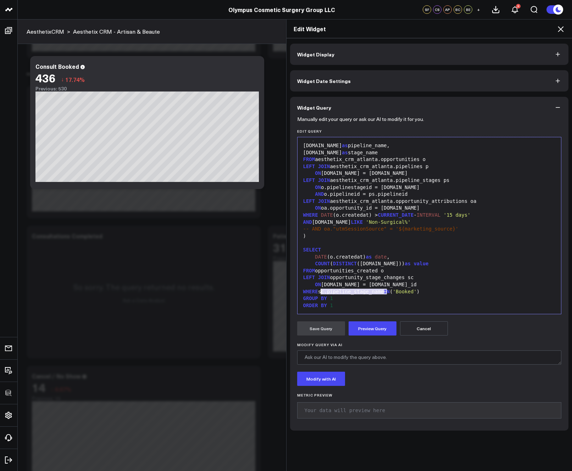
drag, startPoint x: 382, startPoint y: 291, endPoint x: 318, endPoint y: 290, distance: 64.1
click at [318, 290] on div "WHERE sc.pipeline_stage_name IN ( 'Booked' )" at bounding box center [429, 291] width 257 height 7
drag, startPoint x: 384, startPoint y: 294, endPoint x: 366, endPoint y: 292, distance: 17.5
click at [366, 292] on span "'Booked'" at bounding box center [368, 291] width 24 height 6
click at [380, 292] on span "'Booked'" at bounding box center [368, 291] width 24 height 6
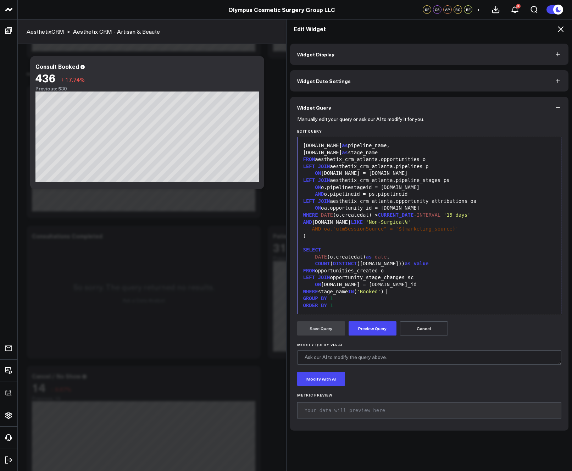
click at [386, 292] on div "WHERE stage_name IN ( 'Booked' )" at bounding box center [429, 291] width 257 height 7
click at [359, 332] on button "Preview Query" at bounding box center [372, 328] width 48 height 14
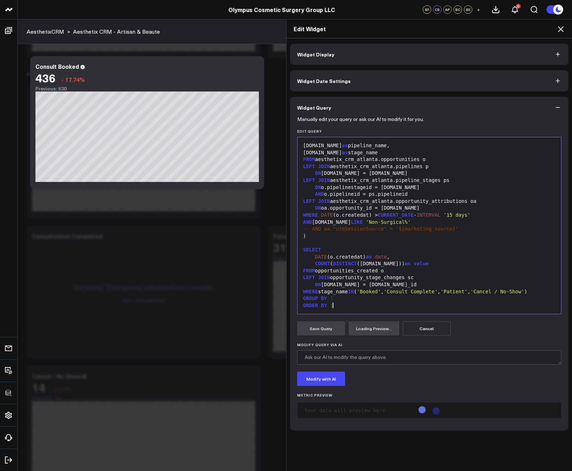
click at [367, 314] on div "99 1 2 3 4 5 6 7 8 9 10 11 12 13 14 15 16 17 18 19 20 21 22 23 24 25 26 27 28 2…" at bounding box center [429, 225] width 264 height 177
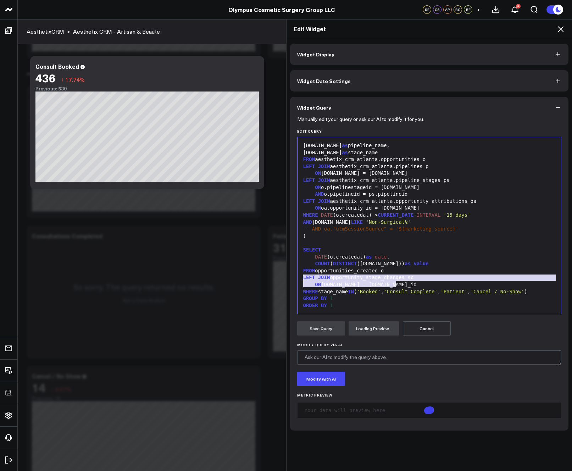
drag, startPoint x: 405, startPoint y: 285, endPoint x: 281, endPoint y: 277, distance: 123.9
click at [281, 277] on div "Edit Widget Widget Display Widget Date Settings Widget Query Manually edit your…" at bounding box center [286, 244] width 572 height 451
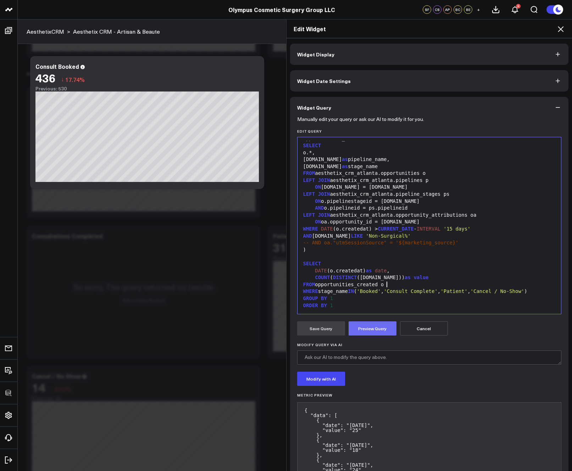
scroll to position [104, 0]
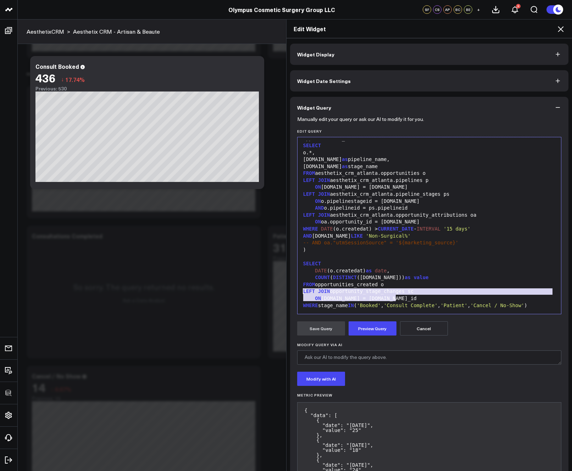
drag, startPoint x: 332, startPoint y: 293, endPoint x: 330, endPoint y: 297, distance: 4.4
click at [332, 293] on div "LEFT JOIN opportunity_stage_changes sc" at bounding box center [429, 291] width 257 height 7
drag, startPoint x: 319, startPoint y: 305, endPoint x: 340, endPoint y: 306, distance: 20.9
click at [319, 305] on div "WHERE stage_name IN ( 'Booked' , 'Consult Complete' , 'Patient' , 'Cancel / No-…" at bounding box center [429, 305] width 257 height 7
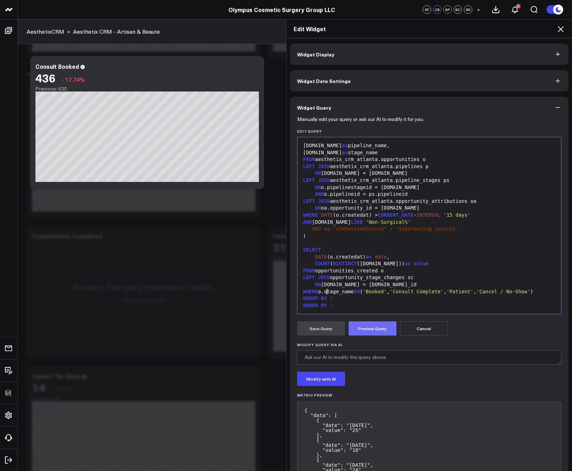
click at [378, 326] on button "Preview Query" at bounding box center [372, 328] width 48 height 14
click at [310, 328] on button "Save Query" at bounding box center [321, 328] width 48 height 14
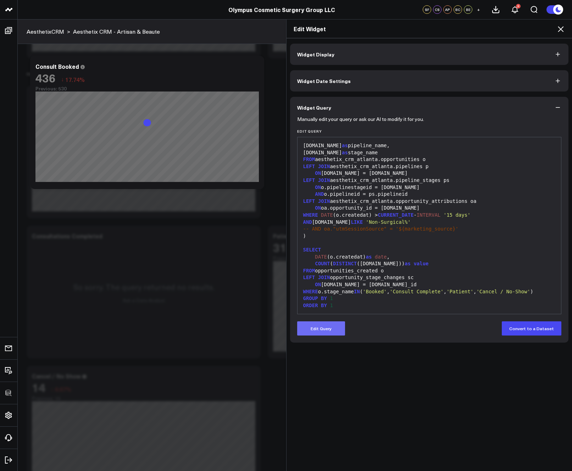
click at [310, 328] on button "Edit Query" at bounding box center [321, 328] width 48 height 14
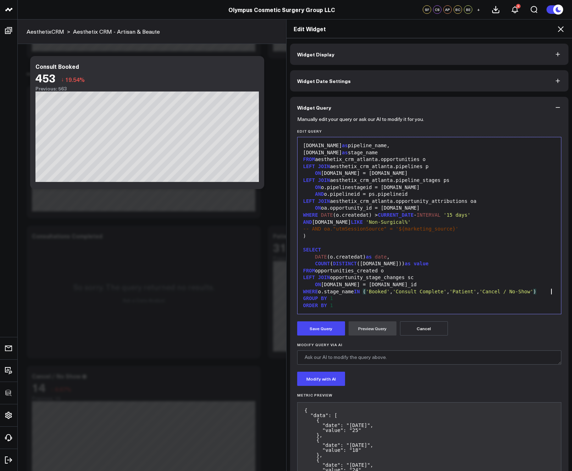
click at [548, 293] on div "WHERE o.stage_name IN ( 'Booked' , 'Consult Complete' , 'Patient' , 'Cancel / N…" at bounding box center [429, 291] width 257 height 7
click at [403, 308] on div "ORDER BY 1" at bounding box center [429, 305] width 257 height 7
click at [547, 292] on div "WHERE o.stage_name IN ( 'Booked' , 'Consult Complete' , 'Patient' , 'Cancel / N…" at bounding box center [429, 291] width 257 height 7
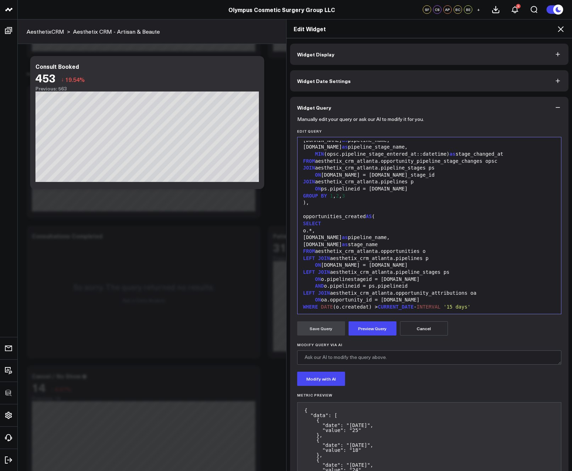
scroll to position [125, 0]
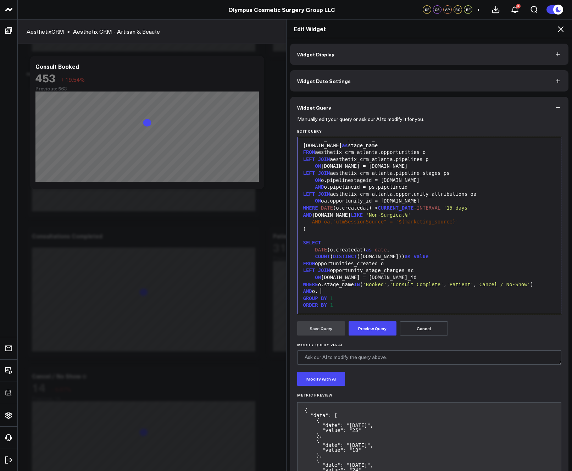
click at [346, 290] on div "AND o." at bounding box center [429, 291] width 257 height 7
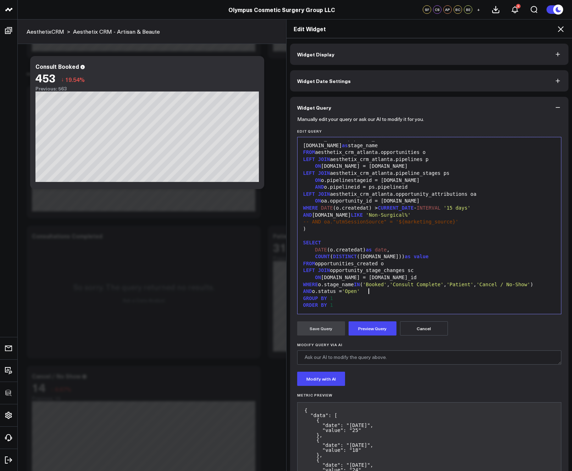
click at [366, 338] on form "Manually edit your query or ask our AI to modify it for you. Edit Query Selecti…" at bounding box center [429, 417] width 264 height 598
click at [364, 330] on button "Preview Query" at bounding box center [372, 328] width 48 height 14
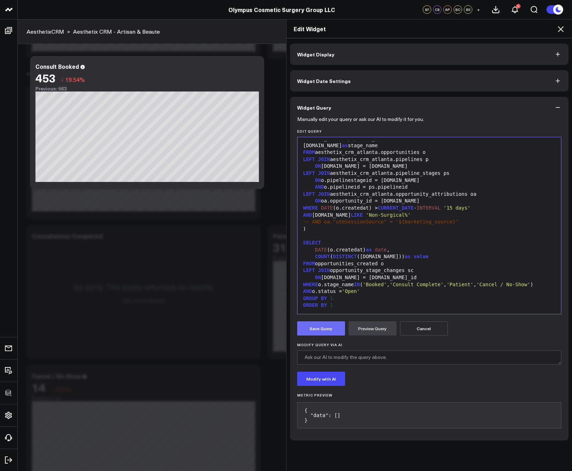
click at [313, 325] on button "Save Query" at bounding box center [321, 328] width 48 height 14
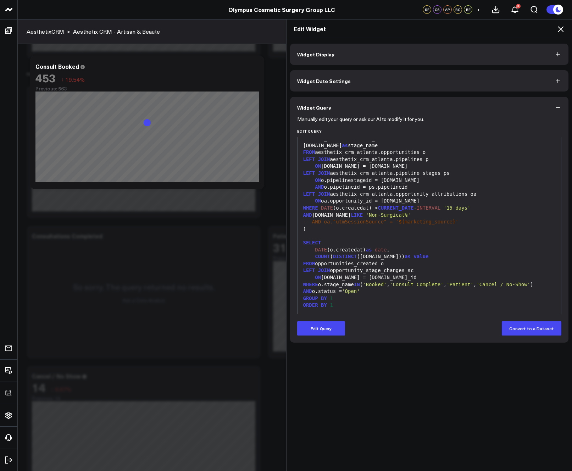
drag, startPoint x: 328, startPoint y: 331, endPoint x: 347, endPoint y: 302, distance: 35.4
click at [328, 331] on button "Edit Query" at bounding box center [321, 328] width 48 height 14
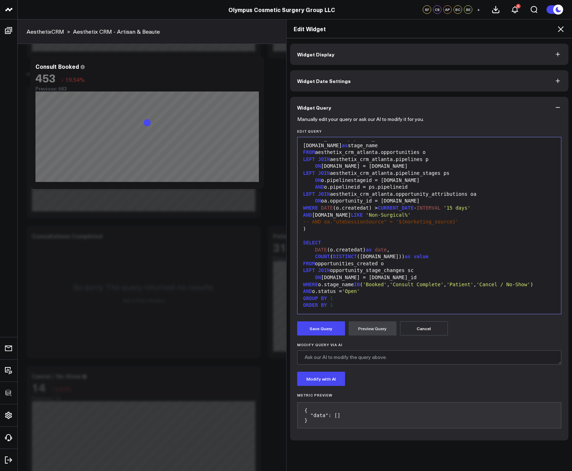
click at [353, 292] on span "'Open'" at bounding box center [351, 291] width 18 height 6
click at [377, 327] on button "Preview Query" at bounding box center [372, 328] width 48 height 14
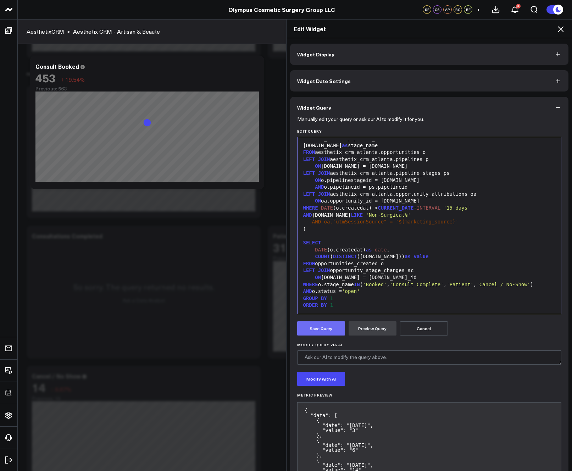
click at [313, 331] on button "Save Query" at bounding box center [321, 328] width 48 height 14
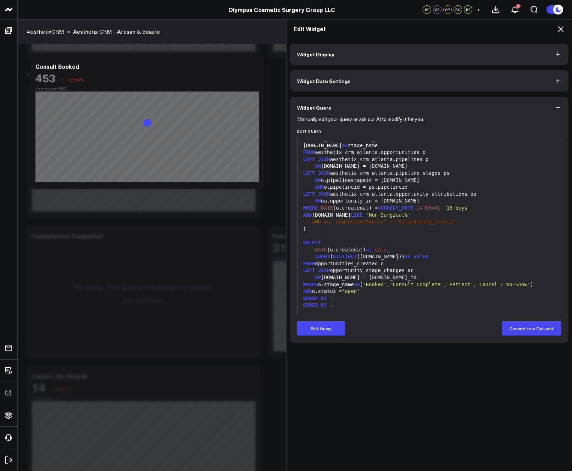
click at [560, 29] on icon at bounding box center [560, 29] width 6 height 6
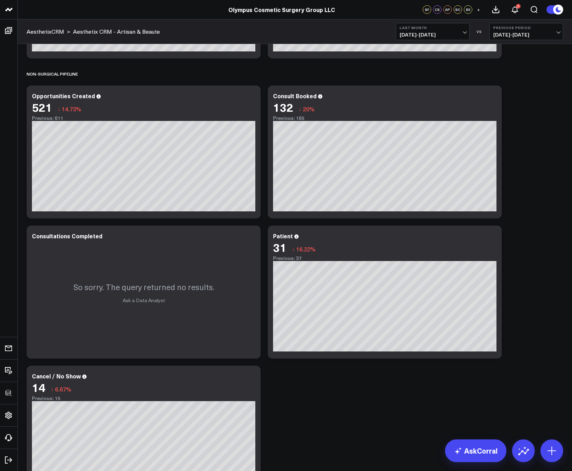
scroll to position [404, 0]
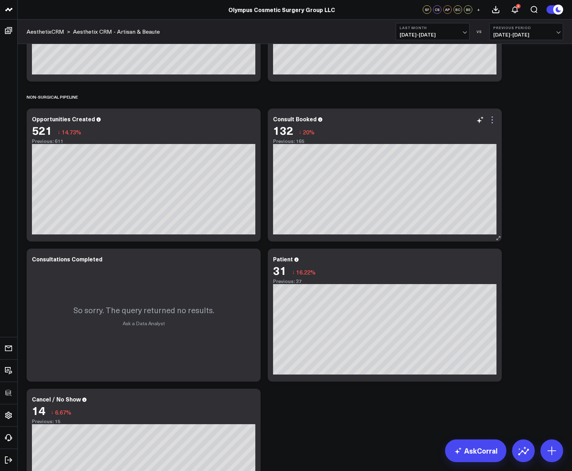
click at [490, 122] on icon at bounding box center [492, 120] width 9 height 9
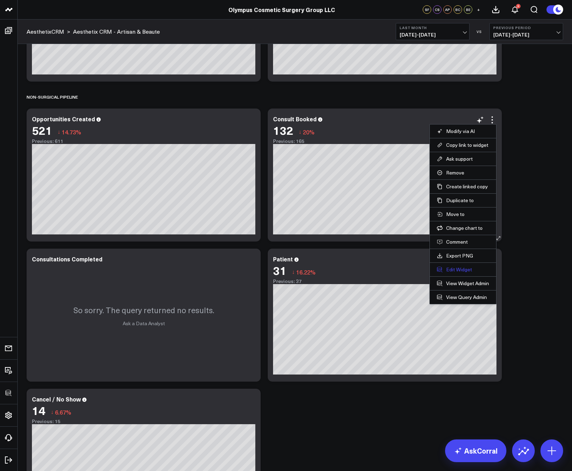
click at [449, 268] on button "Edit Widget" at bounding box center [463, 269] width 52 height 6
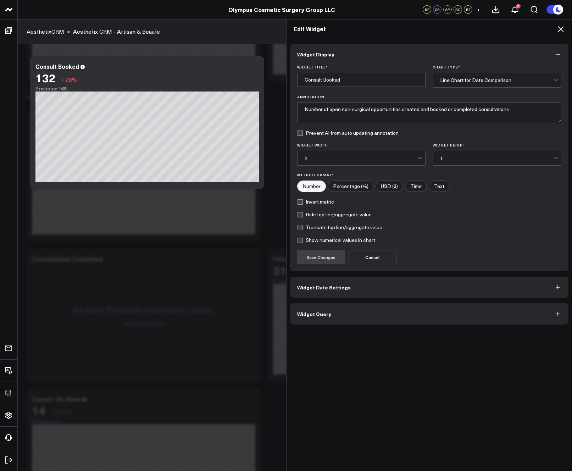
click at [382, 311] on button "Widget Query" at bounding box center [429, 313] width 278 height 21
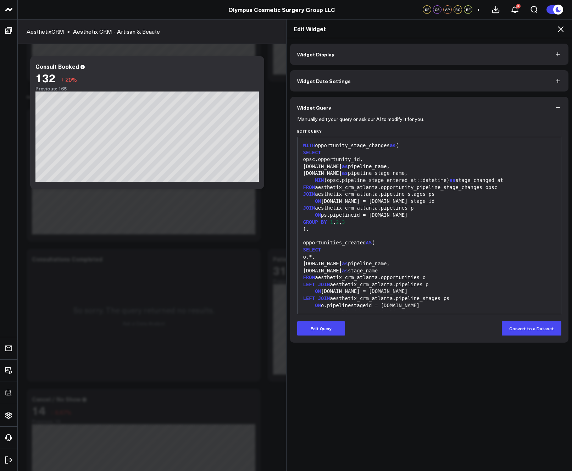
click at [325, 320] on form "Manually edit your query or ask our AI to modify it for you. Edit Query 99 1 2 …" at bounding box center [429, 226] width 264 height 217
click at [326, 327] on button "Edit Query" at bounding box center [321, 328] width 48 height 14
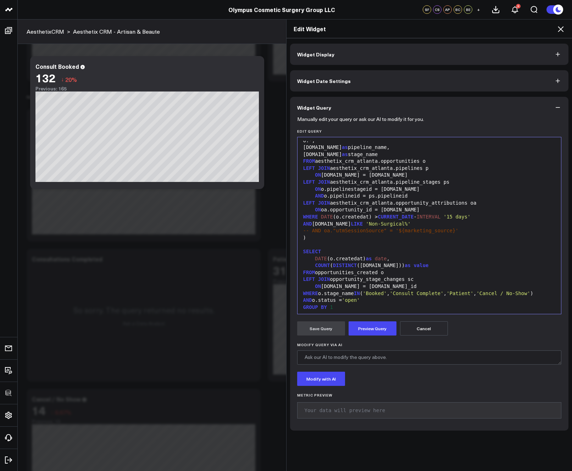
scroll to position [112, 0]
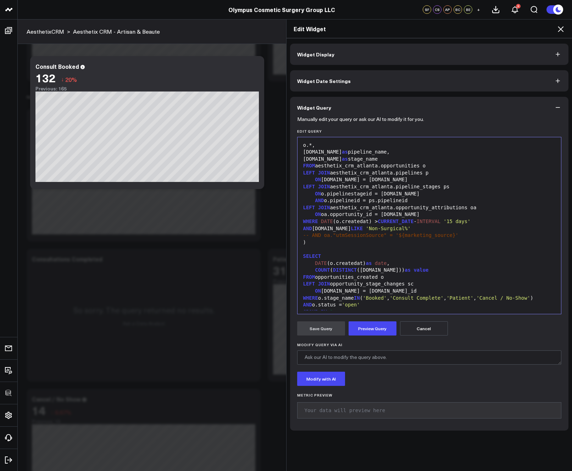
click at [379, 158] on div "[DOMAIN_NAME] as stage_name" at bounding box center [429, 159] width 257 height 7
click at [388, 304] on div "AND o.status = 'open'" at bounding box center [429, 304] width 257 height 7
click at [395, 306] on div "AND o.status = 'open'" at bounding box center [429, 304] width 257 height 7
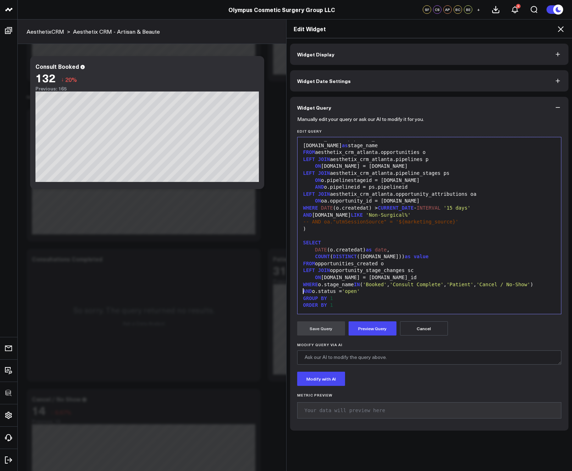
click at [303, 291] on span "AND" at bounding box center [307, 291] width 9 height 6
click at [356, 290] on span "-- AND o.status = 'open'" at bounding box center [340, 291] width 75 height 6
drag, startPoint x: 354, startPoint y: 291, endPoint x: 378, endPoint y: 292, distance: 24.5
click at [378, 292] on div "-- AND o.status = 'open'" at bounding box center [429, 291] width 257 height 7
click at [360, 328] on button "Preview Query" at bounding box center [372, 328] width 48 height 14
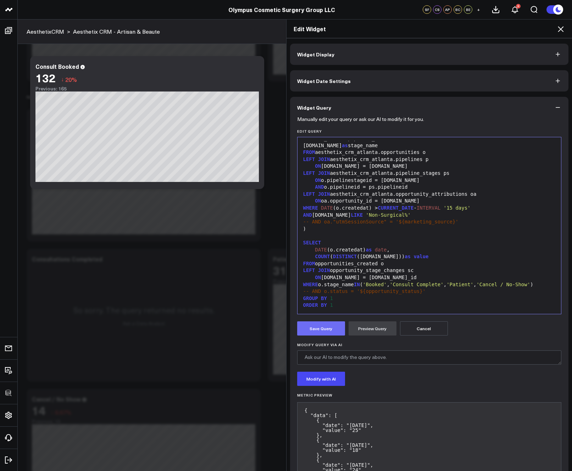
click at [334, 326] on button "Save Query" at bounding box center [321, 328] width 48 height 14
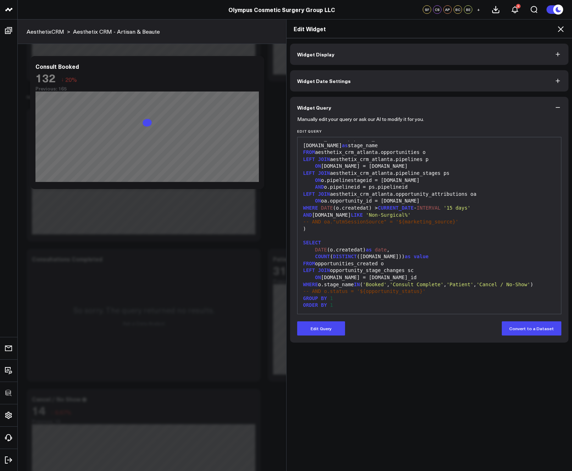
click at [561, 29] on icon at bounding box center [560, 29] width 9 height 9
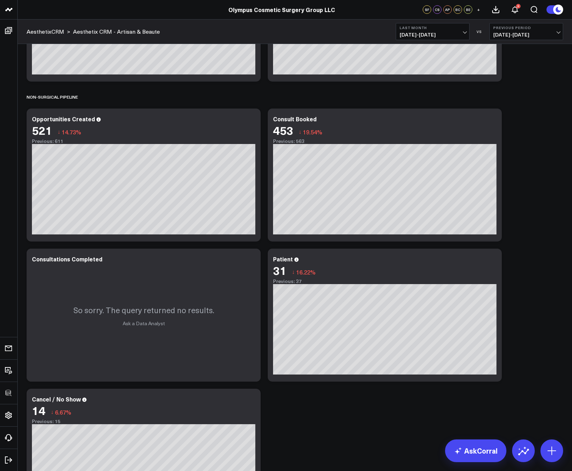
click at [525, 208] on div "SURGERY PIPELINE Modify via AI Copy link to widget Ask support Remove Create li…" at bounding box center [294, 84] width 543 height 879
click at [493, 261] on icon at bounding box center [492, 259] width 9 height 9
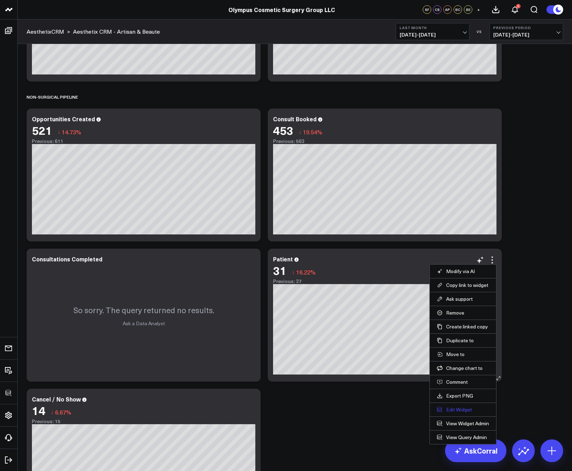
click at [448, 407] on button "Edit Widget" at bounding box center [463, 409] width 52 height 6
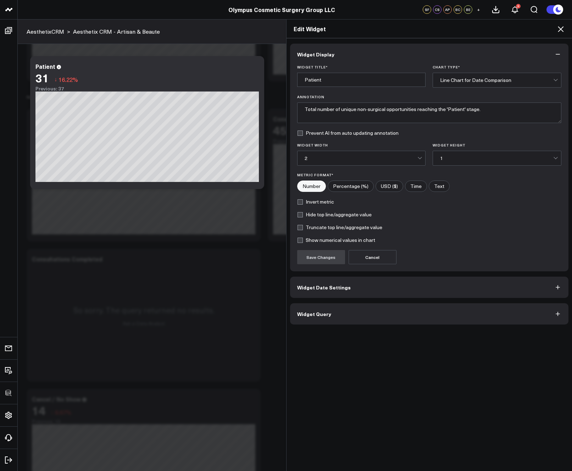
click at [360, 308] on button "Widget Query" at bounding box center [429, 313] width 278 height 21
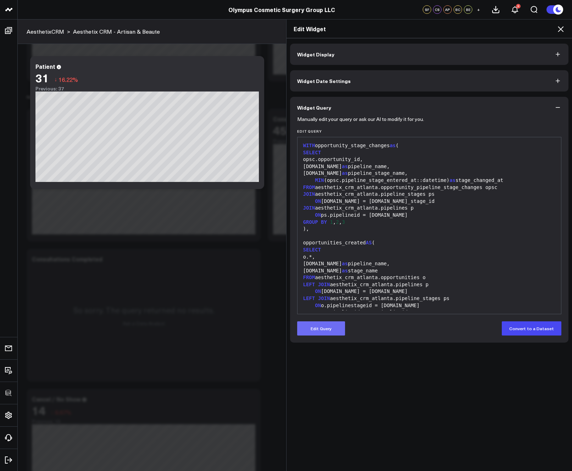
click at [322, 328] on button "Edit Query" at bounding box center [321, 328] width 48 height 14
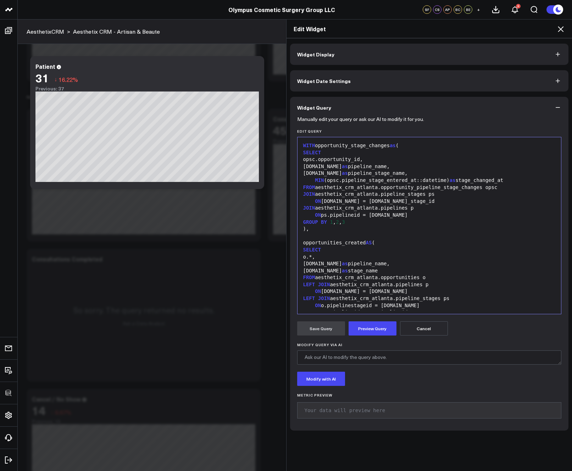
scroll to position [477, 0]
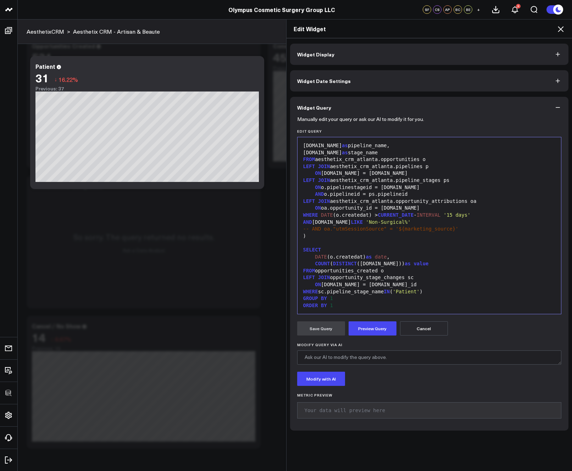
click at [438, 288] on div "WHERE sc.pipeline_stage_name IN ( 'Patient' )" at bounding box center [429, 291] width 257 height 7
drag, startPoint x: 436, startPoint y: 289, endPoint x: 317, endPoint y: 290, distance: 118.7
click at [317, 290] on div "WHERE sc.pipeline_stage_name IN ( 'Patient' )" at bounding box center [429, 291] width 257 height 7
click at [370, 330] on button "Preview Query" at bounding box center [372, 328] width 48 height 14
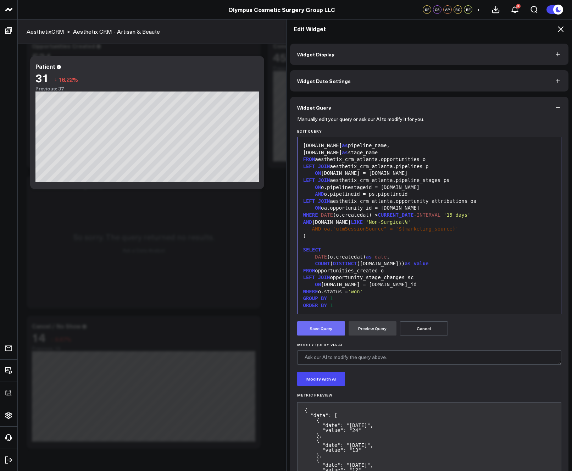
click at [322, 327] on button "Save Query" at bounding box center [321, 328] width 48 height 14
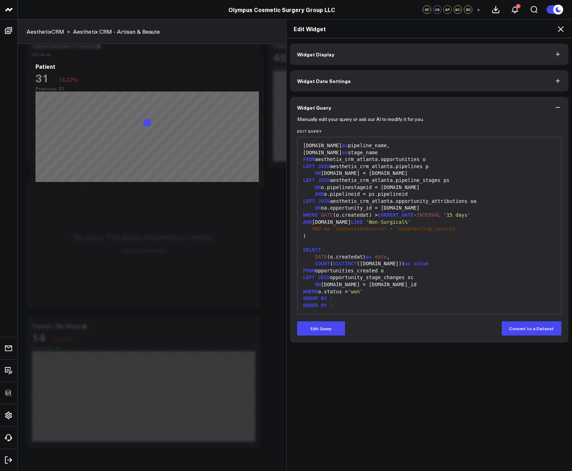
click at [562, 28] on icon at bounding box center [560, 29] width 9 height 9
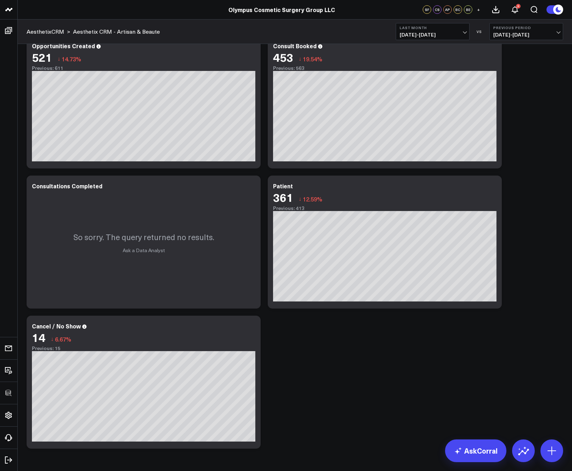
click at [363, 328] on div "SURGERY PIPELINE Modify via AI Copy link to widget Ask support Remove Create li…" at bounding box center [294, 11] width 543 height 879
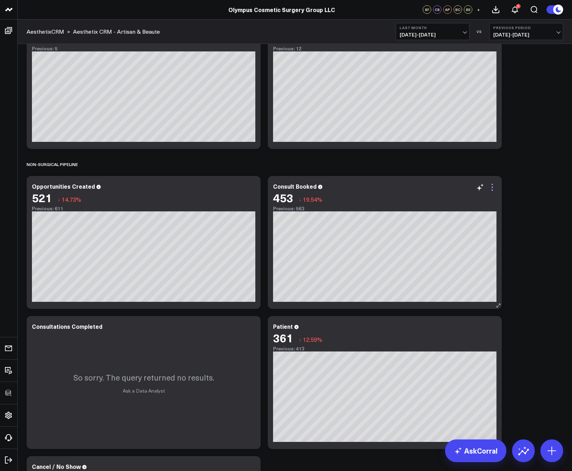
click at [493, 188] on icon at bounding box center [492, 187] width 9 height 9
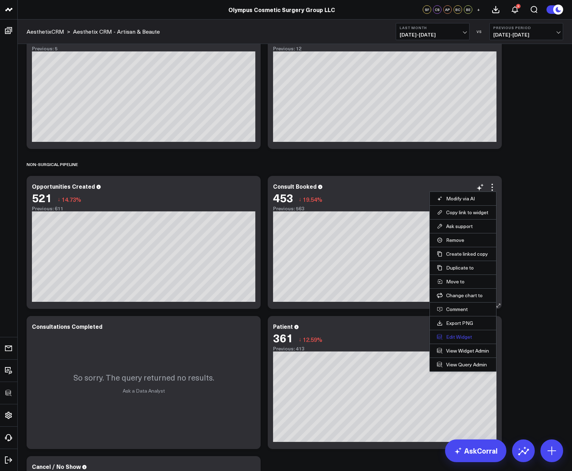
click at [453, 337] on button "Edit Widget" at bounding box center [463, 336] width 52 height 6
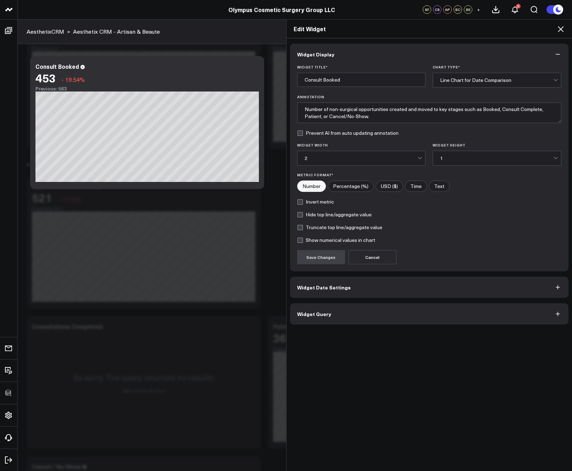
click at [383, 314] on button "Widget Query" at bounding box center [429, 313] width 278 height 21
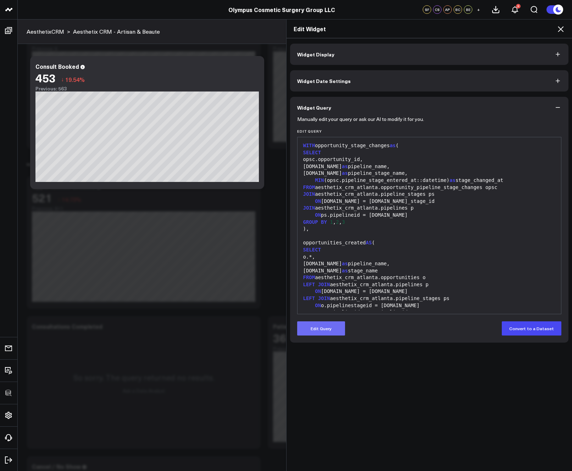
click at [340, 328] on button "Edit Query" at bounding box center [321, 328] width 48 height 14
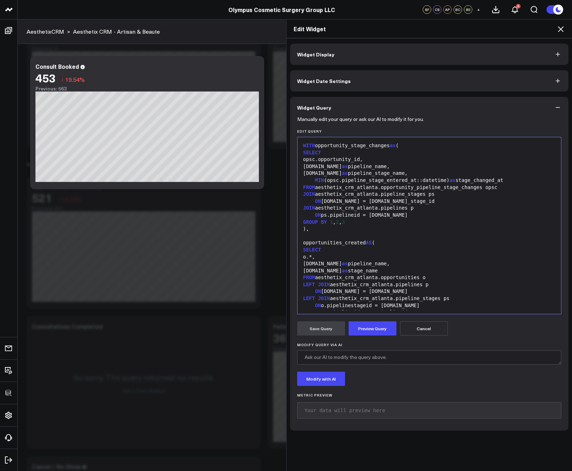
scroll to position [125, 0]
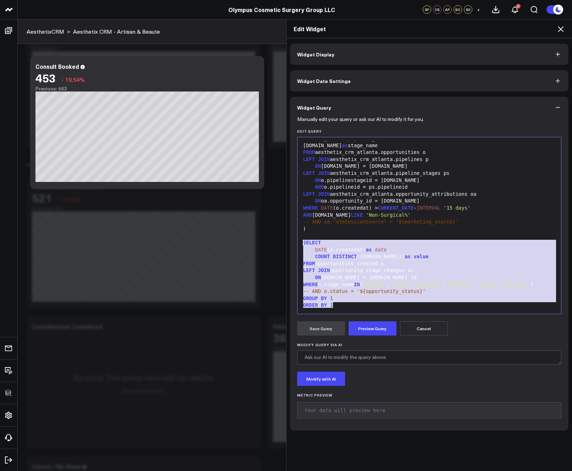
drag, startPoint x: 368, startPoint y: 309, endPoint x: 295, endPoint y: 241, distance: 99.5
click at [297, 241] on div "99 1 2 3 4 5 6 7 8 9 10 11 12 13 14 15 16 17 18 19 20 21 22 23 24 25 26 27 28 2…" at bounding box center [429, 225] width 264 height 177
copy div "SELECT DATE (o.createdat) as date , COUNT ( DISTINCT ([DOMAIN_NAME])) as value …"
click at [559, 27] on icon at bounding box center [560, 29] width 9 height 9
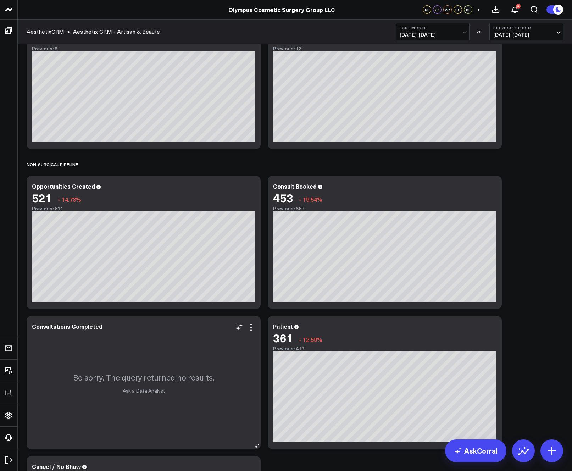
scroll to position [465, 0]
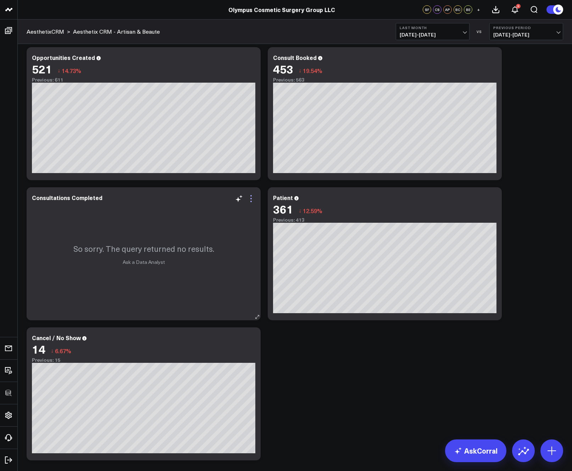
click at [250, 201] on icon at bounding box center [251, 198] width 9 height 9
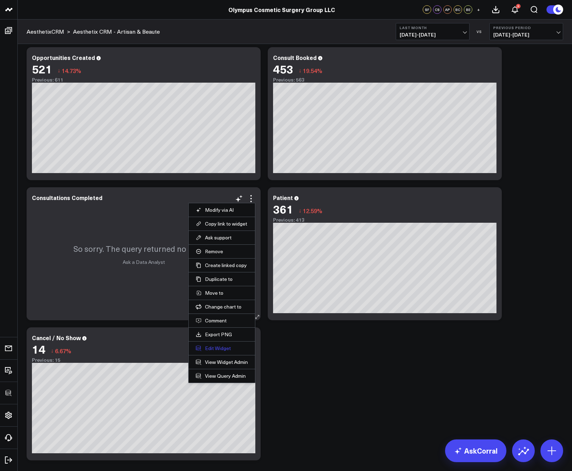
click at [216, 346] on button "Edit Widget" at bounding box center [222, 348] width 52 height 6
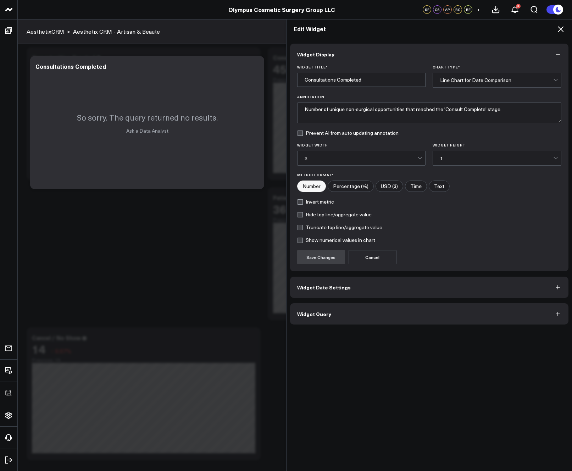
click at [345, 327] on div "Widget Display Widget Title * Consultations Completed Chart Type * Line Chart f…" at bounding box center [429, 254] width 286 height 433
click at [343, 323] on button "Widget Query" at bounding box center [429, 313] width 278 height 21
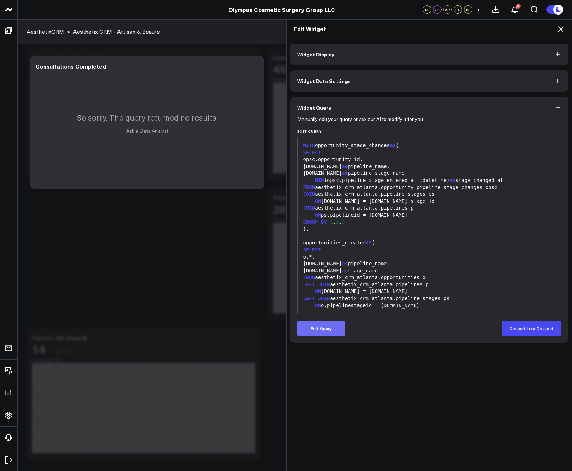
click at [331, 327] on button "Edit Query" at bounding box center [321, 328] width 48 height 14
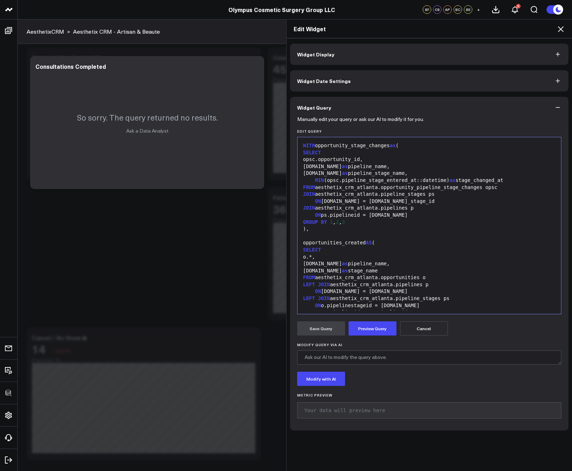
scroll to position [118, 0]
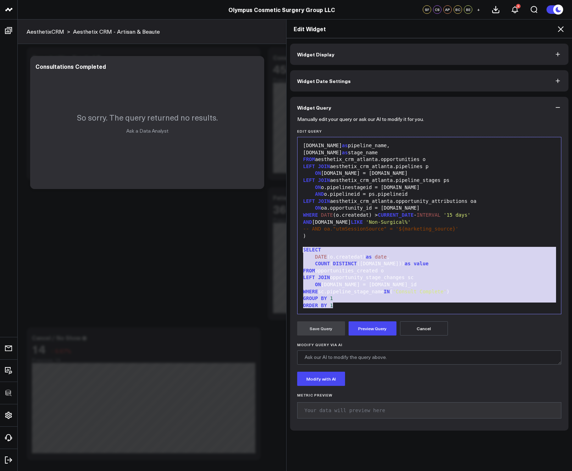
drag, startPoint x: 346, startPoint y: 306, endPoint x: 280, endPoint y: 251, distance: 85.7
click at [280, 251] on div "Edit Widget Widget Display Widget Date Settings Widget Query Manually edit your…" at bounding box center [286, 244] width 572 height 451
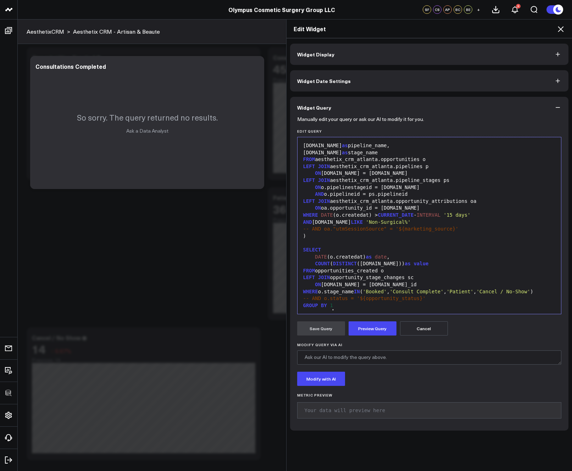
scroll to position [124, 0]
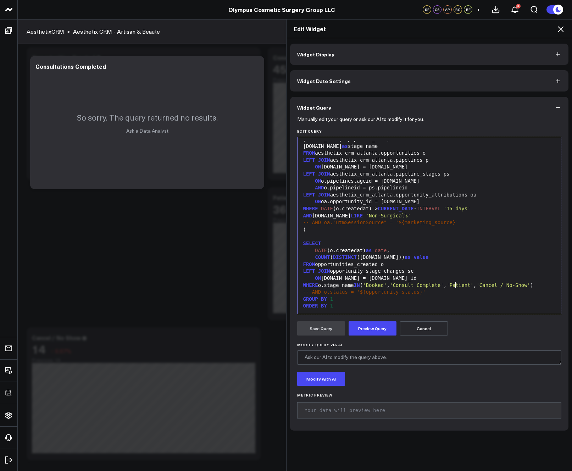
click at [453, 285] on div "WHERE o.stage_name IN ( 'Booked' , 'Consult Complete' , 'Patient' , 'Cancel / N…" at bounding box center [429, 285] width 257 height 7
click at [368, 284] on span "'Booked'" at bounding box center [374, 285] width 24 height 6
drag, startPoint x: 399, startPoint y: 284, endPoint x: 369, endPoint y: 284, distance: 30.1
click at [369, 284] on div "WHERE o.stage_name IN ( 'Booked' , 'Consult Complete' , 'Patient' , 'Cancel / N…" at bounding box center [429, 284] width 257 height 7
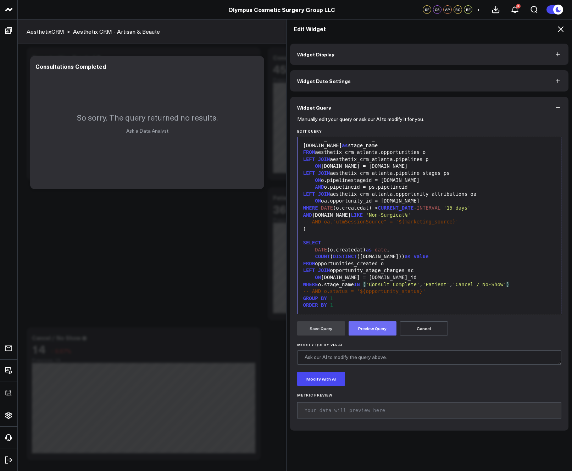
click at [376, 327] on button "Preview Query" at bounding box center [372, 328] width 48 height 14
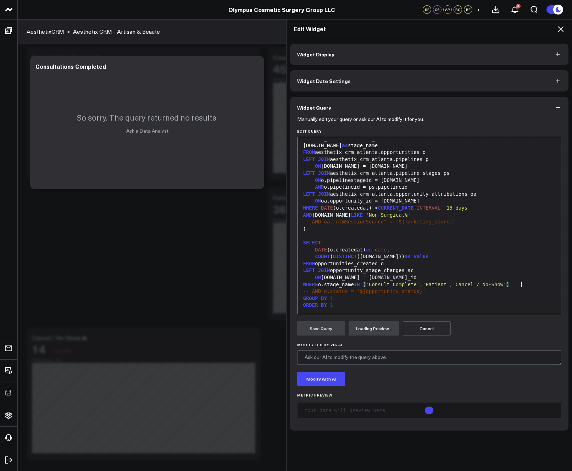
click at [521, 285] on div "WHERE o.stage_name IN ( 'Consult Complete' , 'Patient' , 'Cancel / No-Show' )" at bounding box center [429, 284] width 257 height 7
click at [320, 285] on div "WHERE o.stage_name IN ( 'Consult Complete' , 'Patient' , 'Cancel / No-Show' )" at bounding box center [429, 284] width 257 height 7
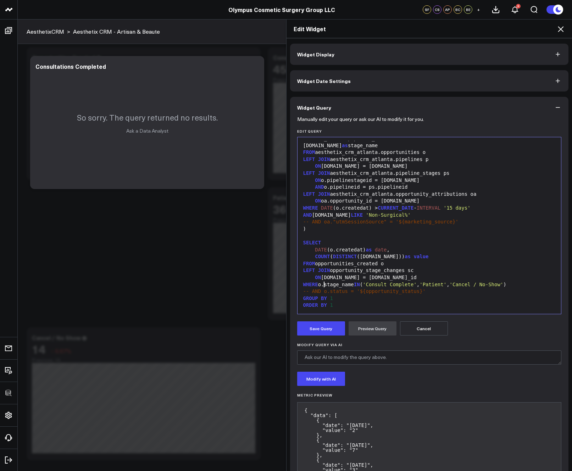
click at [344, 302] on div "ORDER BY 1" at bounding box center [429, 305] width 257 height 7
click at [327, 334] on button "Save Query" at bounding box center [321, 328] width 48 height 14
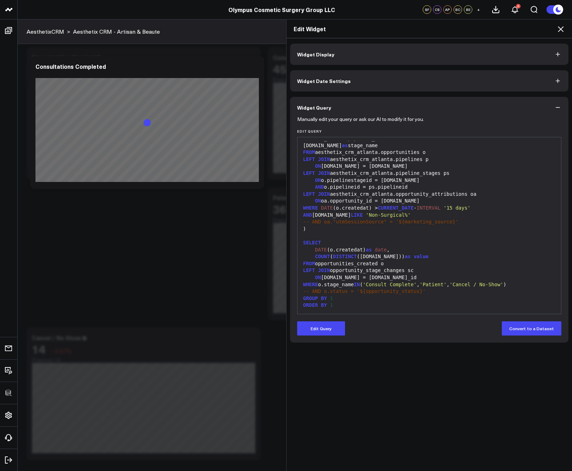
drag, startPoint x: 323, startPoint y: 330, endPoint x: 323, endPoint y: 315, distance: 14.5
click at [323, 330] on button "Edit Query" at bounding box center [321, 328] width 48 height 14
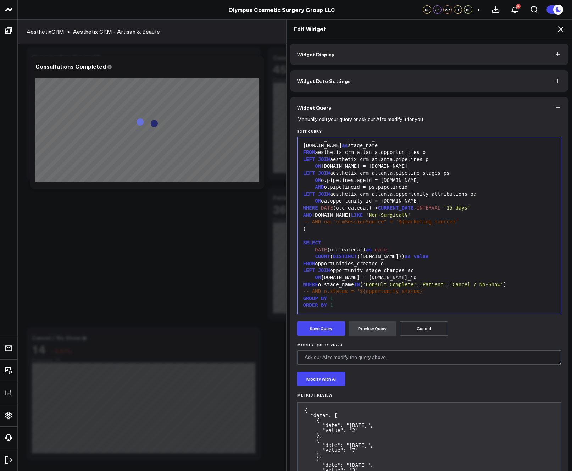
click at [319, 285] on div "WHERE o.stage_name IN ( 'Consult Complete' , 'Patient' , 'Cancel / No-Show' )" at bounding box center [429, 284] width 257 height 7
click at [527, 282] on div "WHERE (o.stage_name IN ( 'Consult Complete' , 'Patient' , 'Cancel / No-Show' )" at bounding box center [429, 284] width 257 height 7
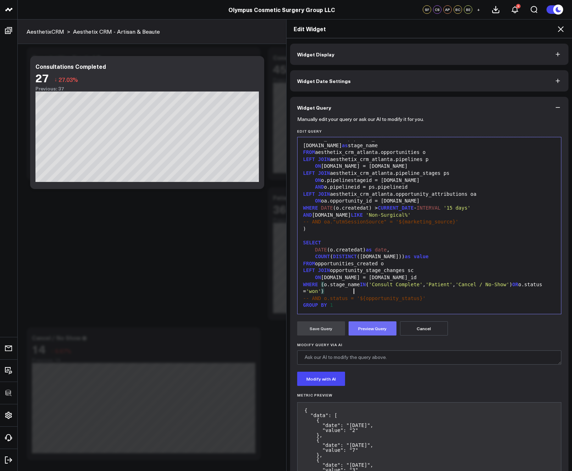
click at [362, 333] on button "Preview Query" at bounding box center [372, 328] width 48 height 14
click at [323, 327] on button "Save Query" at bounding box center [321, 328] width 48 height 14
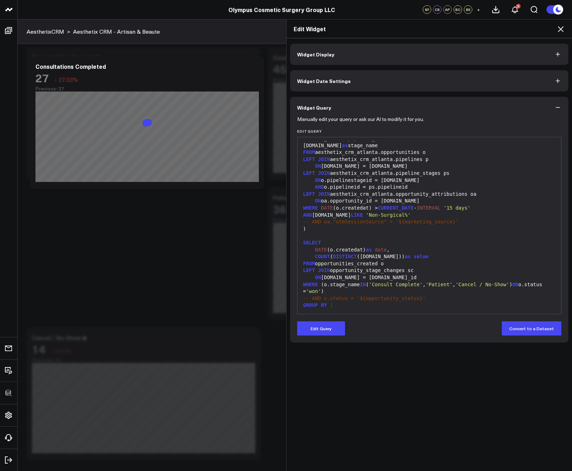
click at [559, 28] on icon at bounding box center [560, 29] width 9 height 9
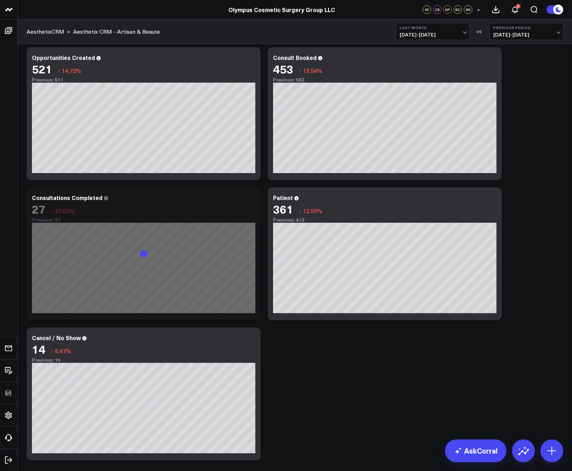
scroll to position [452, 0]
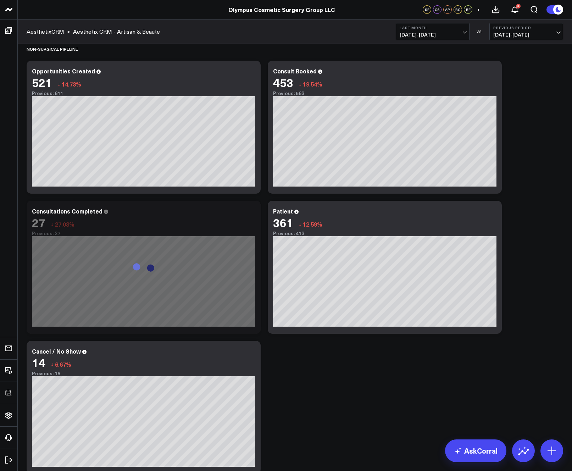
click at [528, 212] on div "SURGERY PIPELINE Modify via AI Copy link to widget Ask support Remove Create li…" at bounding box center [294, 37] width 543 height 879
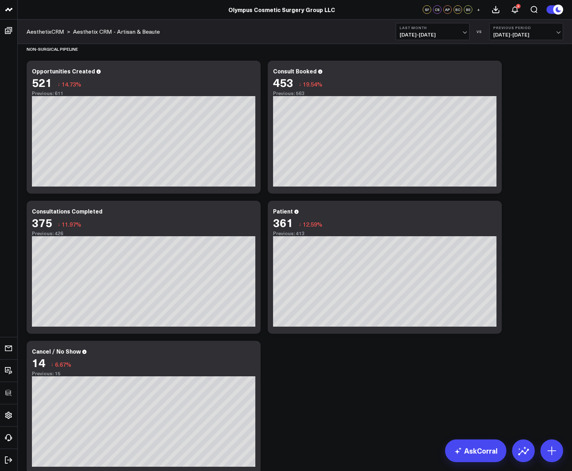
click at [526, 213] on div "SURGERY PIPELINE Modify via AI Copy link to widget Ask support Remove Create li…" at bounding box center [294, 37] width 543 height 879
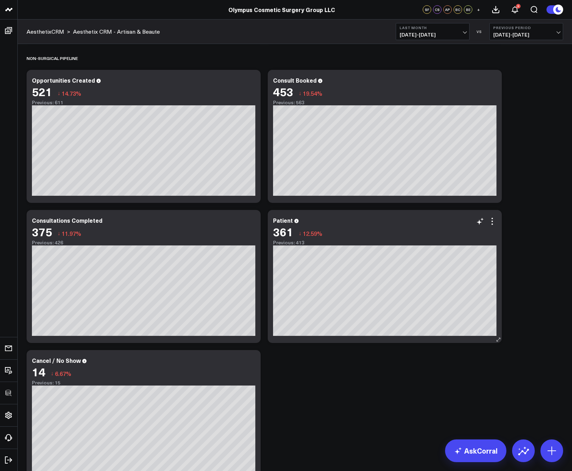
scroll to position [376, 0]
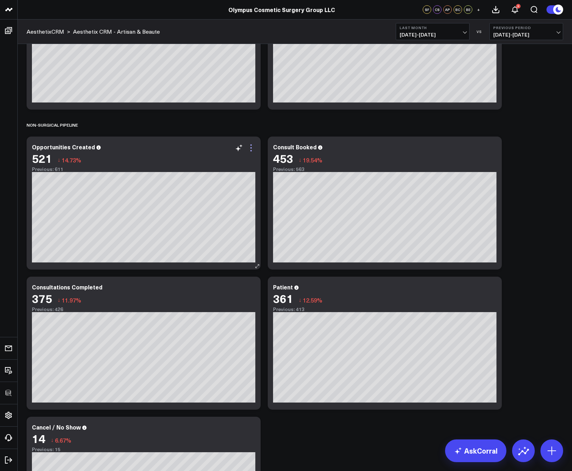
click at [251, 145] on icon at bounding box center [250, 144] width 1 height 1
click at [512, 252] on div "SURGERY PIPELINE Modify via AI Copy link to widget Ask support Remove Create li…" at bounding box center [294, 112] width 543 height 879
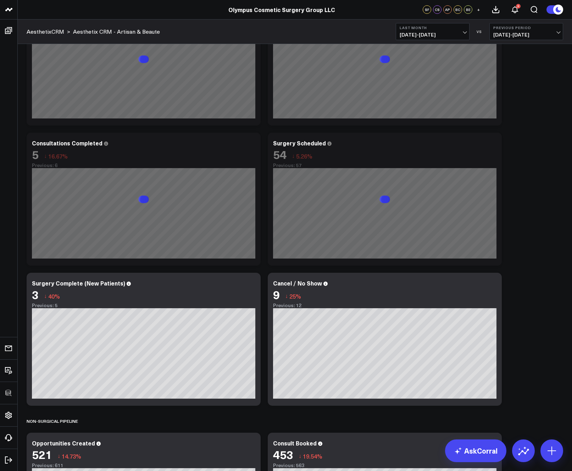
scroll to position [0, 0]
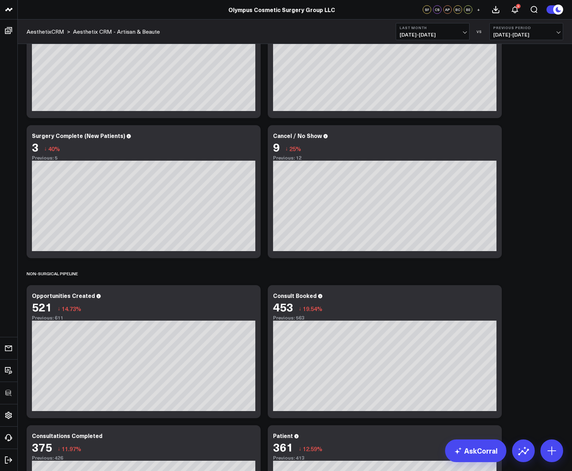
scroll to position [381, 0]
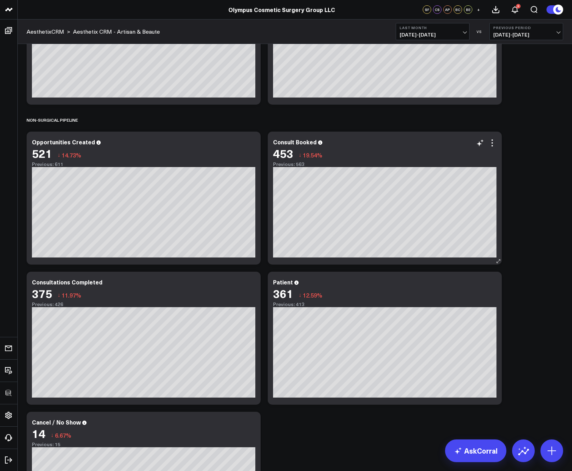
drag, startPoint x: 493, startPoint y: 144, endPoint x: 495, endPoint y: 180, distance: 36.2
click at [493, 144] on icon at bounding box center [492, 143] width 9 height 9
click at [526, 258] on div "SURGERY PIPELINE Modify via AI Copy link to widget Ask support Remove Create li…" at bounding box center [294, 107] width 543 height 879
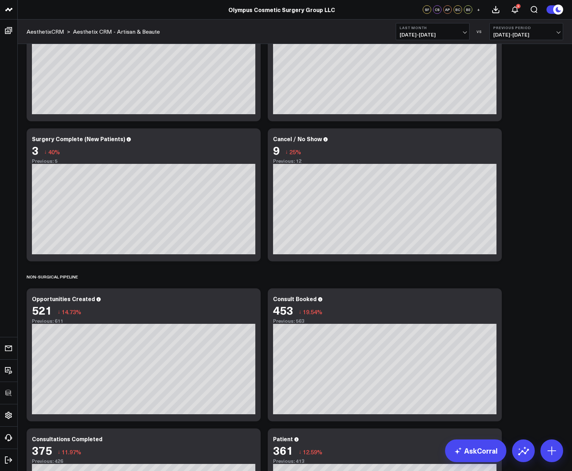
scroll to position [233, 0]
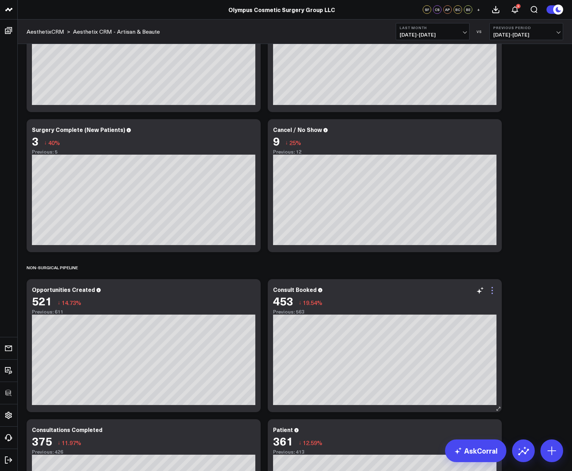
click at [492, 292] on icon at bounding box center [492, 290] width 9 height 9
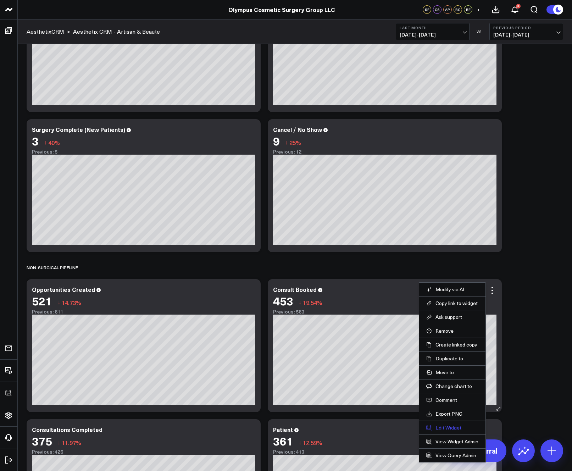
click at [451, 426] on button "Edit Widget" at bounding box center [452, 427] width 52 height 6
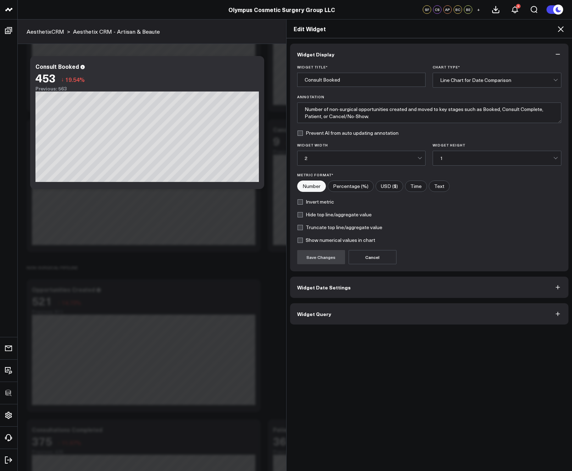
click at [354, 310] on button "Widget Query" at bounding box center [429, 313] width 278 height 21
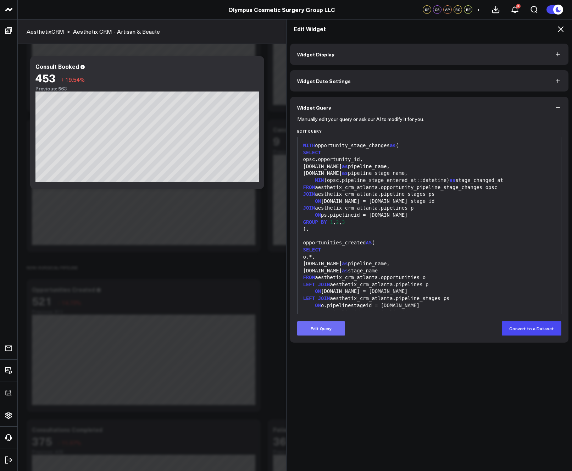
click at [333, 332] on button "Edit Query" at bounding box center [321, 328] width 48 height 14
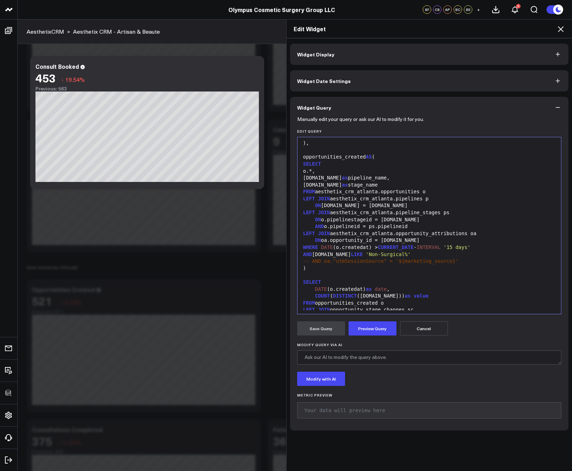
scroll to position [125, 0]
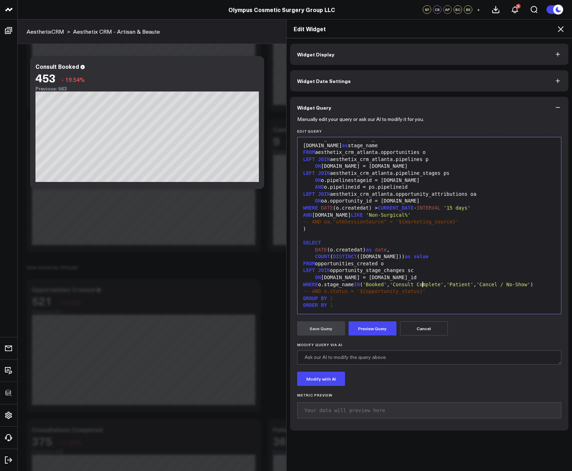
click at [418, 283] on span "'Consult Complete'" at bounding box center [416, 284] width 54 height 6
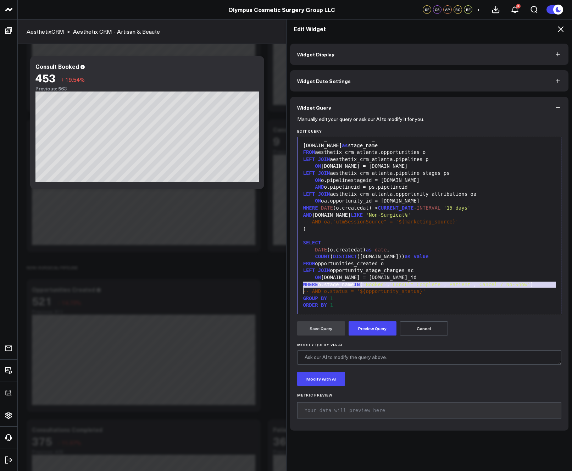
copy div "WHERE o.stage_name IN ( 'Booked' , 'Consult Complete' , 'Patient' , 'Cancel / N…"
click at [564, 26] on icon at bounding box center [560, 29] width 9 height 9
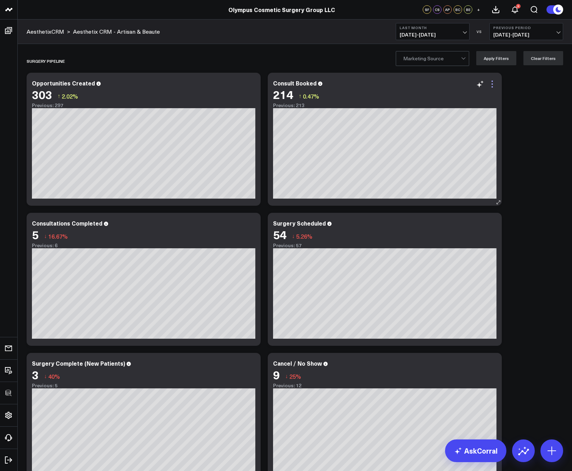
click at [493, 83] on icon at bounding box center [492, 84] width 9 height 9
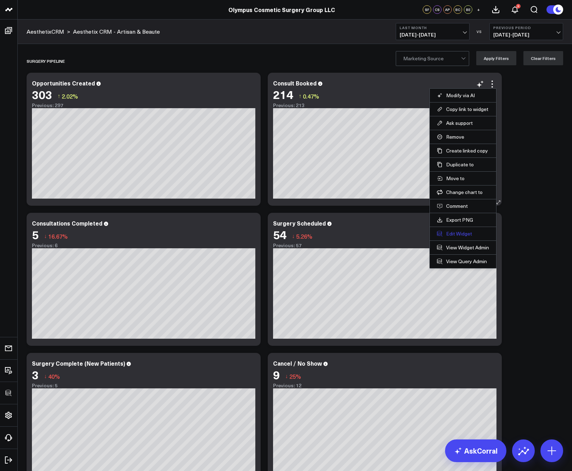
click at [454, 232] on button "Edit Widget" at bounding box center [463, 233] width 52 height 6
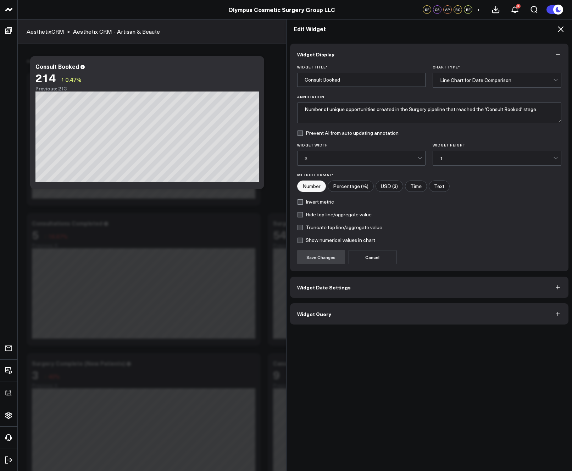
click at [355, 313] on button "Widget Query" at bounding box center [429, 313] width 278 height 21
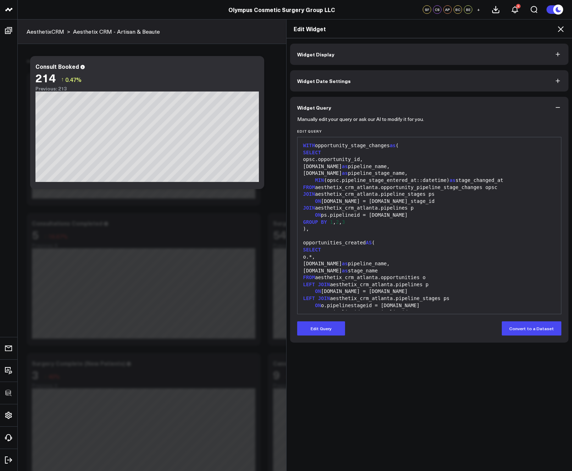
drag, startPoint x: 326, startPoint y: 331, endPoint x: 338, endPoint y: 306, distance: 27.6
click at [326, 331] on button "Edit Query" at bounding box center [321, 328] width 48 height 14
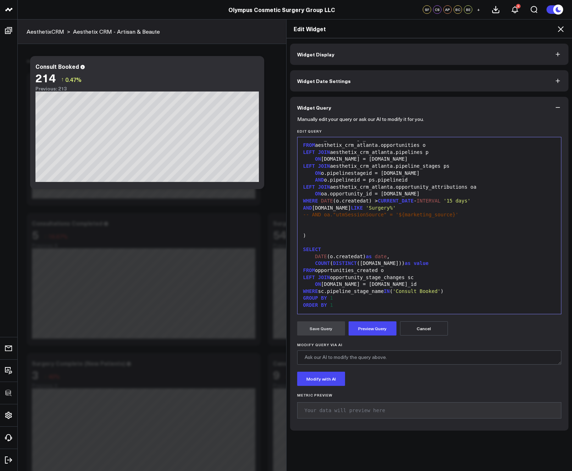
scroll to position [14, 0]
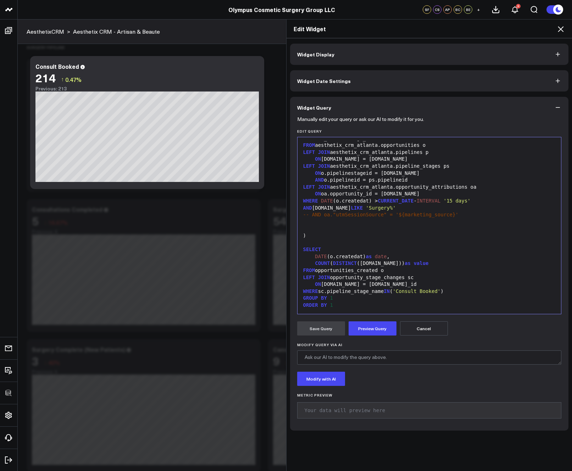
click at [356, 292] on div "WHERE sc.pipeline_stage_name IN ( 'Consult Booked' )" at bounding box center [429, 291] width 257 height 7
click at [371, 291] on span "'Booked'" at bounding box center [374, 291] width 24 height 6
click at [345, 299] on div "WHERE o.stage_name IN ( 'Consult Booked' , 'Consult Complete' , 'Patient' , 'Ca…" at bounding box center [429, 295] width 257 height 14
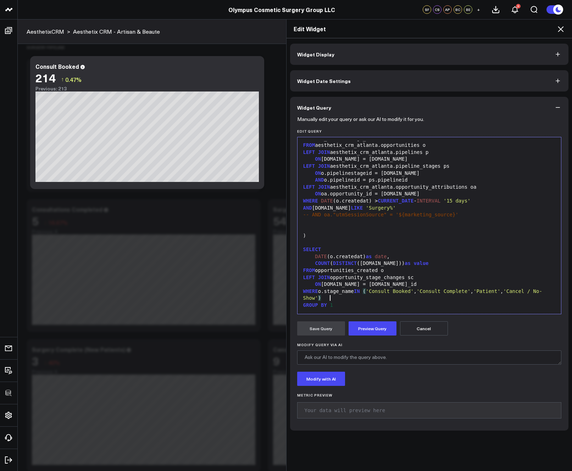
click at [319, 292] on div "WHERE o.stage_name IN ( 'Consult Booked' , 'Consult Complete' , 'Patient' , 'Ca…" at bounding box center [429, 295] width 257 height 14
drag, startPoint x: 512, startPoint y: 291, endPoint x: 487, endPoint y: 292, distance: 25.2
click at [488, 292] on div "WHERE (o.stage_name IN ( 'Consult Booked' , 'Consult Complete' , 'Patient' , 'C…" at bounding box center [429, 295] width 257 height 14
click at [512, 268] on div "FROM opportunities_created o" at bounding box center [429, 270] width 257 height 7
click at [445, 299] on div "WHERE (o.stage_name IN ( 'Consult Booked' , 'Consult Complete' , 'Surgery Sched…" at bounding box center [429, 295] width 257 height 14
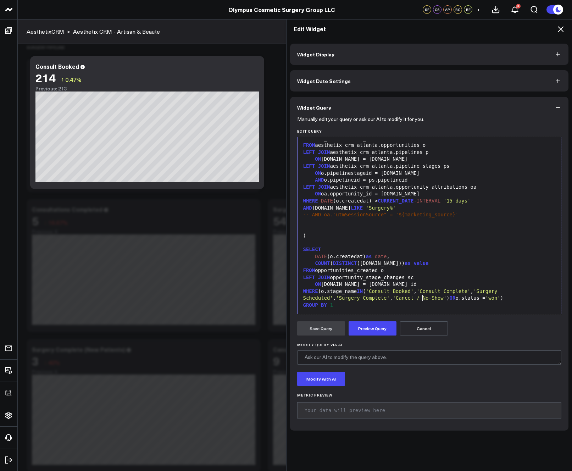
click at [449, 298] on span "OR" at bounding box center [452, 298] width 6 height 6
click at [501, 300] on div "WHERE (o.stage_name IN ( 'Consult Booked' , 'Consult Complete' , 'Surgery Sched…" at bounding box center [429, 295] width 257 height 14
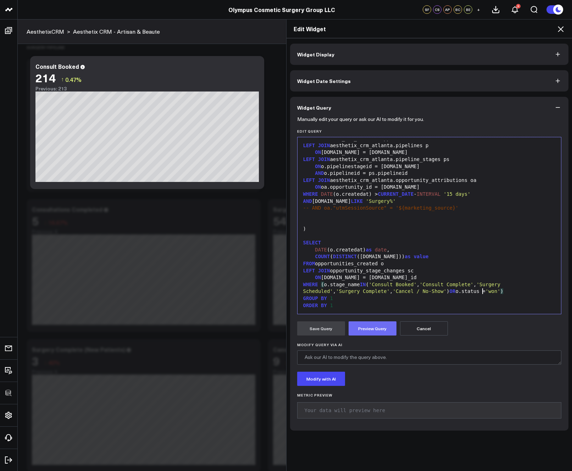
click at [378, 326] on button "Preview Query" at bounding box center [372, 328] width 48 height 14
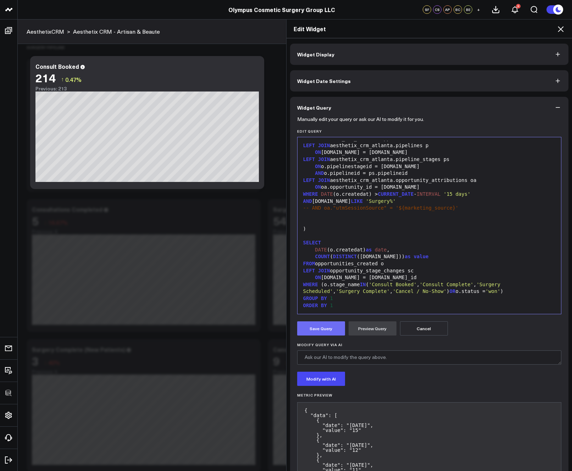
click at [332, 331] on button "Save Query" at bounding box center [321, 328] width 48 height 14
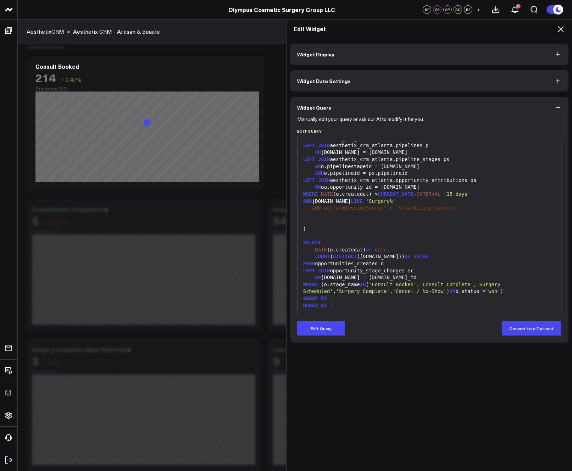
click at [558, 29] on icon at bounding box center [560, 29] width 9 height 9
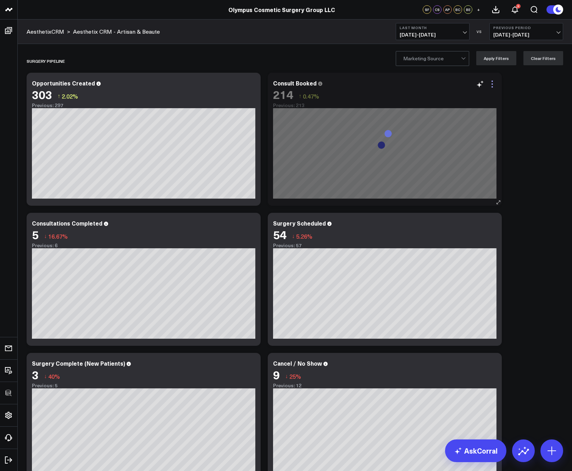
click at [490, 84] on icon at bounding box center [492, 84] width 9 height 9
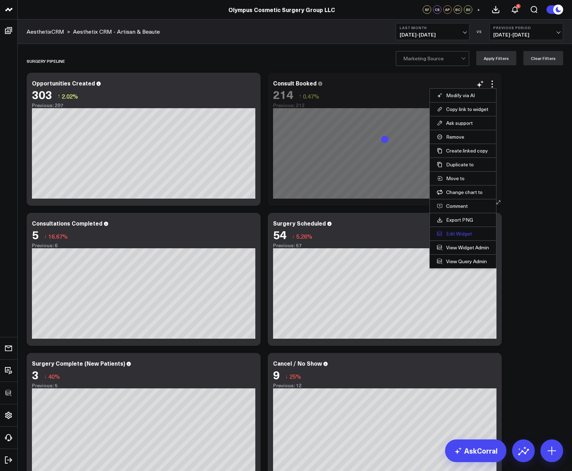
click at [451, 231] on button "Edit Widget" at bounding box center [463, 233] width 52 height 6
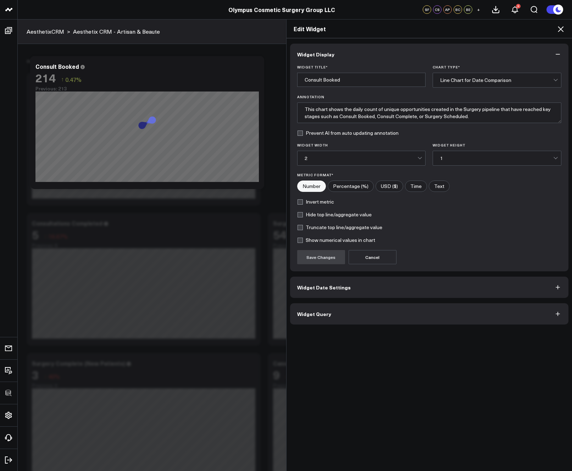
click at [393, 310] on button "Widget Query" at bounding box center [429, 313] width 278 height 21
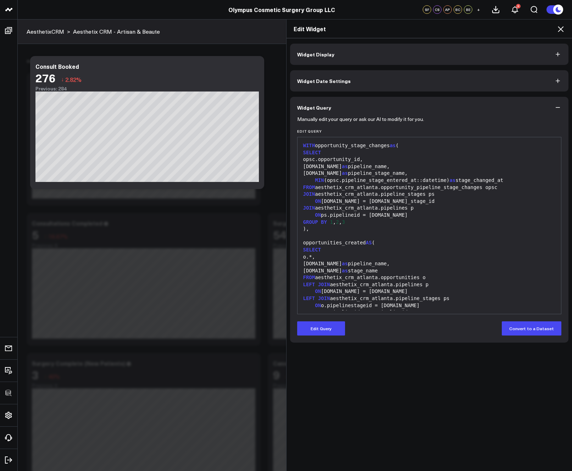
click at [344, 330] on div "Edit Query Convert to a Dataset" at bounding box center [429, 328] width 264 height 14
drag, startPoint x: 333, startPoint y: 328, endPoint x: 338, endPoint y: 310, distance: 18.5
click at [333, 328] on button "Edit Query" at bounding box center [321, 328] width 48 height 14
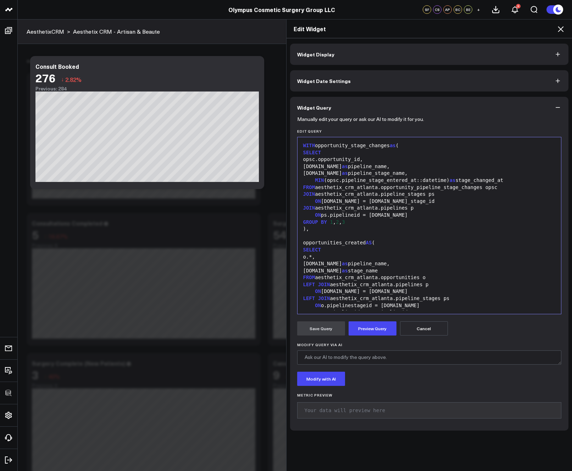
scroll to position [139, 0]
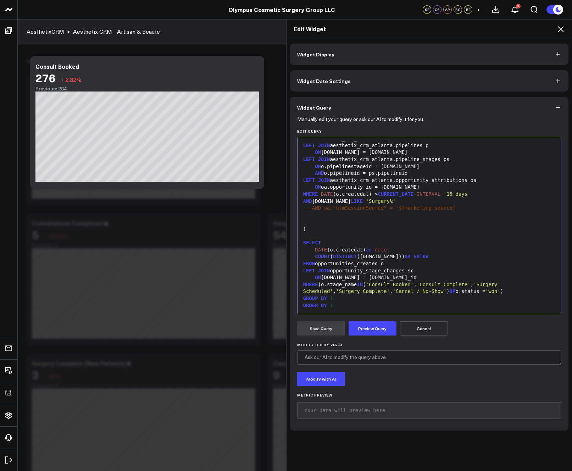
click at [392, 289] on span "'Cancel / No-Show'" at bounding box center [419, 291] width 54 height 6
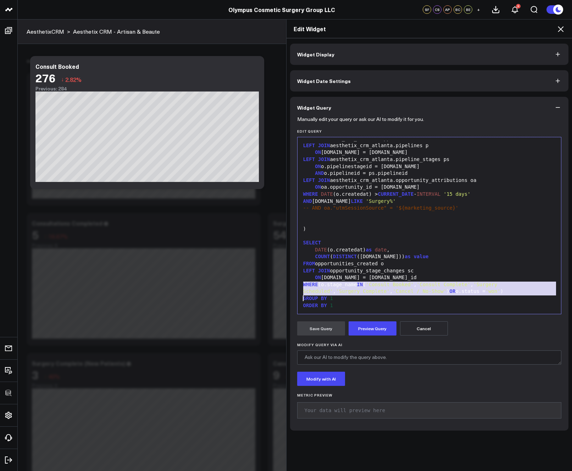
copy div "WHERE (o.stage_name IN ( 'Consult Booked' , 'Consult Complete' , 'Surgery Sched…"
click at [559, 28] on icon at bounding box center [560, 29] width 6 height 6
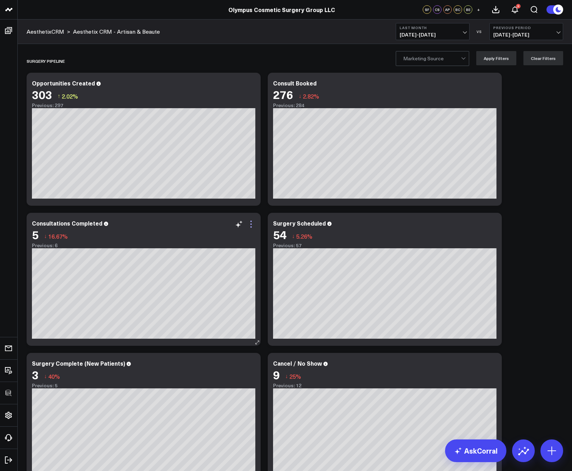
click at [253, 228] on icon at bounding box center [251, 224] width 9 height 9
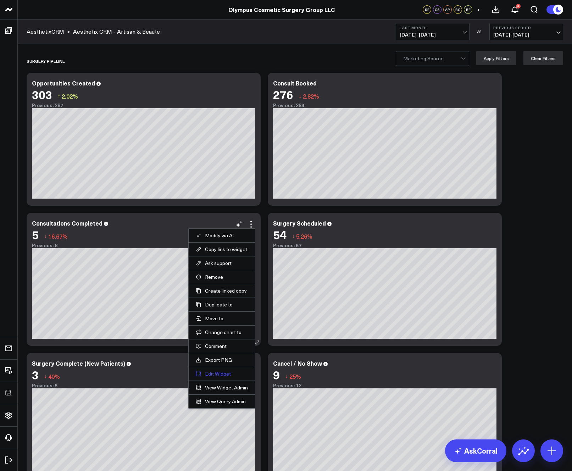
click at [217, 370] on button "Edit Widget" at bounding box center [222, 373] width 52 height 6
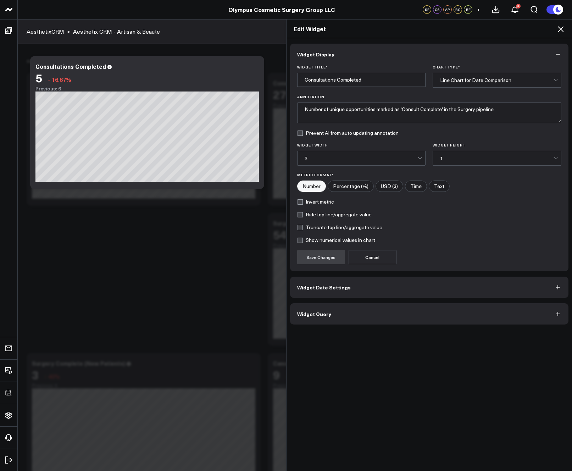
click at [325, 311] on span "Widget Query" at bounding box center [314, 314] width 34 height 6
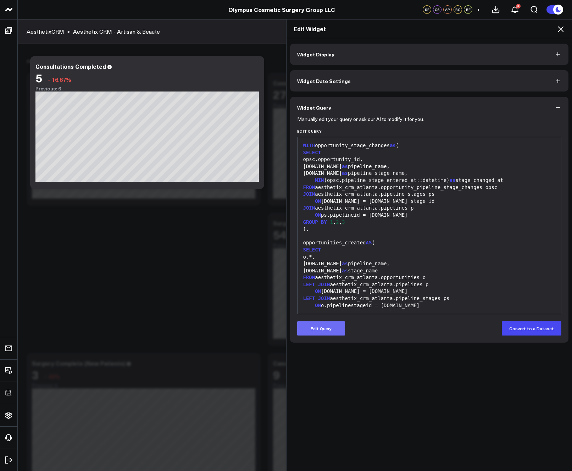
click at [322, 333] on button "Edit Query" at bounding box center [321, 328] width 48 height 14
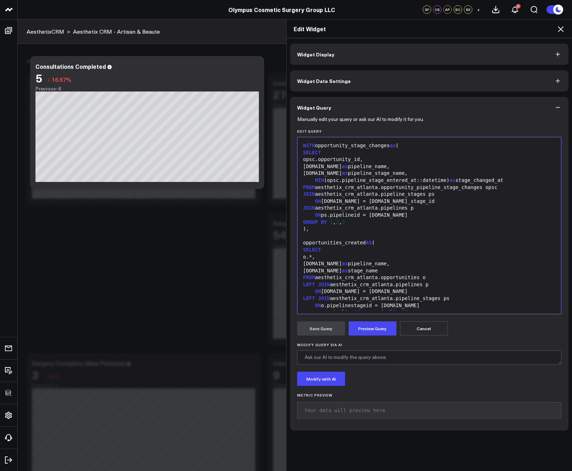
scroll to position [132, 0]
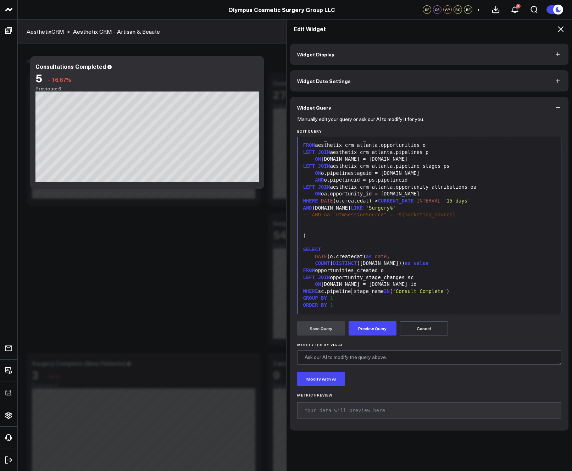
click at [347, 288] on div "WHERE sc.pipeline_stage_name IN ( 'Consult Complete' )" at bounding box center [429, 291] width 257 height 7
drag, startPoint x: 426, startPoint y: 291, endPoint x: 373, endPoint y: 292, distance: 53.2
click at [373, 292] on div "WHERE (o.stage_name IN ( 'Consult Booked' , 'Consult Complete' , 'Surgery Sched…" at bounding box center [429, 295] width 257 height 14
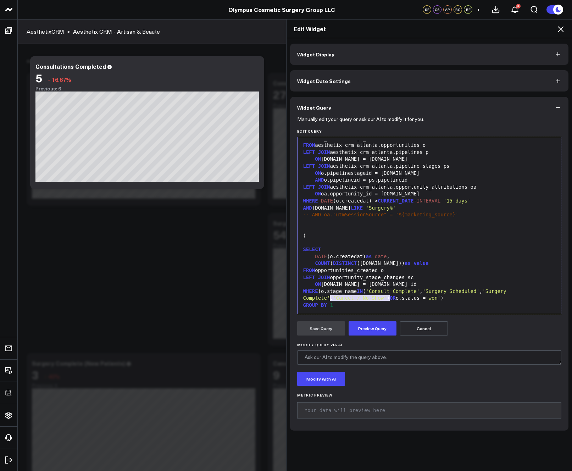
drag, startPoint x: 387, startPoint y: 297, endPoint x: 328, endPoint y: 299, distance: 58.9
click at [373, 323] on button "Preview Query" at bounding box center [372, 328] width 48 height 14
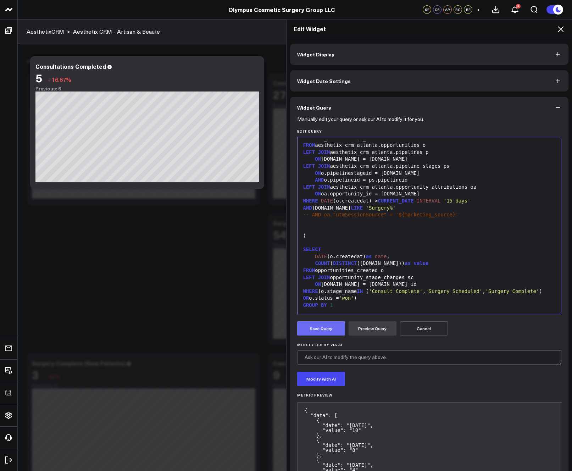
click at [315, 327] on button "Save Query" at bounding box center [321, 328] width 48 height 14
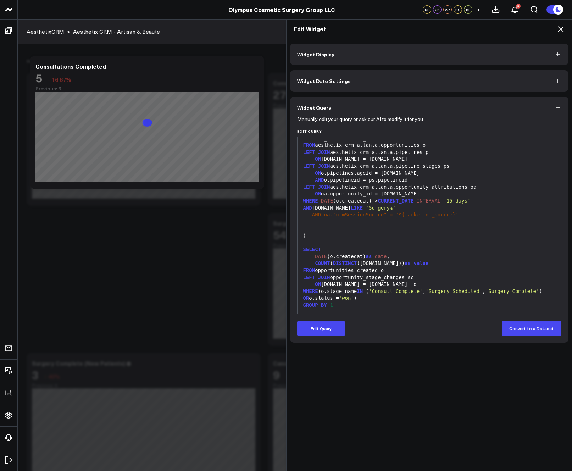
click at [560, 30] on icon at bounding box center [560, 29] width 9 height 9
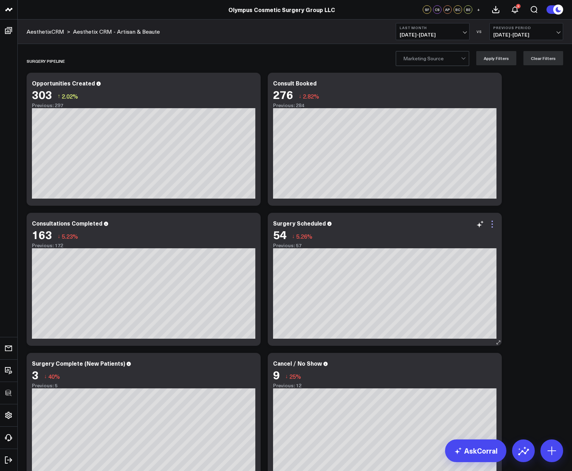
click at [495, 223] on icon at bounding box center [492, 224] width 9 height 9
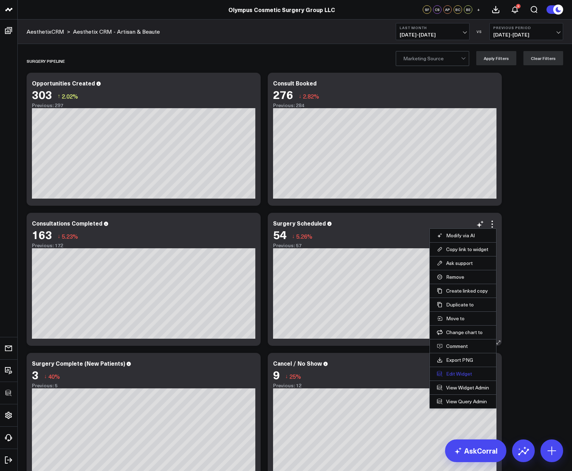
click at [447, 373] on button "Edit Widget" at bounding box center [463, 373] width 52 height 6
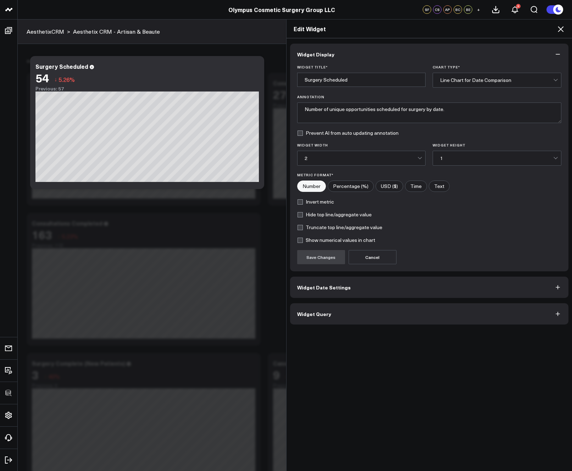
click at [370, 314] on button "Widget Query" at bounding box center [429, 313] width 278 height 21
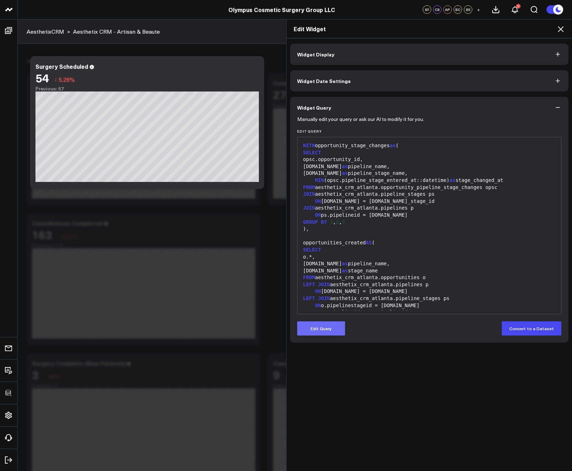
click at [321, 330] on button "Edit Query" at bounding box center [321, 328] width 48 height 14
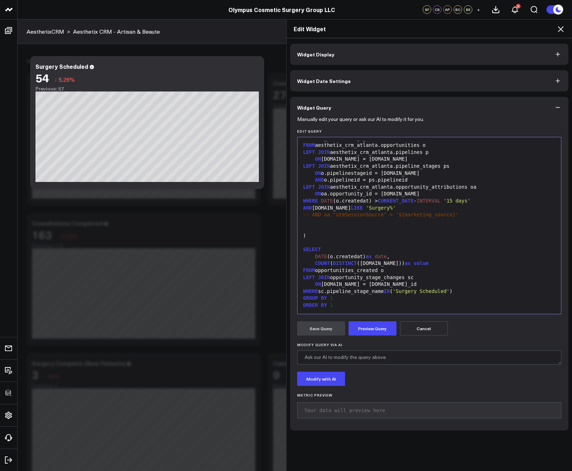
scroll to position [109, 0]
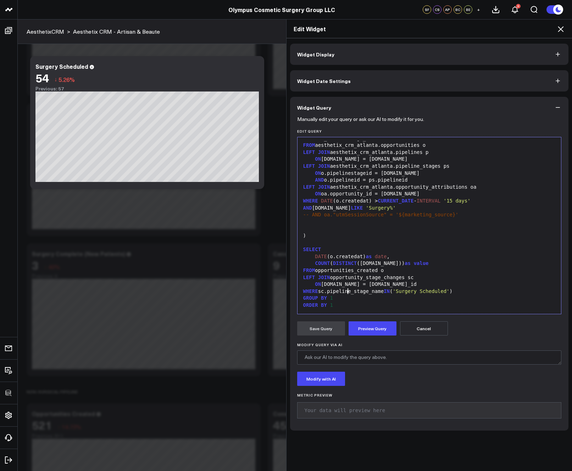
click at [346, 288] on div "WHERE sc.pipeline_stage_name IN ( 'Surgery Scheduled' )" at bounding box center [429, 291] width 257 height 7
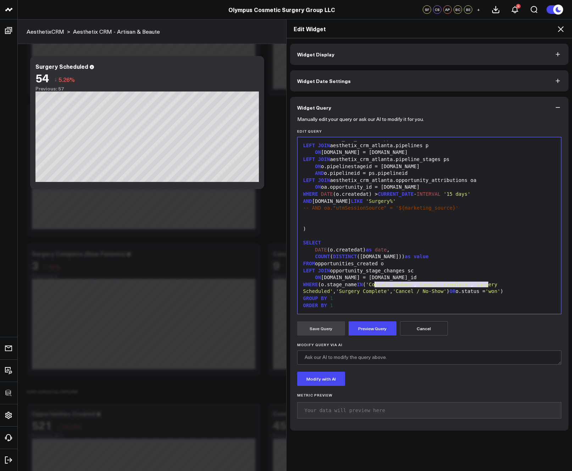
drag, startPoint x: 485, startPoint y: 282, endPoint x: 372, endPoint y: 284, distance: 113.0
click at [372, 284] on div "WHERE (o.stage_name IN ( 'Consult Booked' , 'Consult Complete' , 'Surgery Sched…" at bounding box center [429, 288] width 257 height 14
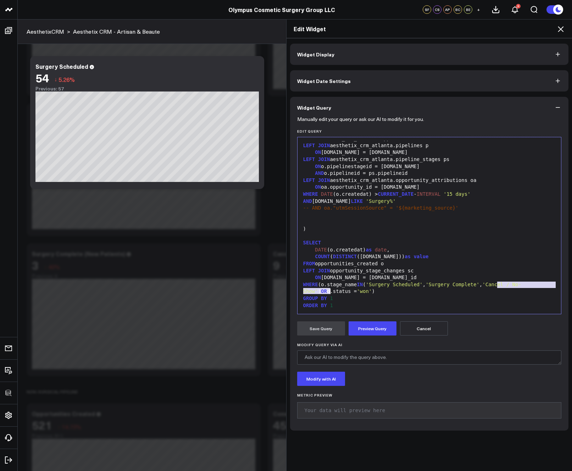
drag, startPoint x: 495, startPoint y: 283, endPoint x: 326, endPoint y: 291, distance: 168.8
click at [326, 291] on div "WHERE (o.stage_name IN ( 'Surgery Scheduled' , 'Surgery Complete' , 'Cancel / N…" at bounding box center [429, 288] width 257 height 14
click at [449, 290] on div "WHERE (o.stage_name IN ( 'Surgery Scheduled' , 'Surgery Complete' , 'Cancel / N…" at bounding box center [429, 288] width 257 height 14
click at [479, 287] on span "'Surgery Complete'" at bounding box center [452, 284] width 54 height 6
drag, startPoint x: 493, startPoint y: 283, endPoint x: 489, endPoint y: 293, distance: 10.8
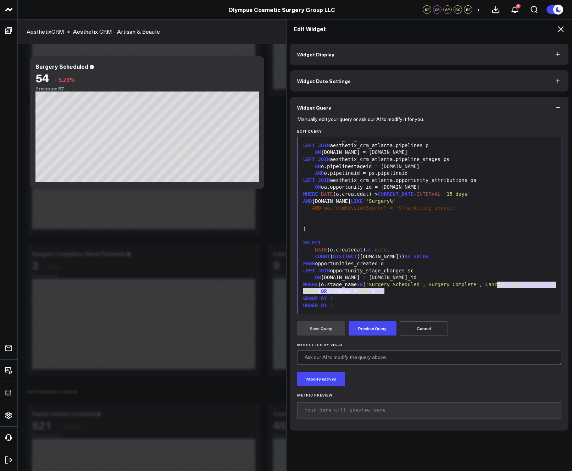
click at [486, 293] on div "WHERE (o.stage_name IN ( 'Surgery Scheduled' , 'Surgery Complete' , 'Cancel / N…" at bounding box center [429, 288] width 257 height 14
click at [489, 293] on div "WHERE ( o.stage_name IN ( 'Surgery Scheduled' , 'Surgery Complete' , 'Cancel / …" at bounding box center [429, 288] width 257 height 14
drag, startPoint x: 489, startPoint y: 286, endPoint x: 316, endPoint y: 292, distance: 173.3
click at [316, 292] on div "WHERE (o.stage_name IN ( 'Surgery Scheduled' , 'Surgery Complete' , 'Cancel / N…" at bounding box center [429, 288] width 257 height 14
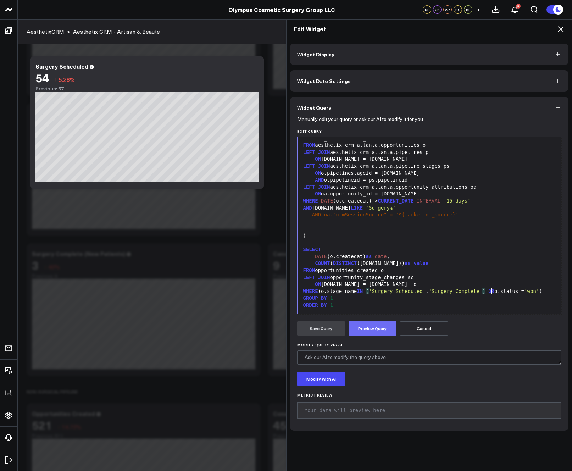
click at [371, 324] on button "Preview Query" at bounding box center [372, 328] width 48 height 14
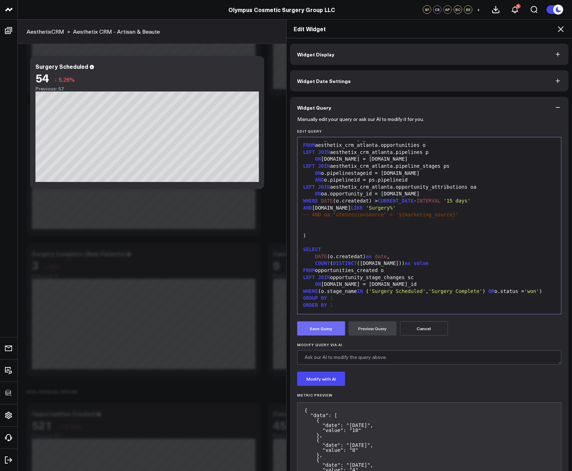
click at [323, 325] on button "Save Query" at bounding box center [321, 328] width 48 height 14
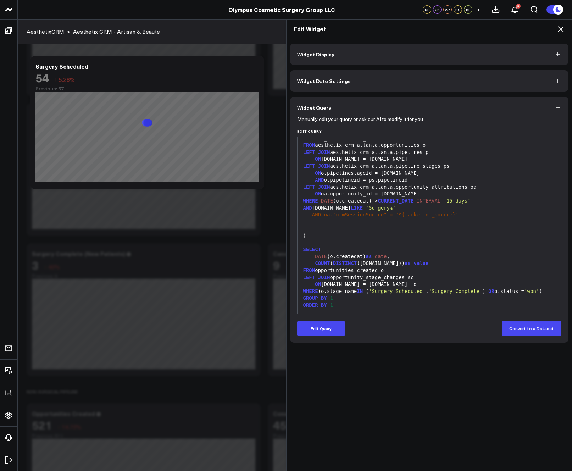
click at [562, 30] on icon at bounding box center [560, 29] width 6 height 6
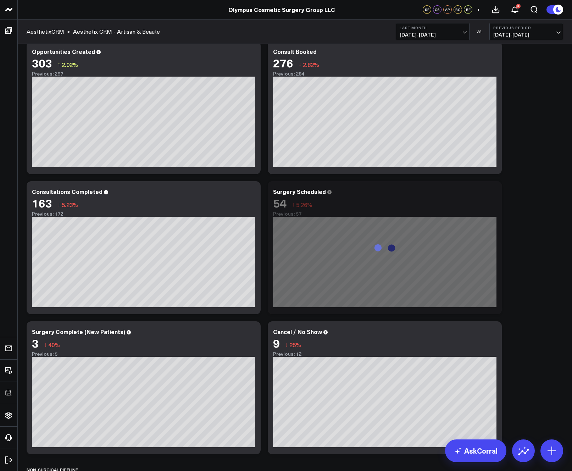
scroll to position [40, 0]
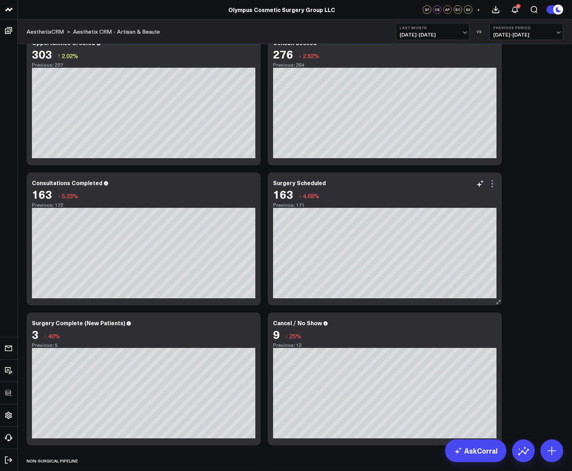
click at [495, 180] on icon at bounding box center [492, 183] width 9 height 9
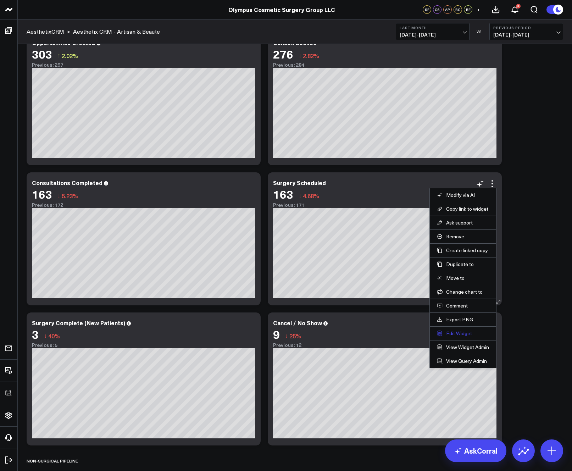
click at [468, 333] on button "Edit Widget" at bounding box center [463, 333] width 52 height 6
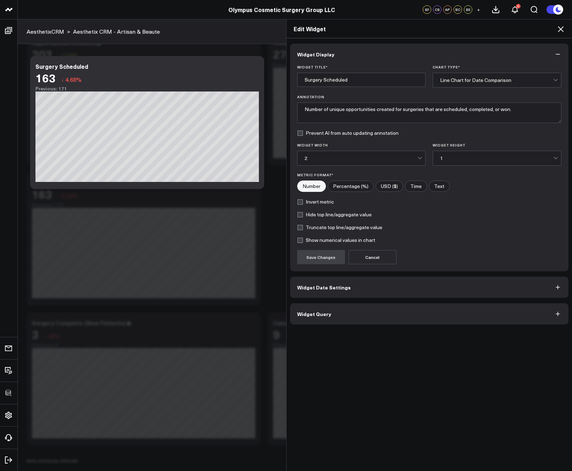
click at [394, 309] on button "Widget Query" at bounding box center [429, 313] width 278 height 21
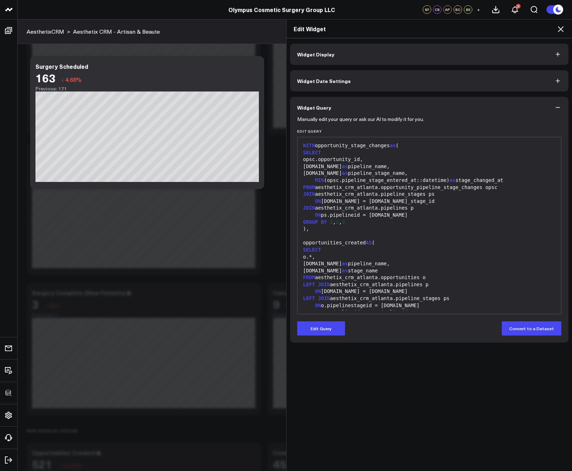
scroll to position [139, 0]
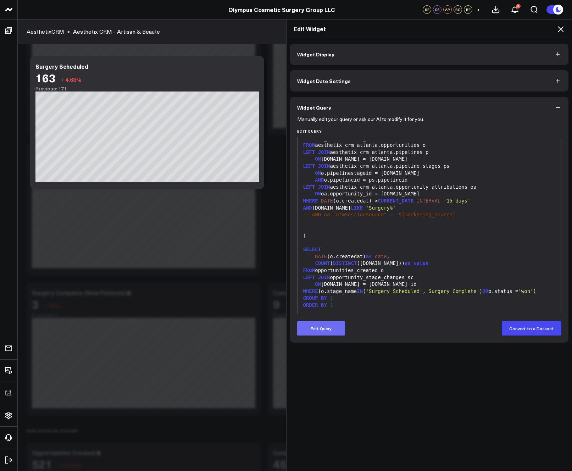
click at [330, 326] on button "Edit Query" at bounding box center [321, 328] width 48 height 14
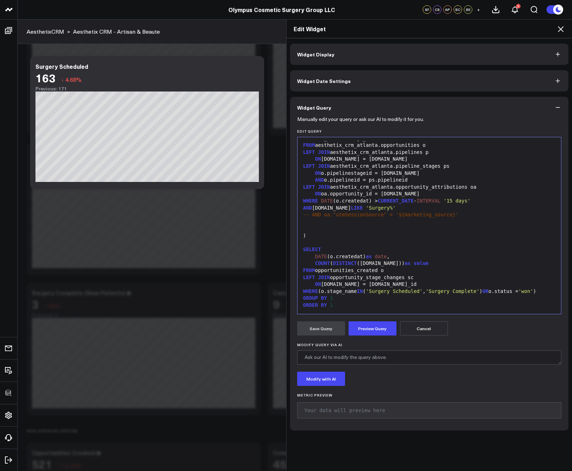
click at [558, 28] on icon at bounding box center [560, 29] width 9 height 9
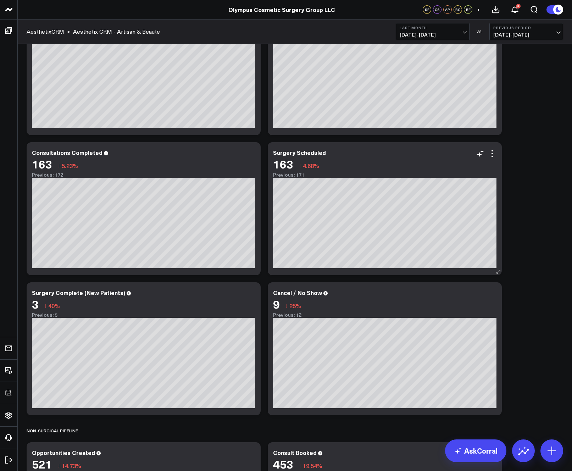
scroll to position [136, 0]
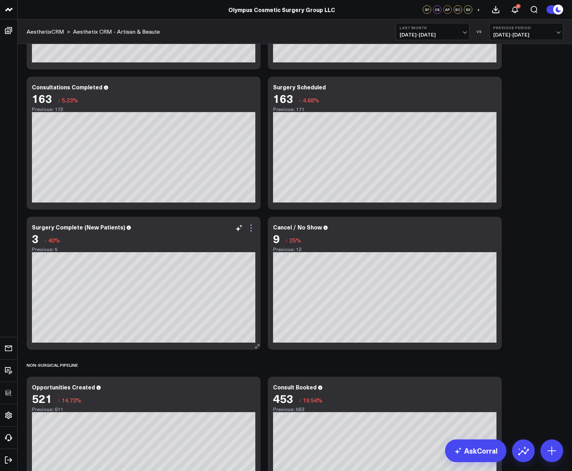
click at [252, 230] on icon at bounding box center [251, 228] width 9 height 9
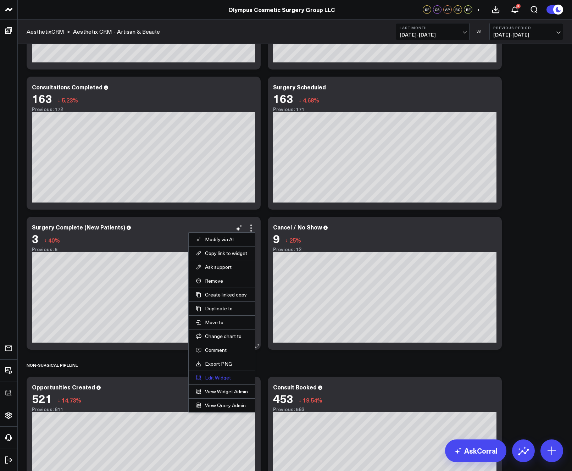
click at [218, 376] on button "Edit Widget" at bounding box center [222, 377] width 52 height 6
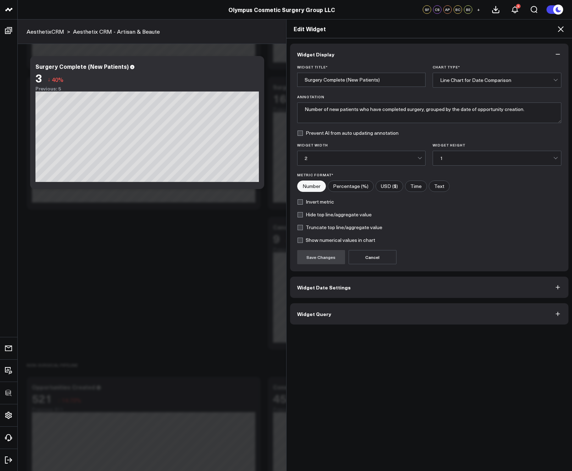
click at [347, 319] on button "Widget Query" at bounding box center [429, 313] width 278 height 21
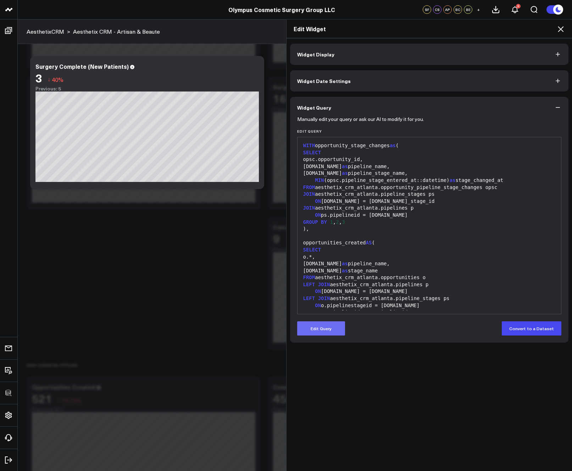
click at [329, 328] on button "Edit Query" at bounding box center [321, 328] width 48 height 14
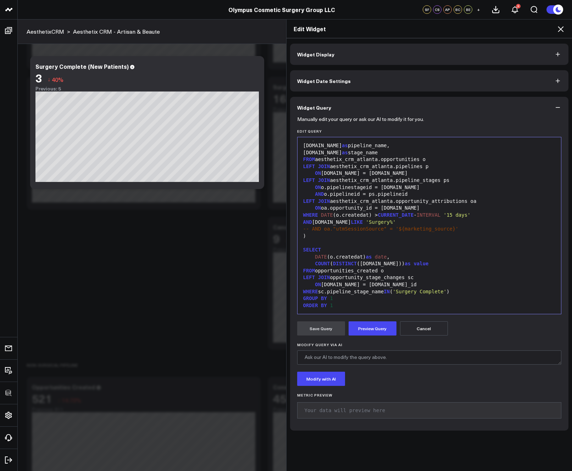
scroll to position [501, 0]
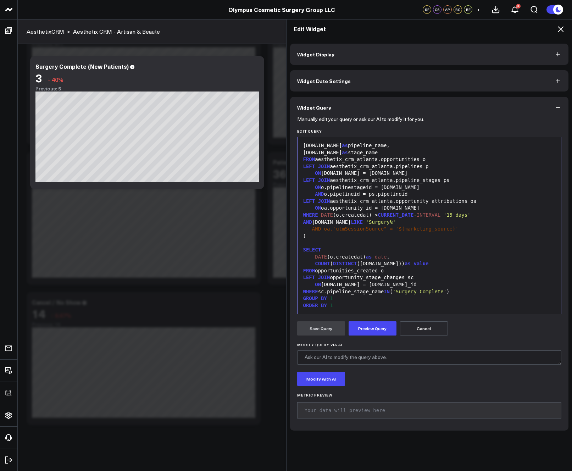
click at [348, 292] on div "WHERE sc.pipeline_stage_name IN ( 'Surgery Complete' )" at bounding box center [429, 291] width 257 height 7
drag, startPoint x: 545, startPoint y: 292, endPoint x: 372, endPoint y: 289, distance: 172.9
click at [372, 289] on div "WHERE (o.stage_name IN ( 'Consult Booked' , 'Consult Complete' , 'Surgery Sched…" at bounding box center [429, 295] width 257 height 14
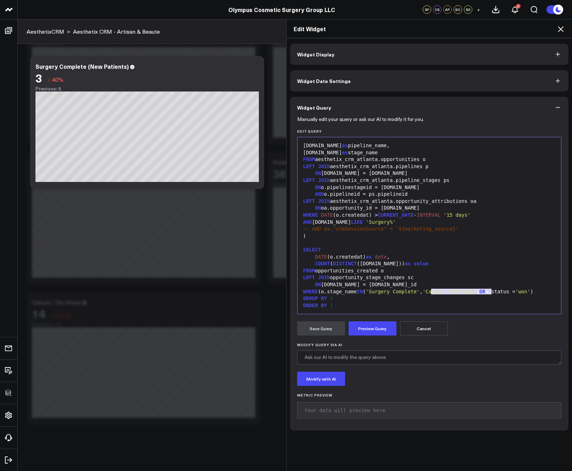
drag, startPoint x: 488, startPoint y: 292, endPoint x: 429, endPoint y: 292, distance: 59.2
click at [390, 323] on button "Preview Query" at bounding box center [372, 328] width 48 height 14
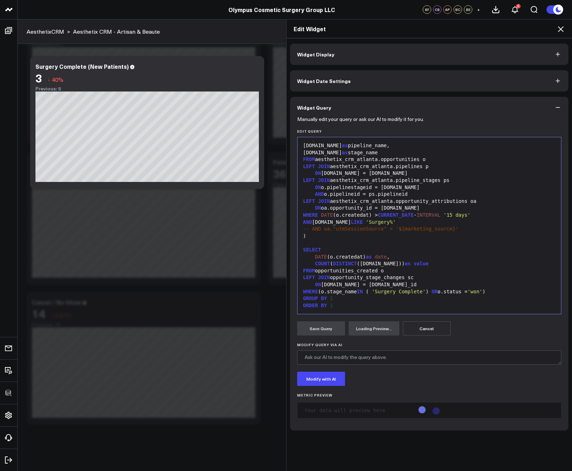
click at [375, 290] on span "'Surgery Complete'" at bounding box center [398, 291] width 54 height 6
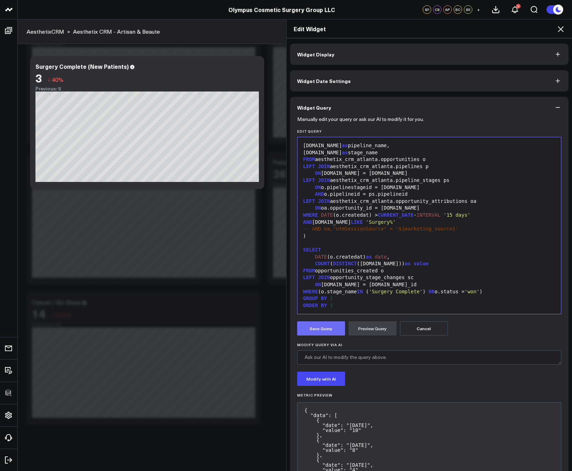
click at [322, 330] on button "Save Query" at bounding box center [321, 328] width 48 height 14
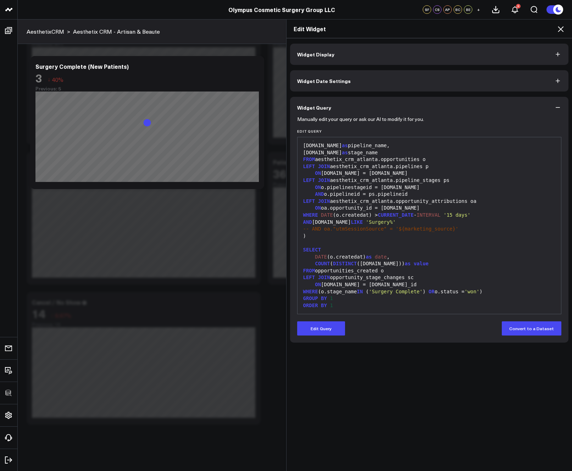
click at [562, 29] on icon at bounding box center [560, 29] width 9 height 9
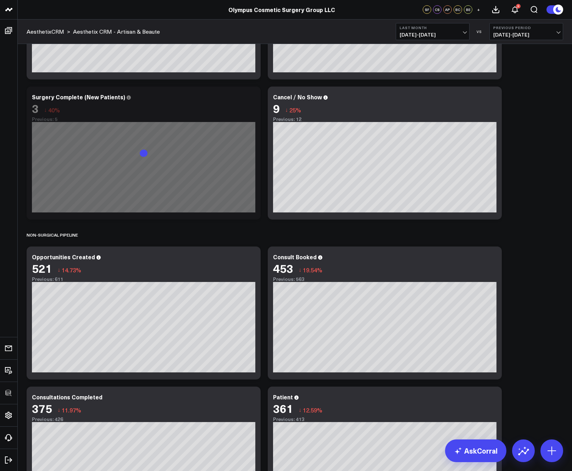
scroll to position [141, 0]
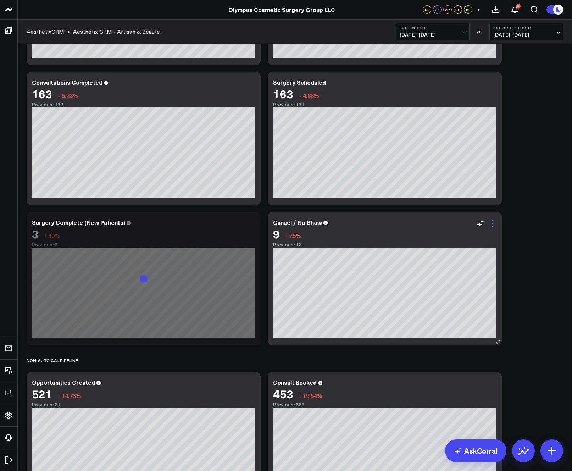
click at [494, 221] on icon at bounding box center [492, 223] width 9 height 9
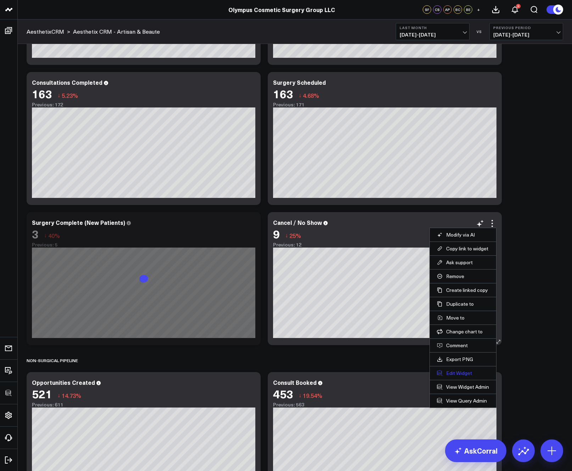
click at [456, 371] on button "Edit Widget" at bounding box center [463, 373] width 52 height 6
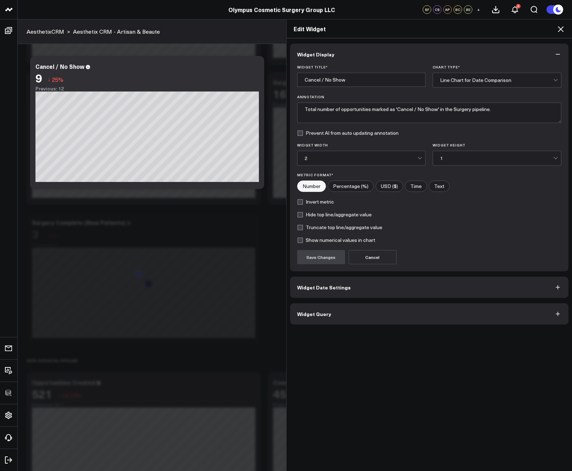
click at [377, 318] on button "Widget Query" at bounding box center [429, 313] width 278 height 21
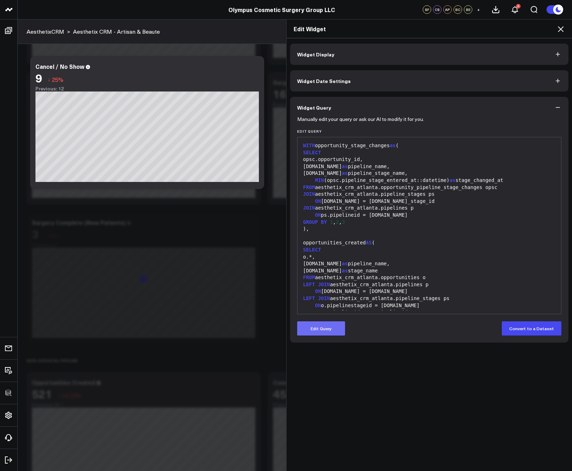
click at [335, 330] on button "Edit Query" at bounding box center [321, 328] width 48 height 14
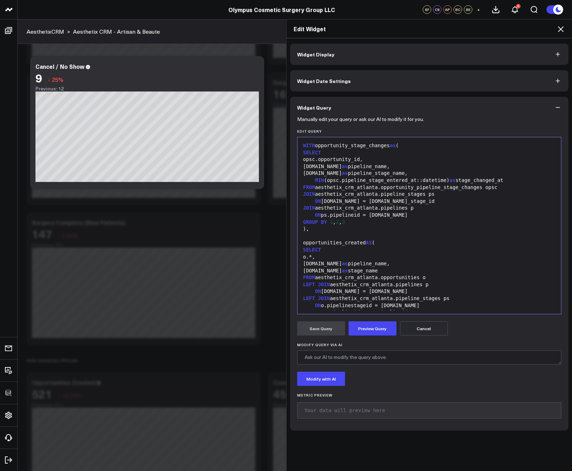
scroll to position [132, 0]
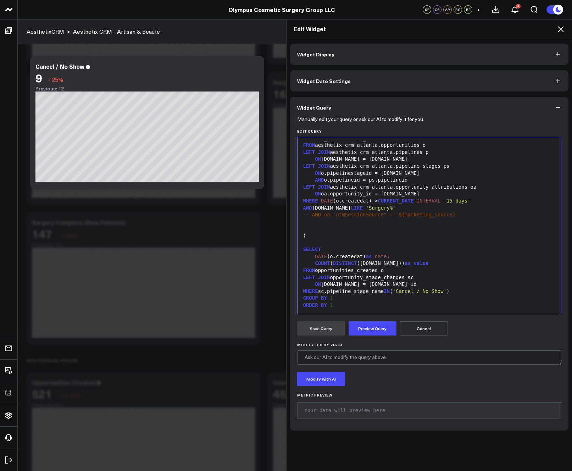
click at [350, 293] on div "WHERE sc.pipeline_stage_name IN ( 'Cancel / No Show' )" at bounding box center [429, 291] width 257 height 7
drag, startPoint x: 359, startPoint y: 298, endPoint x: 371, endPoint y: 292, distance: 13.9
click at [371, 292] on div "WHERE (o.stage_name IN ( 'Consult Booked' , 'Consult Complete' , 'Surgery Sched…" at bounding box center [429, 295] width 257 height 14
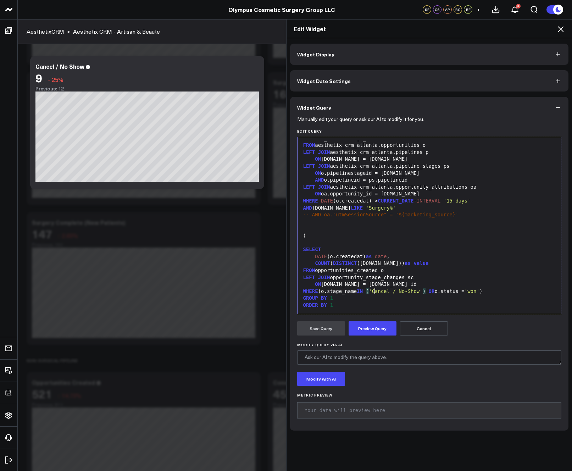
click at [321, 292] on div "WHERE (o.stage_name IN ( 'Cancel / No-Show' ) OR o.status = 'won' )" at bounding box center [429, 291] width 257 height 7
drag, startPoint x: 426, startPoint y: 292, endPoint x: 503, endPoint y: 289, distance: 76.9
click at [503, 289] on div "WHERE o.stage_name IN ( 'Cancel / No-Show' ) OR o.status = 'won' )" at bounding box center [429, 291] width 257 height 7
click at [376, 326] on button "Preview Query" at bounding box center [372, 328] width 48 height 14
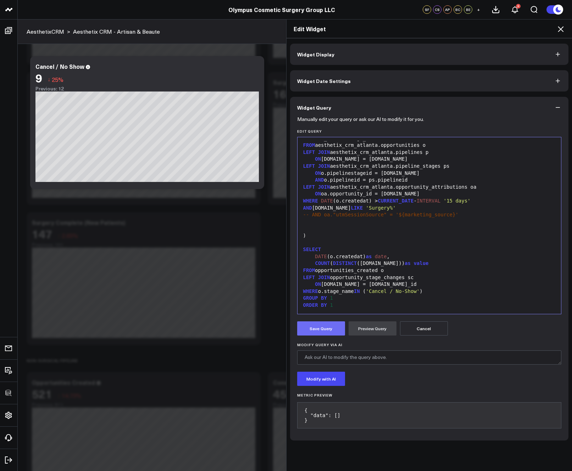
click at [322, 330] on button "Save Query" at bounding box center [321, 328] width 48 height 14
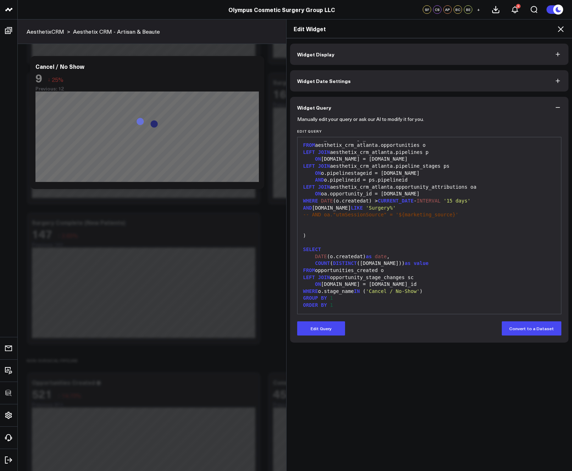
click at [559, 29] on icon at bounding box center [560, 29] width 6 height 6
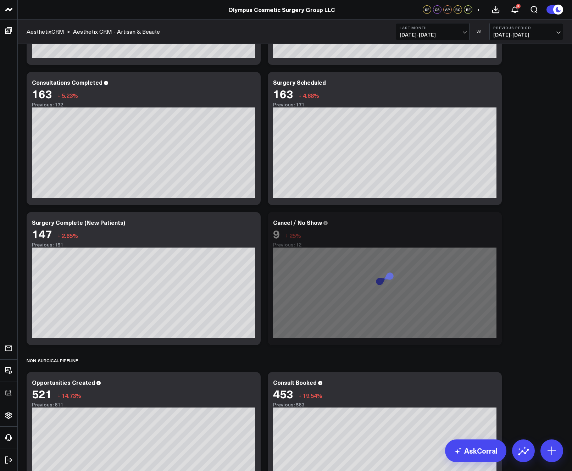
click at [537, 235] on div "SURGERY PIPELINE Modify via AI Copy link to widget Ask support Remove Create li…" at bounding box center [294, 348] width 543 height 879
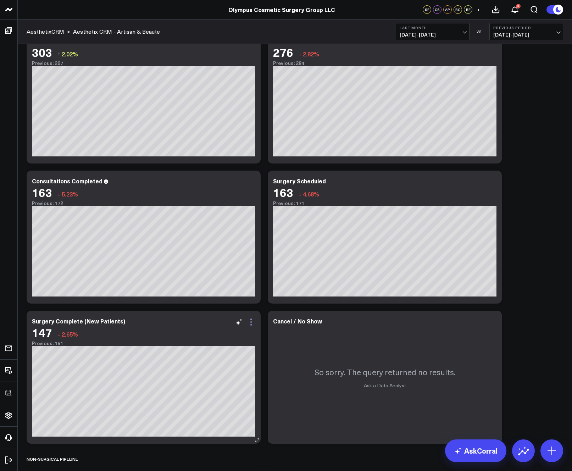
click at [249, 321] on icon at bounding box center [251, 321] width 9 height 9
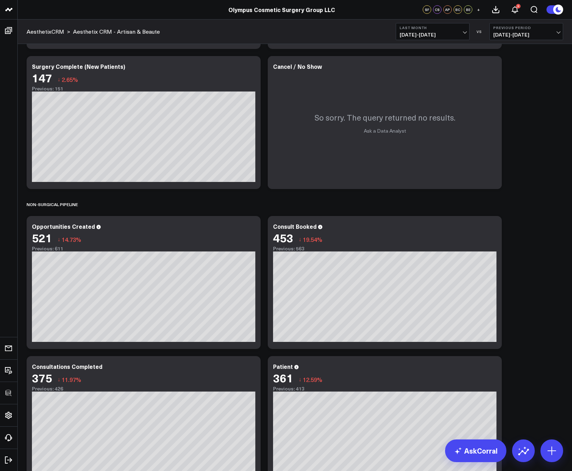
scroll to position [322, 0]
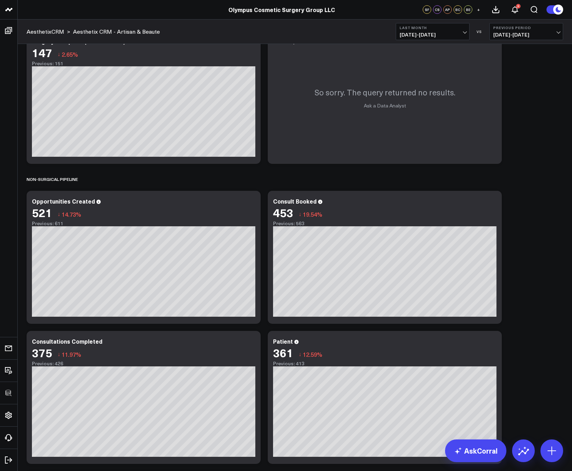
click at [511, 201] on div "SURGERY PIPELINE Modify via AI Copy link to widget Ask support Remove Create li…" at bounding box center [294, 167] width 543 height 879
click at [493, 203] on icon at bounding box center [492, 202] width 9 height 9
click at [537, 309] on div "SURGERY PIPELINE Modify via AI Copy link to widget Ask support Remove Create li…" at bounding box center [294, 167] width 543 height 879
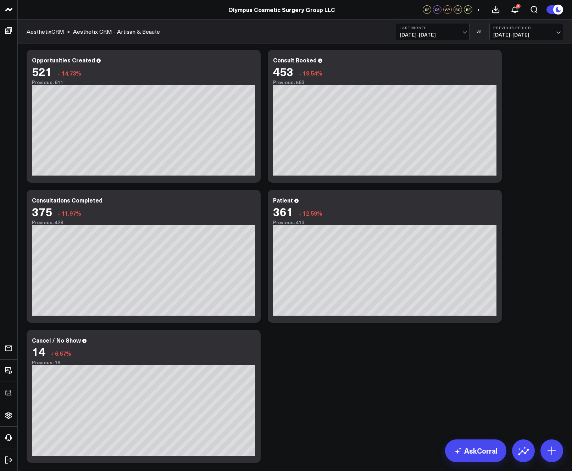
scroll to position [499, 0]
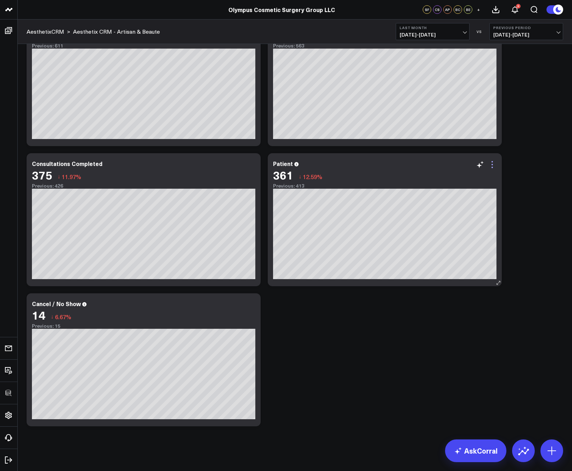
click at [493, 167] on icon at bounding box center [492, 164] width 9 height 9
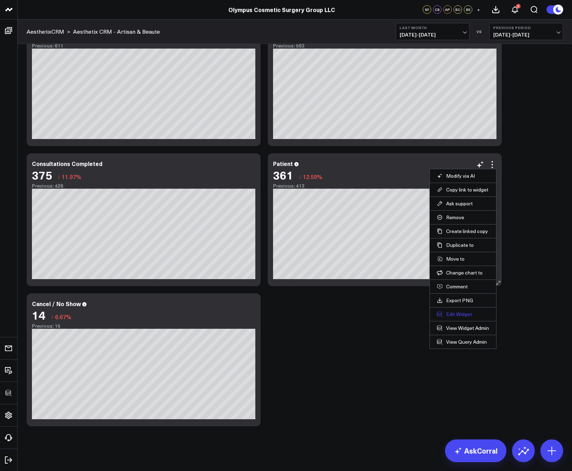
click at [452, 314] on button "Edit Widget" at bounding box center [463, 314] width 52 height 6
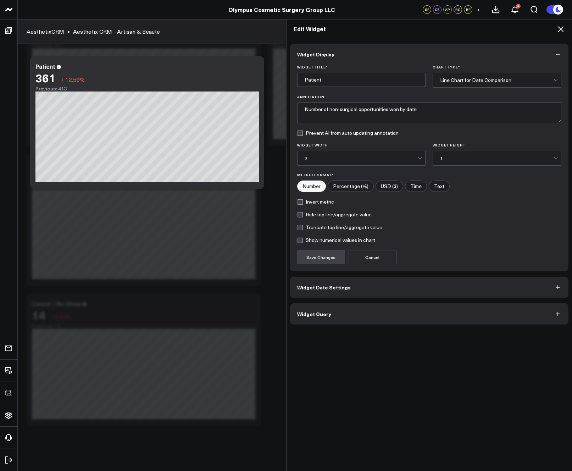
click at [379, 309] on button "Widget Query" at bounding box center [429, 313] width 278 height 21
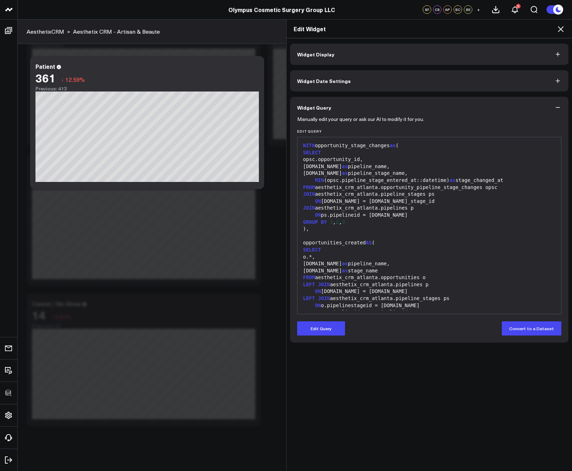
scroll to position [118, 0]
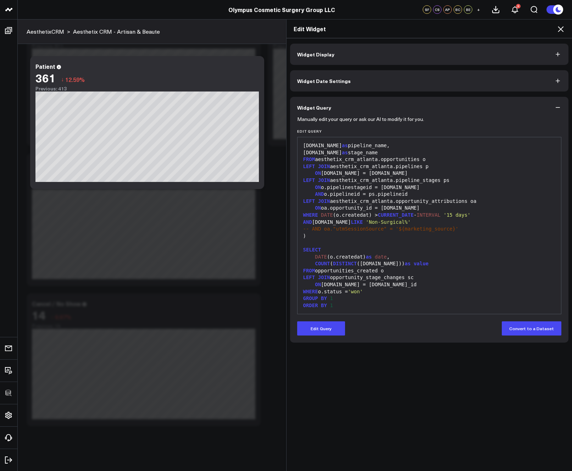
click at [563, 27] on icon at bounding box center [560, 29] width 9 height 9
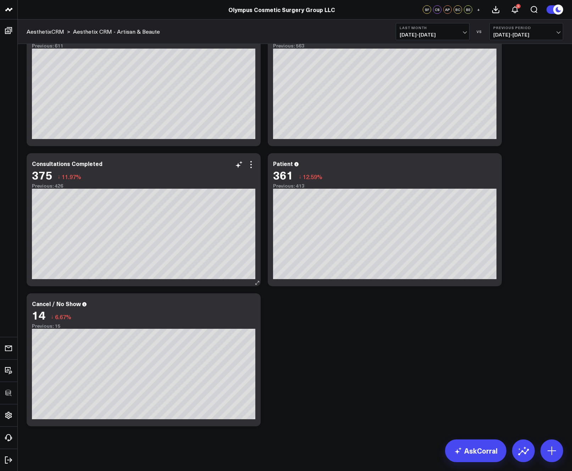
click at [257, 164] on div "Consultations Completed 375 ↓ 11.97% Previous: 426 [#fff fontSize:14px lineHeig…" at bounding box center [144, 219] width 234 height 133
click at [246, 168] on div "Modify via AI Copy link to widget Ask support Remove Create linked copy Executi…" at bounding box center [245, 164] width 21 height 9
click at [249, 167] on icon at bounding box center [251, 164] width 9 height 9
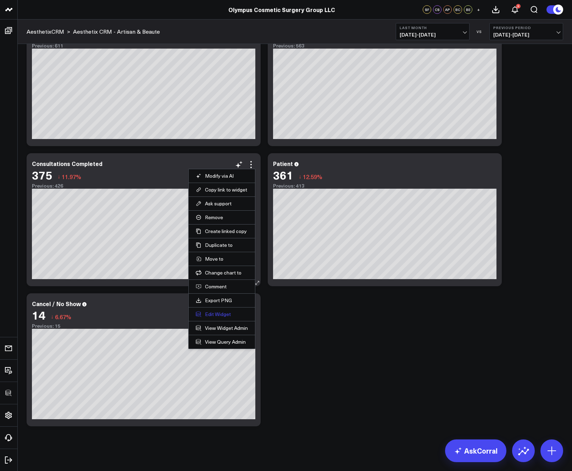
click at [209, 314] on button "Edit Widget" at bounding box center [222, 314] width 52 height 6
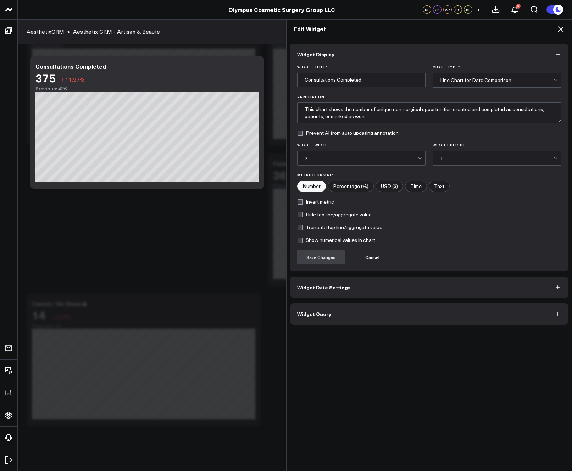
click at [363, 314] on button "Widget Query" at bounding box center [429, 313] width 278 height 21
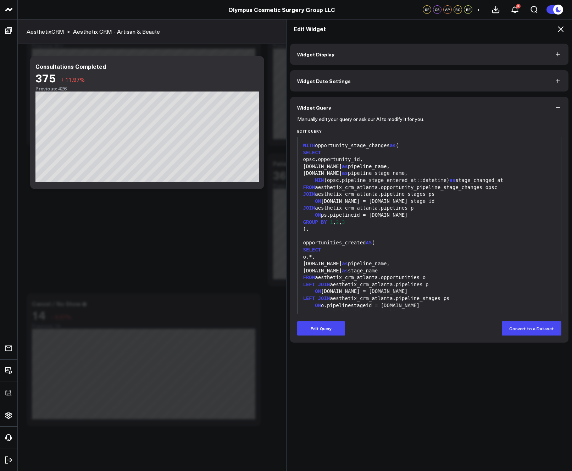
scroll to position [132, 0]
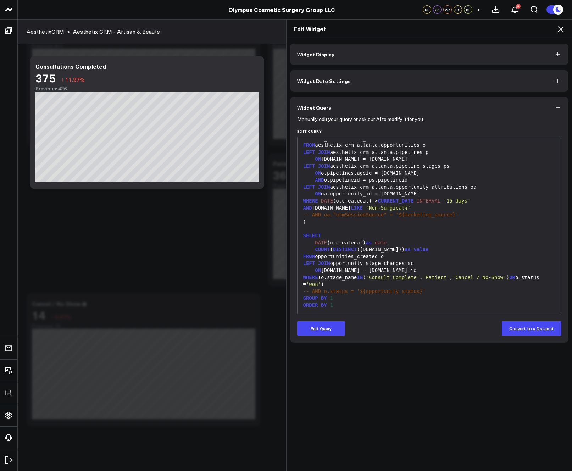
click at [332, 277] on div "WHERE (o.stage_name IN ( 'Consult Complete' , 'Patient' , 'Cancel / No-Show' ) …" at bounding box center [429, 281] width 257 height 14
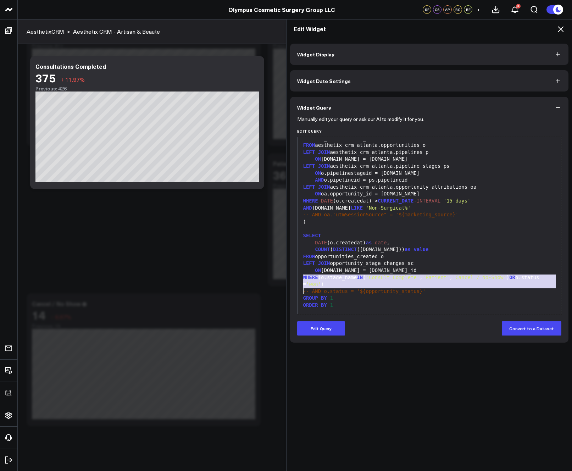
click at [332, 277] on div "WHERE (o.stage_name IN ( 'Consult Complete' , 'Patient' , 'Cancel / No-Show' ) …" at bounding box center [429, 281] width 257 height 14
copy div "WHERE (o.stage_name IN ( 'Consult Complete' , 'Patient' , 'Cancel / No-Show' ) …"
click at [559, 30] on icon at bounding box center [560, 29] width 6 height 6
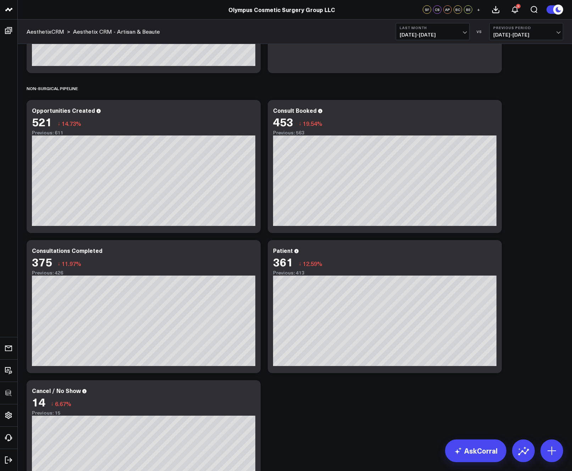
scroll to position [376, 0]
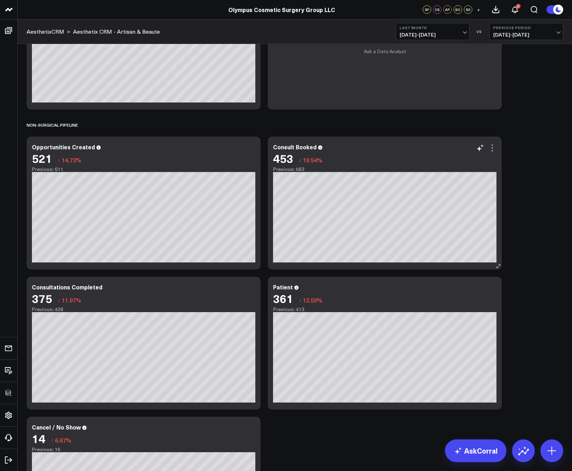
click at [492, 151] on icon at bounding box center [491, 150] width 1 height 1
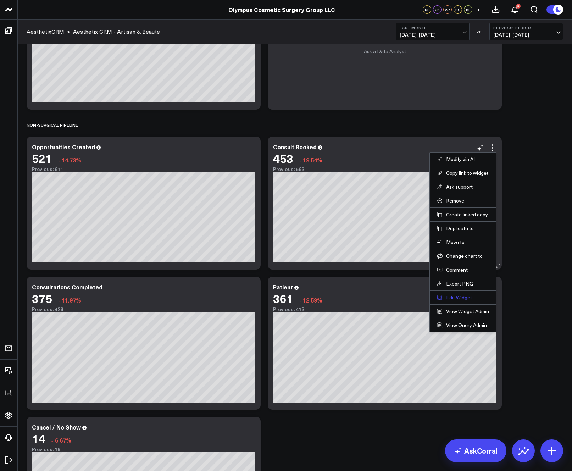
click at [460, 299] on button "Edit Widget" at bounding box center [463, 297] width 52 height 6
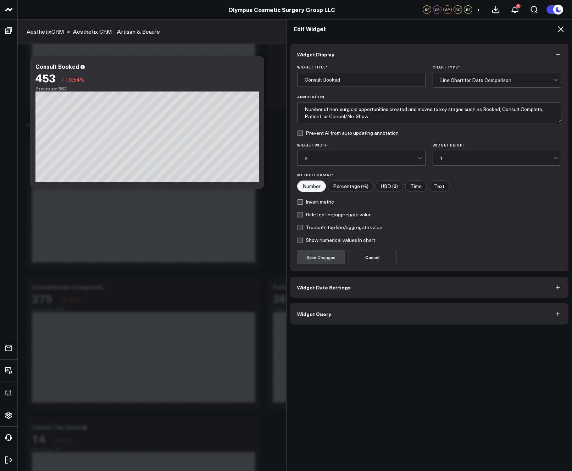
click at [340, 311] on button "Widget Query" at bounding box center [429, 313] width 278 height 21
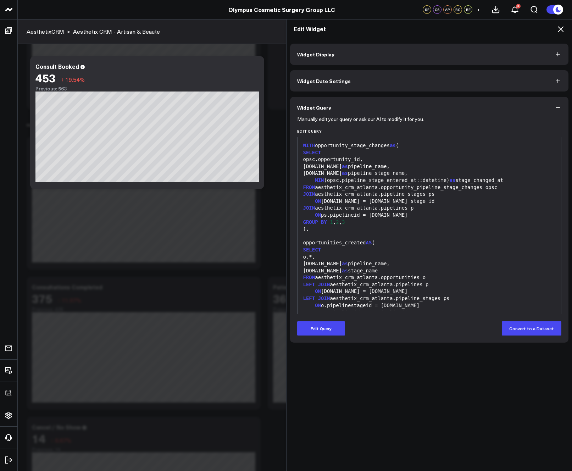
scroll to position [125, 0]
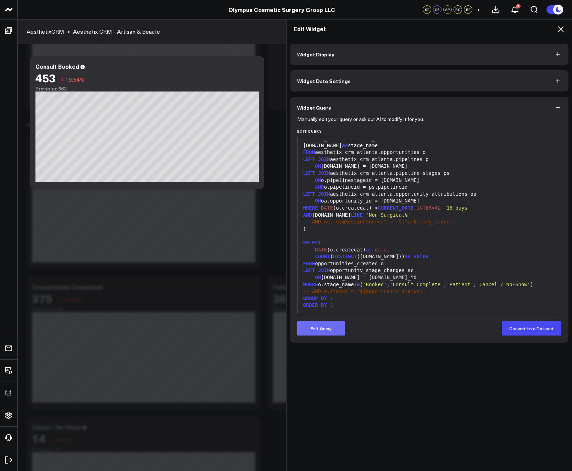
click at [337, 328] on button "Edit Query" at bounding box center [321, 328] width 48 height 14
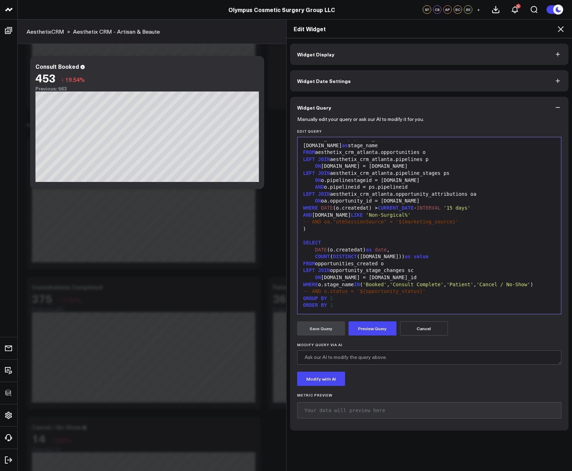
click at [347, 286] on div "WHERE o.stage_name IN ( 'Booked' , 'Consult Complete' , 'Patient' , 'Cancel / N…" at bounding box center [429, 284] width 257 height 7
click at [371, 284] on div "WHERE (o.stage_name IN ( 'Consult Complete' , 'Patient' , 'Cancel / No-Show' ) …" at bounding box center [429, 288] width 257 height 14
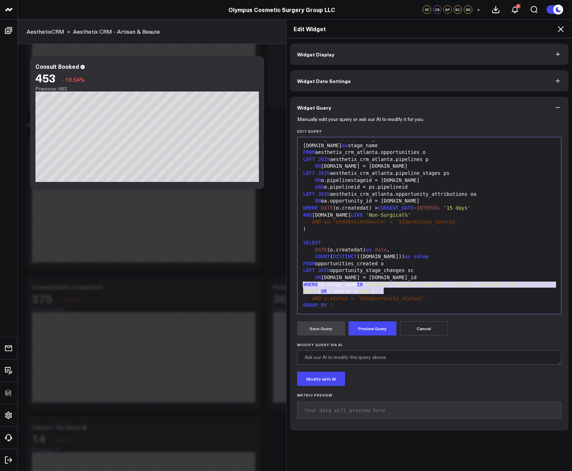
drag, startPoint x: 383, startPoint y: 290, endPoint x: 296, endPoint y: 285, distance: 87.7
click at [297, 285] on div "99 1 2 3 4 5 6 7 8 9 10 11 12 13 14 15 16 17 18 19 20 21 22 23 24 25 26 27 28 2…" at bounding box center [429, 225] width 264 height 177
copy div "WHERE (o.stage_name IN ( 'Booked' , 'Consult Complete' , 'Patient' , 'Cancel / …"
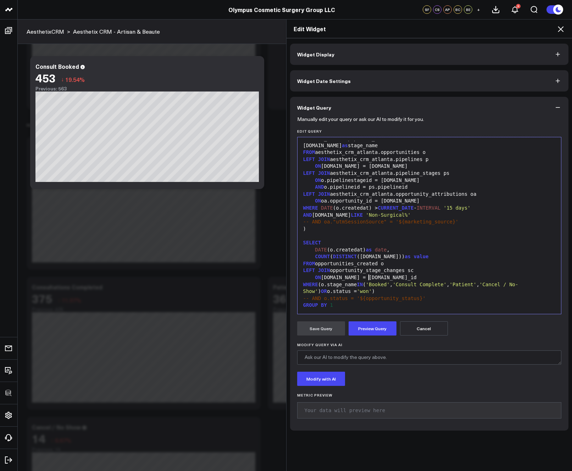
click at [367, 276] on div "ON o.id = sc.opportunity_id" at bounding box center [429, 277] width 257 height 7
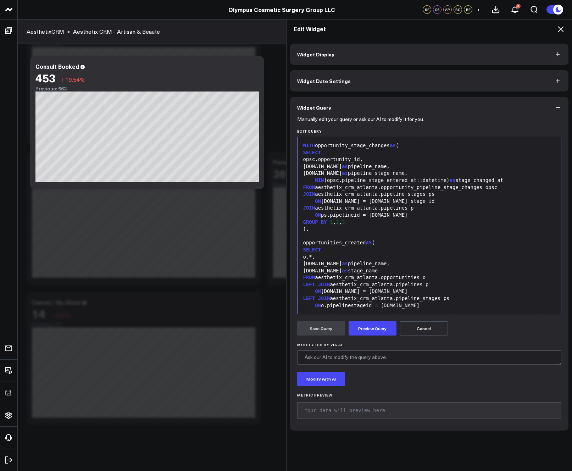
scroll to position [118, 0]
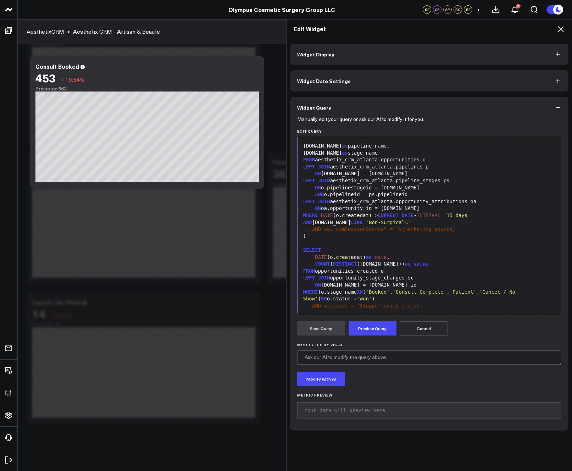
click at [392, 300] on div "WHERE (o.stage_name IN ( 'Booked' , 'Consult Complete' , 'Patient' , 'Cancel / …" at bounding box center [429, 295] width 257 height 14
click at [373, 323] on button "Preview Query" at bounding box center [372, 328] width 48 height 14
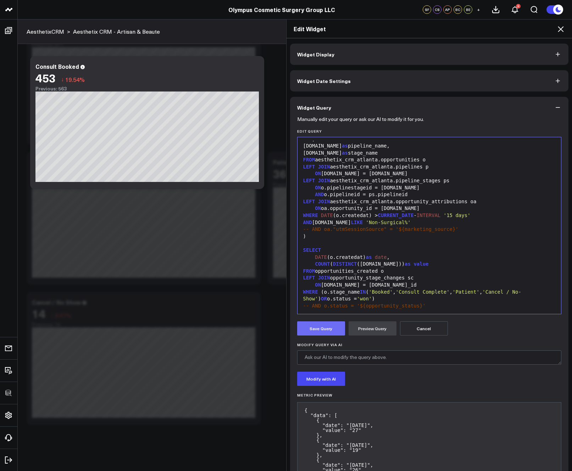
click at [316, 330] on button "Save Query" at bounding box center [321, 328] width 48 height 14
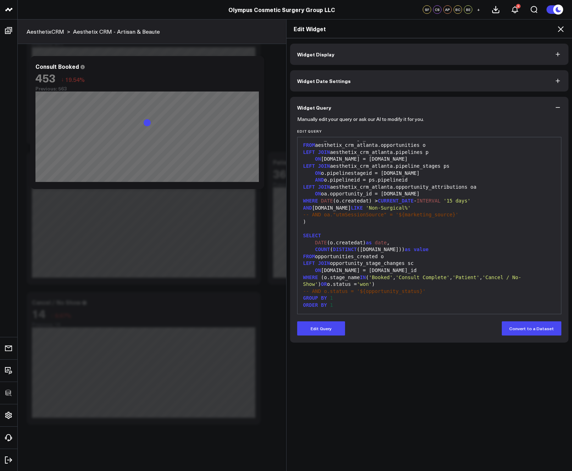
scroll to position [123, 0]
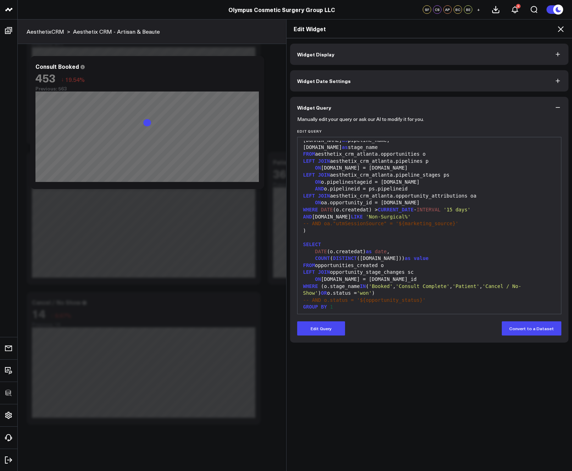
click at [560, 32] on icon at bounding box center [560, 29] width 9 height 9
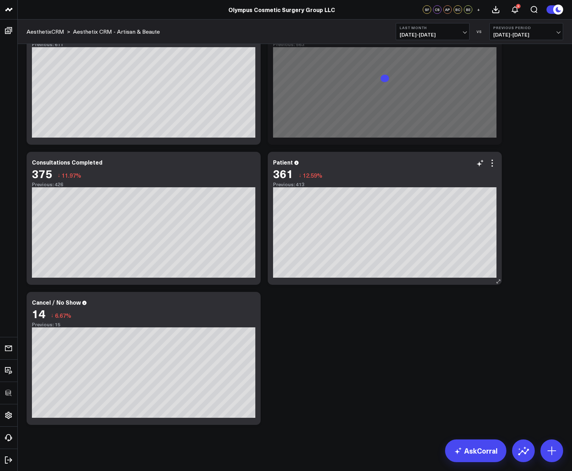
scroll to position [392, 0]
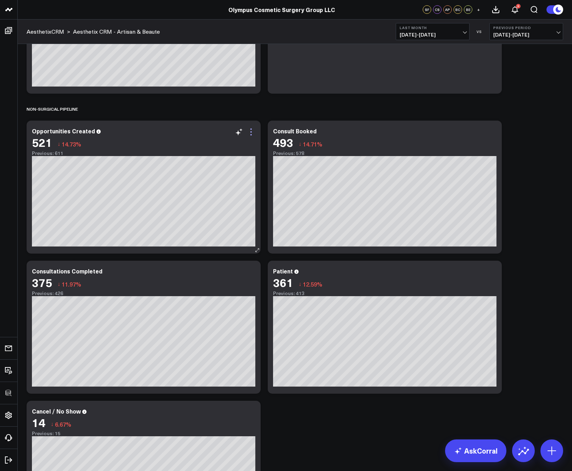
click at [251, 132] on icon at bounding box center [250, 131] width 1 height 1
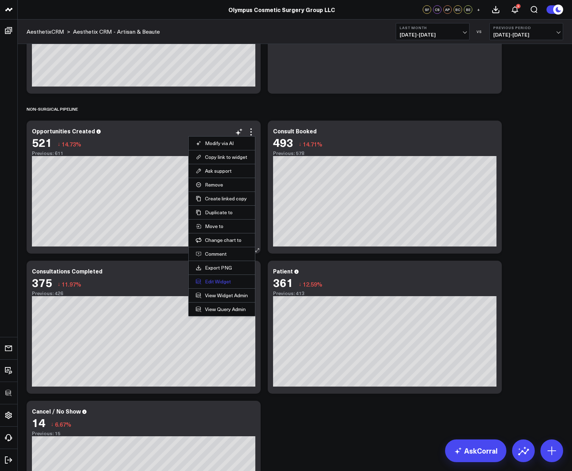
click at [203, 280] on button "Edit Widget" at bounding box center [222, 281] width 52 height 6
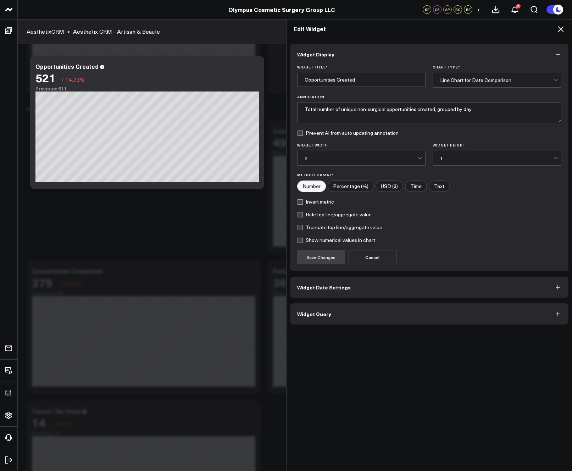
click at [327, 311] on button "Widget Query" at bounding box center [429, 313] width 278 height 21
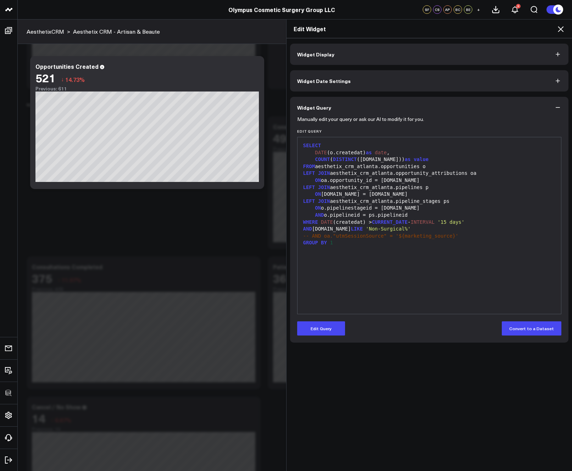
scroll to position [501, 0]
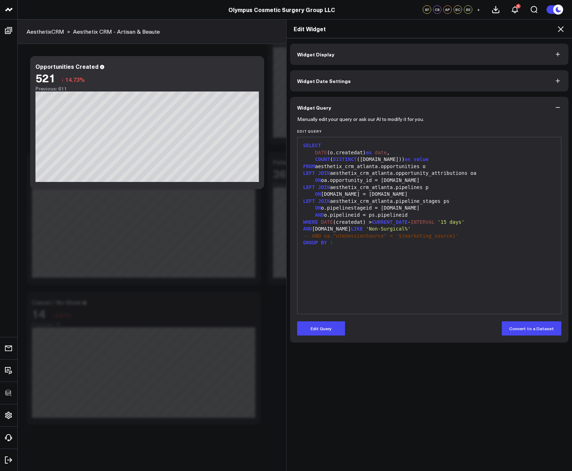
click at [562, 31] on icon at bounding box center [560, 29] width 6 height 6
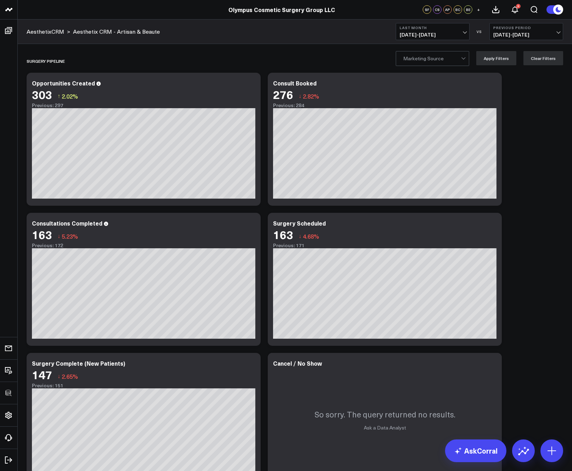
click at [253, 86] on icon at bounding box center [251, 84] width 9 height 9
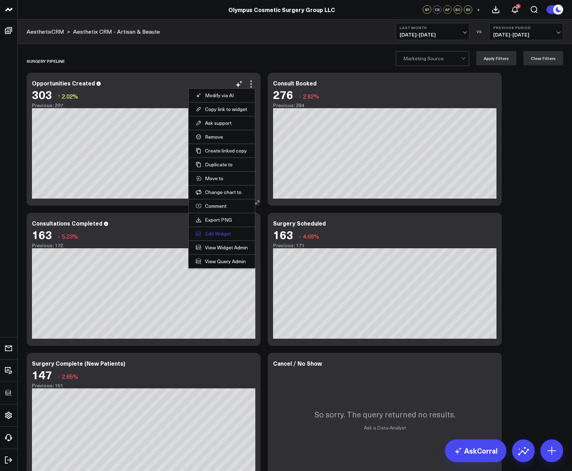
click at [223, 233] on button "Edit Widget" at bounding box center [222, 233] width 52 height 6
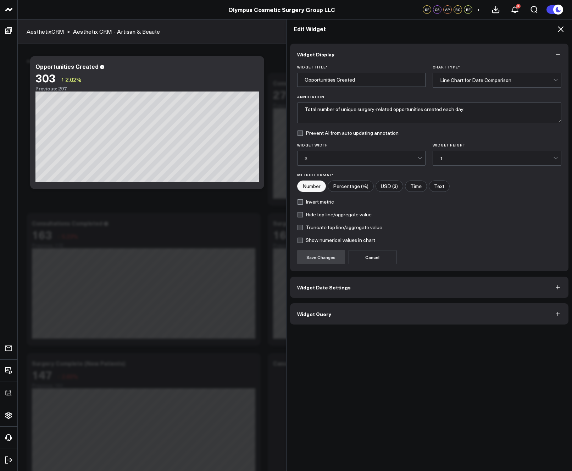
click at [366, 316] on button "Widget Query" at bounding box center [429, 313] width 278 height 21
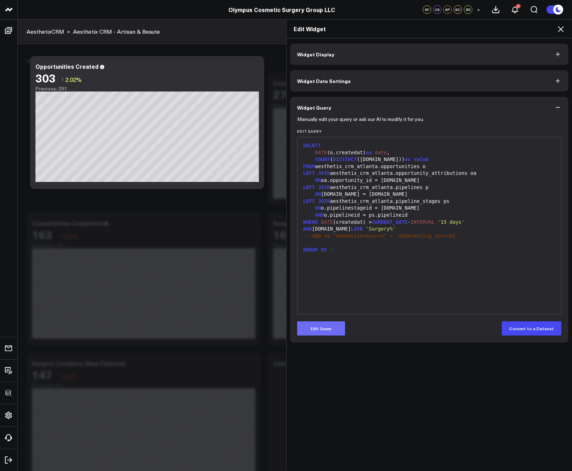
click at [311, 328] on button "Edit Query" at bounding box center [321, 328] width 48 height 14
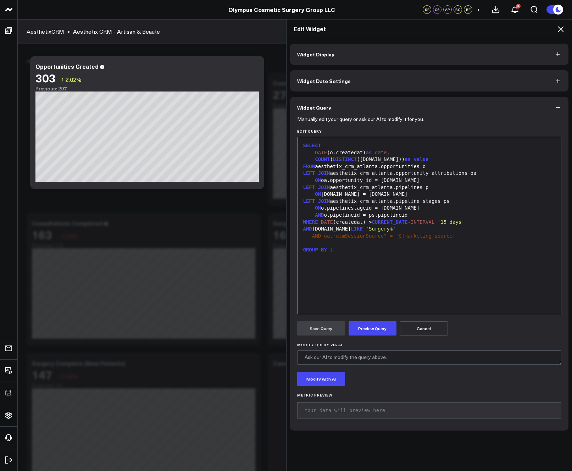
click at [358, 252] on div "GROUP BY 1" at bounding box center [429, 249] width 257 height 7
click at [353, 236] on span "-- AND oa."utmSessionSource" = '${marketing_source}'" at bounding box center [380, 236] width 155 height 6
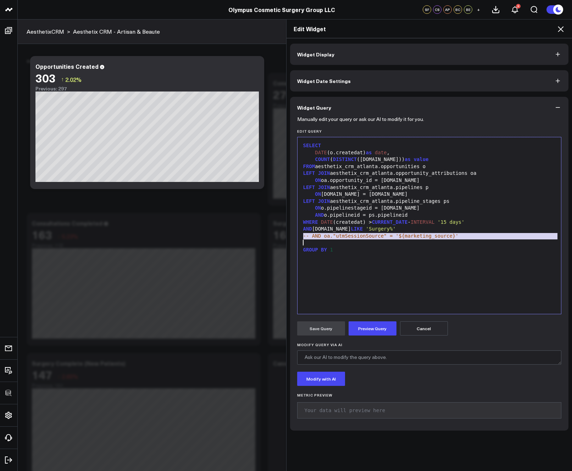
copy span "-- AND oa."utmSessionSource" = '${marketing_source}'"
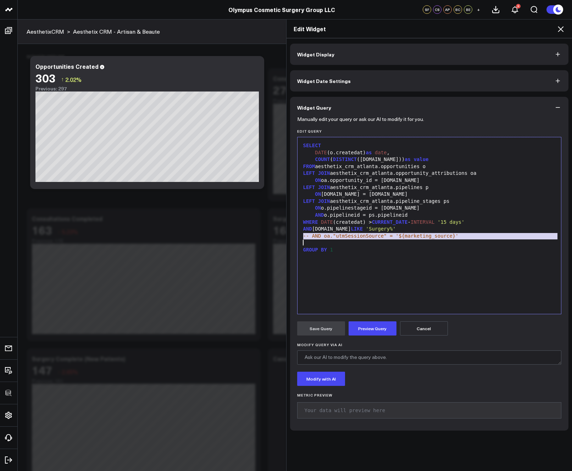
click at [560, 28] on icon at bounding box center [560, 29] width 9 height 9
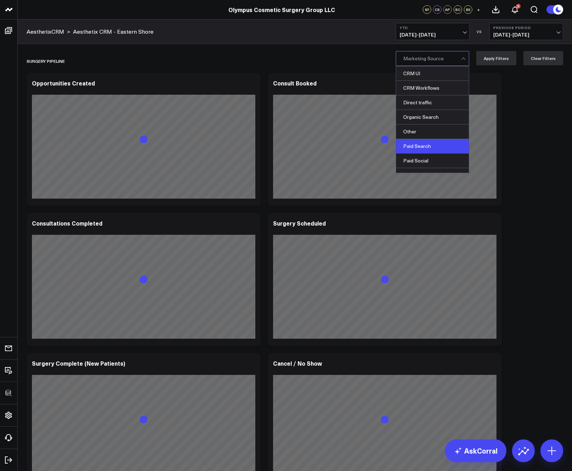
click at [424, 146] on div "Paid Search" at bounding box center [432, 146] width 73 height 15
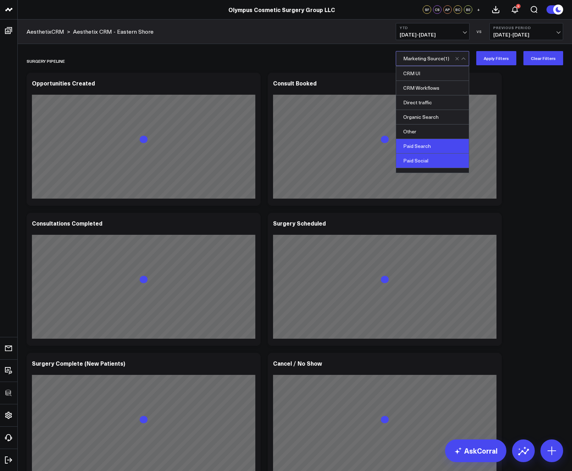
click at [423, 156] on div "Paid Social" at bounding box center [432, 160] width 73 height 15
click at [491, 57] on button "Apply Filters" at bounding box center [496, 58] width 40 height 14
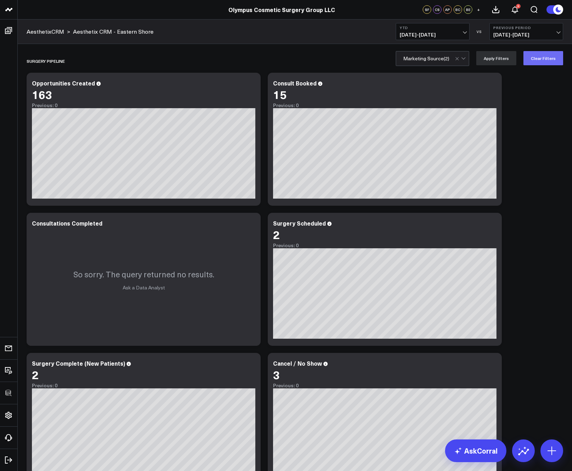
click at [545, 58] on button "Clear Filters" at bounding box center [543, 58] width 40 height 14
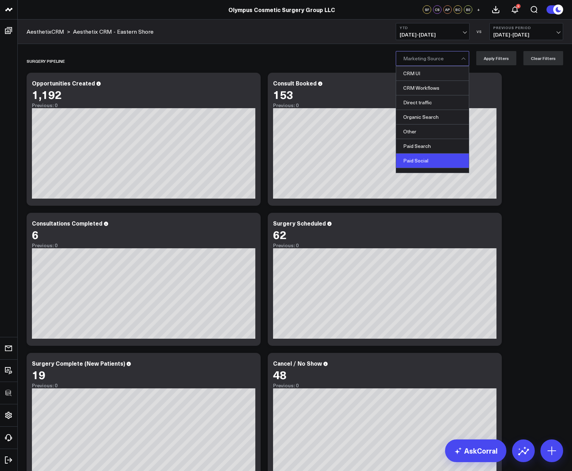
click at [446, 139] on div "Paid Search" at bounding box center [432, 146] width 73 height 15
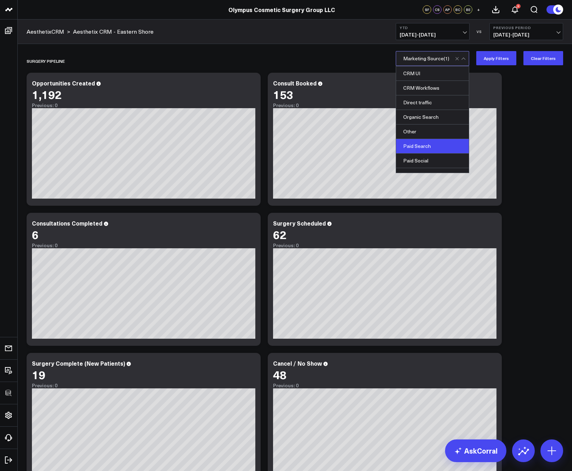
click at [442, 152] on div "Paid Search" at bounding box center [432, 146] width 73 height 15
click at [439, 150] on div "Paid Search" at bounding box center [432, 146] width 73 height 15
click at [434, 157] on div "Paid Social" at bounding box center [432, 160] width 73 height 15
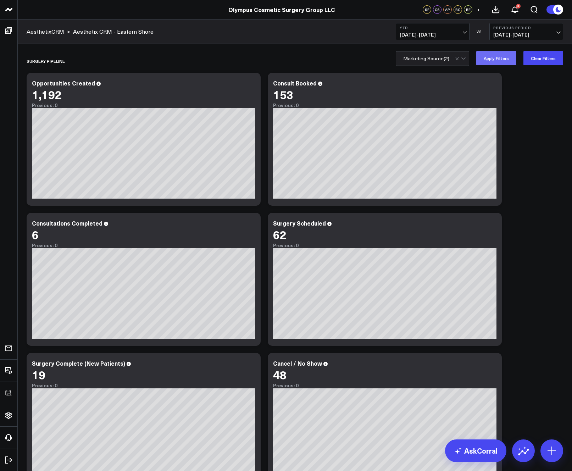
click at [497, 61] on button "Apply Filters" at bounding box center [496, 58] width 40 height 14
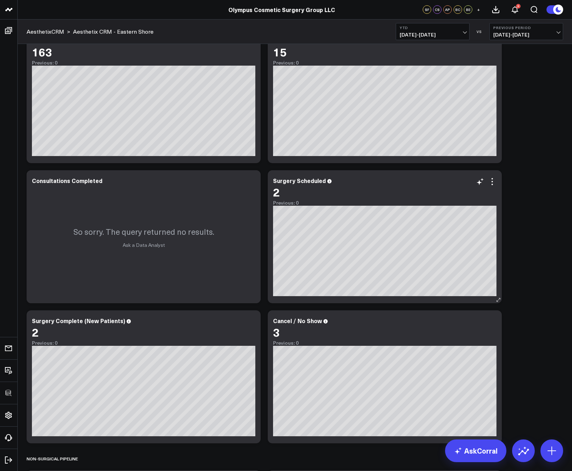
scroll to position [47, 0]
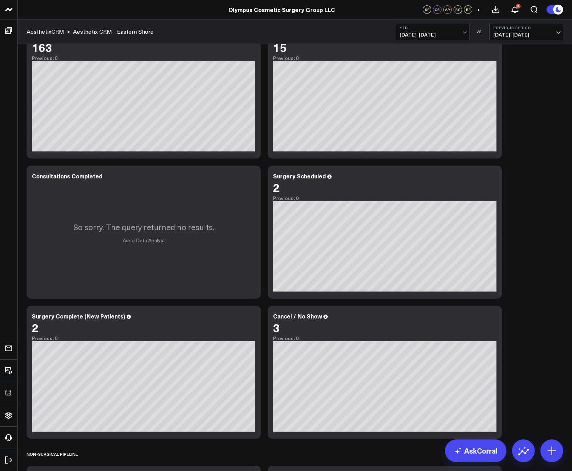
click at [525, 270] on div "SURGERY PIPELINE Modify via AI Copy link to widget Ask support Remove Create li…" at bounding box center [294, 441] width 543 height 879
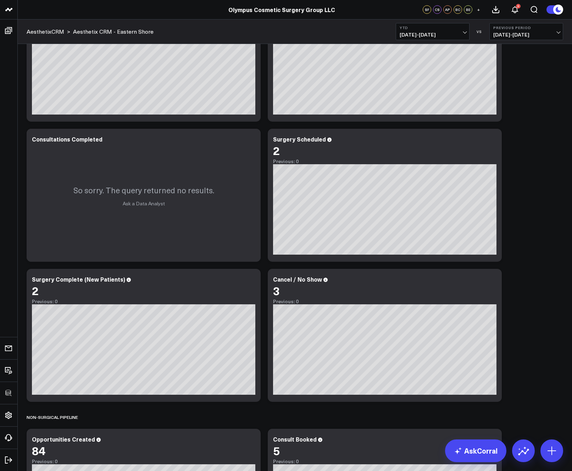
click at [530, 298] on div "SURGERY PIPELINE Modify via AI Copy link to widget Ask support Remove Create li…" at bounding box center [294, 404] width 543 height 879
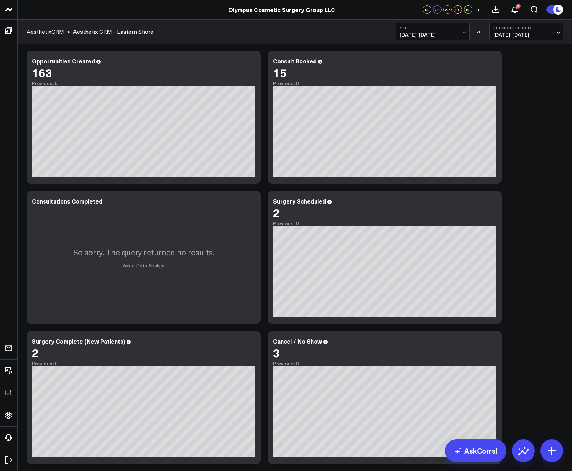
scroll to position [0, 0]
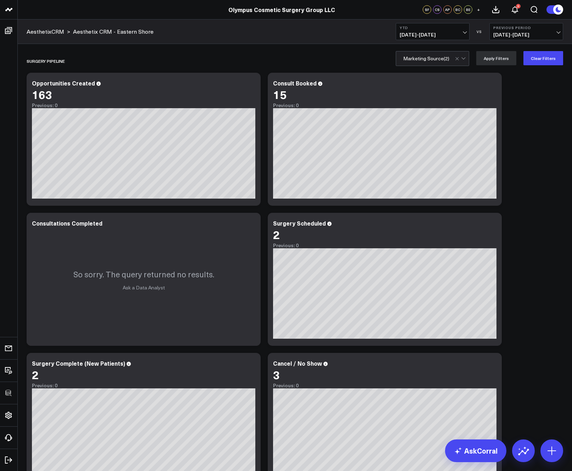
click at [499, 184] on div "Consult Booked 15 Previous: 0 [#fff fontSize:14px lineHeight:16px][/] [#fff fon…" at bounding box center [385, 139] width 234 height 133
click at [533, 61] on button "Clear Filters" at bounding box center [543, 58] width 40 height 14
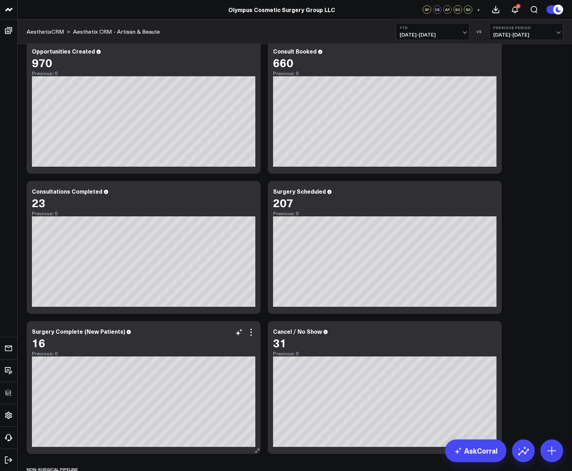
scroll to position [36, 0]
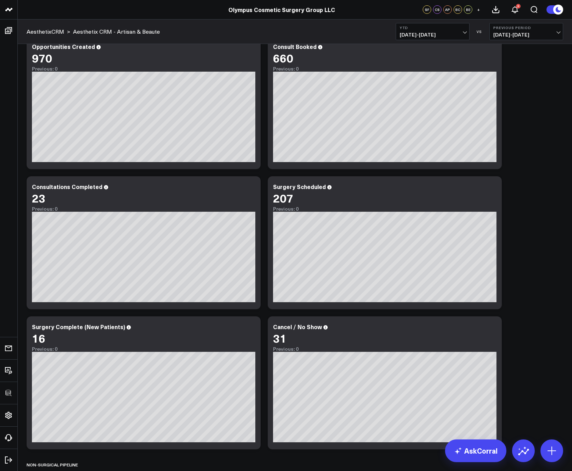
click at [548, 327] on div "SURGERY PIPELINE Modify via AI Copy link to widget Ask support Remove Create li…" at bounding box center [294, 452] width 543 height 879
click at [426, 35] on span "[DATE] - [DATE]" at bounding box center [432, 35] width 66 height 6
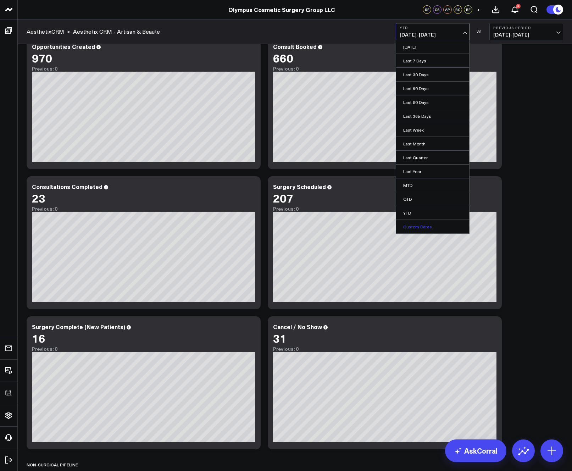
click at [438, 222] on link "Custom Dates" at bounding box center [432, 226] width 73 height 13
select select "8"
select select "2025"
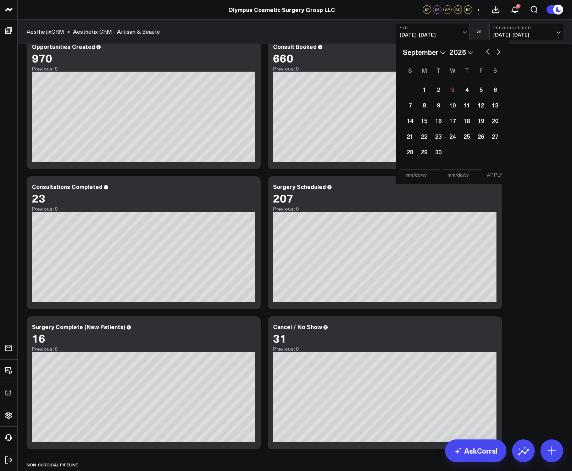
click at [485, 52] on button "button" at bounding box center [487, 51] width 7 height 9
select select "5"
select select "2025"
click at [404, 89] on div "1" at bounding box center [409, 89] width 14 height 14
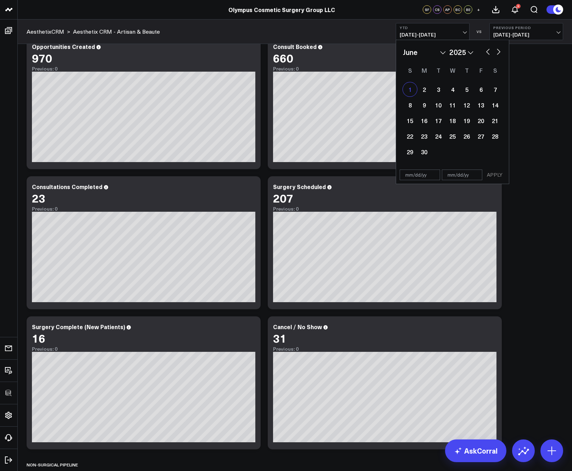
type input "[DATE]"
select select "5"
select select "2025"
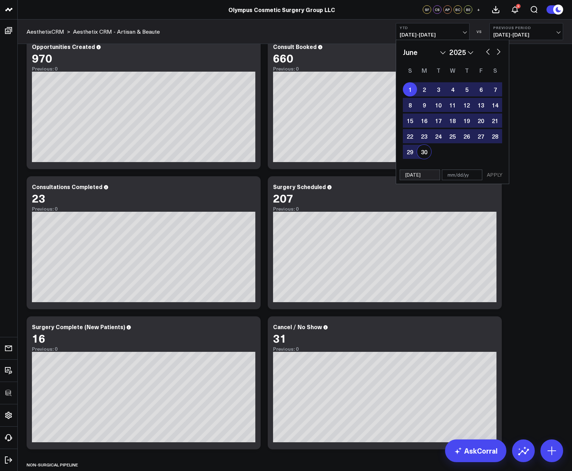
click at [426, 147] on div "30" at bounding box center [424, 152] width 14 height 14
type input "[DATE]"
select select "5"
select select "2025"
click at [497, 175] on button "APPLY" at bounding box center [494, 174] width 21 height 11
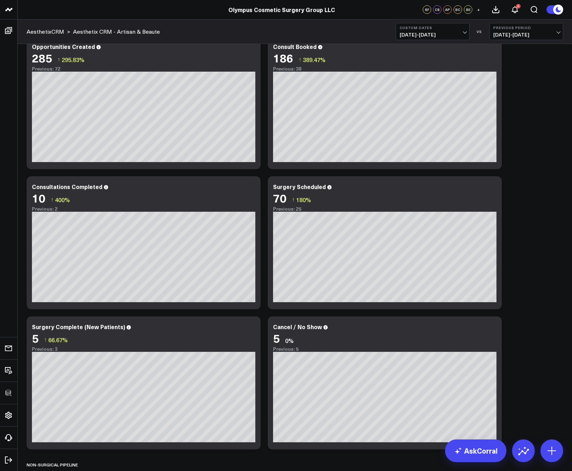
click at [536, 225] on div "SURGERY PIPELINE Modify via AI Copy link to widget Ask support Remove Create li…" at bounding box center [294, 452] width 543 height 879
click at [532, 260] on div "SURGERY PIPELINE Modify via AI Copy link to widget Ask support Remove Create li…" at bounding box center [294, 452] width 543 height 879
click at [513, 247] on div "SURGERY PIPELINE Modify via AI Copy link to widget Ask support Remove Create li…" at bounding box center [294, 452] width 543 height 879
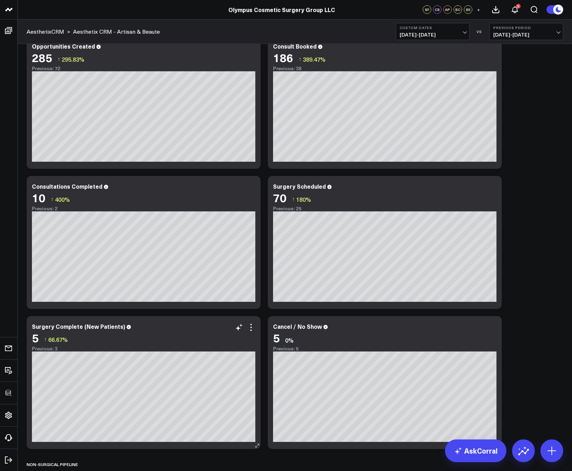
scroll to position [28, 0]
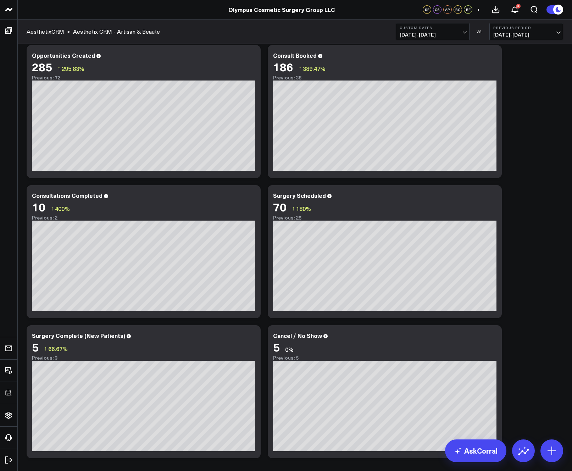
click at [540, 132] on div "SURGERY PIPELINE Modify via AI Copy link to widget Ask support Remove Create li…" at bounding box center [294, 461] width 543 height 879
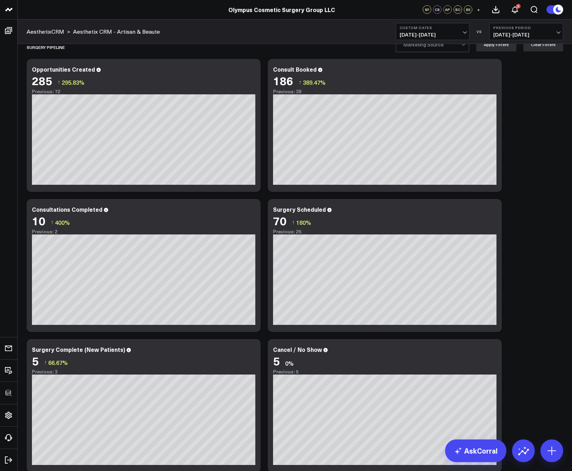
scroll to position [0, 0]
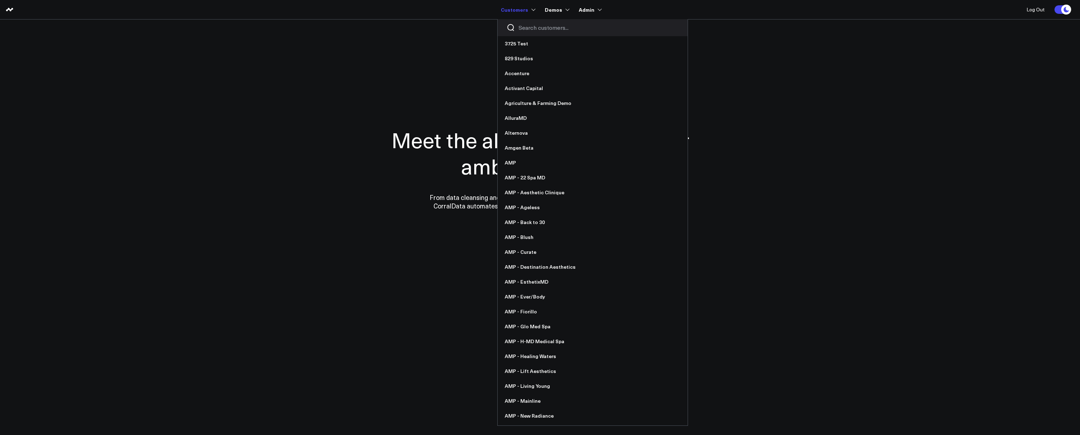
click at [527, 31] on input "Search customers input" at bounding box center [598, 28] width 160 height 8
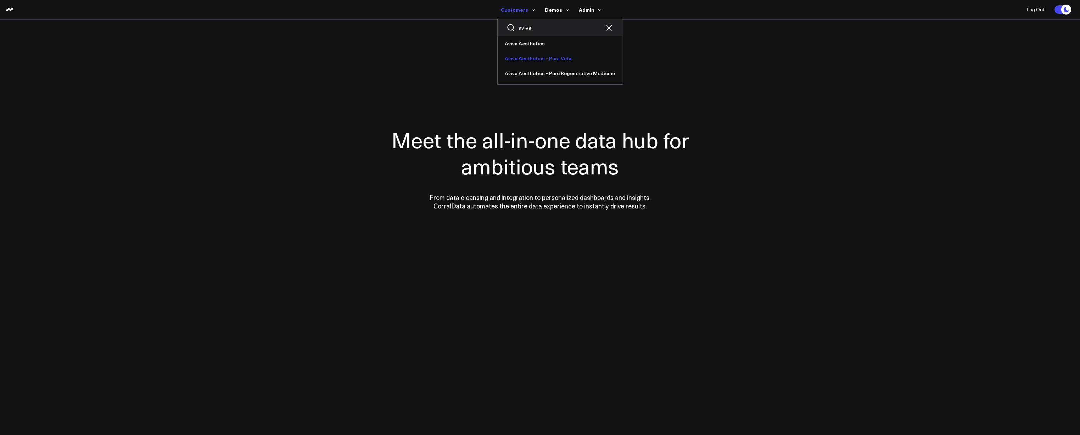
type input "aviva"
click at [541, 61] on link "Aviva Aesthetics - Pura Vida" at bounding box center [559, 58] width 124 height 15
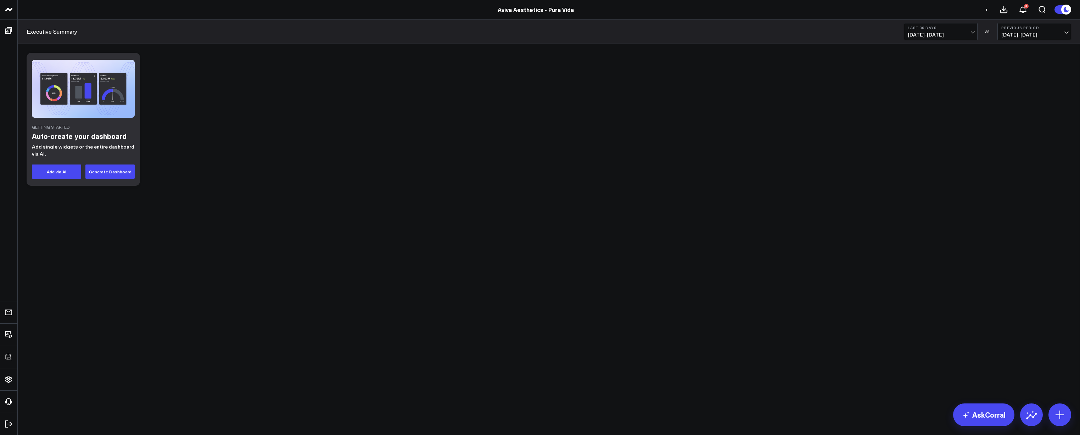
click at [911, 114] on div "Getting Started Auto-create your dashboard Add single widgets or the entire das…" at bounding box center [548, 119] width 1051 height 140
click at [364, 102] on div "Getting Started Auto-create your dashboard Add single widgets or the entire das…" at bounding box center [548, 119] width 1051 height 140
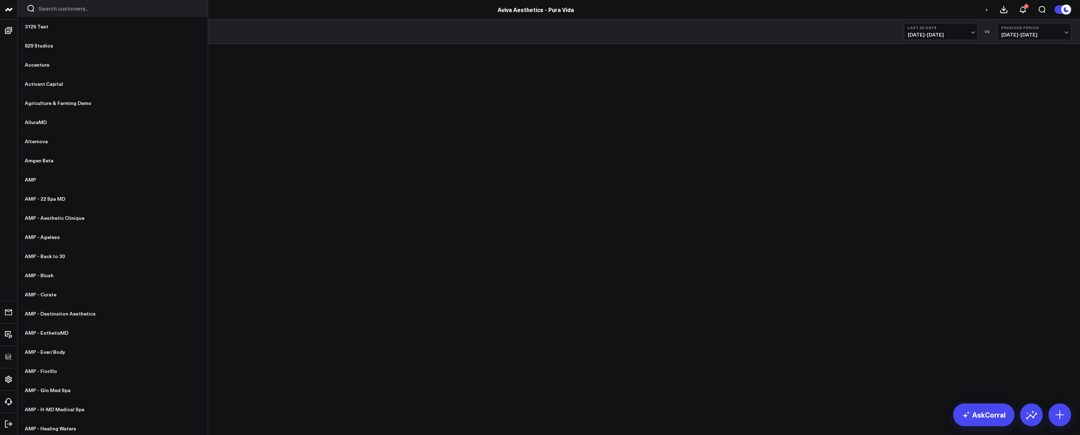
click at [43, 9] on input "Search customers input" at bounding box center [119, 9] width 160 height 8
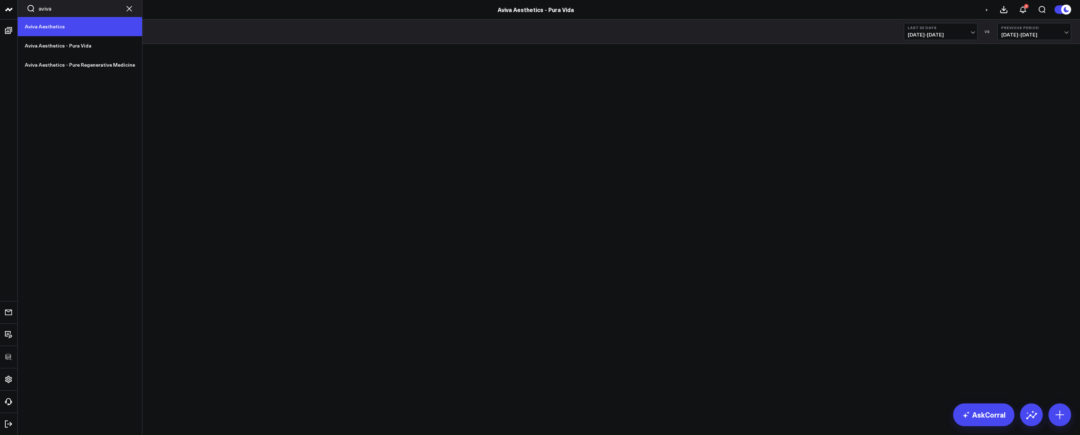
type input "aviva"
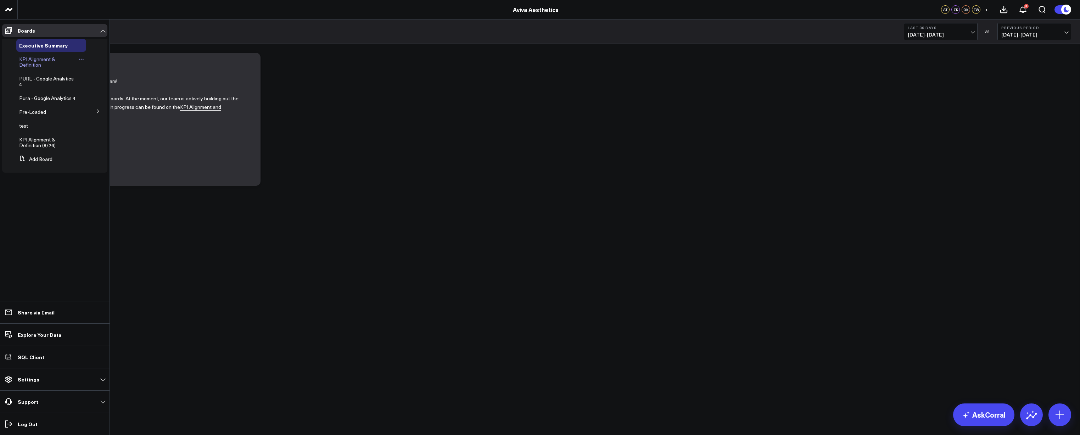
click at [31, 57] on span "KPI Alignment & Definition" at bounding box center [37, 62] width 36 height 12
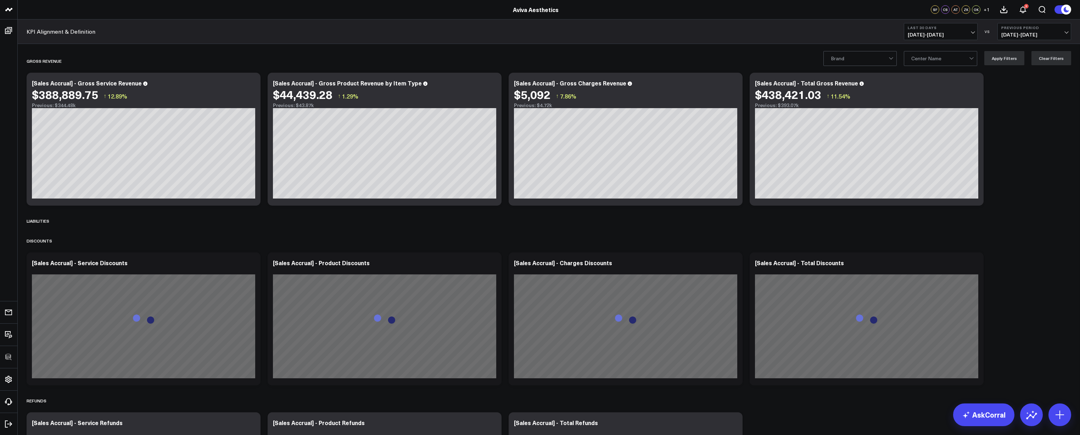
click at [869, 63] on div at bounding box center [860, 58] width 58 height 14
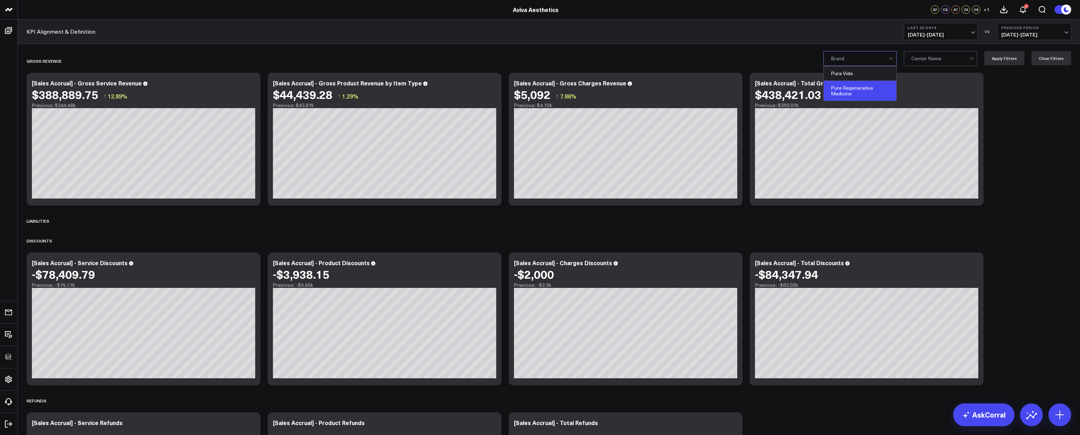
click at [851, 85] on div "Pure Regenerative Medicine" at bounding box center [859, 91] width 73 height 20
click at [1006, 61] on button "Apply Filters" at bounding box center [1004, 58] width 40 height 14
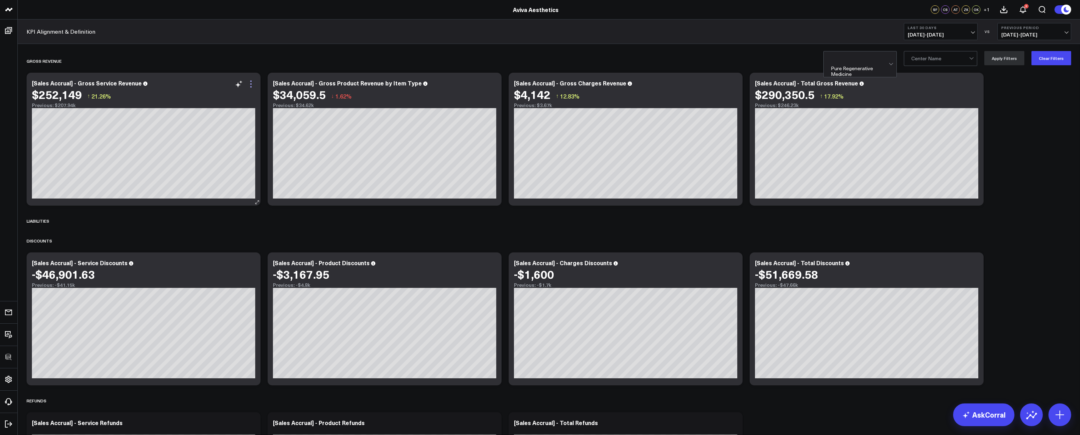
click at [252, 81] on icon at bounding box center [251, 84] width 9 height 9
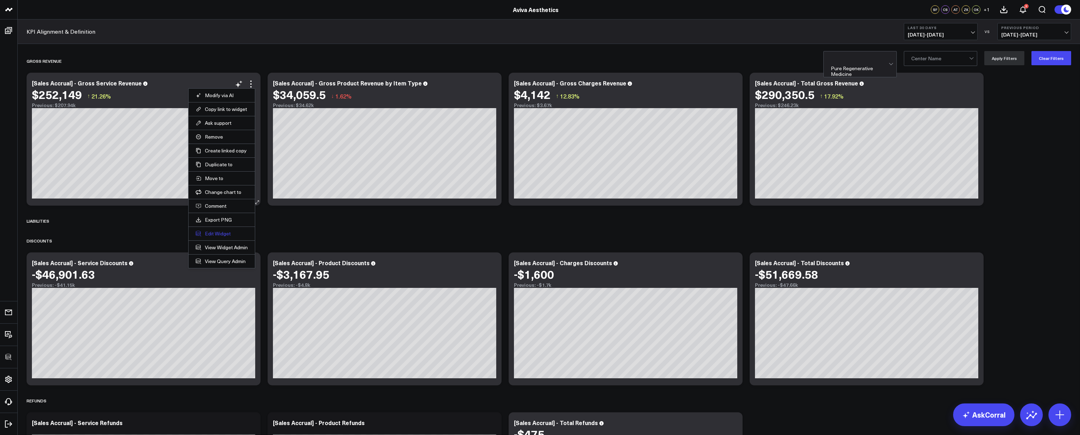
click at [218, 231] on button "Edit Widget" at bounding box center [222, 233] width 52 height 6
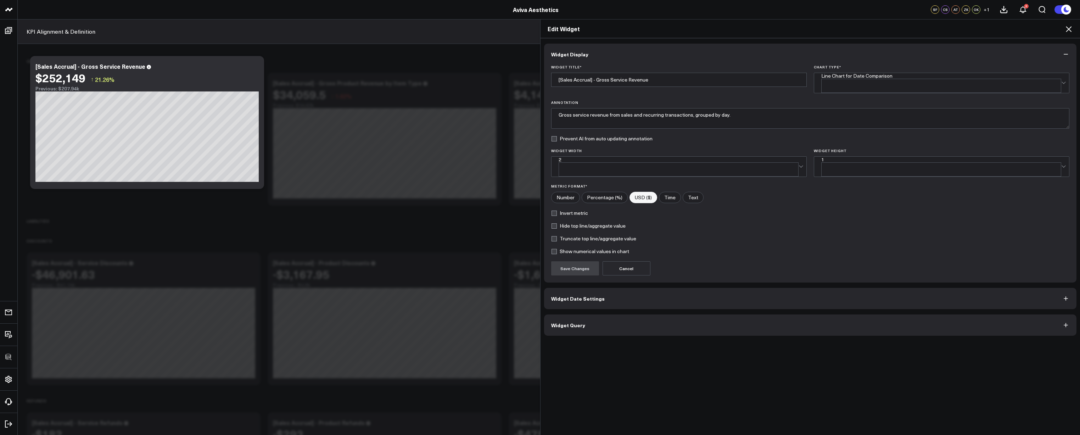
click at [590, 314] on button "Widget Query" at bounding box center [810, 324] width 533 height 21
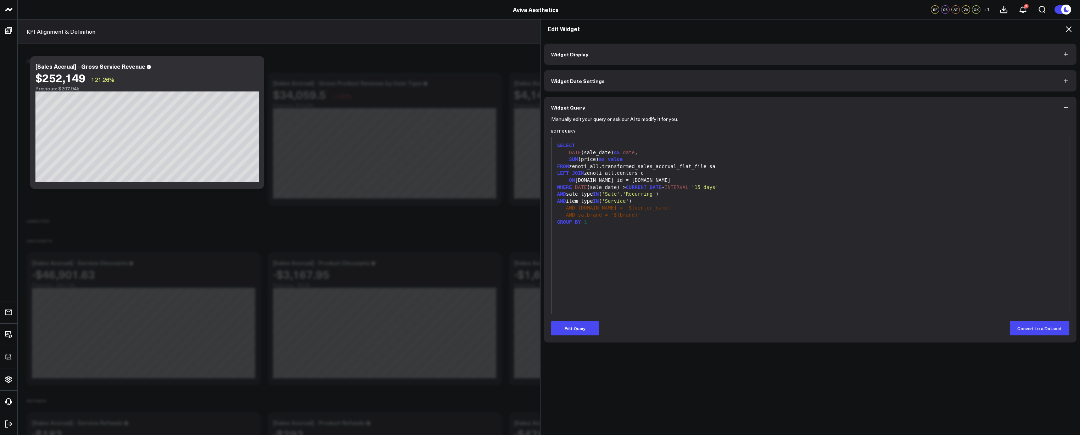
click at [584, 320] on form "Manually edit your query or ask our AI to modify it for you. Edit Query 99 1 2 …" at bounding box center [810, 226] width 518 height 217
click at [586, 325] on button "Edit Query" at bounding box center [575, 328] width 48 height 14
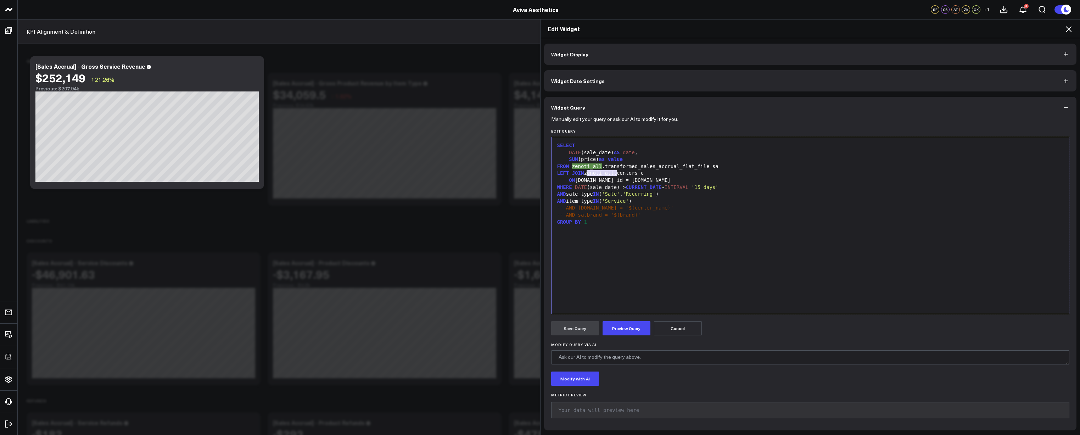
drag, startPoint x: 611, startPoint y: 174, endPoint x: 585, endPoint y: 175, distance: 26.2
click at [585, 175] on div "LEFT JOIN zenoti_all.centers c" at bounding box center [810, 173] width 511 height 7
click at [647, 179] on div "ON [DOMAIN_NAME]_id = [DOMAIN_NAME]" at bounding box center [810, 180] width 511 height 7
click at [643, 238] on div "SELECT DATE (sale_date) AS date , SUM (price) as value FROM zenoti_all.transfor…" at bounding box center [810, 225] width 511 height 169
click at [640, 234] on div "SELECT DATE (sale_date) AS date , SUM (price) as value FROM zenoti_all.transfor…" at bounding box center [810, 225] width 511 height 169
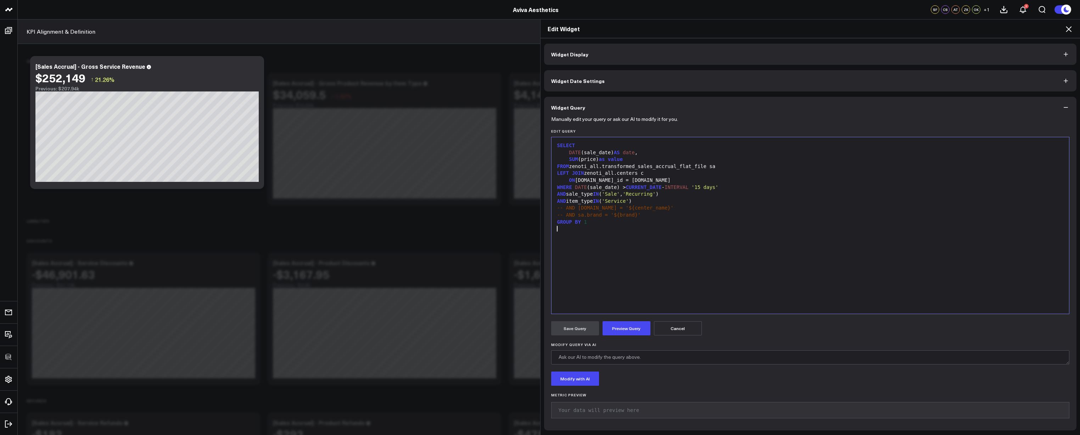
click at [636, 227] on div at bounding box center [810, 228] width 511 height 7
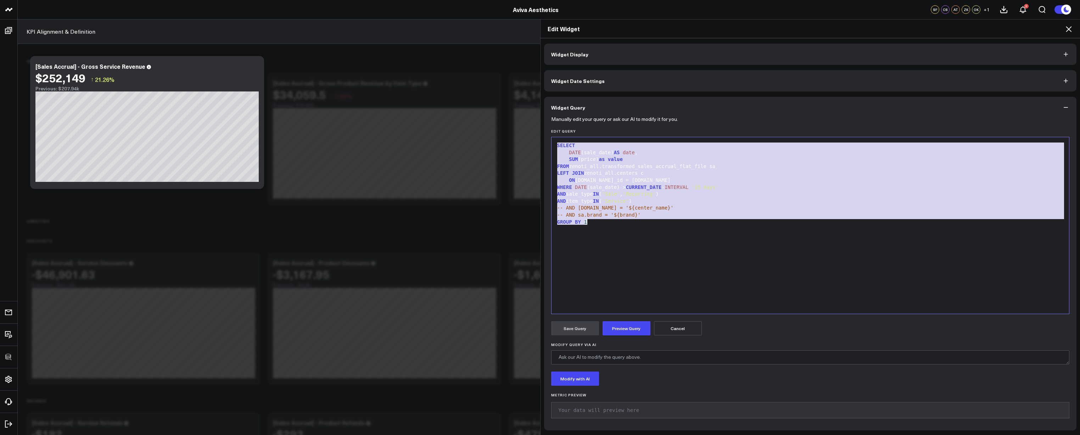
copy div "SELECT DATE (sale_date) AS date , SUM (price) as value FROM zenoti_all.transfor…"
click at [613, 251] on div "SELECT DATE (sale_date) AS date , SUM (price) as value FROM zenoti_all.transfor…" at bounding box center [810, 225] width 511 height 169
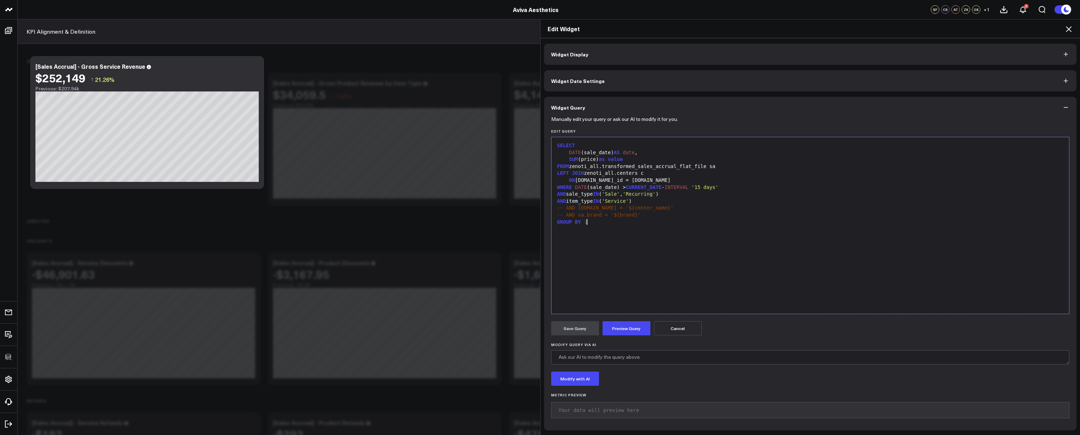
click at [613, 233] on div "SELECT DATE (sale_date) AS date , SUM (price) as value FROM zenoti_all.transfor…" at bounding box center [810, 225] width 511 height 169
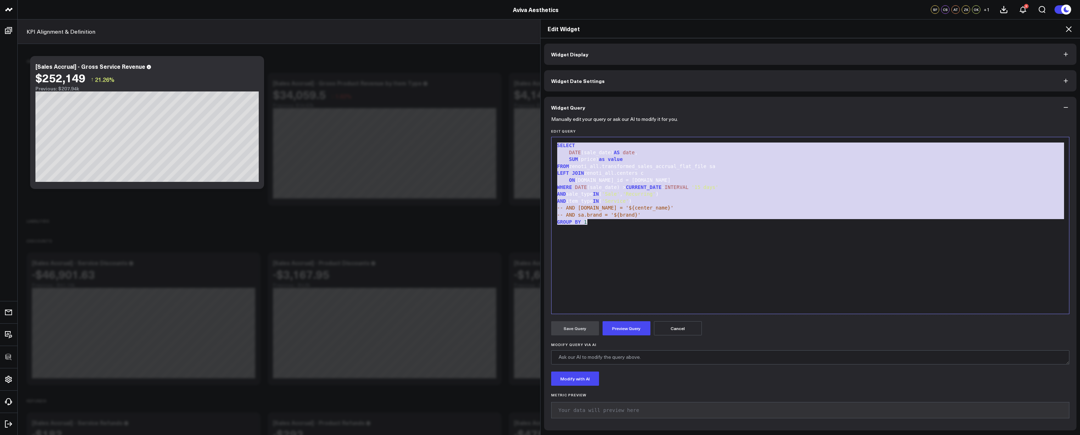
copy div "SELECT DATE (sale_date) AS date , SUM (price) as value FROM zenoti_all.transfor…"
click at [609, 231] on div "SELECT DATE (sale_date) AS date , SUM (price) as value FROM zenoti_all.transfor…" at bounding box center [810, 225] width 511 height 169
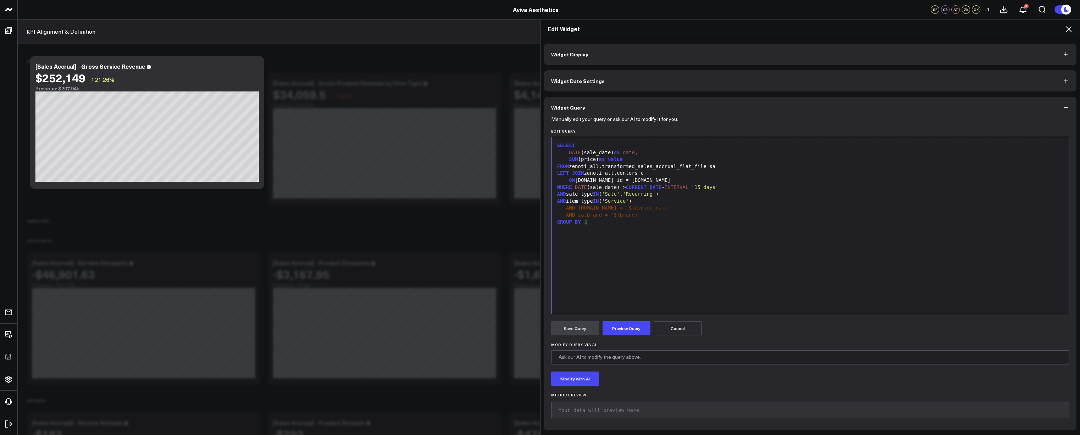
copy div "SELECT DATE (sale_date) AS date , SUM (price) as value FROM zenoti_all.transfor…"
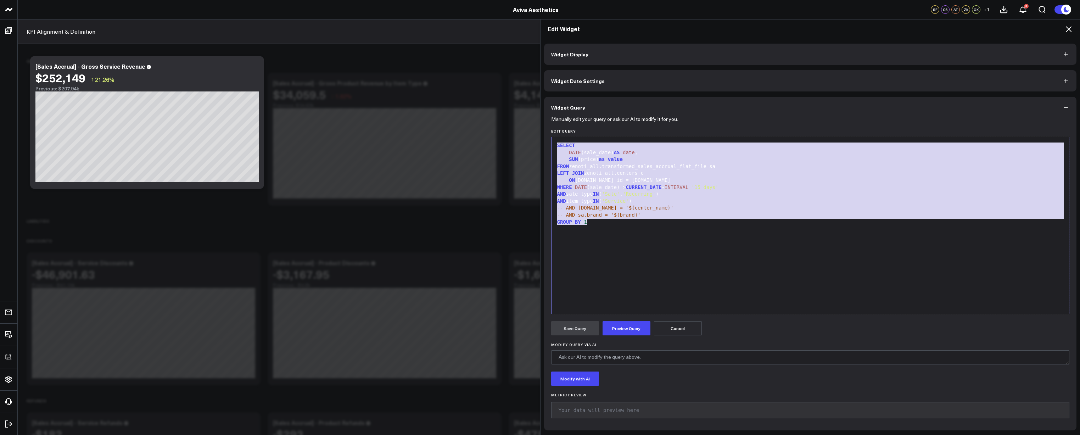
click at [1066, 30] on icon at bounding box center [1068, 29] width 9 height 9
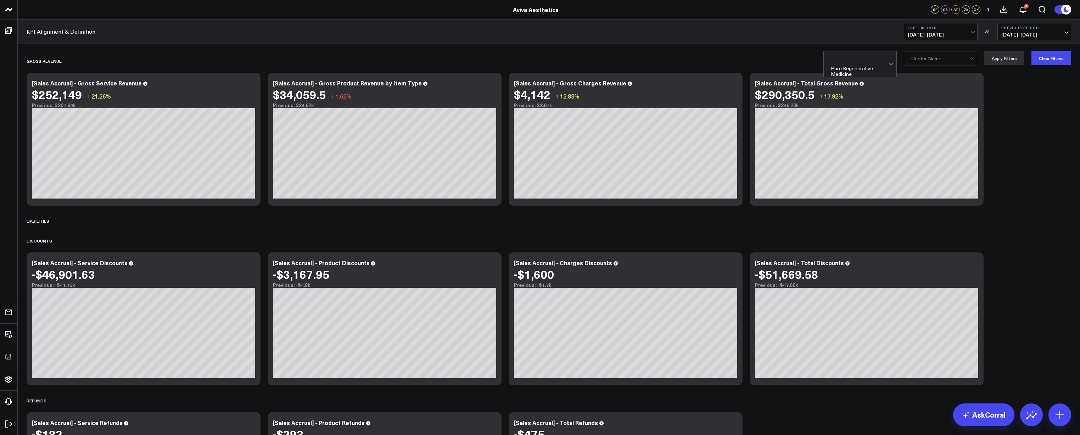
click at [251, 84] on icon at bounding box center [250, 83] width 1 height 1
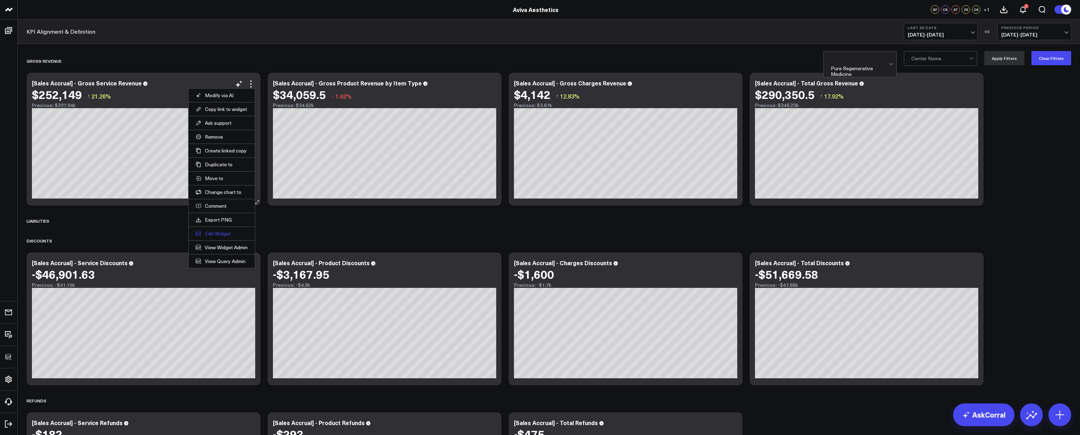
click at [224, 233] on button "Edit Widget" at bounding box center [222, 233] width 52 height 6
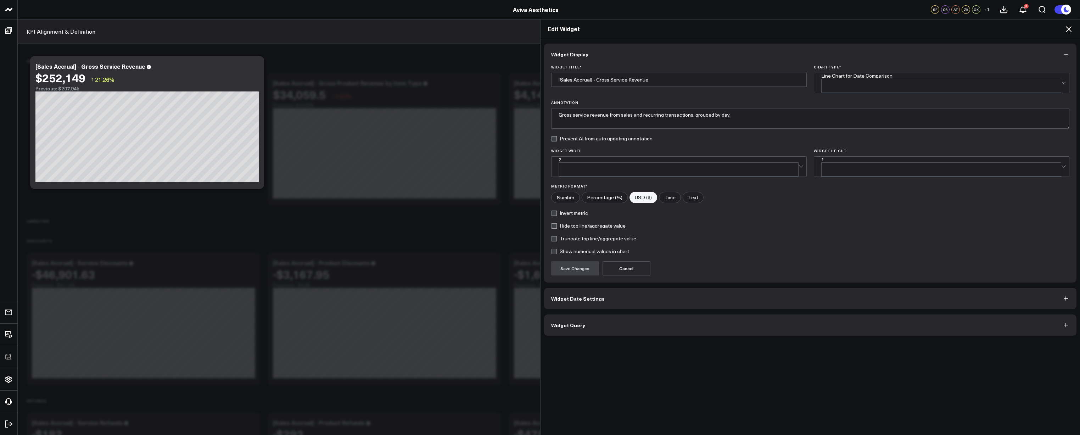
click at [658, 314] on button "Widget Query" at bounding box center [810, 324] width 533 height 21
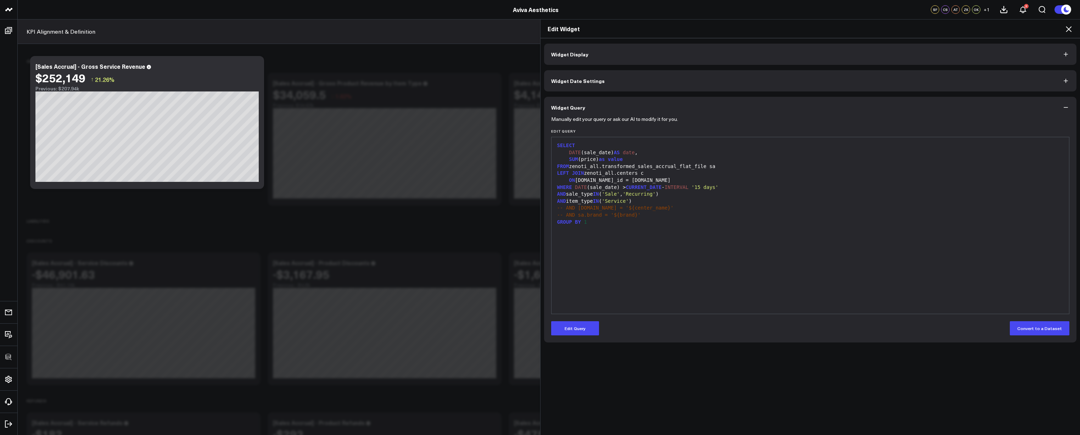
click at [1070, 27] on icon at bounding box center [1068, 29] width 6 height 6
